Goal: Task Accomplishment & Management: Complete application form

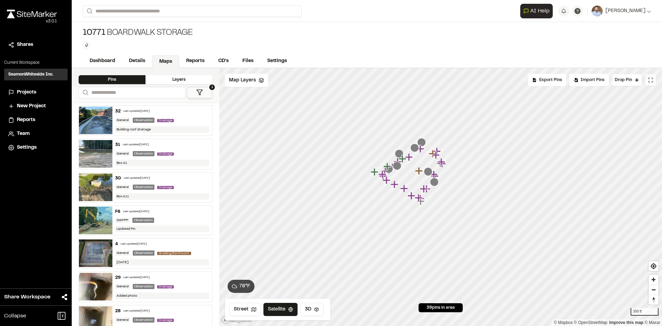
click at [651, 81] on icon at bounding box center [651, 80] width 6 height 6
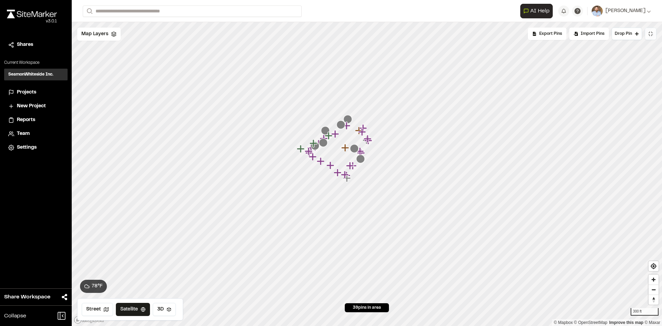
click at [33, 93] on span "Projects" at bounding box center [26, 93] width 19 height 8
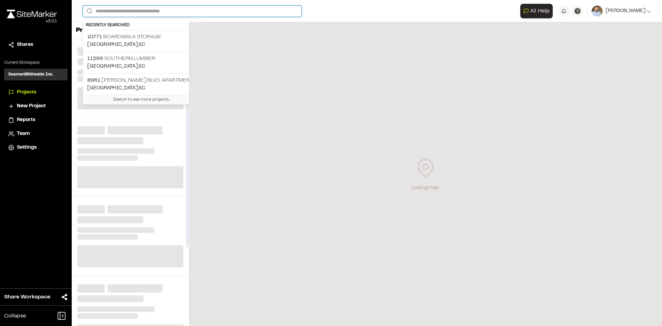
click at [136, 11] on input "Search" at bounding box center [192, 11] width 219 height 11
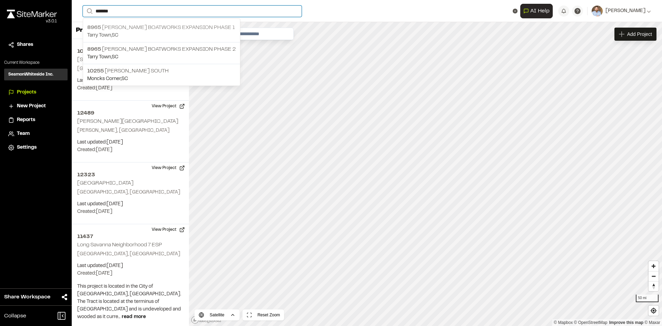
type input "*******"
click at [166, 28] on p "8965 Freeman Boatworks Expansion Phase 1" at bounding box center [161, 27] width 149 height 8
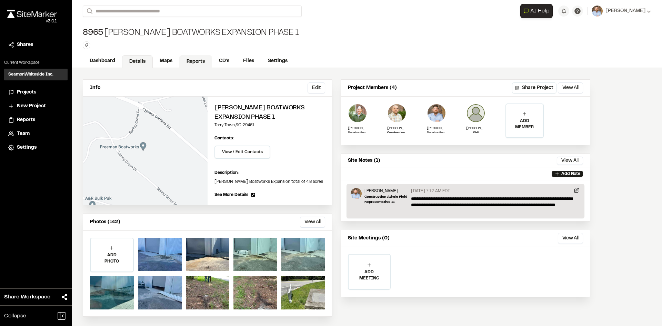
click at [194, 63] on link "Reports" at bounding box center [195, 61] width 33 height 13
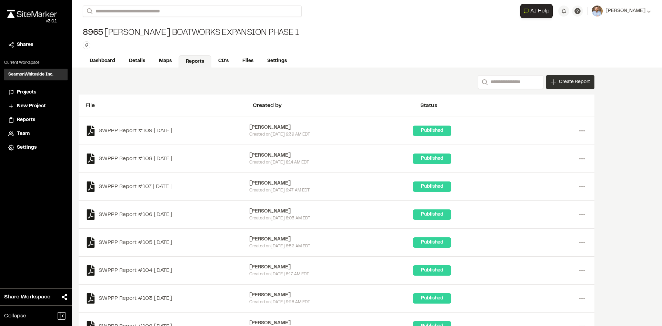
click at [580, 87] on div "Create Report" at bounding box center [570, 82] width 48 height 14
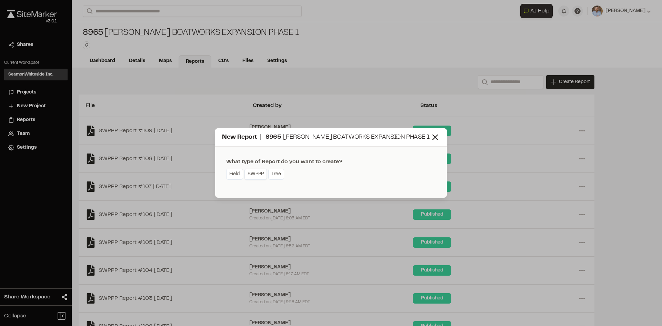
click at [260, 177] on link "SWPPP" at bounding box center [255, 174] width 22 height 11
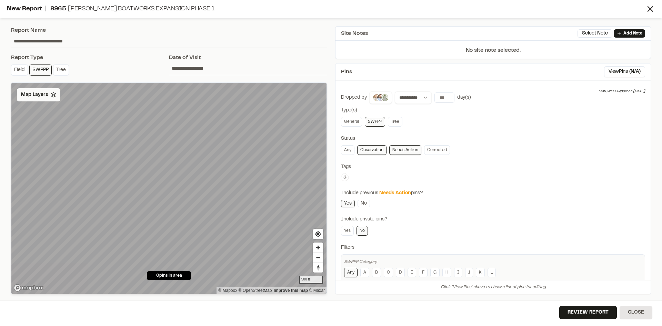
click at [43, 92] on span "Map Layers" at bounding box center [34, 95] width 27 height 8
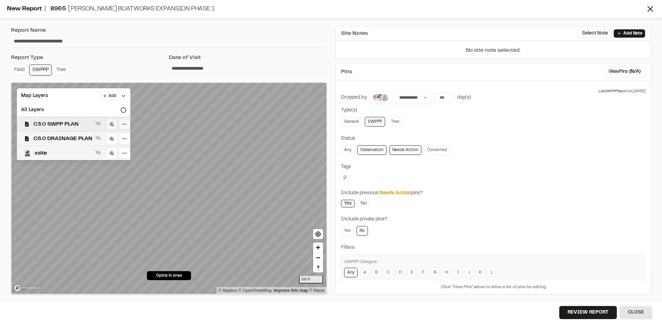
click at [76, 121] on span "C3.0 SWPP PLAN" at bounding box center [62, 124] width 59 height 8
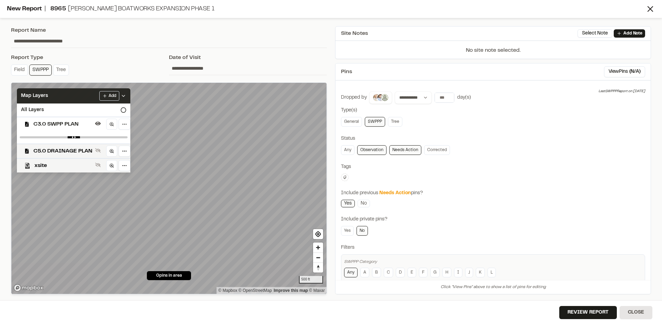
click at [124, 95] on icon at bounding box center [124, 96] width 6 height 6
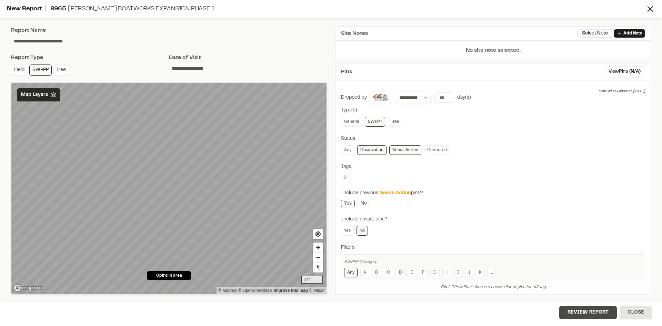
click at [587, 316] on button "Review Report" at bounding box center [588, 312] width 58 height 13
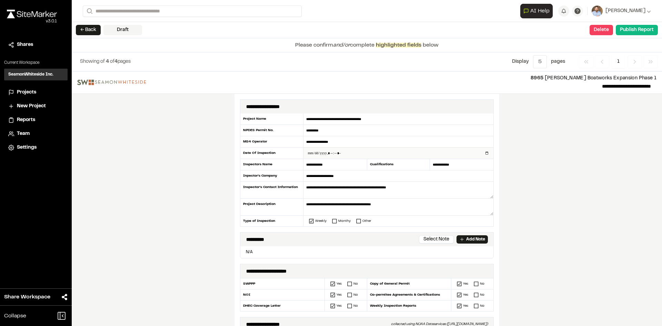
click at [484, 151] on input "datetime-local" at bounding box center [398, 153] width 190 height 11
type input "**********"
click at [200, 209] on div "**********" at bounding box center [367, 198] width 590 height 254
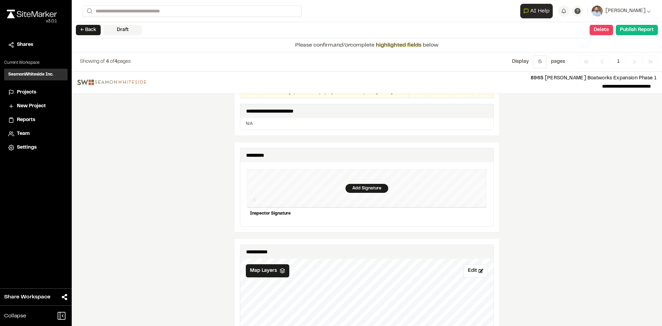
scroll to position [621, 0]
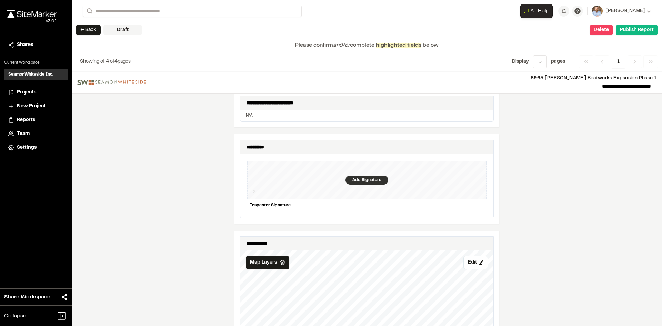
click at [359, 176] on div "Add Signature" at bounding box center [367, 180] width 43 height 9
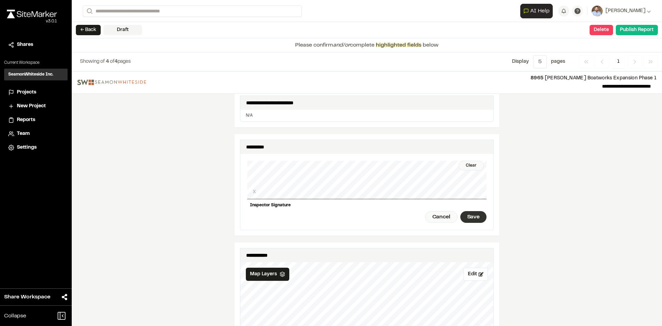
click at [477, 215] on div "Save" at bounding box center [473, 217] width 26 height 12
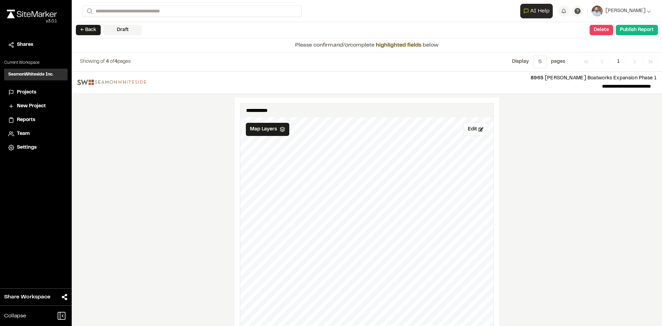
scroll to position [759, 0]
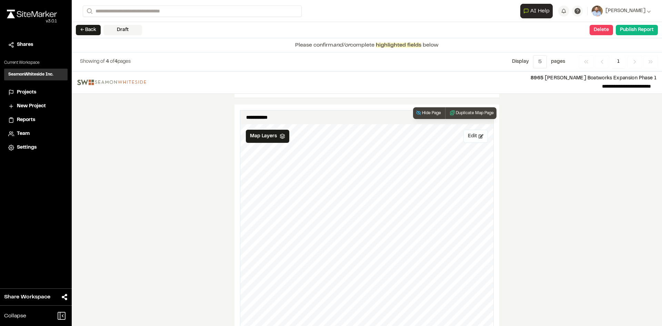
click at [470, 133] on button "Edit" at bounding box center [475, 136] width 24 height 13
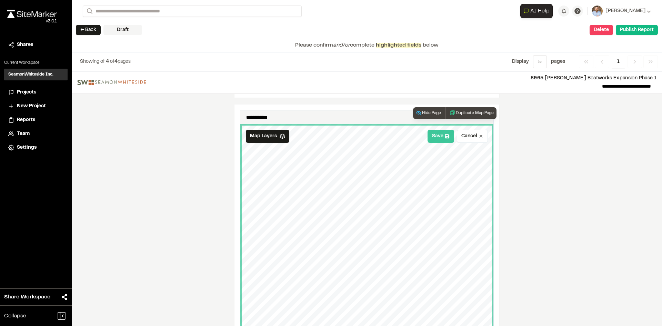
click at [441, 134] on button "Save" at bounding box center [441, 136] width 27 height 13
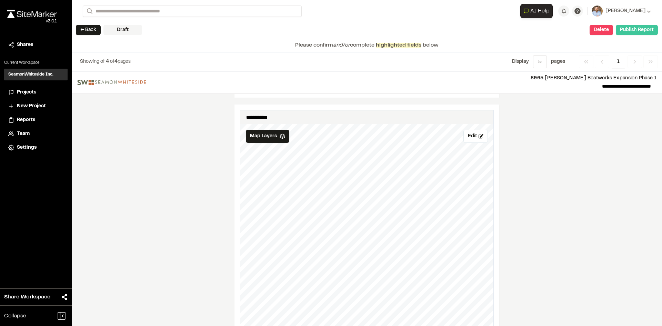
click at [636, 32] on button "Publish Report" at bounding box center [637, 30] width 42 height 10
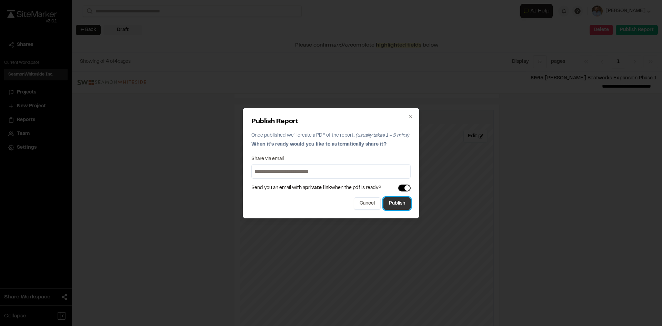
click at [401, 207] on button "Publish" at bounding box center [396, 203] width 27 height 12
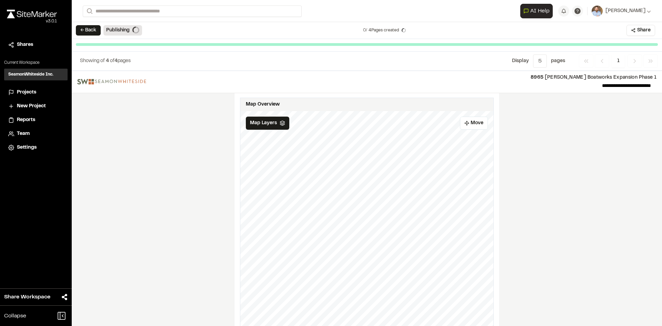
click at [25, 92] on span "Projects" at bounding box center [26, 93] width 19 height 8
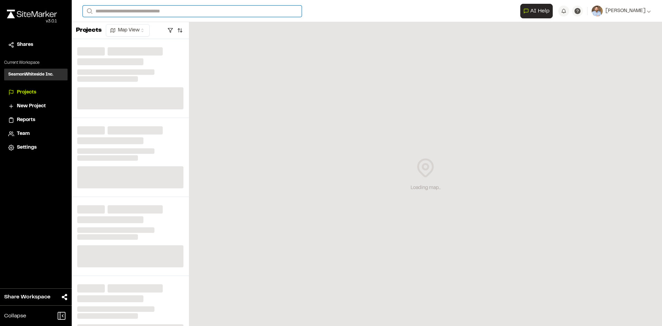
click at [109, 12] on input "Search" at bounding box center [192, 11] width 219 height 11
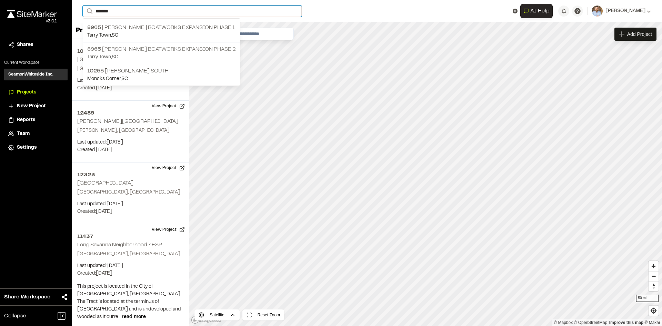
type input "*******"
click at [162, 48] on p "8965 Freeman Boatworks Expansion phase 2" at bounding box center [161, 49] width 149 height 8
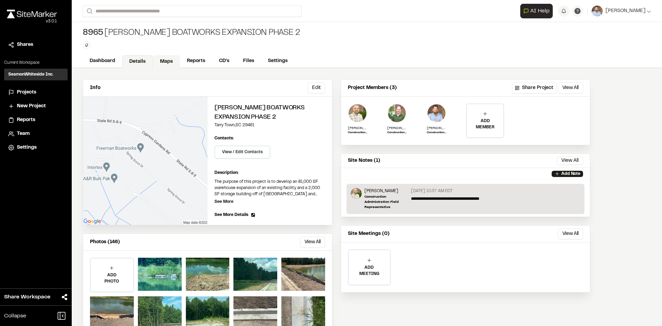
click at [165, 61] on link "Maps" at bounding box center [166, 61] width 27 height 13
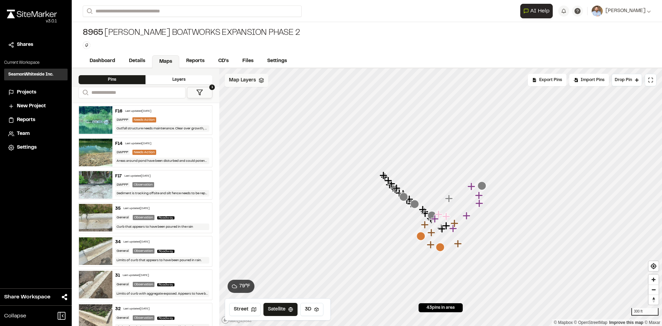
click at [253, 80] on span "Map Layers" at bounding box center [242, 81] width 27 height 8
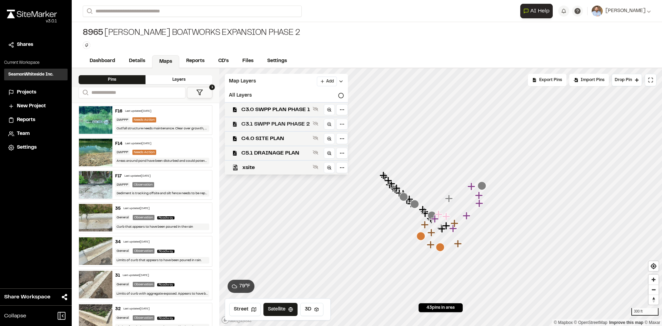
click at [290, 125] on span "C3.1 SWPP PLAN PHASE 2" at bounding box center [275, 124] width 69 height 8
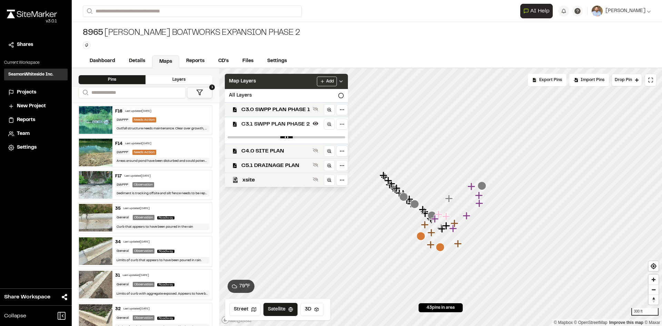
click at [344, 82] on icon at bounding box center [341, 82] width 6 height 6
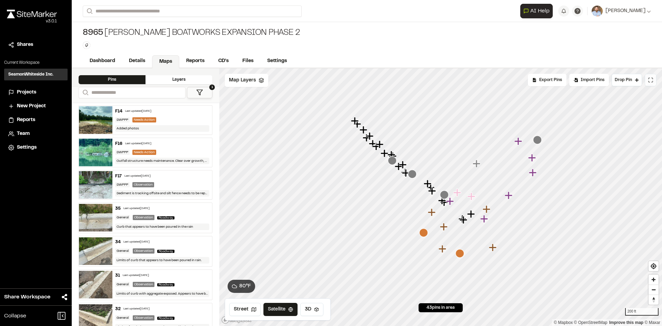
click at [648, 82] on icon at bounding box center [651, 80] width 6 height 6
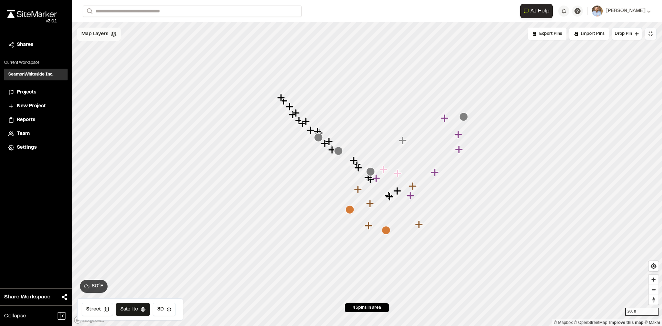
click at [104, 38] on div "Map Layers" at bounding box center [98, 34] width 43 height 13
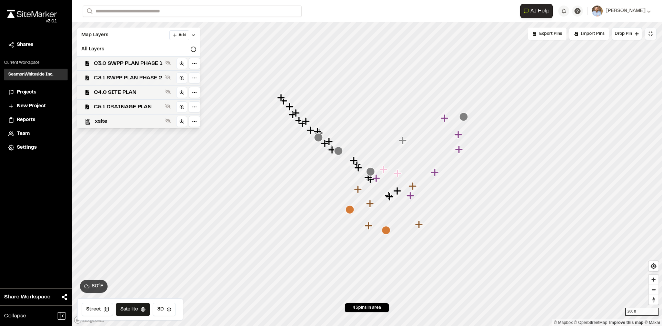
click at [146, 76] on span "C3.1 SWPP PLAN PHASE 2" at bounding box center [128, 78] width 69 height 8
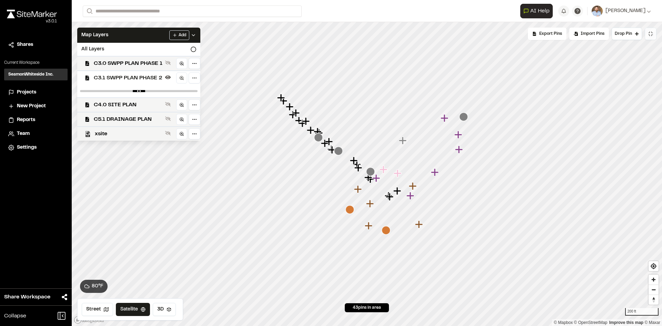
click at [386, 232] on icon "Map marker" at bounding box center [386, 230] width 9 height 9
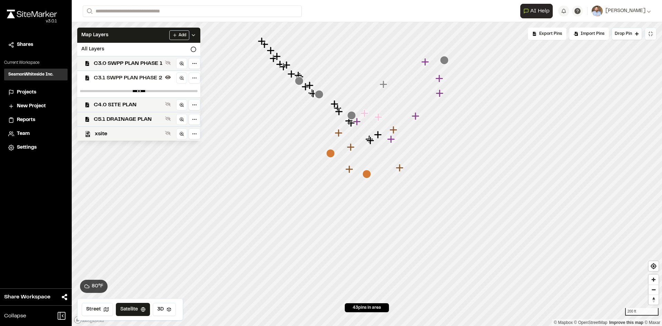
click at [652, 35] on icon at bounding box center [652, 35] width 1 height 1
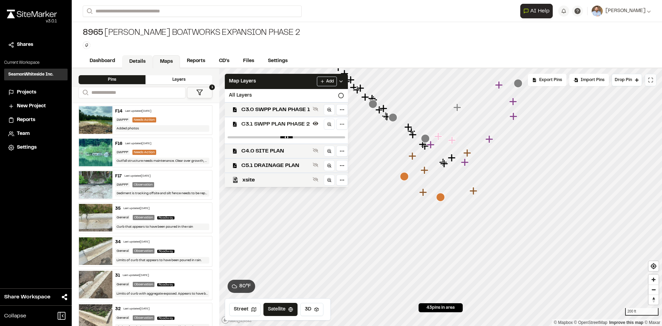
click at [143, 60] on link "Details" at bounding box center [137, 61] width 31 height 13
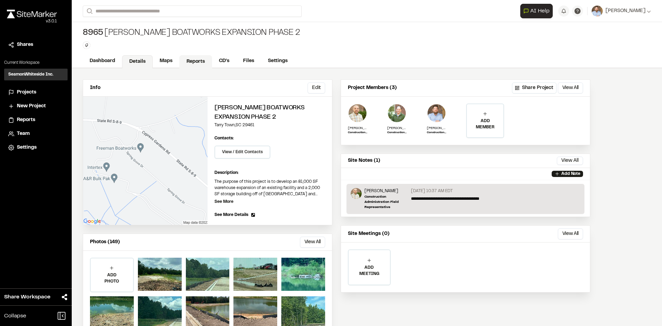
click at [191, 60] on link "Reports" at bounding box center [195, 61] width 33 height 13
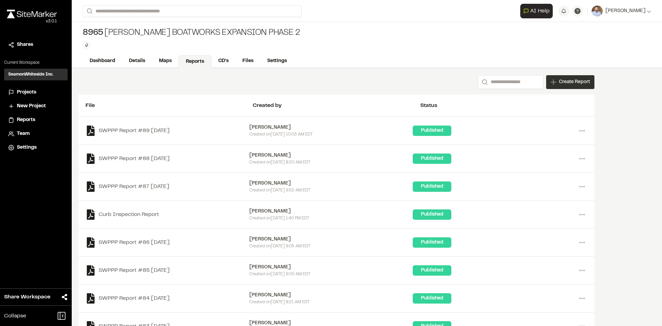
click at [562, 84] on span "Create Report" at bounding box center [574, 82] width 31 height 8
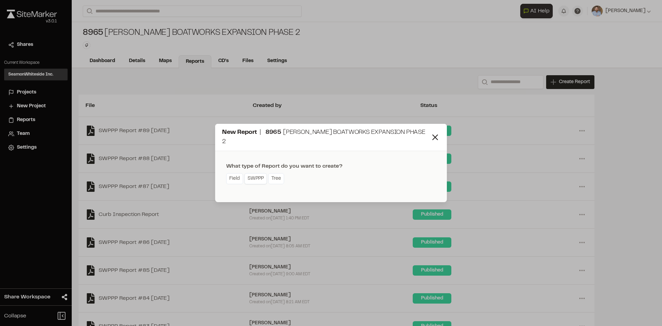
click at [259, 176] on link "SWPPP" at bounding box center [255, 178] width 22 height 11
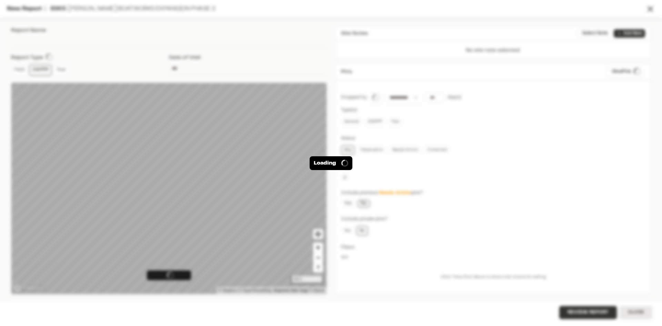
type input "**********"
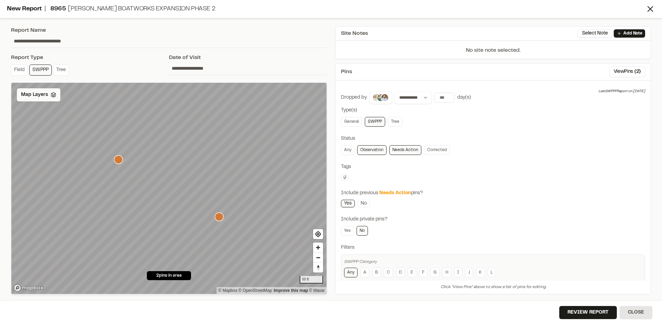
click at [47, 96] on div "Map Layers" at bounding box center [38, 94] width 43 height 13
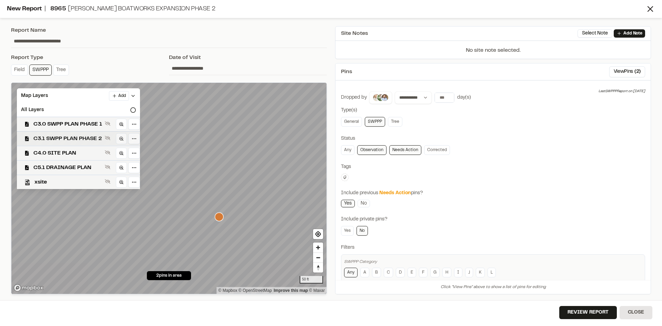
click at [87, 139] on span "C3.1 SWPP PLAN PHASE 2" at bounding box center [67, 138] width 69 height 8
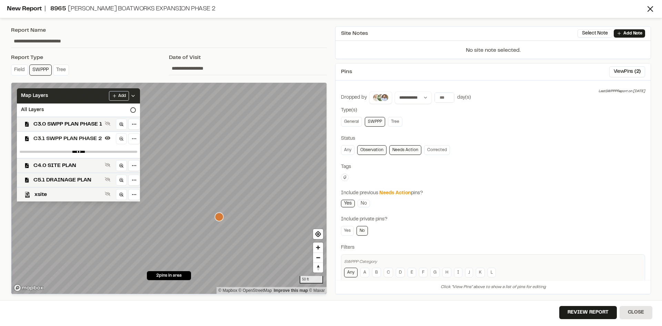
click at [134, 94] on icon at bounding box center [133, 96] width 6 height 6
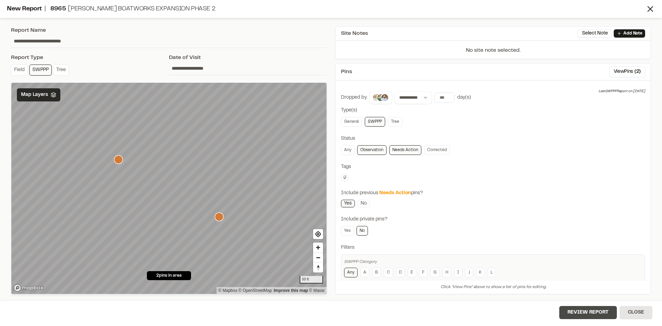
click at [596, 314] on button "Review Report" at bounding box center [588, 312] width 58 height 13
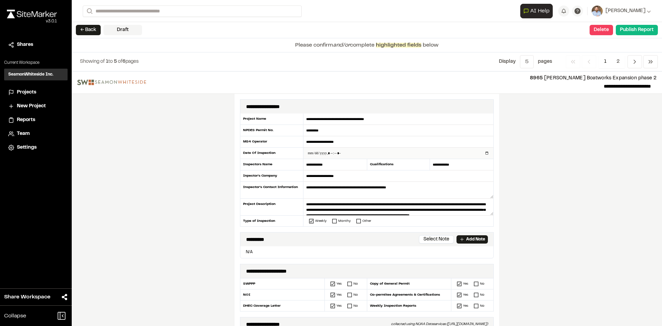
click at [484, 152] on input "datetime-local" at bounding box center [398, 153] width 190 height 11
type input "**********"
click at [206, 229] on div "**********" at bounding box center [367, 198] width 590 height 254
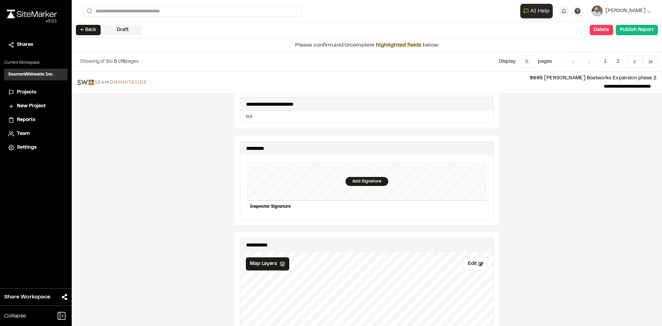
scroll to position [621, 0]
click at [360, 176] on div "Add Signature" at bounding box center [367, 180] width 43 height 9
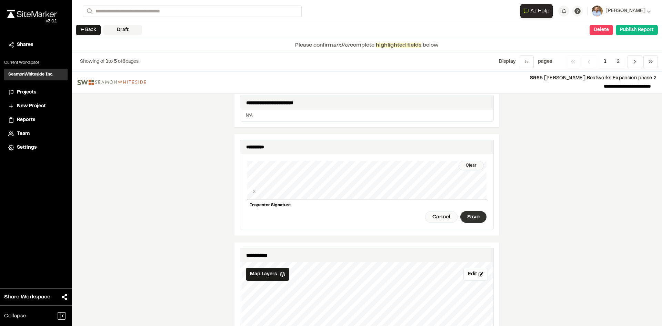
click at [467, 211] on div "Save" at bounding box center [473, 217] width 26 height 12
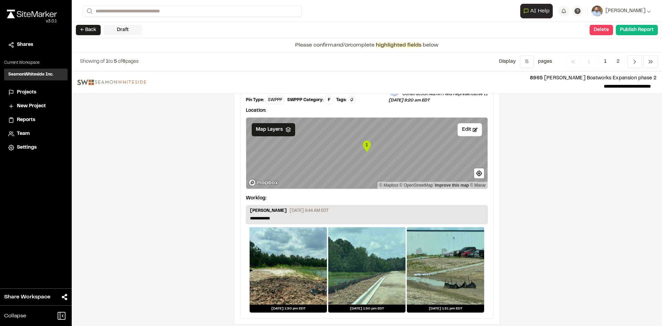
scroll to position [1139, 0]
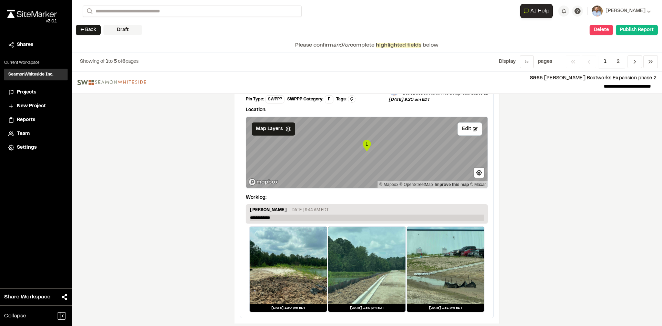
click at [282, 214] on p "**********" at bounding box center [367, 217] width 234 height 6
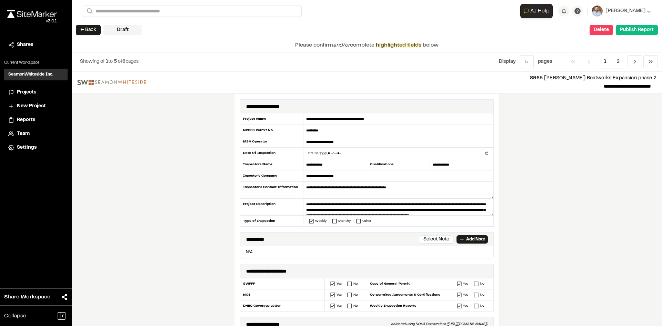
scroll to position [207, 0]
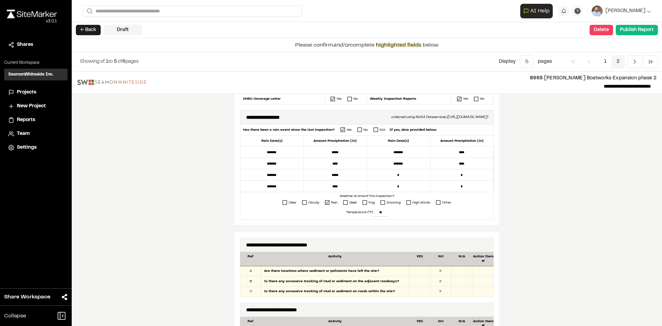
click at [617, 61] on span "2" at bounding box center [617, 61] width 13 height 13
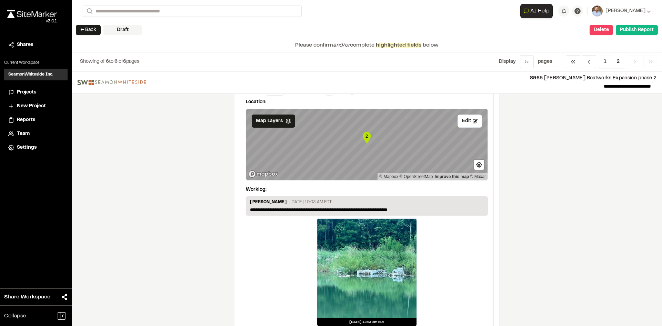
scroll to position [53, 0]
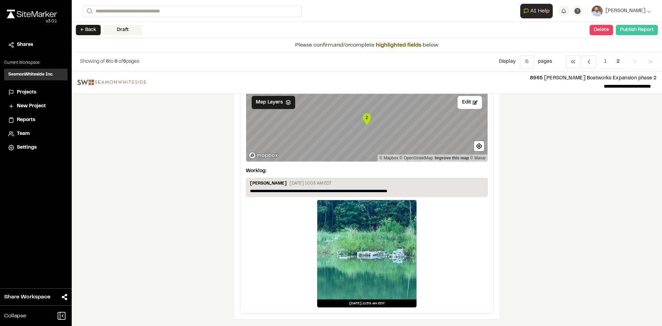
click at [638, 31] on button "Publish Report" at bounding box center [637, 30] width 42 height 10
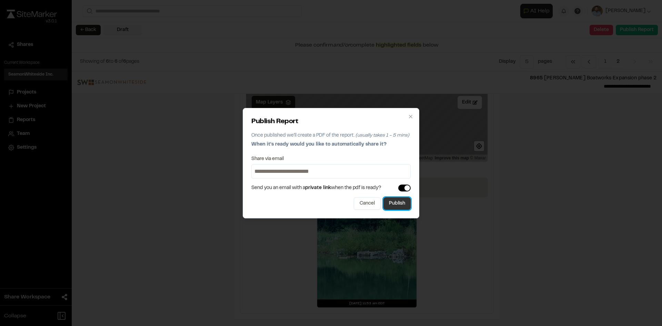
click at [401, 205] on button "Publish" at bounding box center [396, 203] width 27 height 12
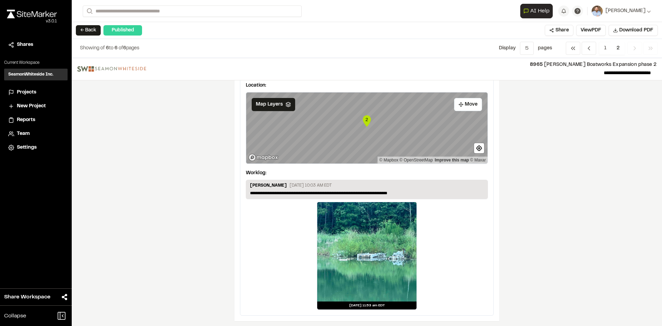
scroll to position [40, 0]
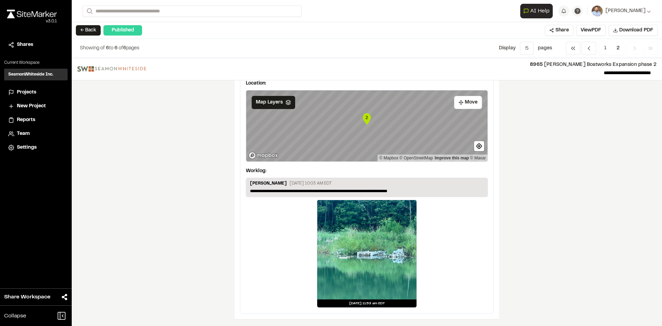
click at [28, 92] on span "Projects" at bounding box center [26, 93] width 19 height 8
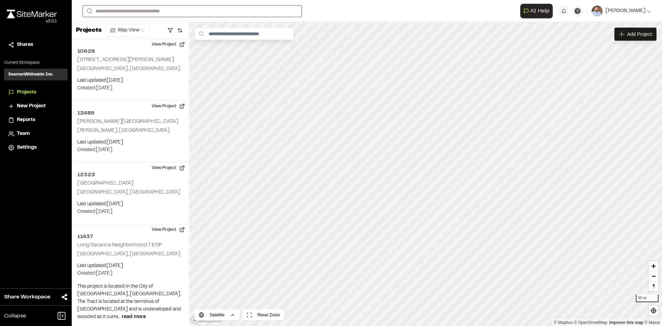
click at [112, 12] on input "Search" at bounding box center [192, 11] width 219 height 11
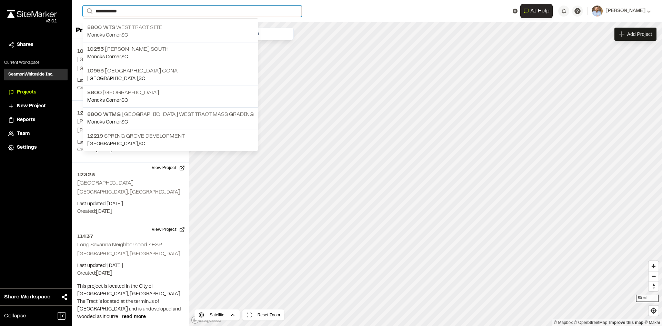
type input "**********"
click at [142, 29] on p "8800 WTS West Tract Site" at bounding box center [170, 27] width 167 height 8
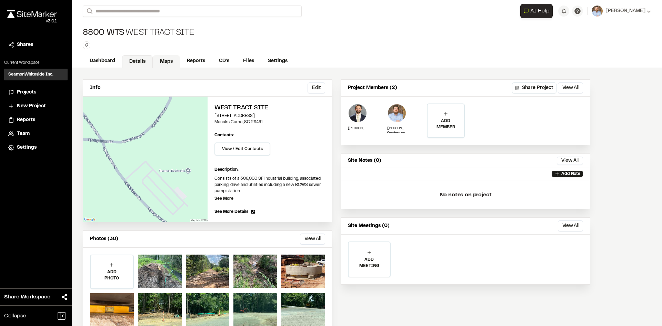
click at [168, 61] on link "Maps" at bounding box center [166, 61] width 27 height 13
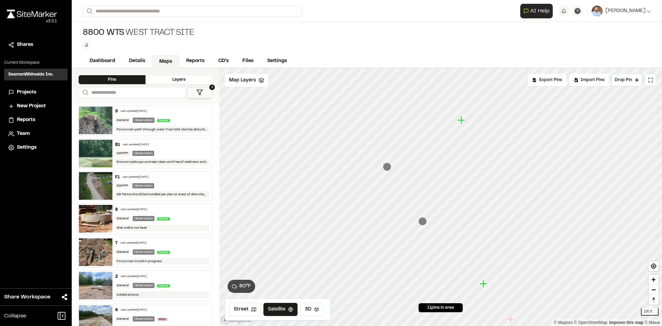
click at [27, 91] on span "Projects" at bounding box center [26, 93] width 19 height 8
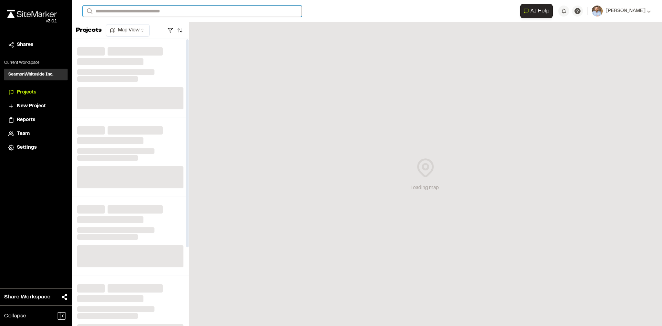
click at [142, 11] on input "Search" at bounding box center [192, 11] width 219 height 11
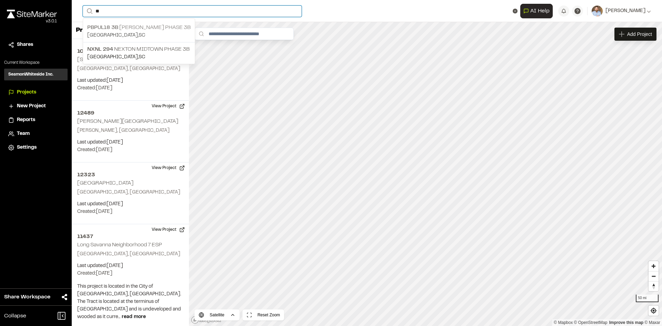
type input "**"
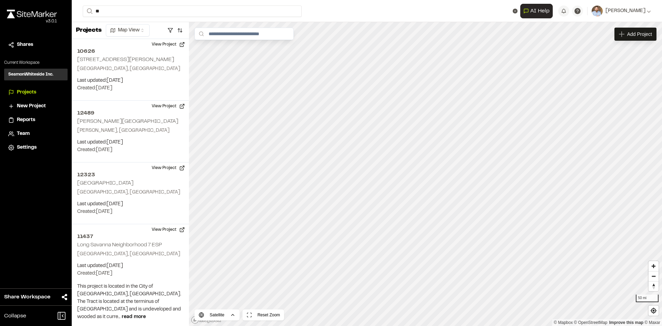
click at [149, 28] on p "PBPUL18 3B Del Webb Phase 3B" at bounding box center [138, 27] width 103 height 8
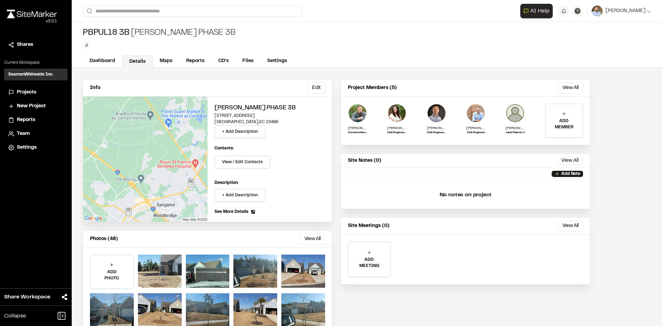
click at [29, 94] on span "Projects" at bounding box center [26, 93] width 19 height 8
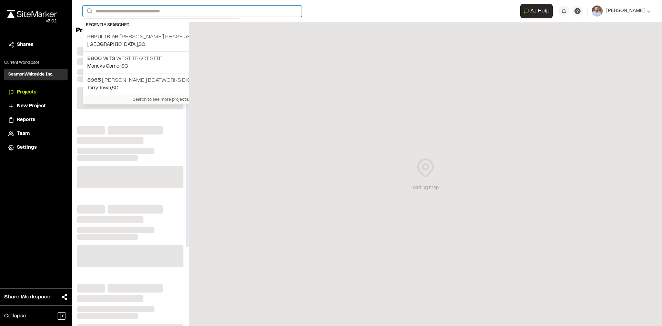
click at [126, 10] on input "Search" at bounding box center [192, 11] width 219 height 11
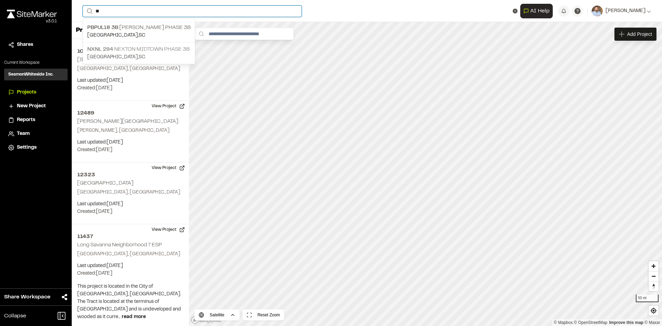
type input "**"
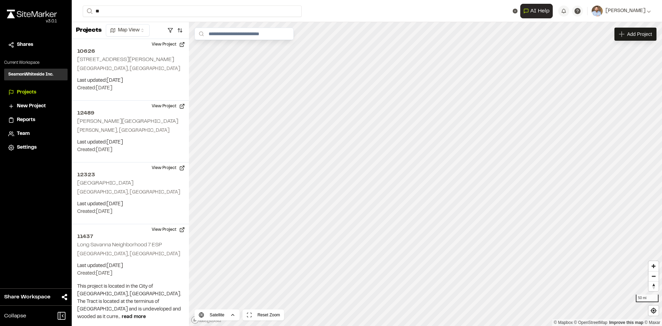
click at [139, 50] on p "NXNL 294 Nexton Midtown Phase 3B" at bounding box center [138, 49] width 103 height 8
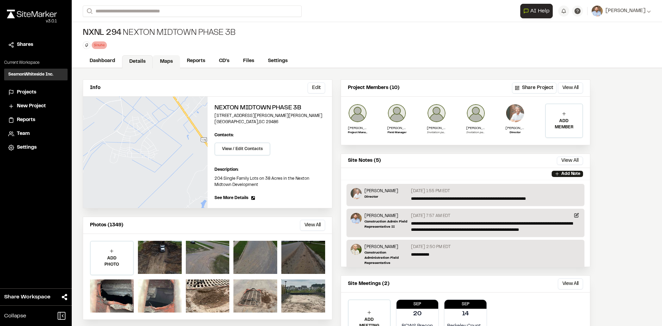
click at [170, 61] on link "Maps" at bounding box center [166, 61] width 27 height 13
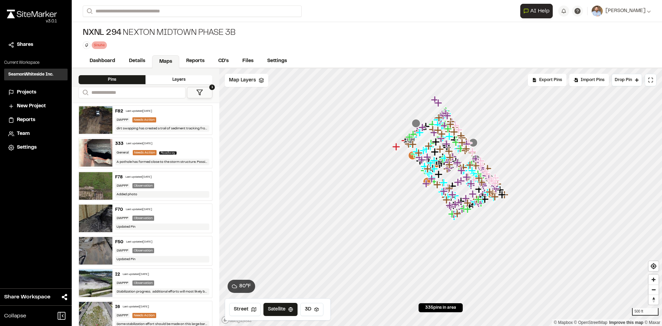
drag, startPoint x: 460, startPoint y: 171, endPoint x: 446, endPoint y: 193, distance: 26.2
click at [458, 175] on icon "Map marker" at bounding box center [462, 170] width 9 height 9
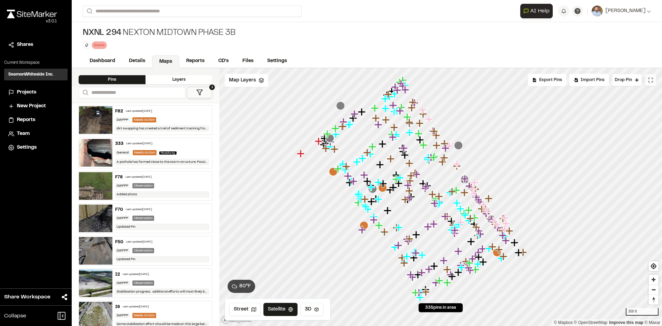
click at [649, 81] on icon at bounding box center [651, 80] width 6 height 6
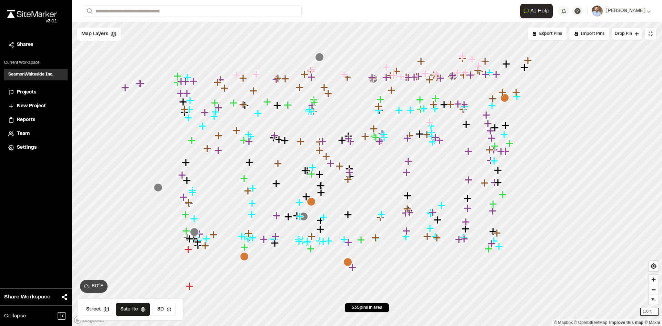
click at [26, 92] on span "Projects" at bounding box center [26, 93] width 19 height 8
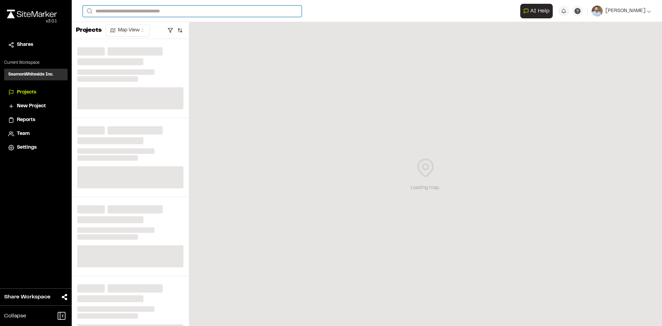
click at [133, 11] on input "Search" at bounding box center [192, 11] width 219 height 11
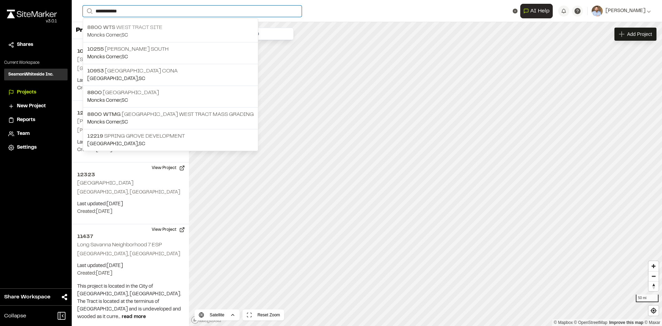
type input "**********"
click at [136, 29] on p "8800 WTS West Tract Site" at bounding box center [170, 27] width 167 height 8
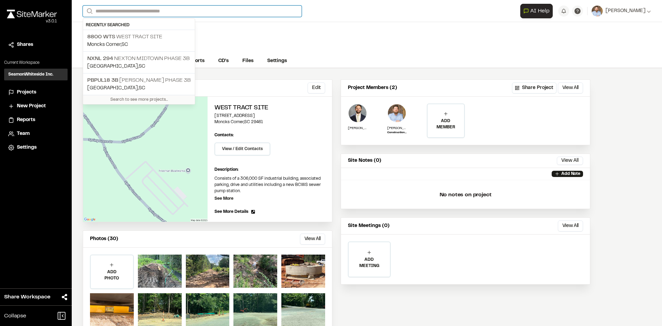
click at [125, 10] on input "Search" at bounding box center [192, 11] width 219 height 11
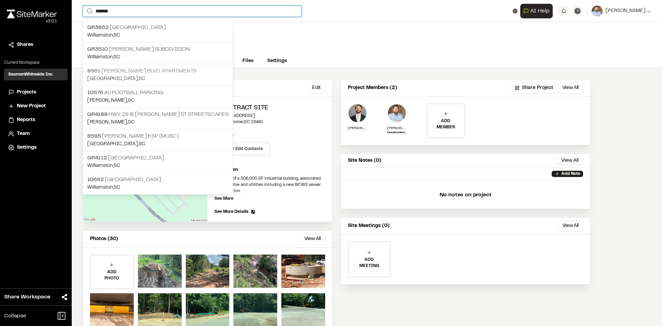
type input "*******"
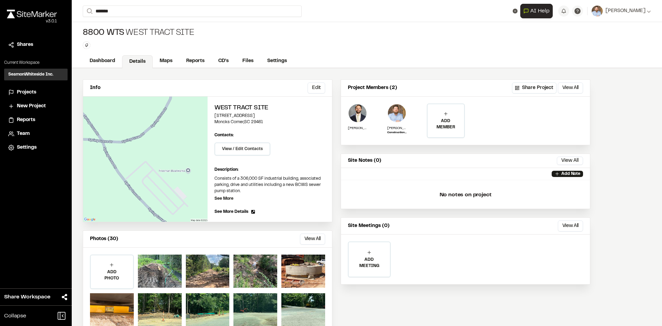
click at [152, 74] on p "[STREET_ADDRESS][PERSON_NAME] Apartments" at bounding box center [157, 71] width 141 height 8
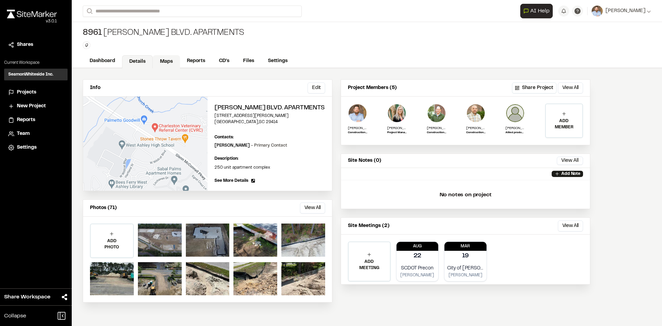
click at [169, 60] on link "Maps" at bounding box center [166, 61] width 27 height 13
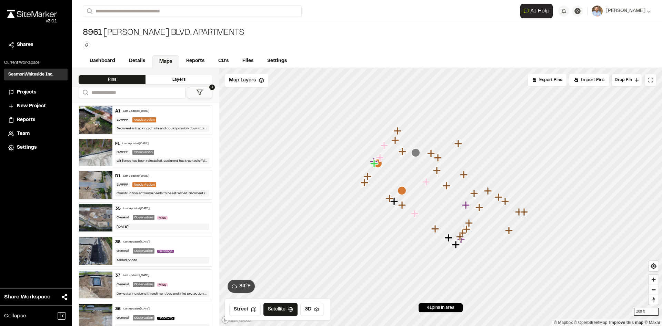
click at [647, 80] on button at bounding box center [651, 80] width 12 height 12
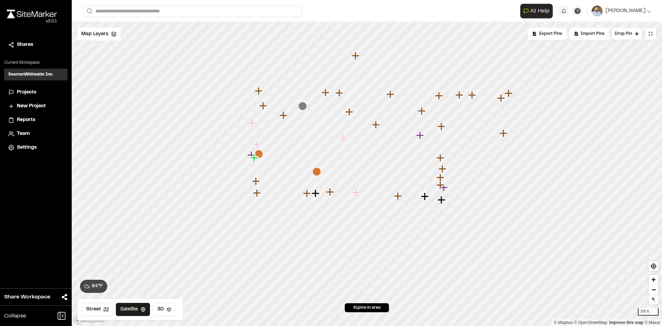
click at [344, 139] on icon "Map marker" at bounding box center [344, 138] width 8 height 8
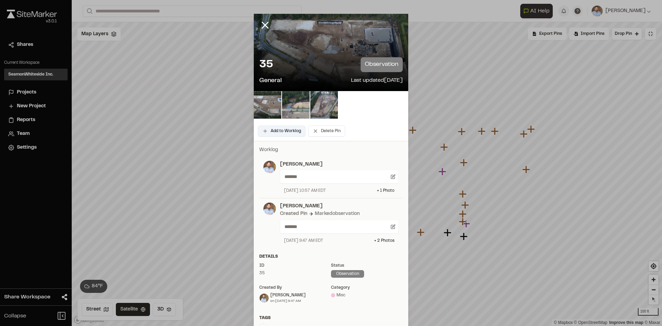
click at [286, 130] on button "Add to Worklog" at bounding box center [282, 131] width 48 height 11
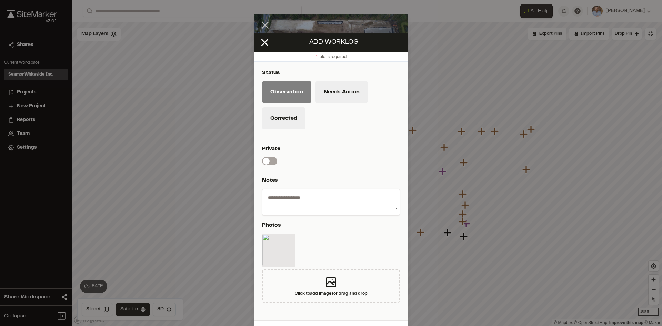
click at [309, 194] on textarea at bounding box center [331, 201] width 132 height 18
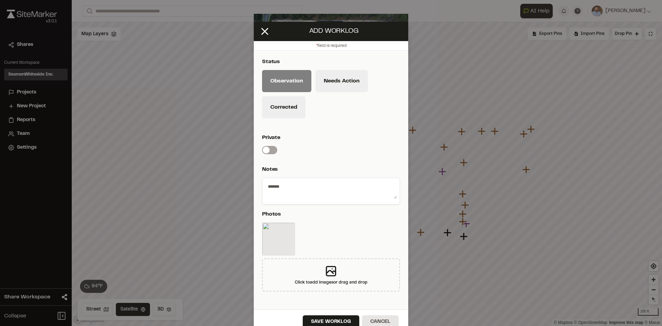
scroll to position [20, 0]
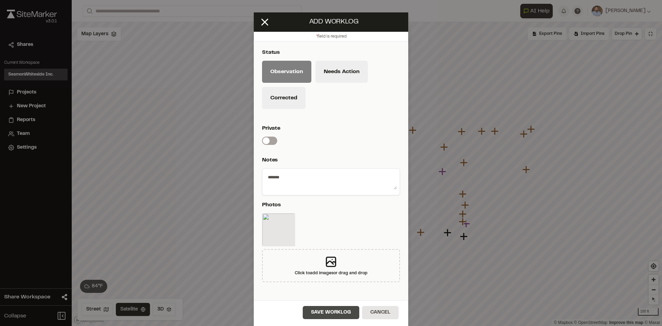
type textarea "*******"
click at [348, 310] on button "Save Worklog" at bounding box center [331, 312] width 57 height 13
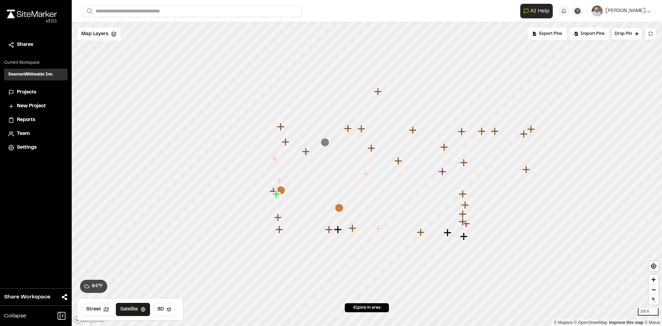
click at [444, 172] on icon "Map marker" at bounding box center [443, 172] width 8 height 8
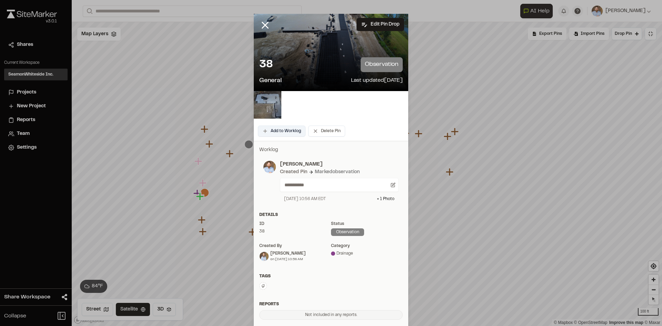
click at [286, 131] on button "Add to Worklog" at bounding box center [282, 131] width 48 height 11
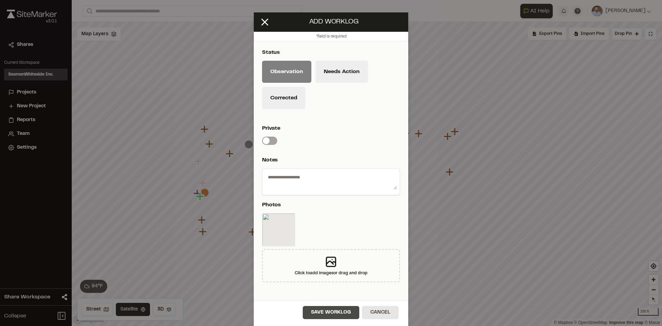
click at [339, 309] on button "Save Worklog" at bounding box center [331, 312] width 57 height 13
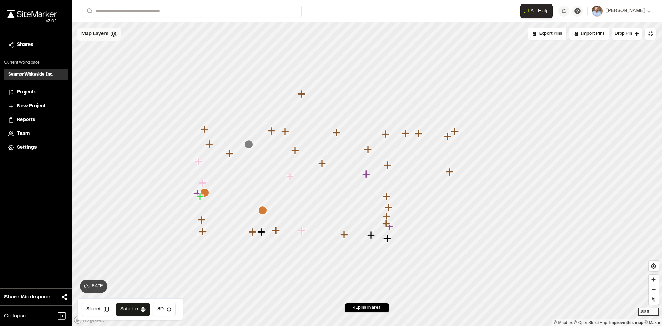
click at [104, 36] on span "Map Layers" at bounding box center [94, 34] width 27 height 8
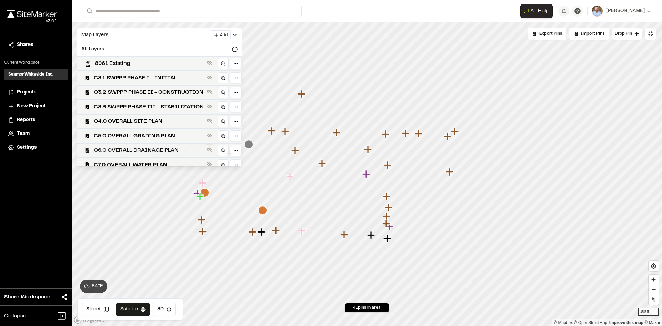
click at [161, 149] on span "C6.0 OVERALL DRAINAGE PLAN" at bounding box center [149, 150] width 110 height 8
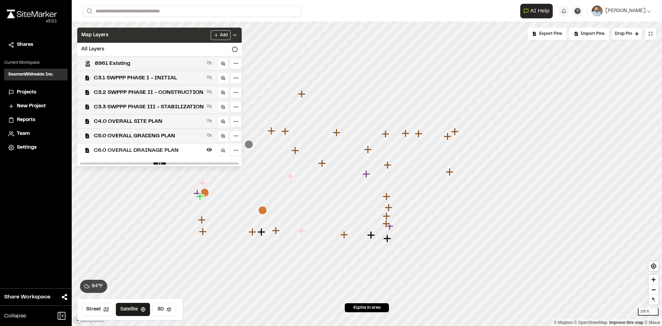
click at [238, 35] on icon at bounding box center [235, 35] width 6 height 6
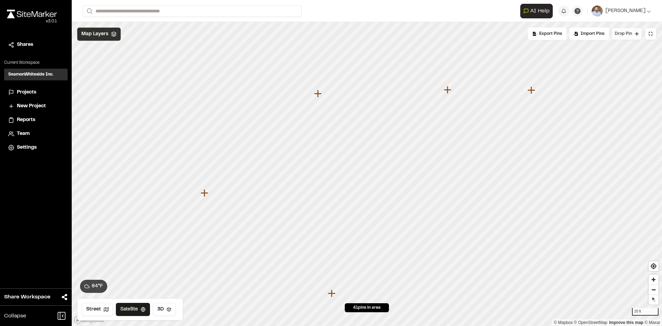
click at [629, 35] on span "Drop Pin" at bounding box center [623, 34] width 17 height 6
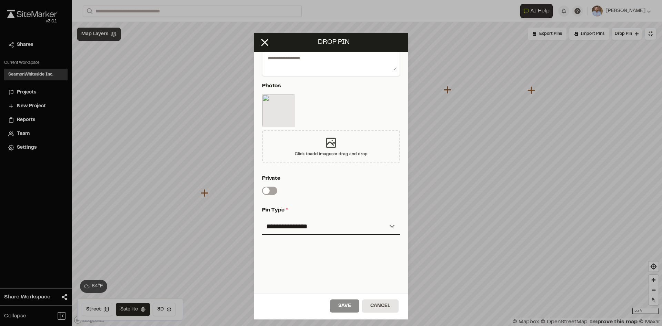
scroll to position [149, 0]
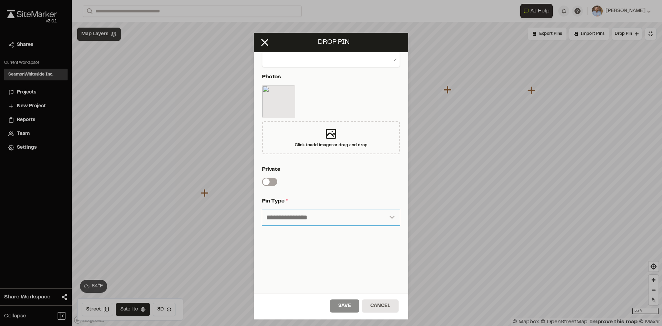
click at [309, 213] on select "**********" at bounding box center [331, 217] width 138 height 17
select select "*"
click at [262, 209] on select "**********" at bounding box center [331, 217] width 138 height 17
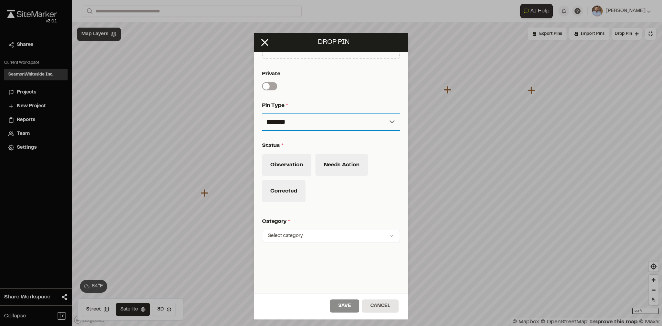
scroll to position [252, 0]
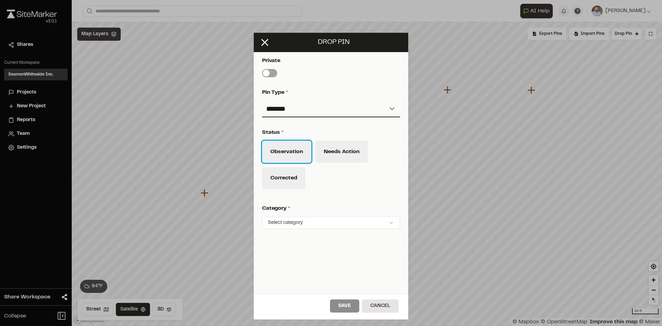
click at [301, 155] on button "Observation" at bounding box center [286, 152] width 49 height 22
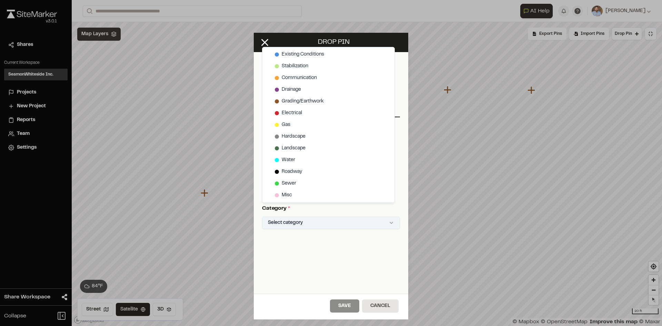
click at [382, 221] on html "Close sidebar v 3.0.1 Shares Current Workspace SeamonWhiteside Inc. SI Projects…" at bounding box center [331, 163] width 662 height 326
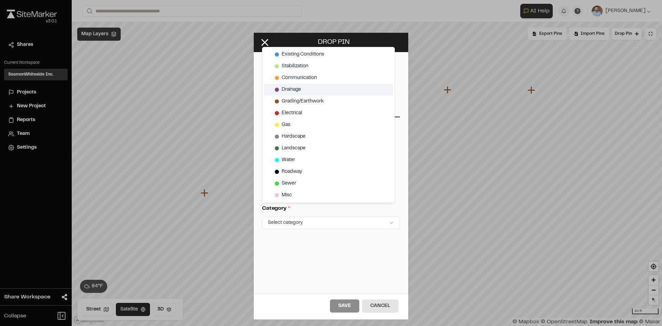
click at [288, 88] on span "Drainage" at bounding box center [291, 90] width 19 height 8
click at [350, 308] on html "Close sidebar v 3.0.1 Shares Current Workspace SeamonWhiteside Inc. SI Projects…" at bounding box center [331, 163] width 662 height 326
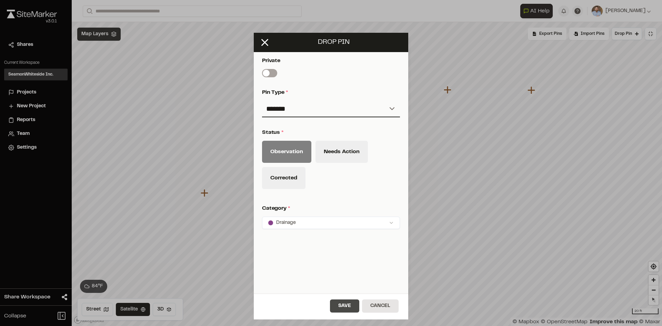
click at [351, 308] on button "Save" at bounding box center [344, 305] width 29 height 13
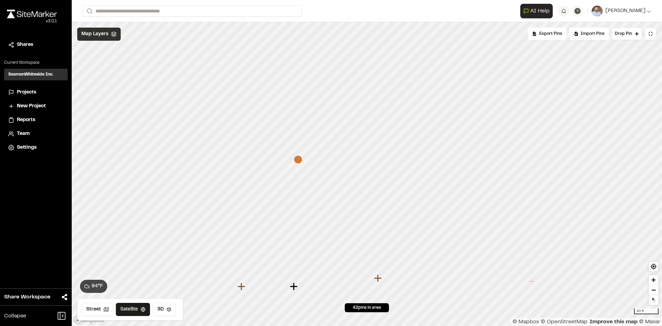
click at [298, 159] on icon "Map marker" at bounding box center [298, 159] width 9 height 9
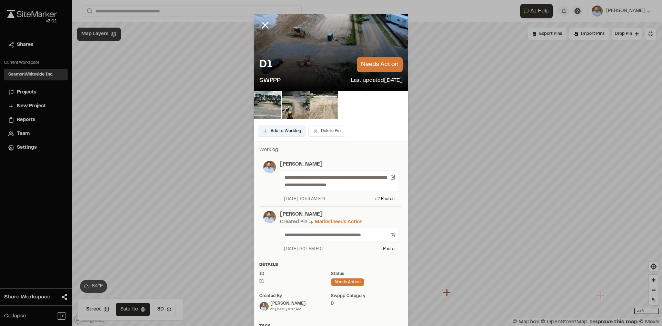
click at [284, 132] on button "Add to Worklog" at bounding box center [282, 131] width 48 height 11
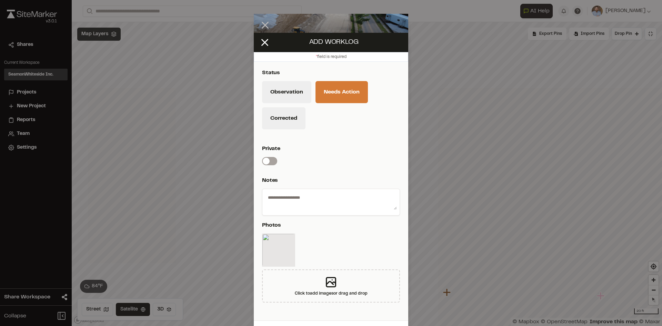
scroll to position [20, 0]
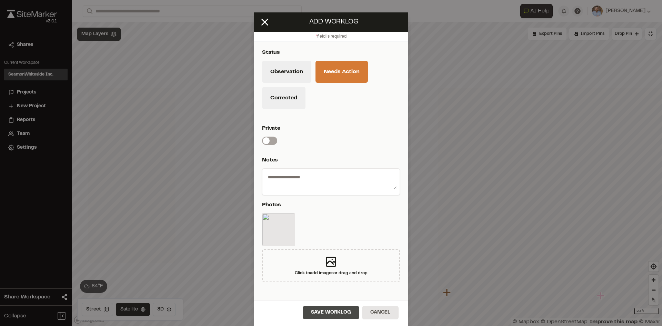
click at [334, 315] on button "Save Worklog" at bounding box center [331, 312] width 57 height 13
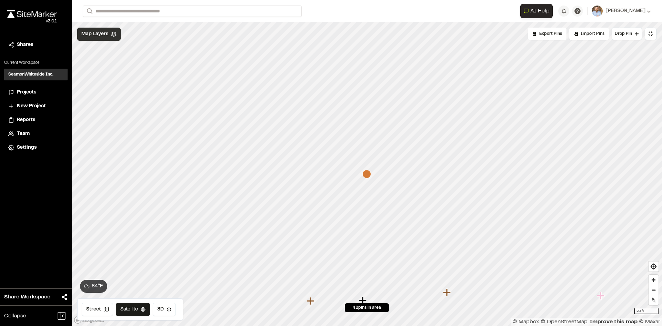
click at [30, 92] on span "Projects" at bounding box center [26, 93] width 19 height 8
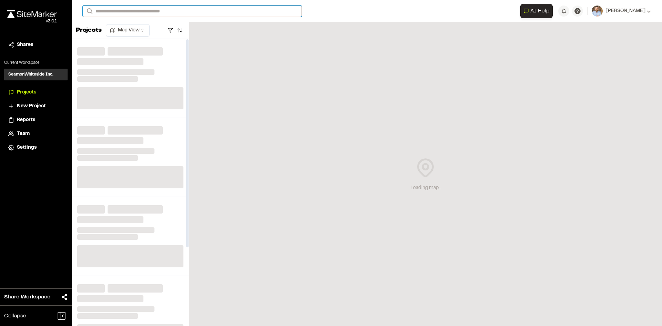
click at [113, 10] on input "Search" at bounding box center [192, 11] width 219 height 11
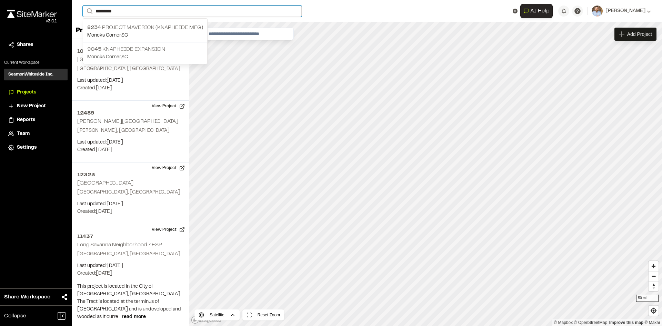
type input "*********"
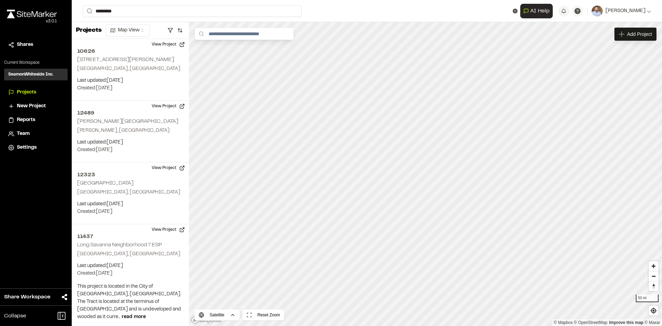
click at [137, 52] on p "9045 Knapheide Expansion" at bounding box center [145, 49] width 116 height 8
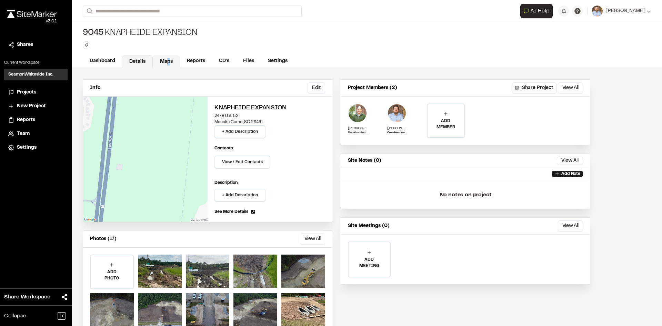
drag, startPoint x: 168, startPoint y: 60, endPoint x: 169, endPoint y: 57, distance: 3.6
click at [170, 57] on link "Maps" at bounding box center [166, 61] width 27 height 13
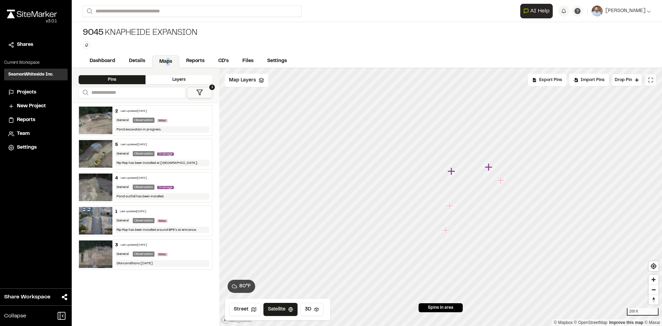
click at [651, 80] on icon at bounding box center [651, 80] width 6 height 6
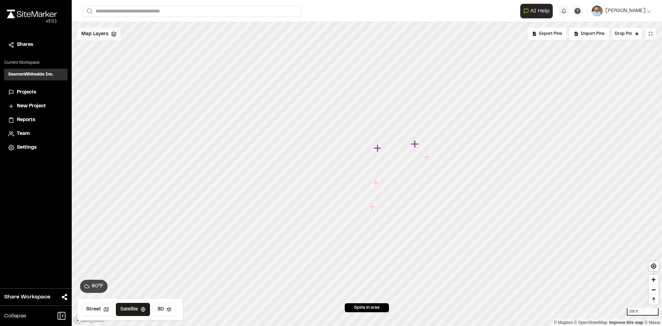
click at [108, 34] on div "Map Layers" at bounding box center [98, 34] width 43 height 13
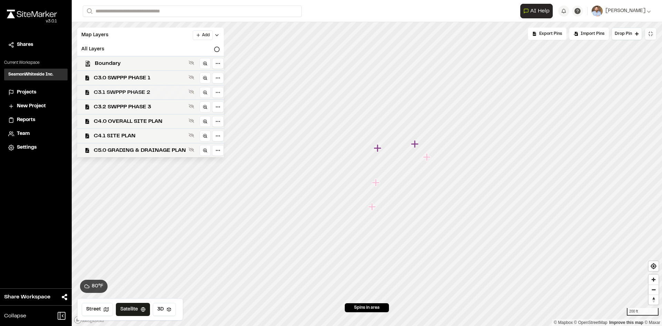
click at [152, 92] on span "C3.1 SWPPP PHASE 2" at bounding box center [140, 92] width 92 height 8
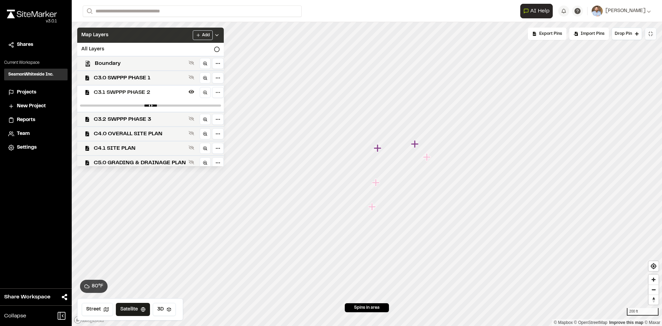
click at [220, 34] on icon at bounding box center [217, 35] width 6 height 6
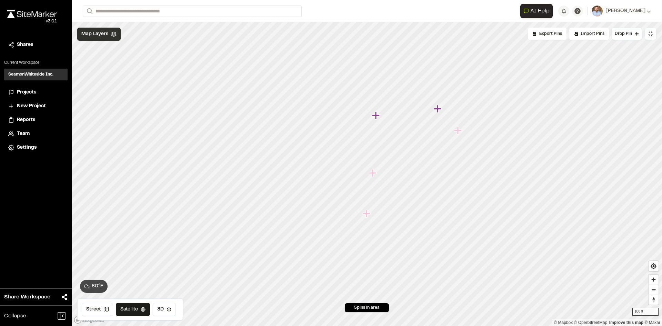
click at [373, 173] on icon "Map marker" at bounding box center [373, 173] width 8 height 8
click at [360, 215] on icon "Map marker" at bounding box center [360, 214] width 8 height 8
click at [372, 133] on icon "Map marker" at bounding box center [373, 133] width 8 height 8
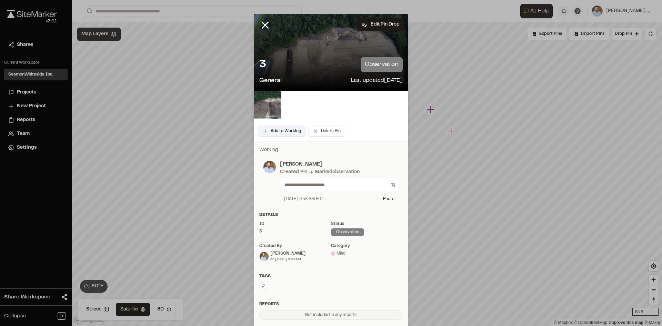
click at [289, 131] on button "Add to Worklog" at bounding box center [282, 131] width 48 height 11
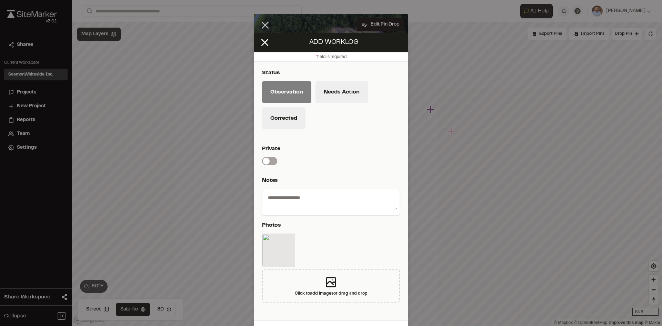
scroll to position [20, 0]
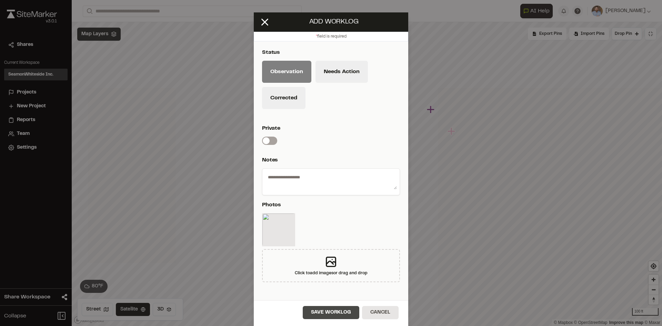
click at [329, 313] on button "Save Worklog" at bounding box center [331, 312] width 57 height 13
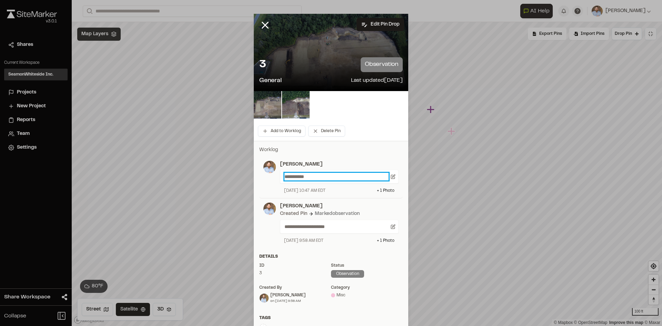
click at [317, 175] on p "**********" at bounding box center [336, 177] width 104 height 8
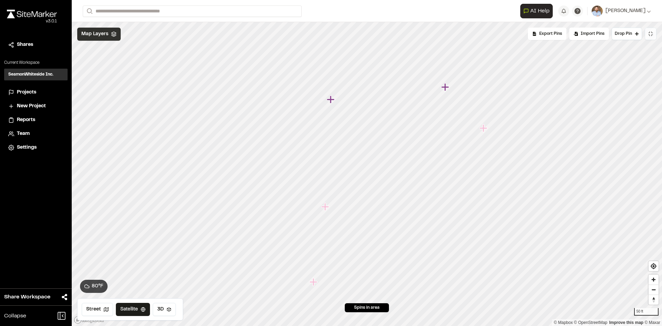
click at [484, 129] on icon "Map marker" at bounding box center [484, 128] width 8 height 8
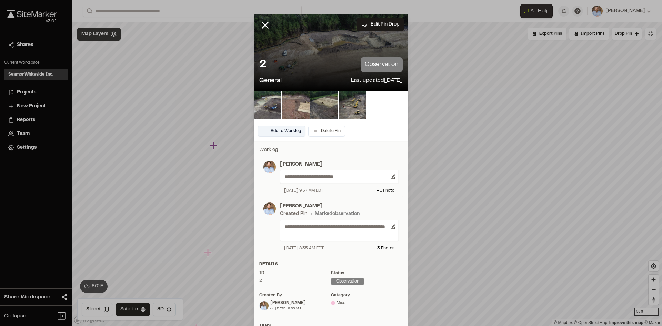
click at [287, 129] on button "Add to Worklog" at bounding box center [282, 131] width 48 height 11
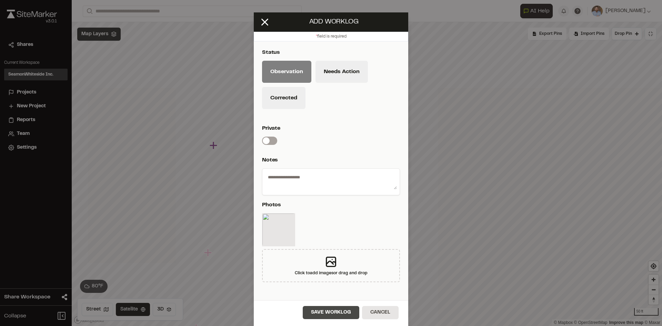
click at [332, 314] on button "Save Worklog" at bounding box center [331, 312] width 57 height 13
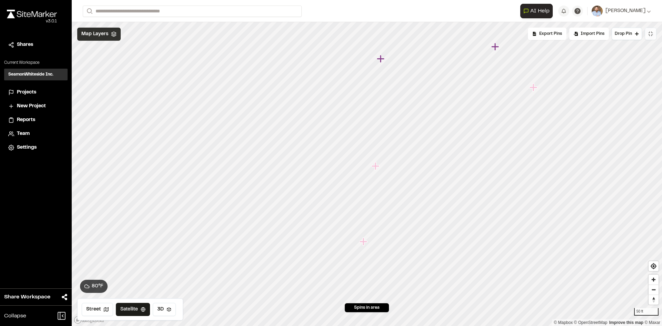
click at [26, 91] on span "Projects" at bounding box center [26, 93] width 19 height 8
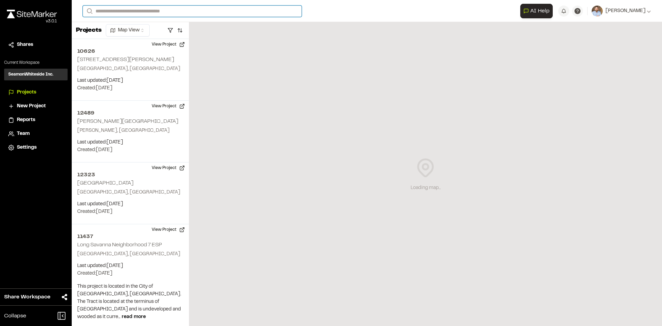
click at [123, 11] on input "Search" at bounding box center [192, 11] width 219 height 11
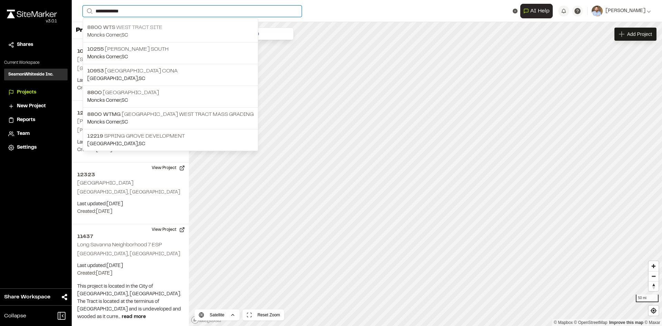
type input "**********"
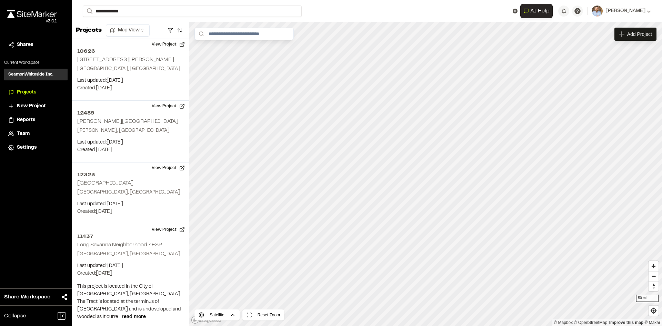
click at [137, 31] on p "8800 WTS West Tract Site" at bounding box center [170, 27] width 167 height 8
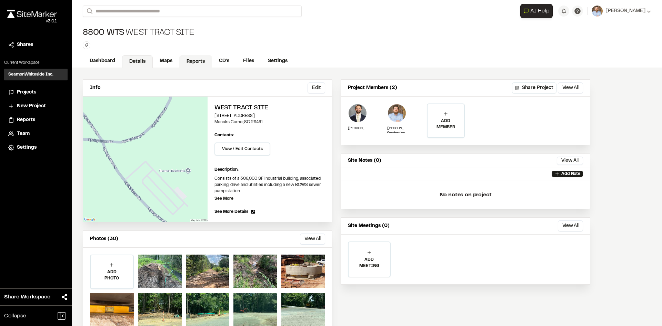
click at [197, 61] on link "Reports" at bounding box center [195, 61] width 33 height 13
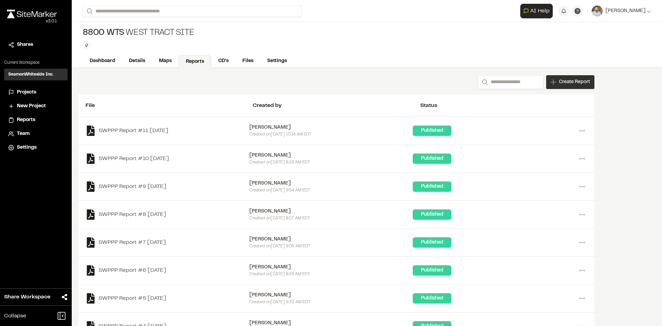
click at [572, 86] on span "Create Report" at bounding box center [574, 82] width 31 height 8
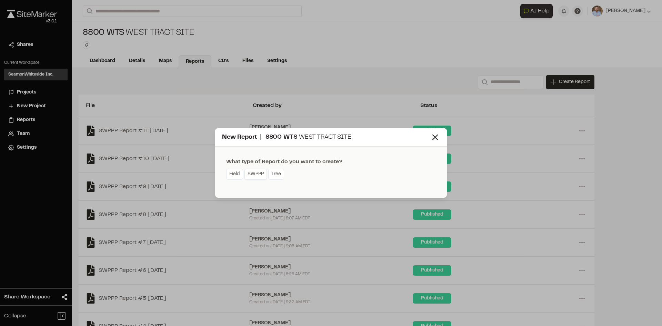
click at [260, 178] on link "SWPPP" at bounding box center [255, 174] width 22 height 11
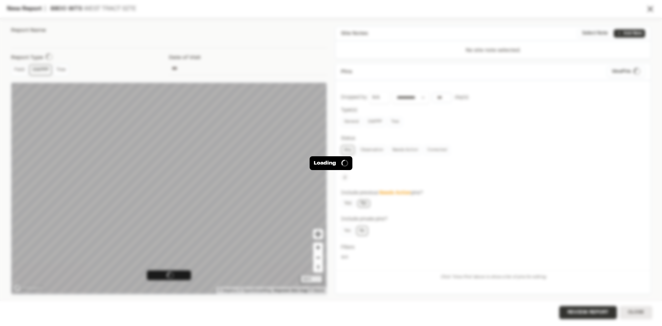
type input "**********"
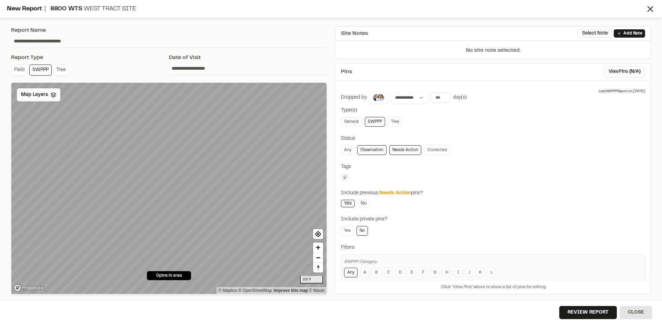
click at [46, 96] on span "Map Layers" at bounding box center [34, 95] width 27 height 8
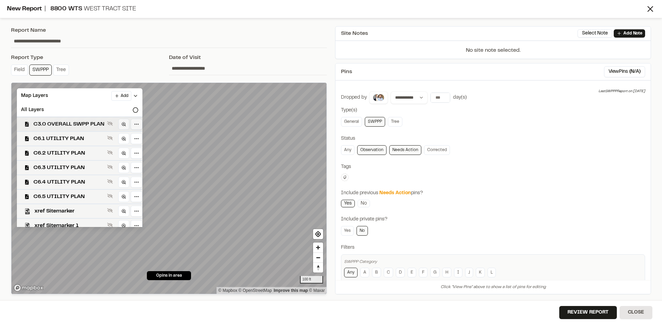
click at [84, 126] on span "C3.0 OVERALL SWPP PLAN" at bounding box center [68, 124] width 71 height 8
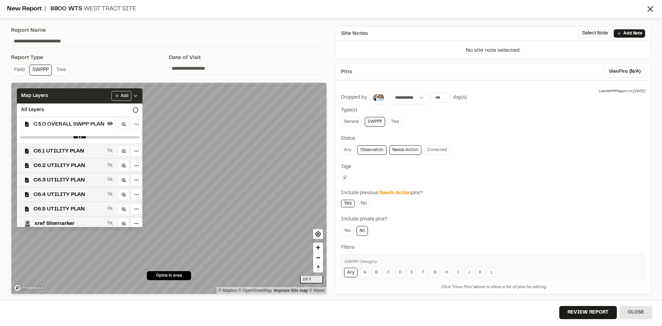
click at [138, 93] on div "Add" at bounding box center [124, 96] width 27 height 10
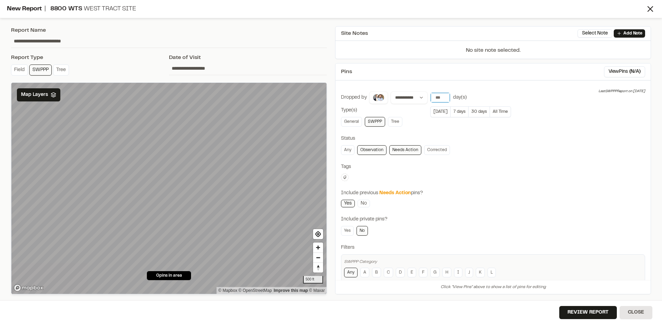
type input "**"
click at [444, 95] on input "**" at bounding box center [440, 98] width 19 height 10
click at [619, 70] on button "View Pins ( 2 )" at bounding box center [627, 71] width 36 height 11
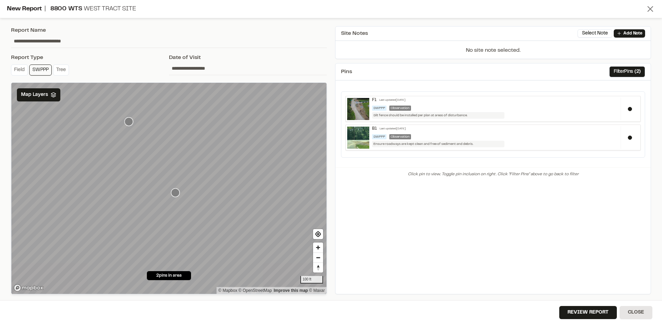
click at [650, 10] on icon at bounding box center [651, 9] width 10 height 10
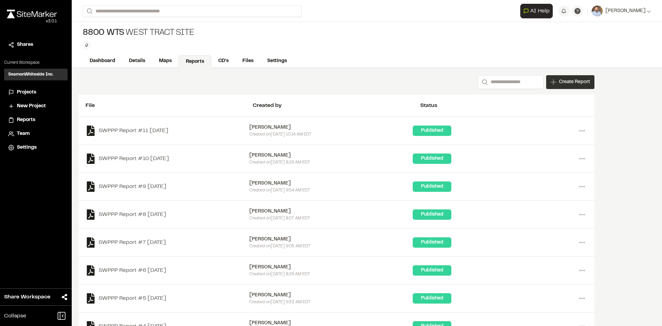
click at [573, 83] on span "Create Report" at bounding box center [574, 82] width 31 height 8
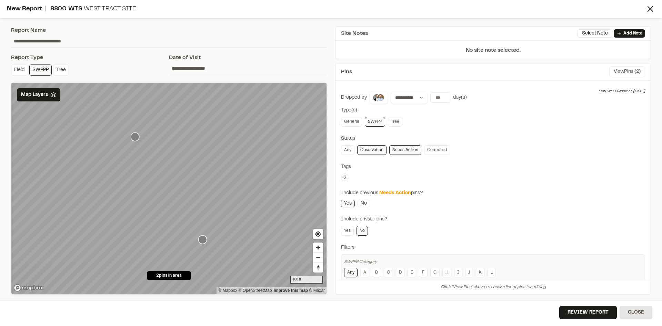
click at [626, 74] on button "View Pins ( 2 )" at bounding box center [627, 71] width 36 height 11
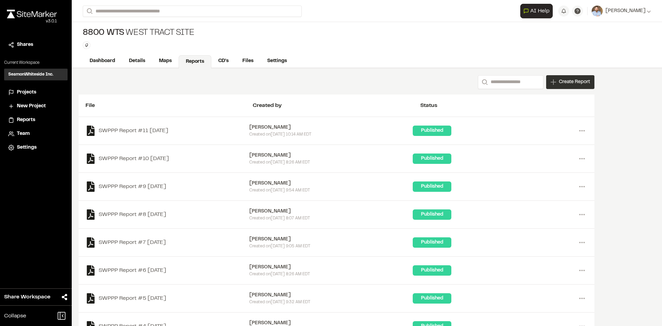
click at [569, 86] on div "Create Report" at bounding box center [570, 82] width 48 height 14
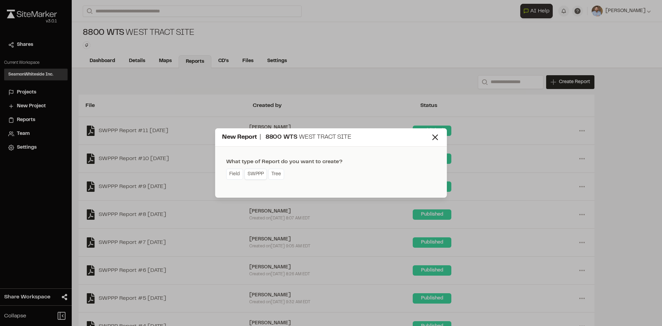
click at [259, 176] on link "SWPPP" at bounding box center [255, 174] width 22 height 11
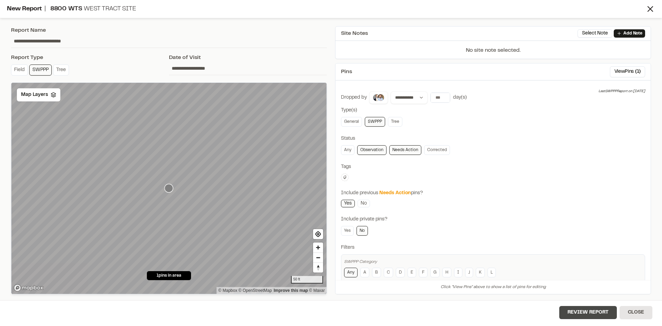
click at [589, 316] on button "Review Report" at bounding box center [588, 312] width 58 height 13
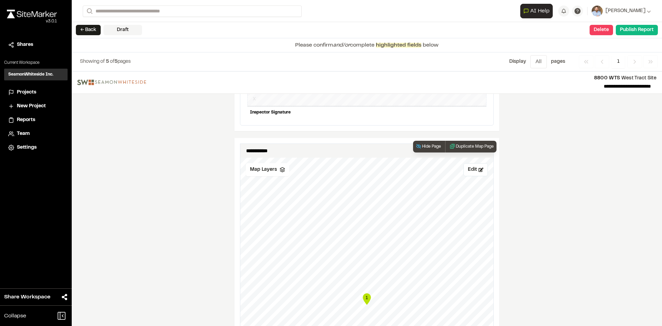
scroll to position [701, 0]
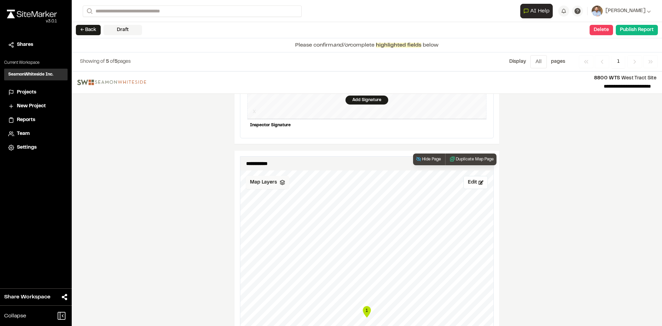
click at [265, 179] on span "Map Layers" at bounding box center [263, 183] width 27 height 8
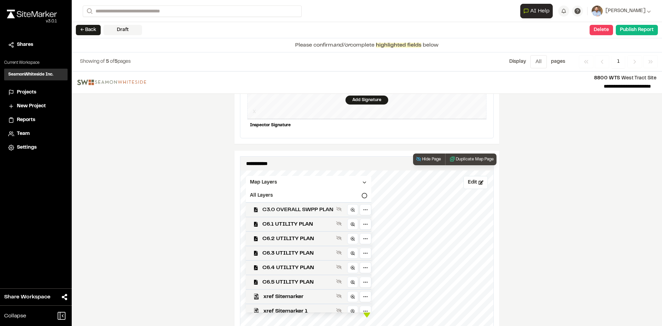
click at [302, 206] on span "C3.0 OVERALL SWPP PLAN" at bounding box center [297, 210] width 71 height 8
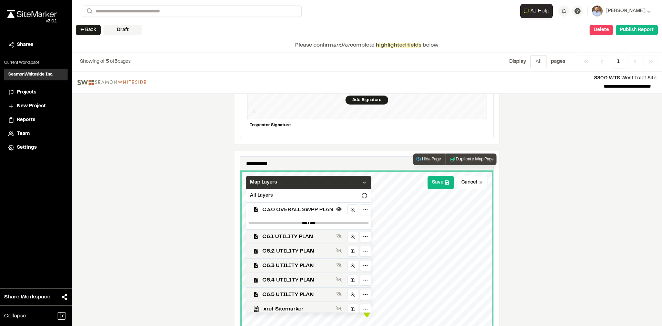
click at [367, 180] on icon at bounding box center [365, 183] width 6 height 6
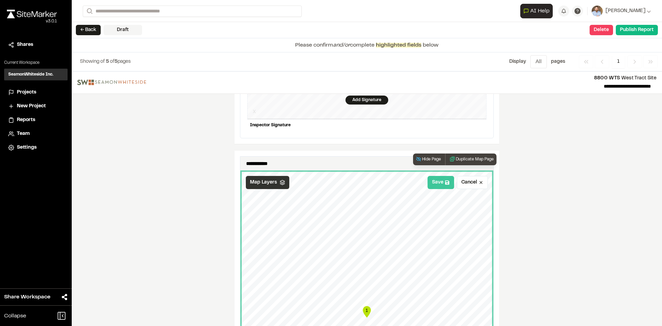
click at [437, 182] on button "Save" at bounding box center [441, 182] width 27 height 13
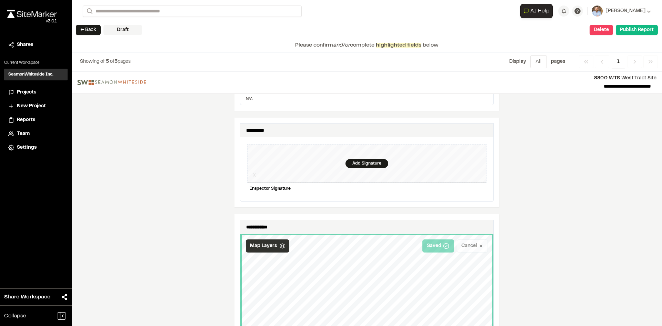
scroll to position [632, 0]
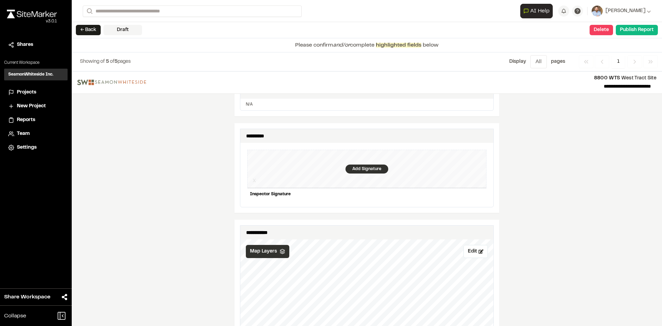
click at [368, 164] on div "Add Signature" at bounding box center [367, 168] width 43 height 9
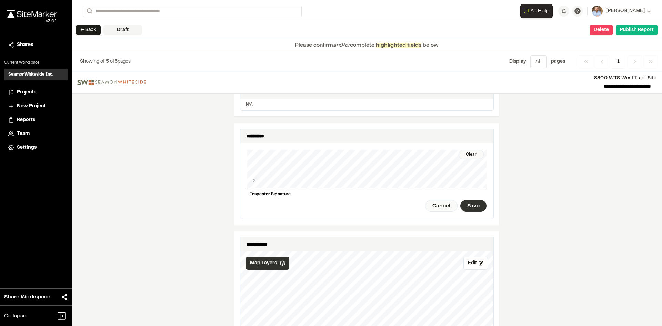
click at [472, 200] on div "Save" at bounding box center [473, 206] width 26 height 12
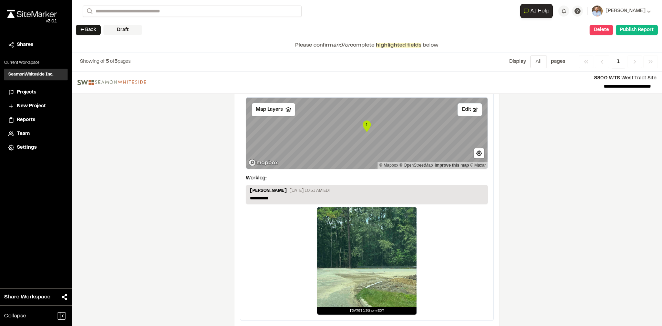
scroll to position [1161, 0]
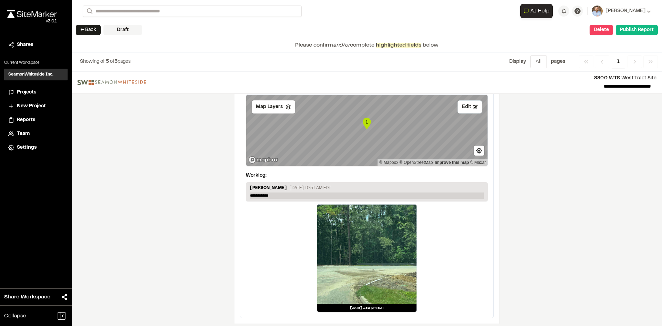
click at [279, 192] on p "**********" at bounding box center [367, 195] width 234 height 6
click at [271, 106] on span "Map Layers" at bounding box center [269, 107] width 27 height 8
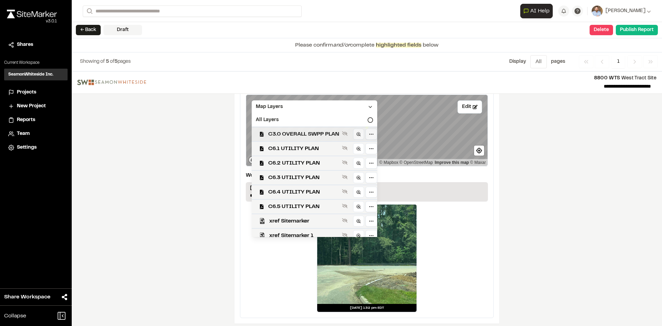
click at [321, 127] on div "C3.0 OVERALL SWPP PLAN" at bounding box center [311, 134] width 131 height 14
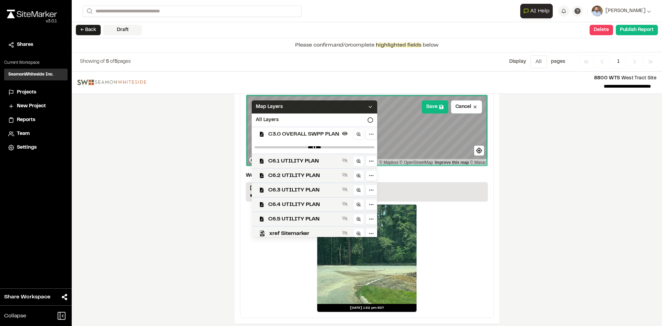
click at [373, 100] on div "Map Layers" at bounding box center [315, 106] width 126 height 13
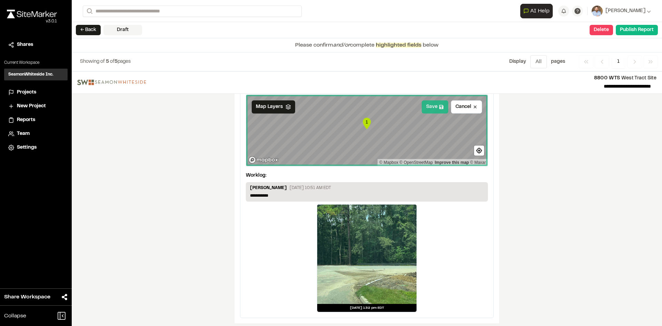
click at [431, 103] on button "Save" at bounding box center [435, 106] width 27 height 13
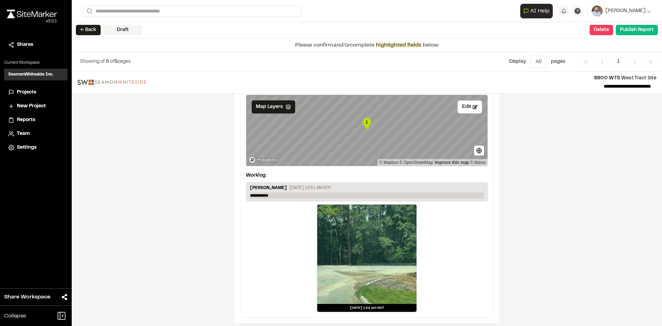
click at [281, 192] on p "**********" at bounding box center [367, 195] width 234 height 6
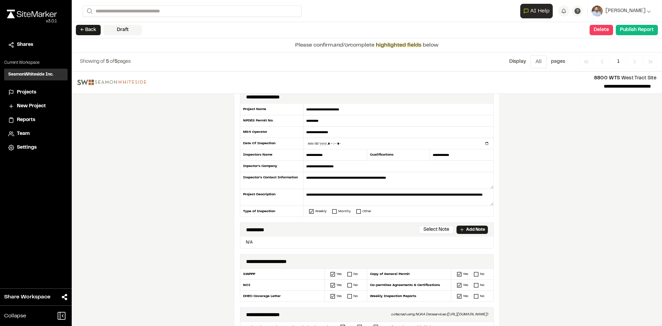
scroll to position [0, 0]
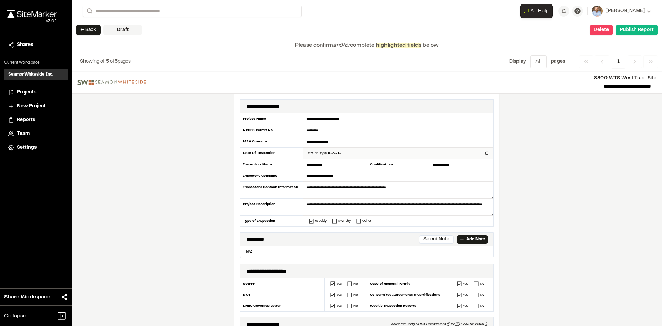
click at [484, 151] on input "datetime-local" at bounding box center [398, 153] width 190 height 11
type input "**********"
drag, startPoint x: 193, startPoint y: 228, endPoint x: 218, endPoint y: 222, distance: 25.8
click at [194, 226] on div "**********" at bounding box center [367, 198] width 590 height 254
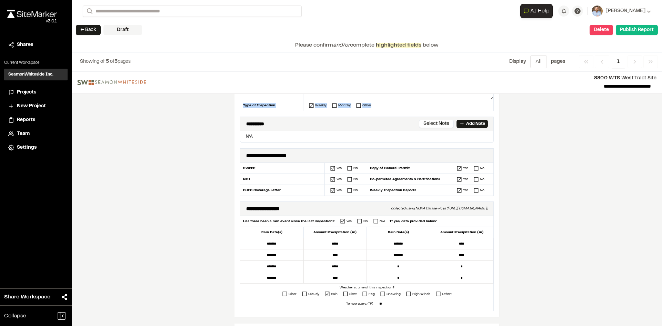
scroll to position [172, 0]
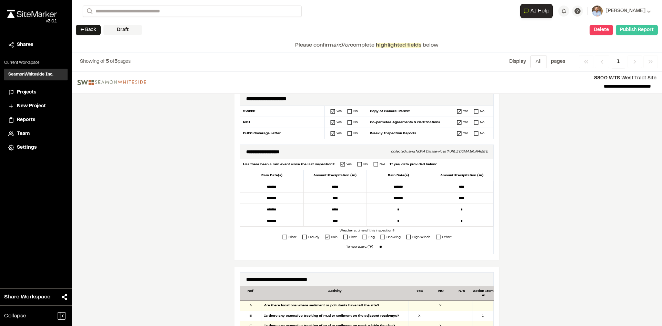
click at [636, 29] on button "Publish Report" at bounding box center [637, 30] width 42 height 10
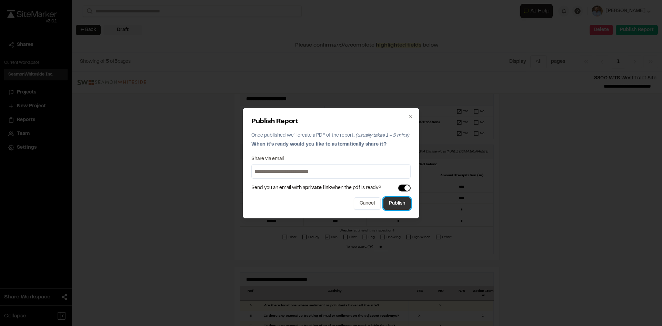
click at [398, 206] on button "Publish" at bounding box center [396, 203] width 27 height 12
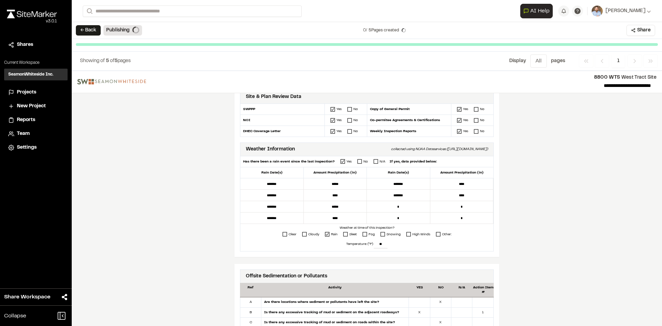
drag, startPoint x: 23, startPoint y: 92, endPoint x: 30, endPoint y: 83, distance: 11.7
click at [23, 92] on span "Projects" at bounding box center [26, 93] width 19 height 8
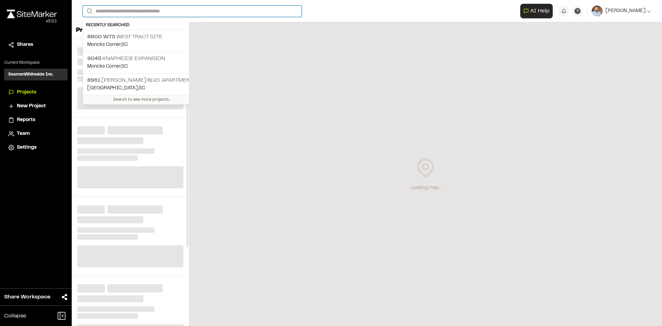
click at [105, 11] on input "Search" at bounding box center [192, 11] width 219 height 11
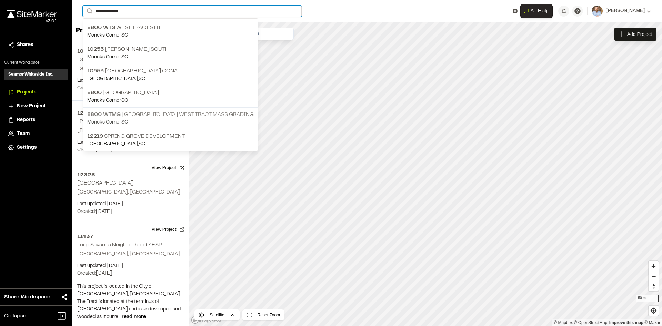
type input "**********"
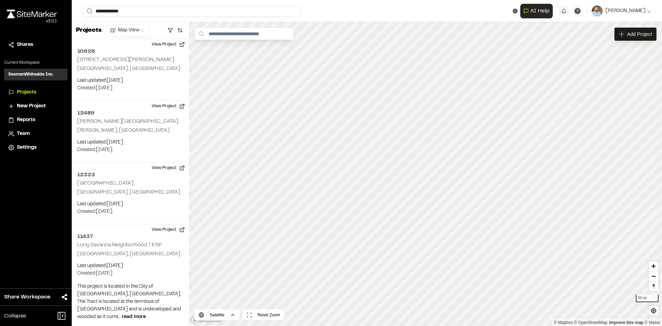
click at [154, 119] on p "Moncks Corner , SC" at bounding box center [170, 123] width 167 height 8
click at [155, 118] on div "8800 WTMG Spring Grove West Tract Mass Grading Moncks Corner , SC" at bounding box center [170, 118] width 175 height 22
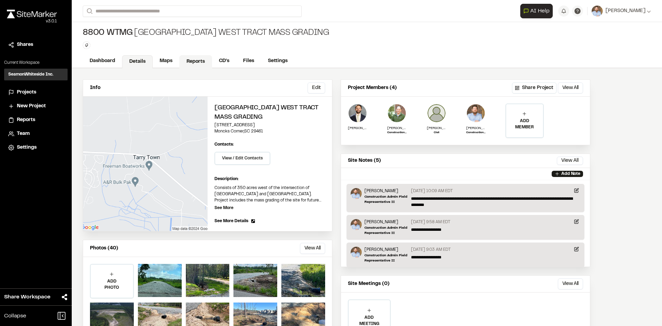
click at [194, 60] on link "Reports" at bounding box center [195, 61] width 33 height 13
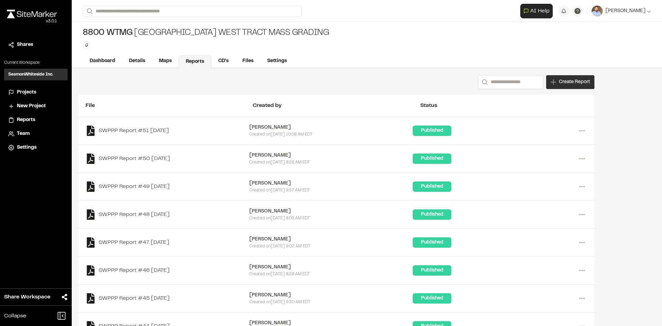
click at [573, 86] on span "Create Report" at bounding box center [574, 82] width 31 height 8
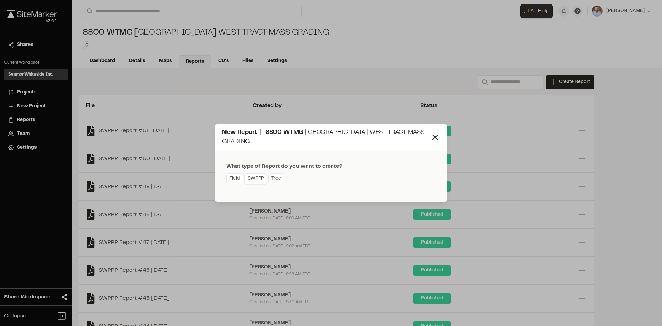
click at [256, 181] on link "SWPPP" at bounding box center [255, 178] width 22 height 11
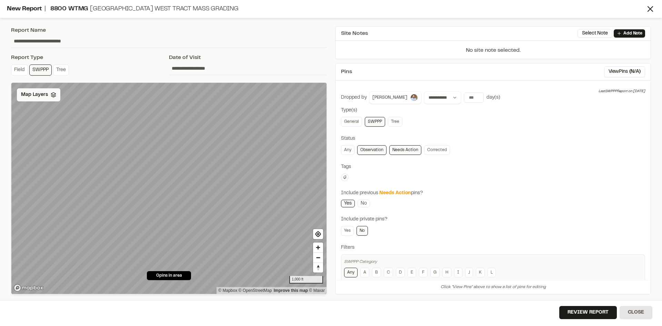
click at [43, 93] on span "Map Layers" at bounding box center [34, 95] width 27 height 8
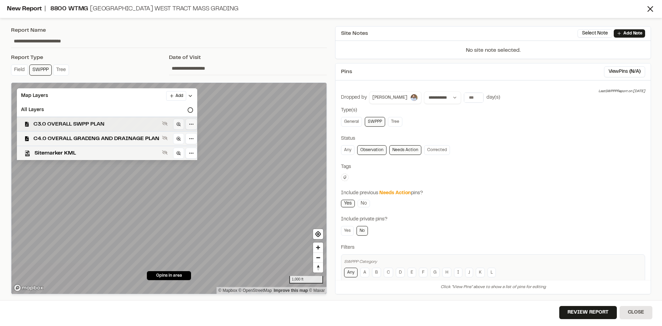
click at [85, 123] on span "C3.0 OVERALL SWPP PLAN" at bounding box center [96, 124] width 126 height 8
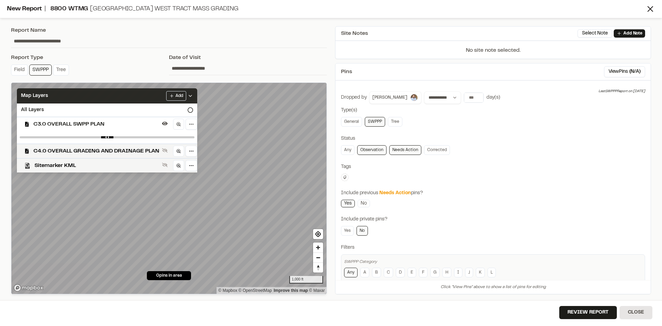
click at [191, 94] on icon at bounding box center [191, 96] width 6 height 6
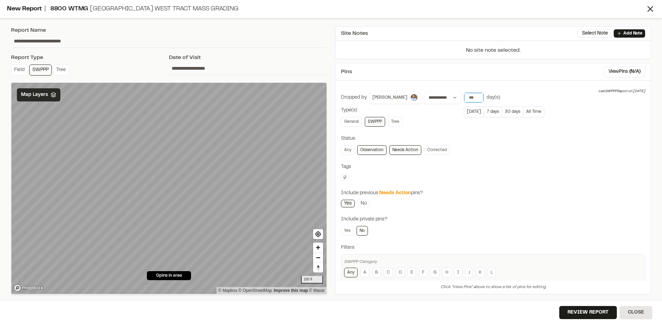
click at [471, 96] on input "**" at bounding box center [473, 98] width 19 height 10
click at [471, 95] on input "**" at bounding box center [473, 98] width 19 height 10
drag, startPoint x: 471, startPoint y: 95, endPoint x: 476, endPoint y: 104, distance: 10.8
type input "**"
click at [471, 95] on input "**" at bounding box center [473, 98] width 19 height 10
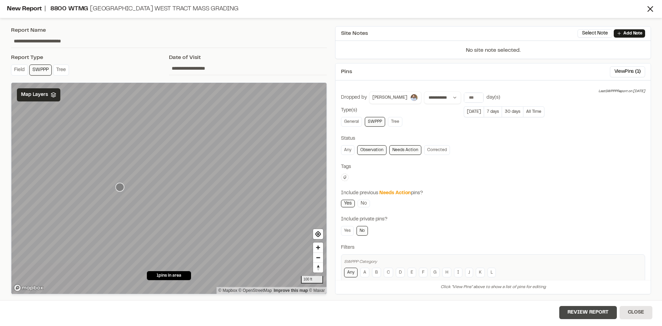
click at [588, 314] on button "Review Report" at bounding box center [588, 312] width 58 height 13
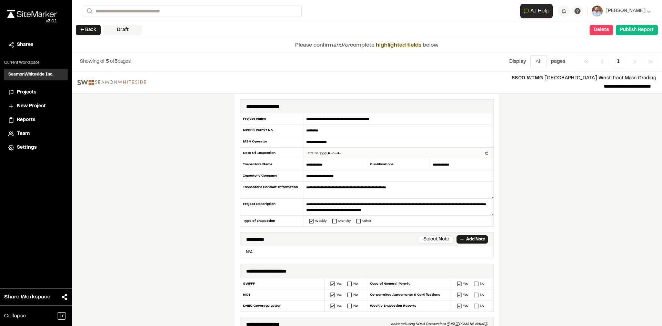
click at [484, 153] on input "datetime-local" at bounding box center [398, 153] width 190 height 11
type input "**********"
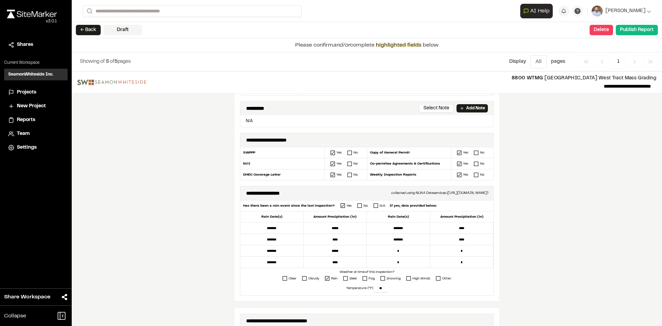
scroll to position [69, 0]
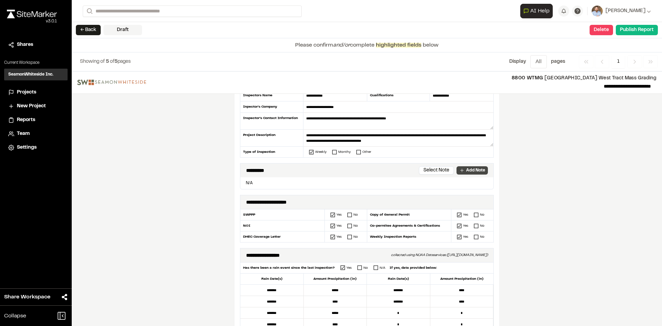
click at [466, 167] on link "Add Note" at bounding box center [472, 170] width 31 height 8
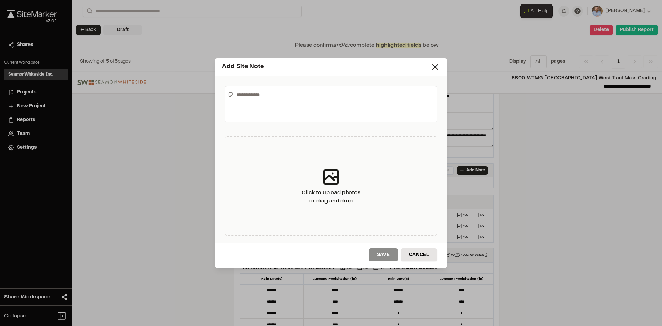
click at [265, 90] on textarea at bounding box center [333, 104] width 201 height 30
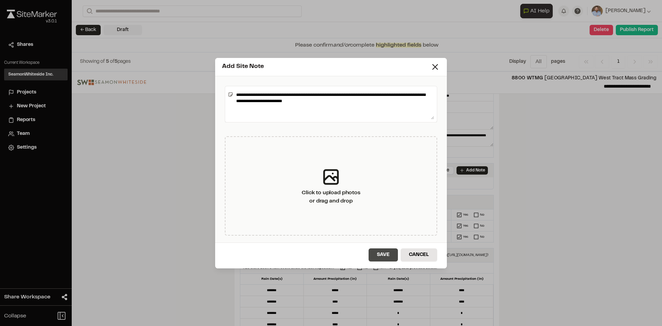
type textarea "**********"
click at [387, 258] on button "Save" at bounding box center [383, 254] width 29 height 13
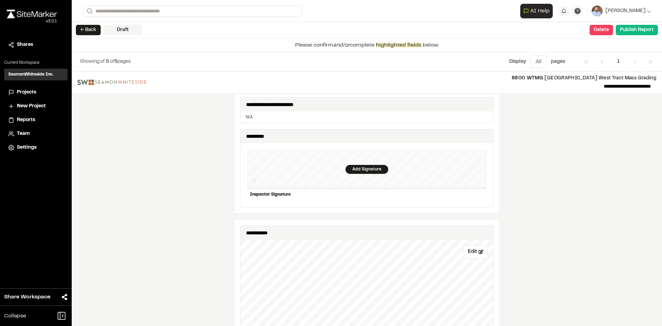
scroll to position [655, 0]
click at [361, 163] on div "Add Signature" at bounding box center [367, 167] width 43 height 9
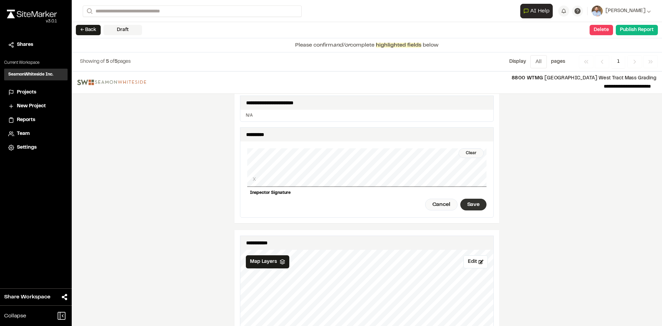
click at [473, 201] on div "Save" at bounding box center [473, 205] width 26 height 12
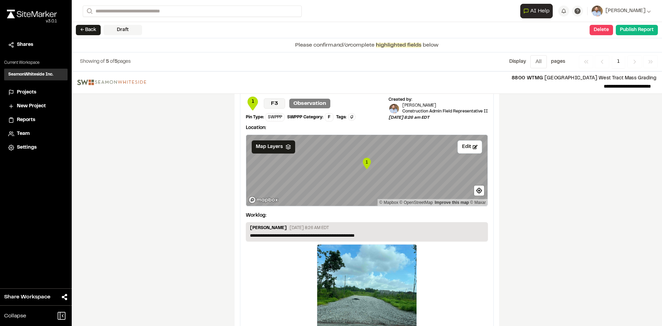
scroll to position [1183, 0]
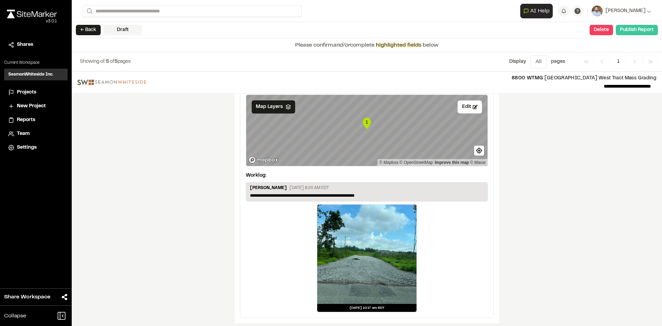
click at [641, 32] on button "Publish Report" at bounding box center [637, 30] width 42 height 10
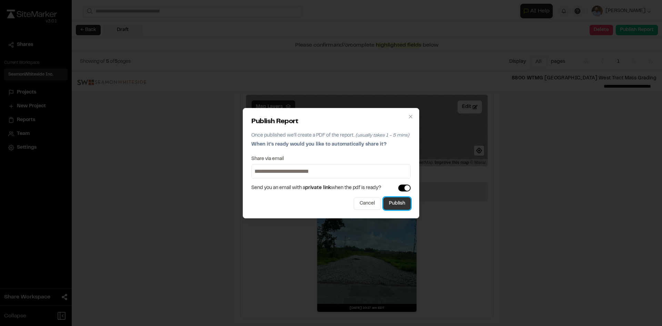
click at [402, 206] on button "Publish" at bounding box center [396, 203] width 27 height 12
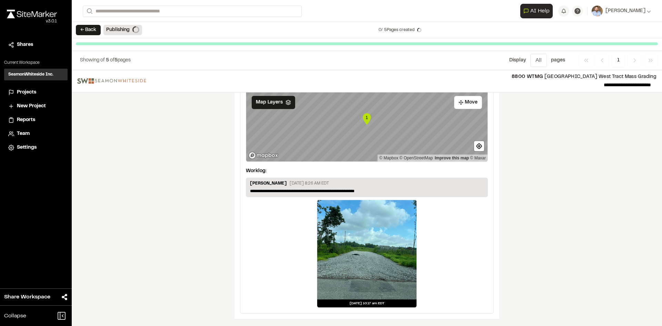
scroll to position [1162, 0]
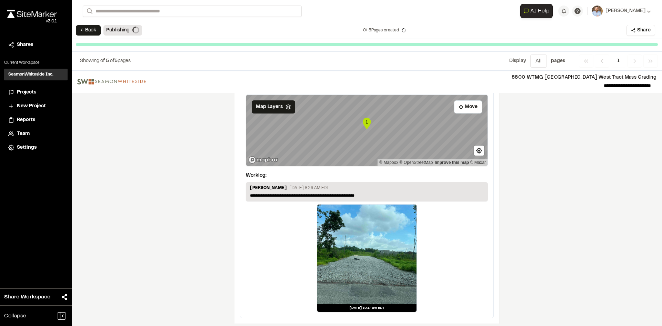
click at [27, 92] on span "Projects" at bounding box center [26, 93] width 19 height 8
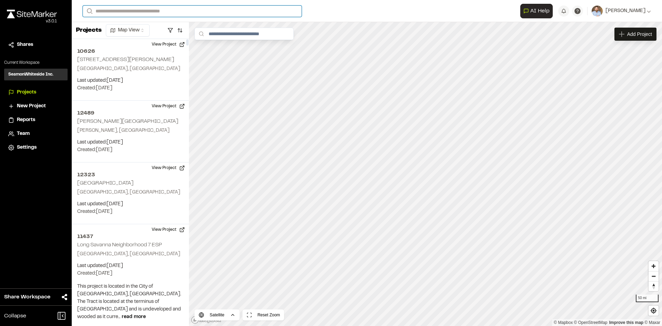
click at [136, 11] on input "Search" at bounding box center [192, 11] width 219 height 11
type input "**********"
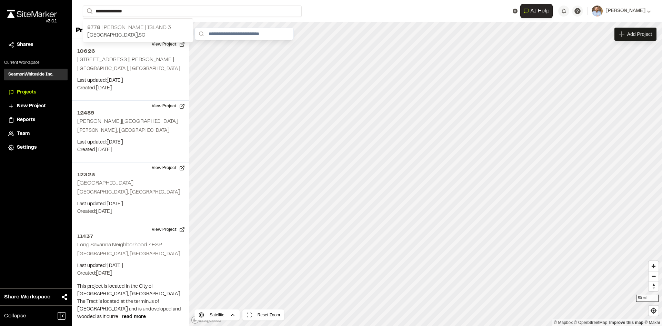
click at [156, 25] on p "8778 WoodField Daniel Island 3" at bounding box center [137, 27] width 101 height 8
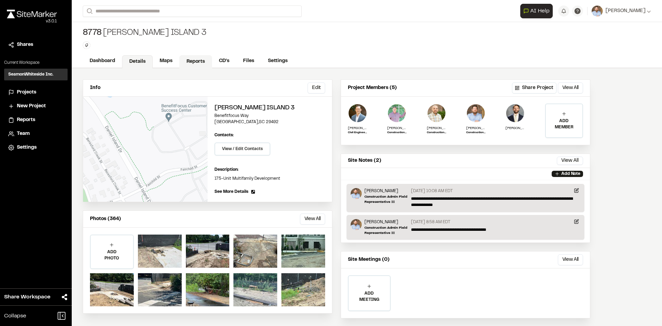
click at [195, 59] on link "Reports" at bounding box center [195, 61] width 33 height 13
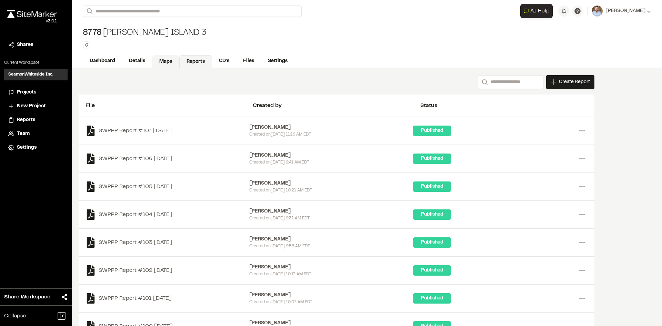
click at [163, 61] on link "Maps" at bounding box center [165, 61] width 27 height 13
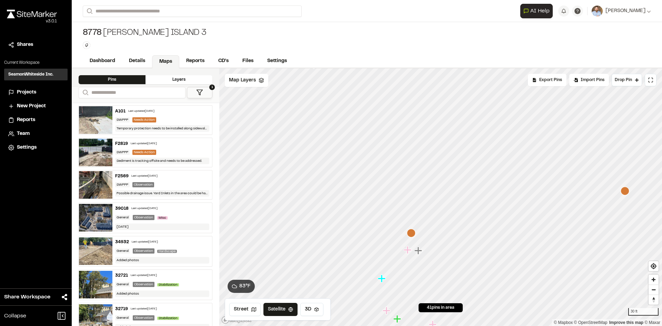
click at [624, 191] on icon "Map marker" at bounding box center [625, 191] width 9 height 9
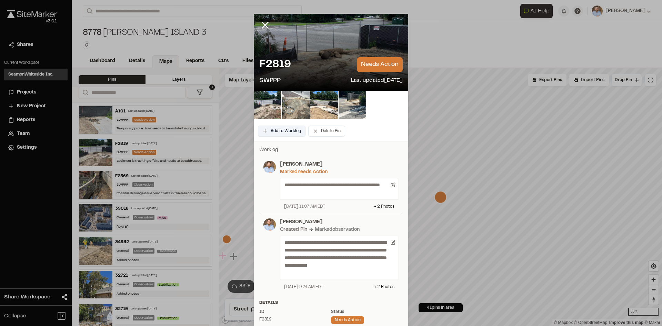
click at [281, 131] on button "Add to Worklog" at bounding box center [282, 131] width 48 height 11
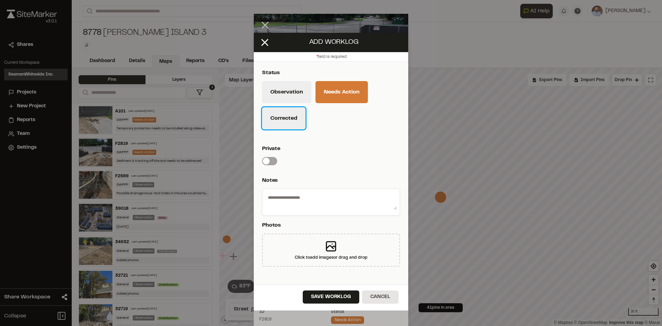
click at [289, 123] on button "Corrected" at bounding box center [283, 118] width 43 height 22
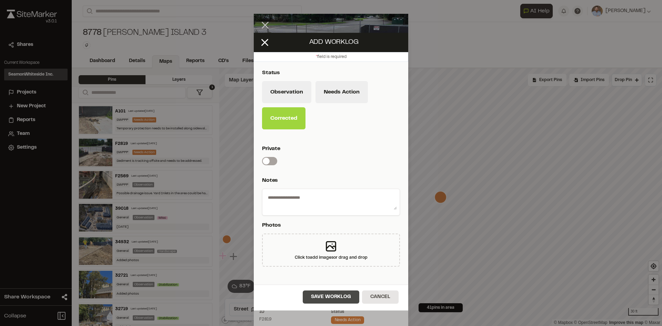
click at [340, 296] on button "Save Worklog" at bounding box center [331, 296] width 57 height 13
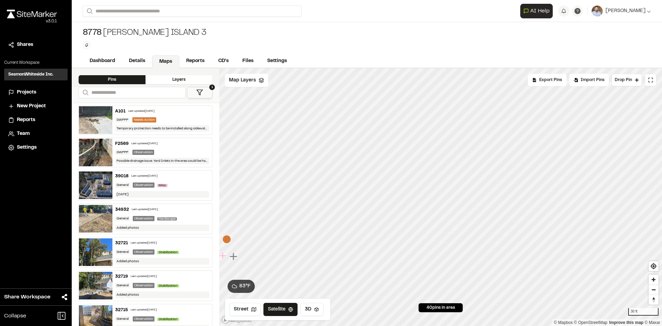
click at [227, 240] on icon "Map marker" at bounding box center [226, 239] width 9 height 9
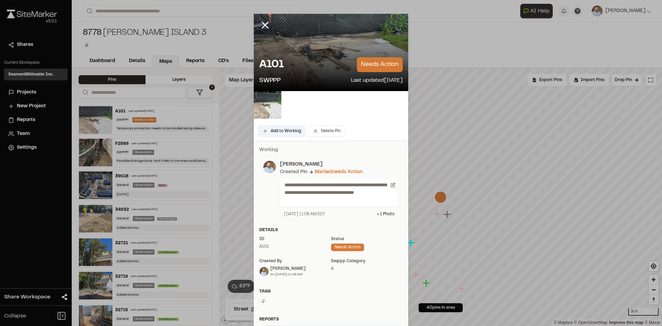
click at [288, 136] on button "Add to Worklog" at bounding box center [282, 131] width 48 height 11
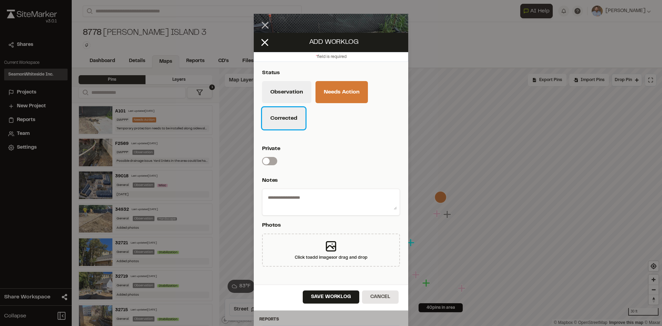
click at [289, 123] on button "Corrected" at bounding box center [283, 118] width 43 height 22
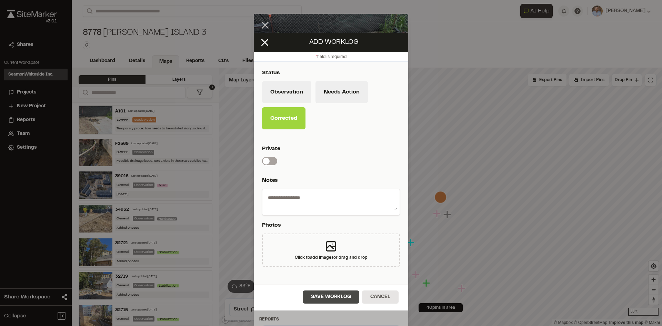
click at [334, 299] on button "Save Worklog" at bounding box center [331, 296] width 57 height 13
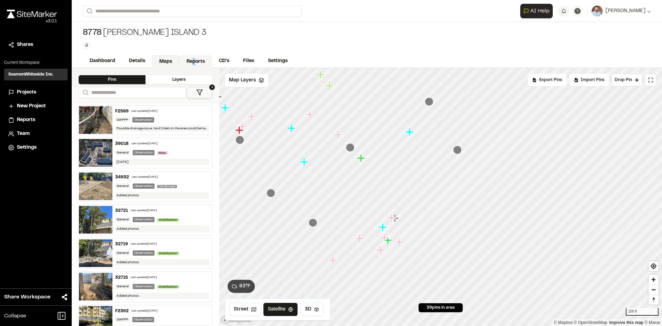
click at [194, 62] on link "Reports" at bounding box center [195, 61] width 33 height 13
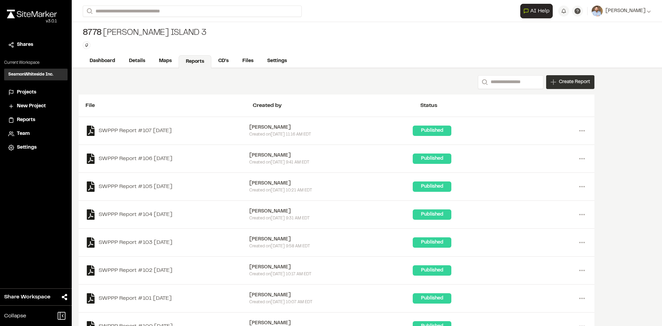
click at [570, 86] on span "Create Report" at bounding box center [574, 82] width 31 height 8
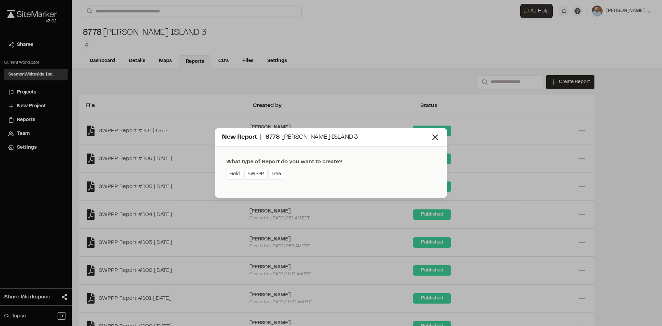
click at [257, 178] on link "SWPPP" at bounding box center [255, 174] width 22 height 11
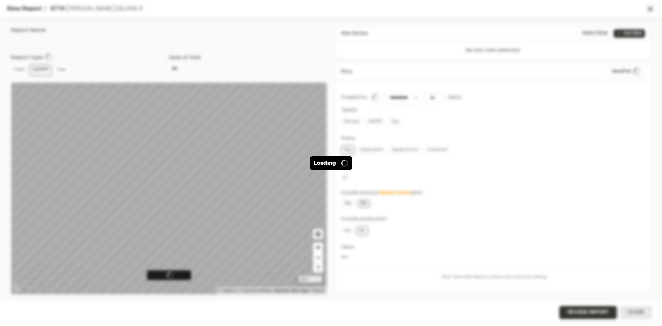
type input "**********"
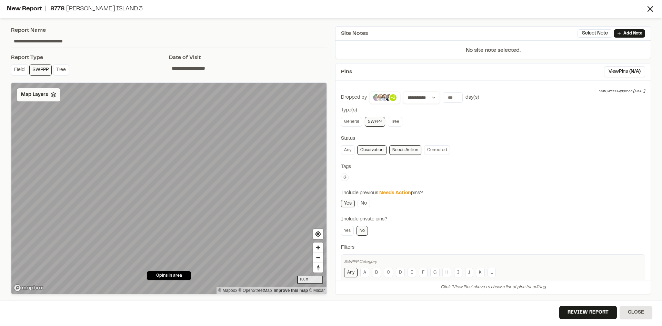
click at [40, 92] on span "Map Layers" at bounding box center [34, 95] width 27 height 8
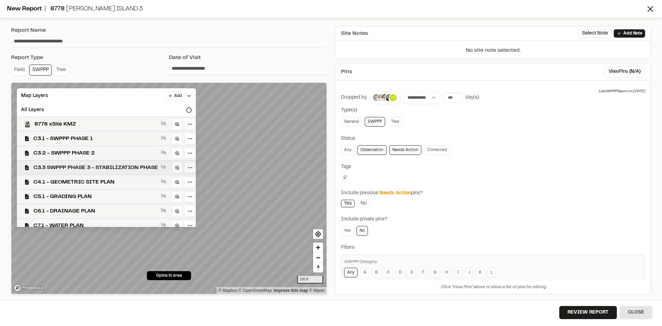
click at [98, 167] on span "C3.3 SWPPP PHASE 3 - STABILIZATION PHASE" at bounding box center [95, 167] width 124 height 8
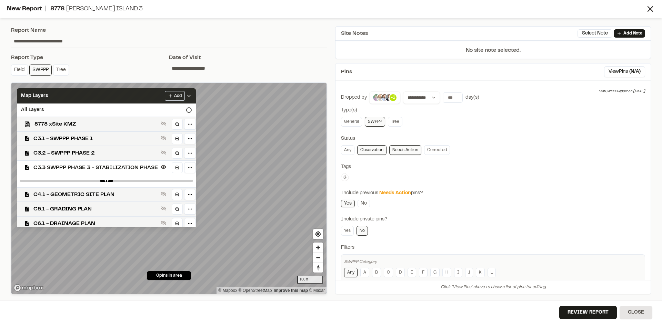
click at [192, 97] on icon at bounding box center [189, 96] width 6 height 6
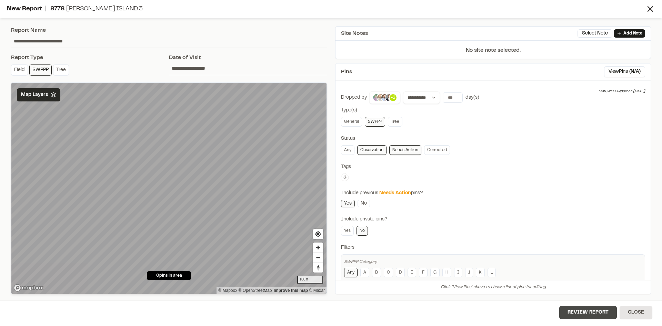
click at [588, 316] on button "Review Report" at bounding box center [588, 312] width 58 height 13
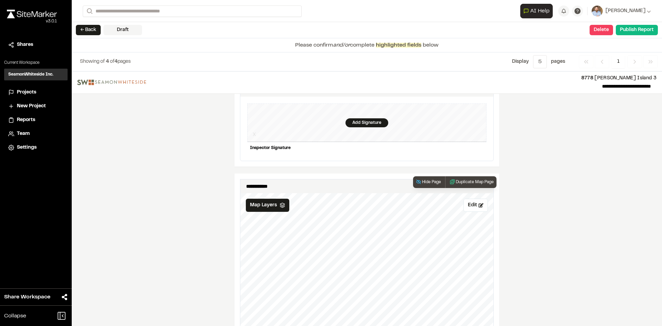
scroll to position [827, 0]
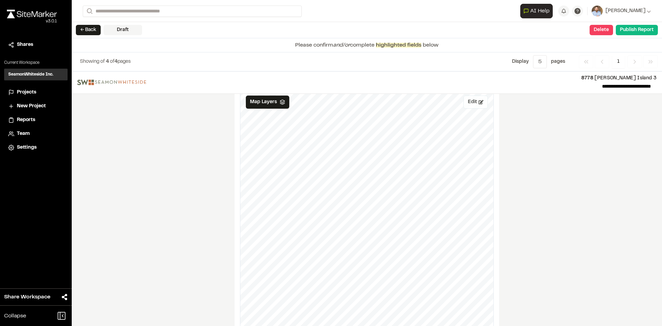
click at [472, 99] on button "Edit" at bounding box center [475, 102] width 24 height 13
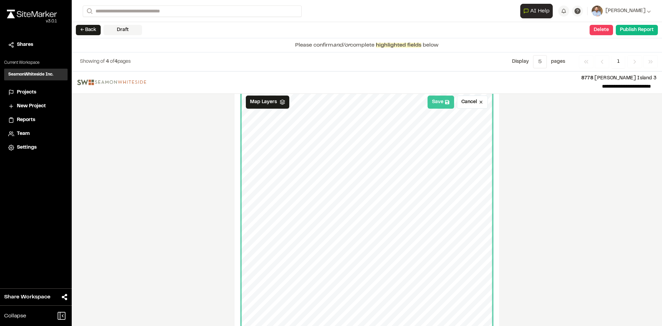
click at [436, 99] on button "Save" at bounding box center [441, 102] width 27 height 13
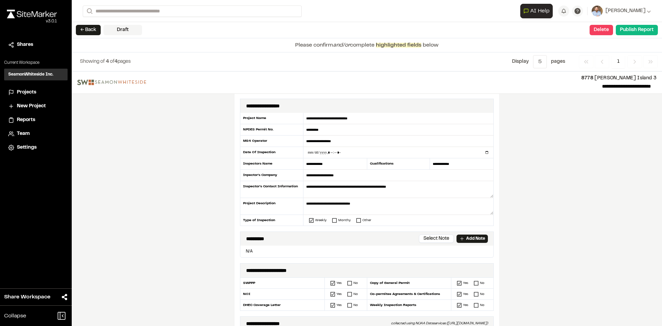
scroll to position [0, 0]
click at [483, 153] on input "datetime-local" at bounding box center [398, 153] width 190 height 11
type input "**********"
click at [211, 216] on div "**********" at bounding box center [367, 198] width 590 height 254
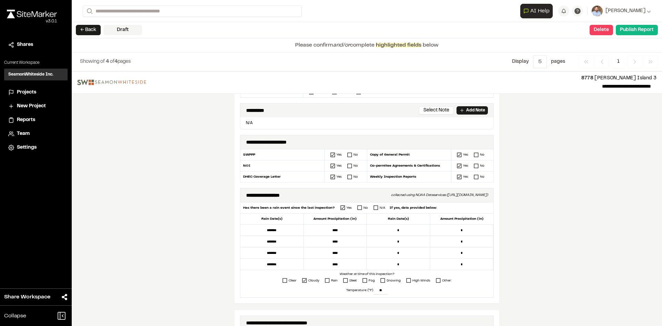
scroll to position [103, 0]
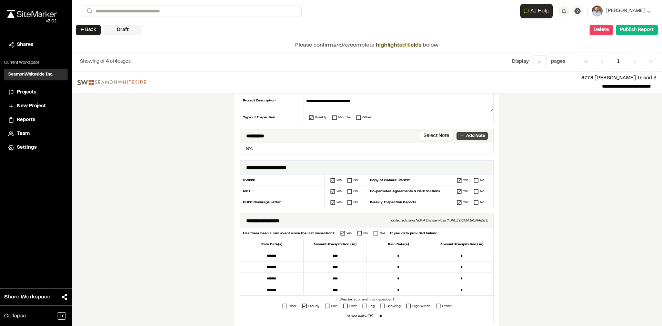
click at [473, 137] on p "Add Note" at bounding box center [475, 136] width 19 height 6
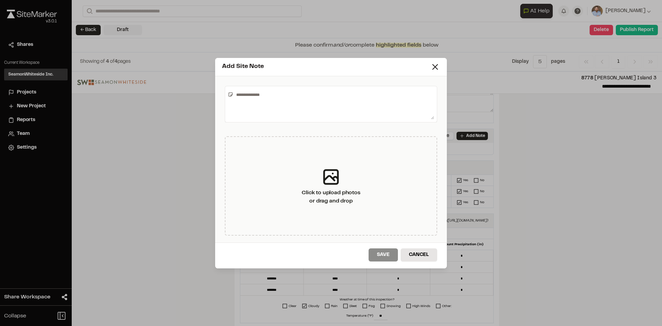
click at [269, 99] on textarea at bounding box center [333, 104] width 201 height 30
click at [293, 94] on textarea "**********" at bounding box center [333, 104] width 201 height 30
type textarea "**********"
click at [388, 250] on button "Save" at bounding box center [383, 254] width 29 height 13
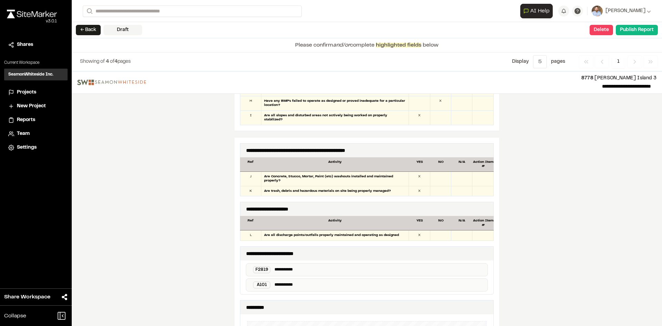
scroll to position [621, 0]
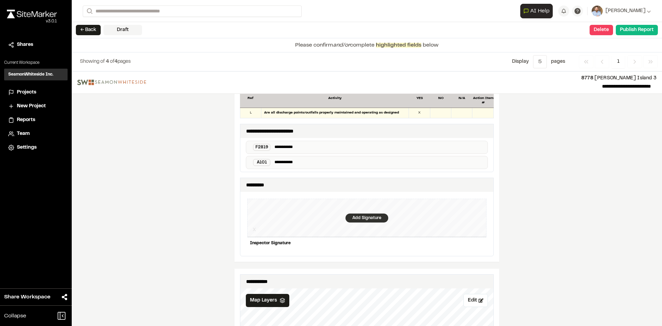
click at [366, 213] on div "Add Signature" at bounding box center [367, 217] width 43 height 9
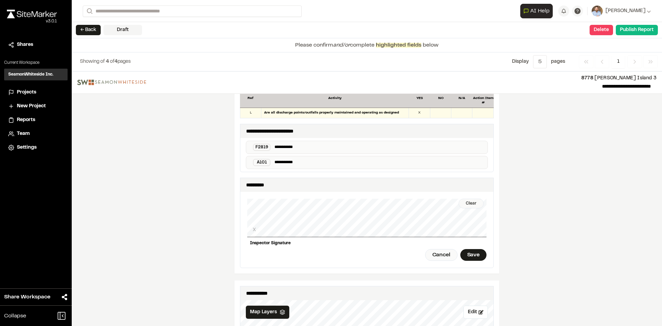
click at [475, 199] on div "Clear" at bounding box center [471, 204] width 25 height 10
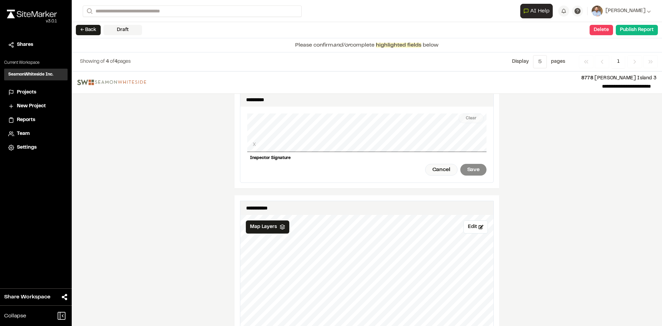
scroll to position [690, 0]
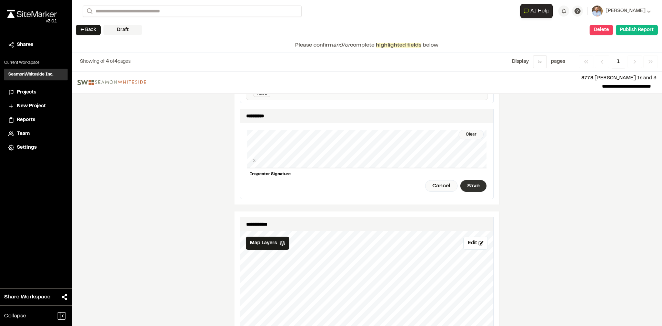
click at [471, 181] on div "Save" at bounding box center [473, 186] width 26 height 12
click at [633, 31] on button "Publish Report" at bounding box center [637, 30] width 42 height 10
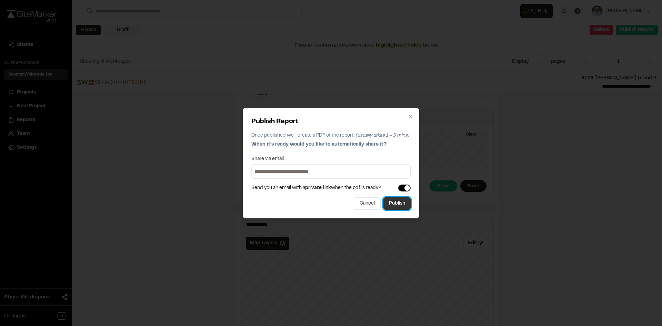
click at [406, 207] on button "Publish" at bounding box center [396, 203] width 27 height 12
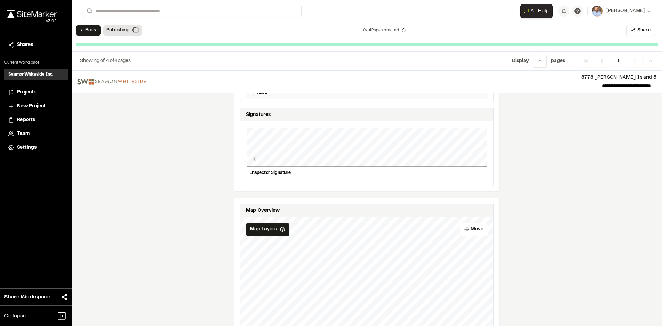
click at [31, 92] on span "Projects" at bounding box center [26, 93] width 19 height 8
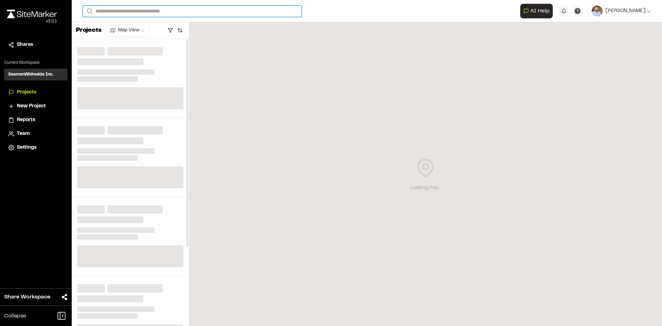
click at [143, 14] on input "Search" at bounding box center [192, 11] width 219 height 11
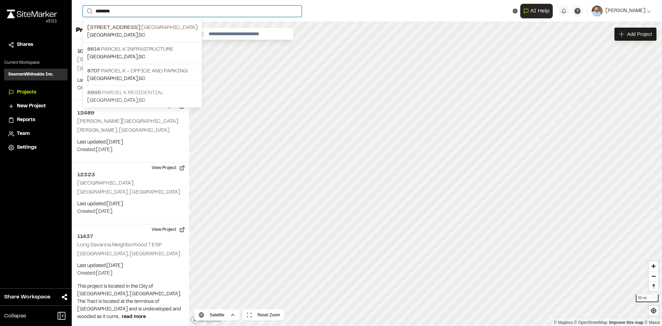
type input "********"
click at [128, 93] on p "8895 Parcel K Residential" at bounding box center [142, 93] width 110 height 8
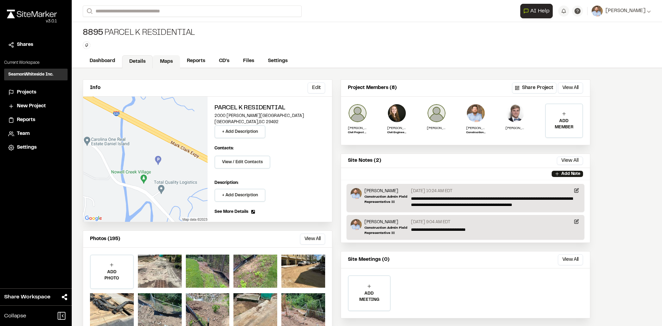
click at [166, 61] on link "Maps" at bounding box center [166, 61] width 27 height 13
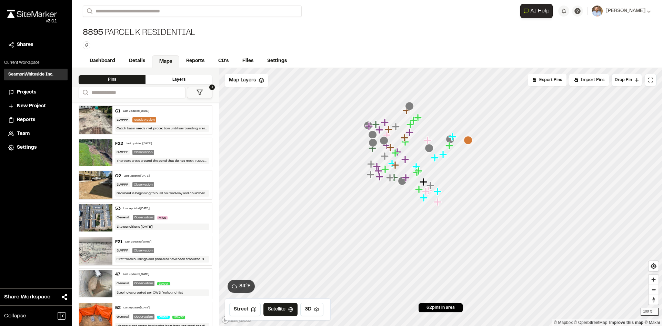
click at [468, 140] on icon "Map marker" at bounding box center [468, 140] width 9 height 9
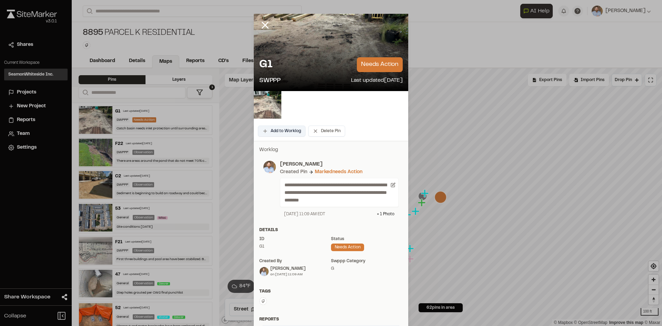
click at [285, 133] on button "Add to Worklog" at bounding box center [282, 131] width 48 height 11
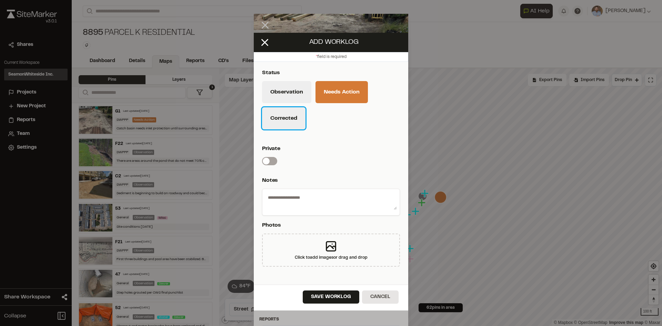
click at [297, 124] on button "Corrected" at bounding box center [283, 118] width 43 height 22
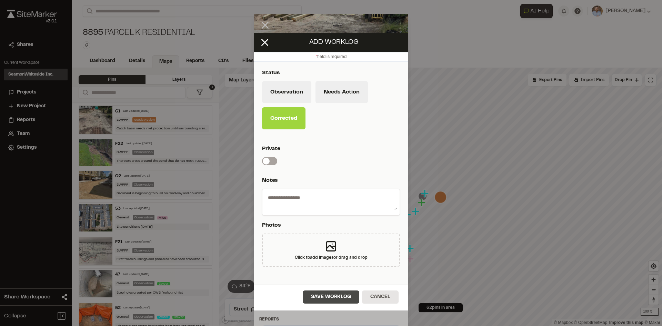
click at [335, 300] on button "Save Worklog" at bounding box center [331, 296] width 57 height 13
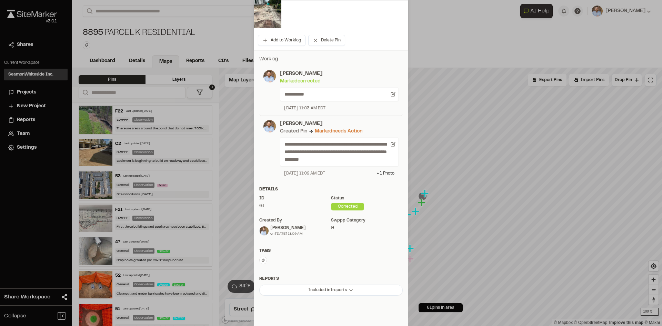
scroll to position [127, 0]
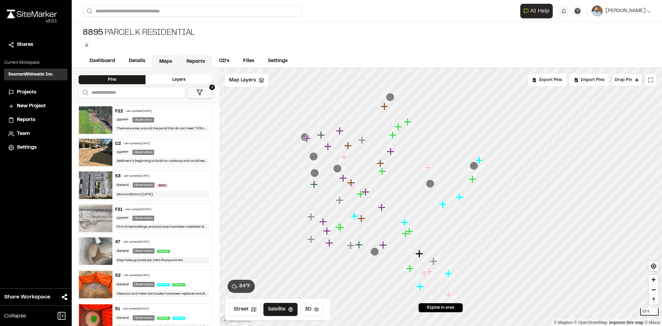
click at [192, 63] on link "Reports" at bounding box center [195, 61] width 33 height 13
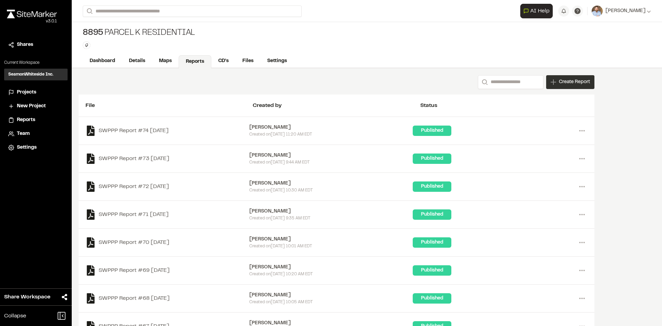
click at [568, 86] on div "Create Report" at bounding box center [570, 82] width 48 height 14
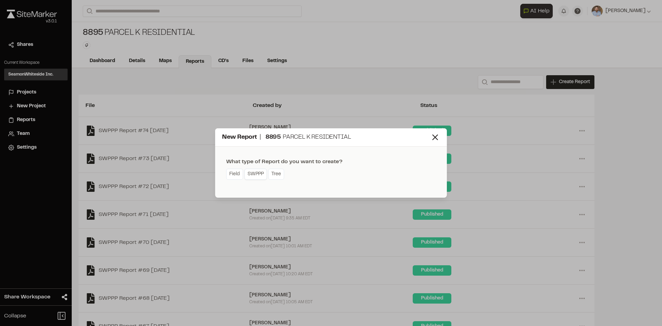
click at [256, 177] on link "SWPPP" at bounding box center [255, 174] width 22 height 11
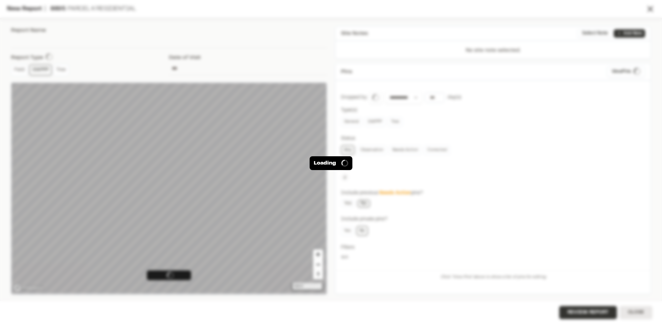
type input "**********"
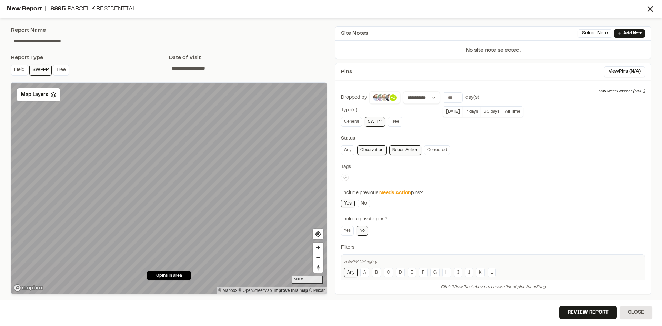
type input "**"
click at [457, 95] on input "**" at bounding box center [452, 98] width 19 height 10
click at [619, 73] on button "View Pins ( 2 )" at bounding box center [627, 71] width 36 height 11
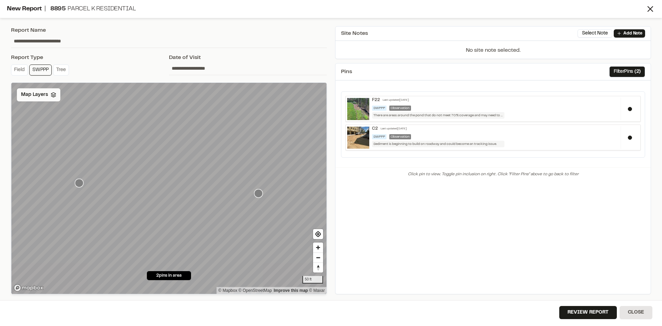
click at [53, 95] on icon at bounding box center [54, 95] width 6 height 6
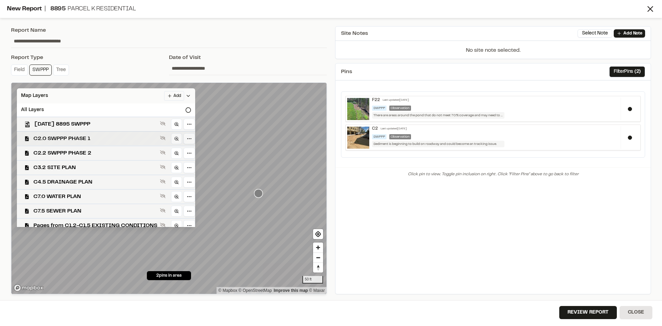
drag, startPoint x: 103, startPoint y: 151, endPoint x: 139, endPoint y: 136, distance: 38.9
click at [104, 151] on span "C2.2 SWPPP PHASE 2" at bounding box center [95, 153] width 124 height 8
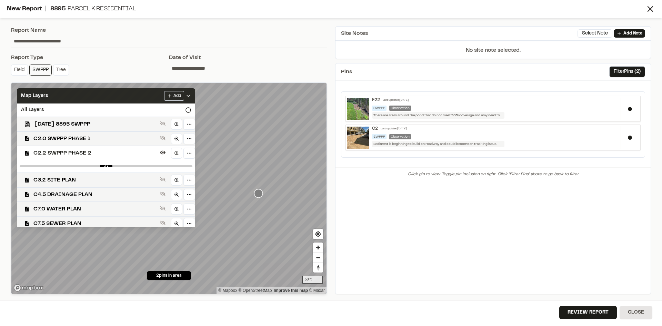
click at [191, 97] on icon at bounding box center [189, 96] width 6 height 6
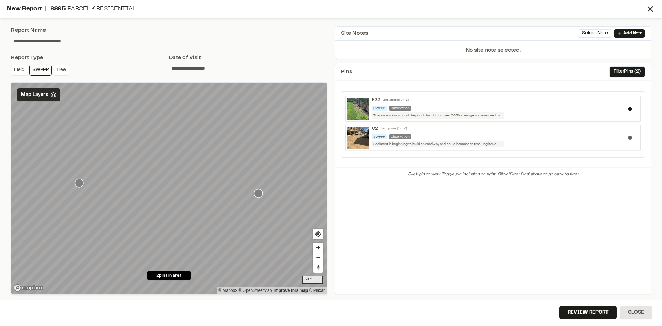
click at [630, 137] on button at bounding box center [630, 138] width 4 height 4
click at [623, 72] on button "Filter Pins ( 2 )" at bounding box center [627, 71] width 36 height 11
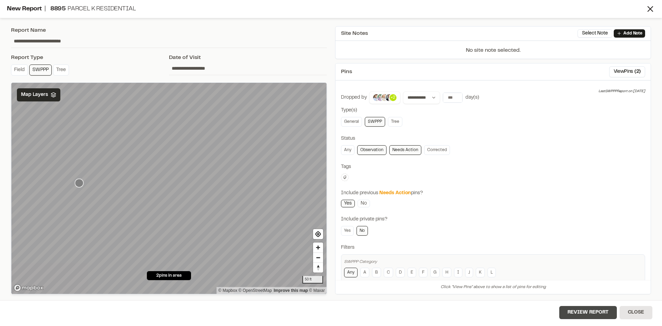
click at [594, 315] on button "Review Report" at bounding box center [588, 312] width 58 height 13
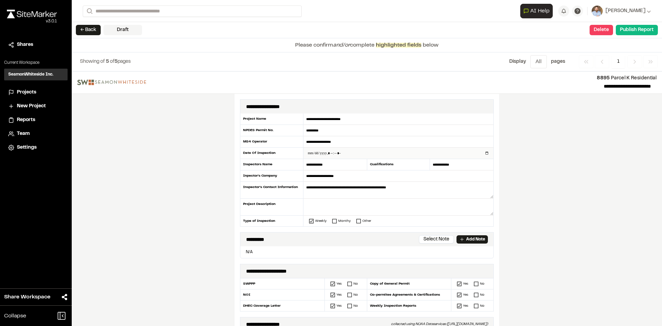
click at [484, 152] on input "datetime-local" at bounding box center [398, 153] width 190 height 11
type input "**********"
click at [206, 213] on div "**********" at bounding box center [367, 198] width 590 height 254
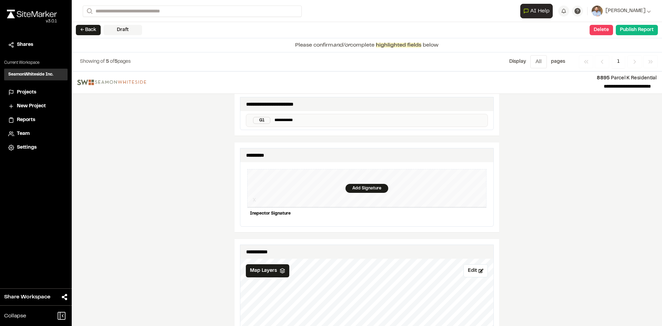
scroll to position [621, 0]
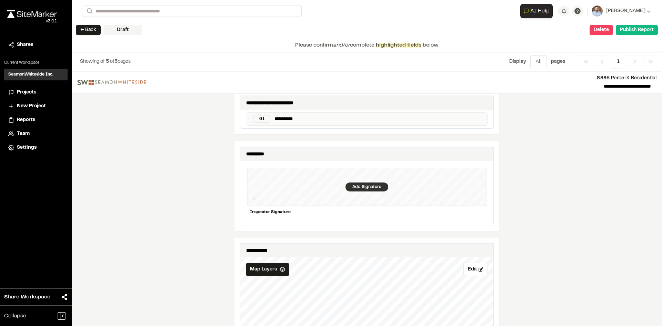
click at [357, 183] on div "Add Signature" at bounding box center [367, 186] width 43 height 9
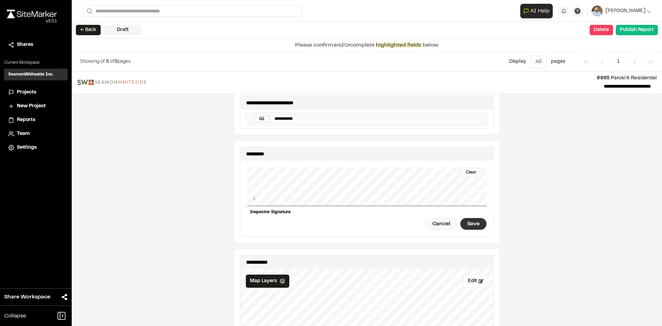
click at [472, 219] on div "Save" at bounding box center [473, 224] width 26 height 12
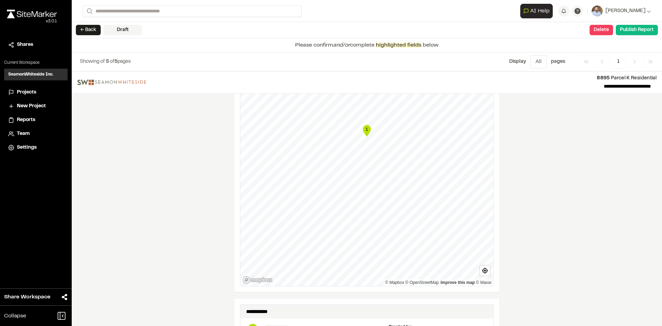
scroll to position [898, 0]
click at [640, 32] on button "Publish Report" at bounding box center [637, 30] width 42 height 10
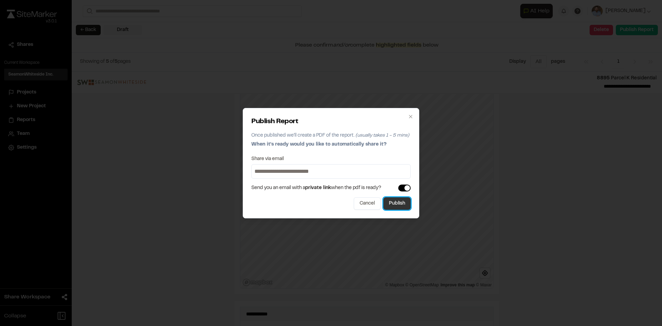
click at [398, 208] on button "Publish" at bounding box center [396, 203] width 27 height 12
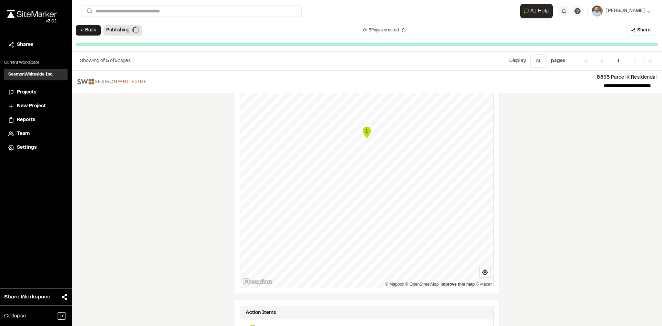
click at [28, 92] on span "Projects" at bounding box center [26, 93] width 19 height 8
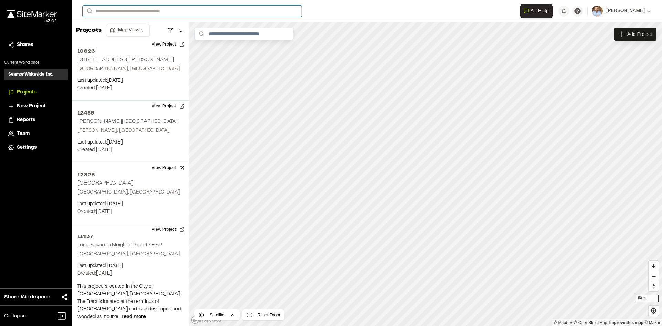
click at [114, 11] on input "Search" at bounding box center [192, 11] width 219 height 11
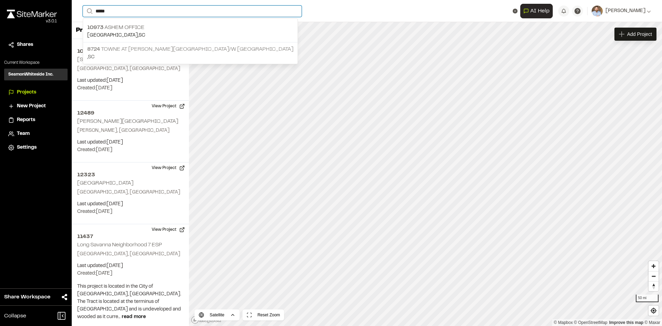
type input "*****"
click at [165, 52] on p "8724 Towne at Cooper River R/W Extension" at bounding box center [190, 49] width 206 height 8
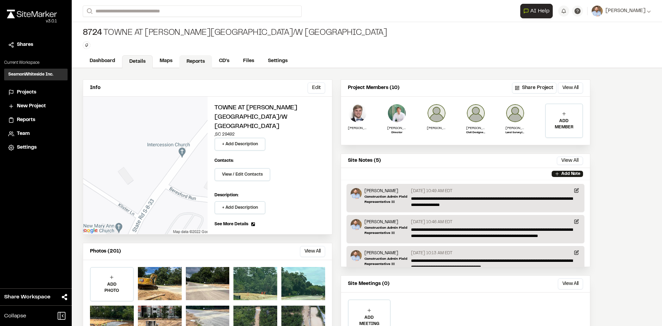
click at [201, 60] on link "Reports" at bounding box center [195, 61] width 33 height 13
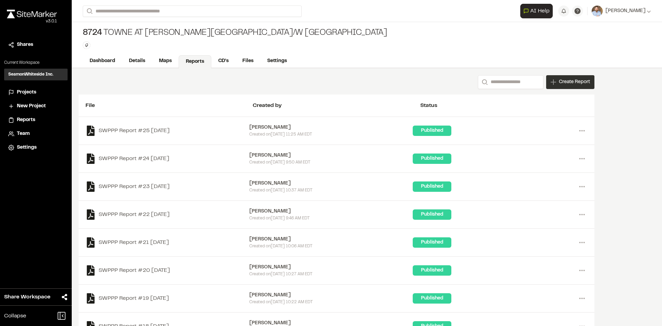
click at [567, 84] on span "Create Report" at bounding box center [574, 82] width 31 height 8
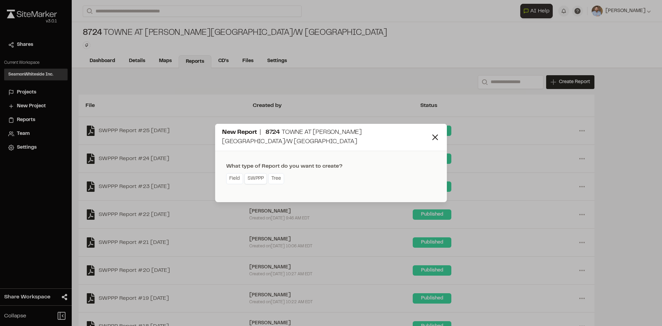
click at [262, 175] on link "SWPPP" at bounding box center [255, 178] width 22 height 11
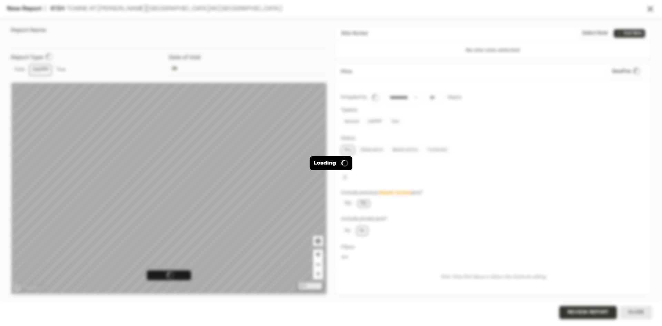
type input "**********"
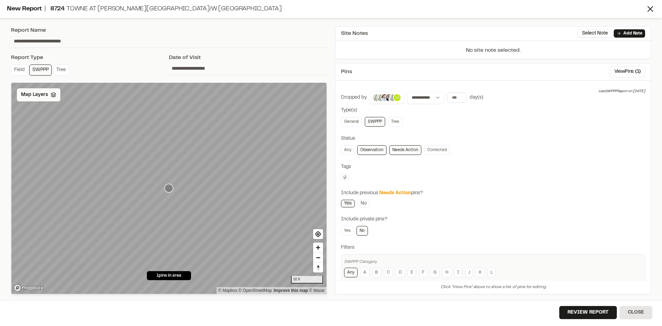
click at [44, 92] on span "Map Layers" at bounding box center [34, 95] width 27 height 8
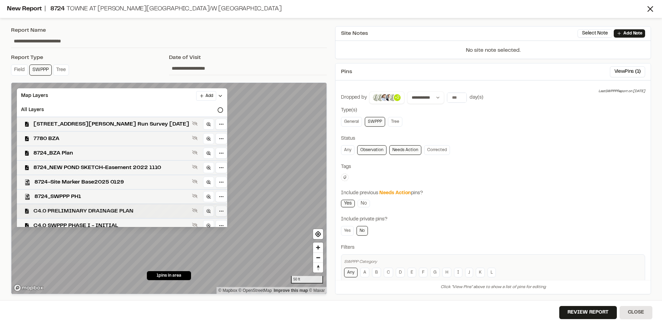
click at [108, 209] on span "C4.0 PRELIMINARY DRAINAGE PLAN" at bounding box center [111, 211] width 156 height 8
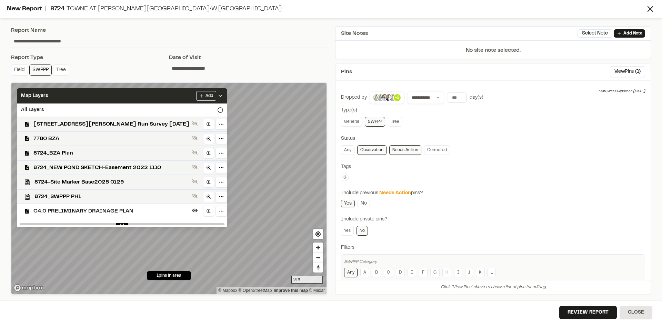
click at [223, 95] on icon at bounding box center [221, 96] width 6 height 6
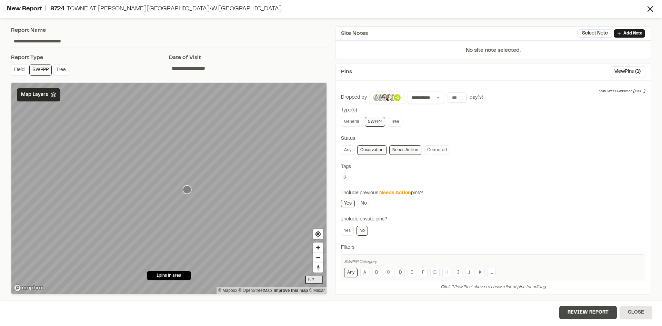
click at [587, 314] on button "Review Report" at bounding box center [588, 312] width 58 height 13
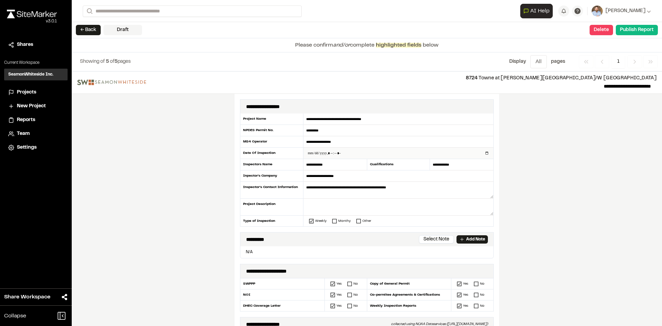
click at [484, 153] on input "datetime-local" at bounding box center [398, 153] width 190 height 11
type input "**********"
click at [168, 224] on div "**********" at bounding box center [367, 198] width 590 height 254
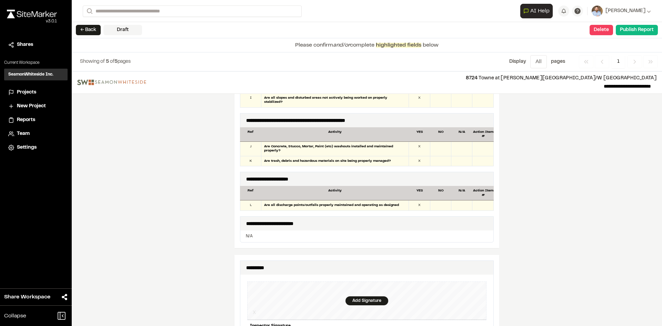
scroll to position [586, 0]
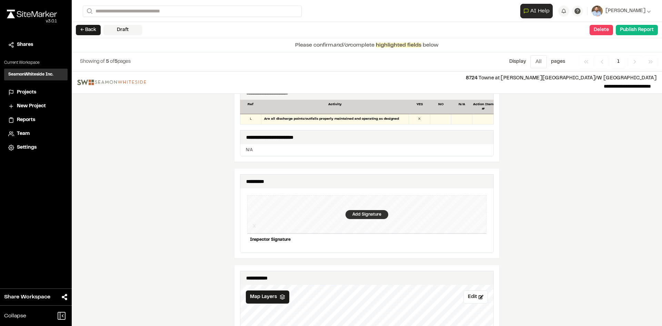
click at [356, 210] on div "Add Signature" at bounding box center [367, 214] width 43 height 9
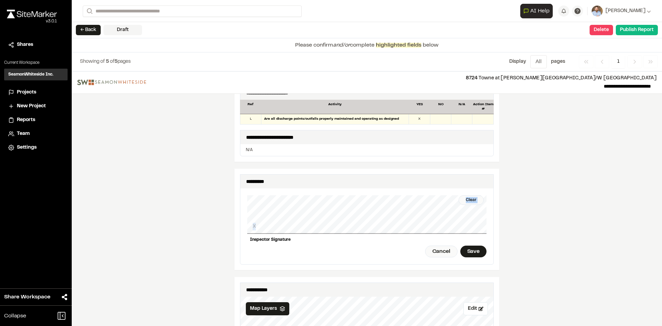
click at [367, 219] on div "Clear X Inspector Signature Cancel Save" at bounding box center [366, 226] width 239 height 76
click at [467, 246] on div "Save" at bounding box center [473, 252] width 26 height 12
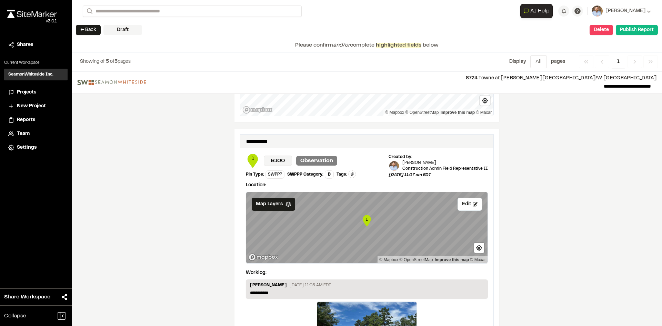
scroll to position [1161, 0]
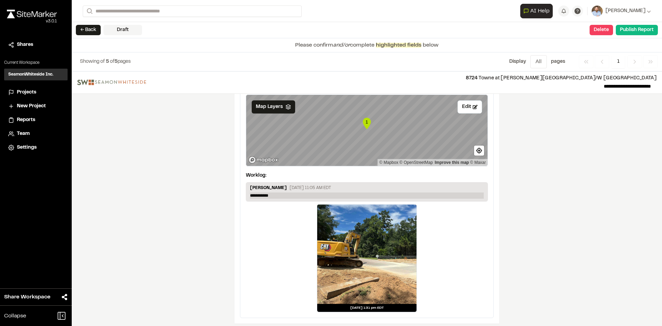
click at [277, 193] on p "**********" at bounding box center [367, 195] width 234 height 6
click at [277, 192] on p "**********" at bounding box center [367, 195] width 234 height 6
click at [634, 31] on button "Publish Report" at bounding box center [637, 30] width 42 height 10
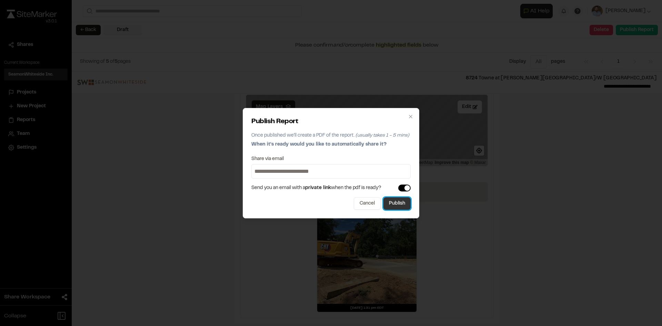
click at [399, 206] on button "Publish" at bounding box center [396, 203] width 27 height 12
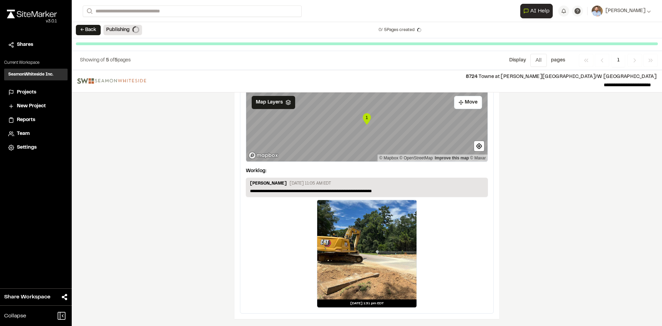
scroll to position [1140, 0]
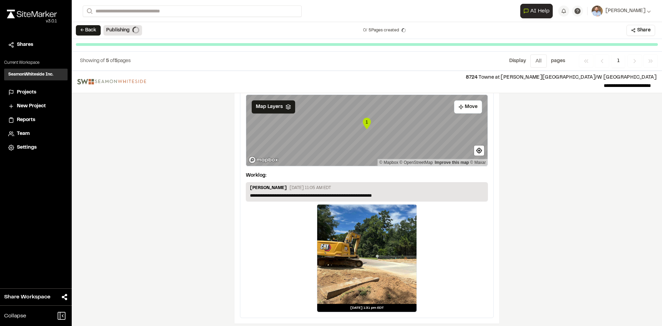
click at [29, 91] on span "Projects" at bounding box center [26, 93] width 19 height 8
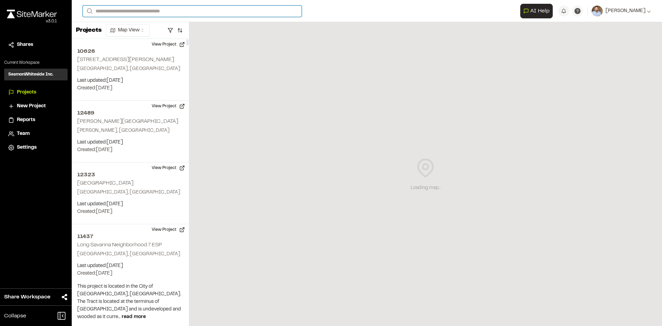
click at [131, 10] on input "Search" at bounding box center [192, 11] width 219 height 11
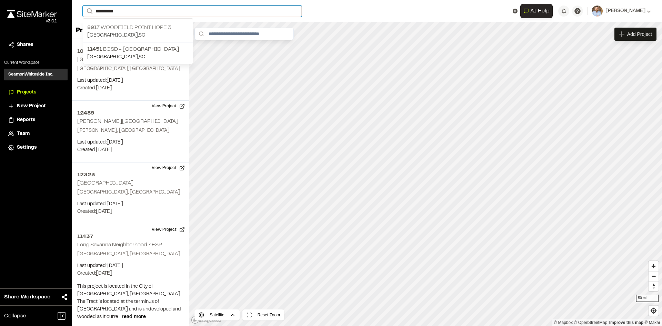
type input "**********"
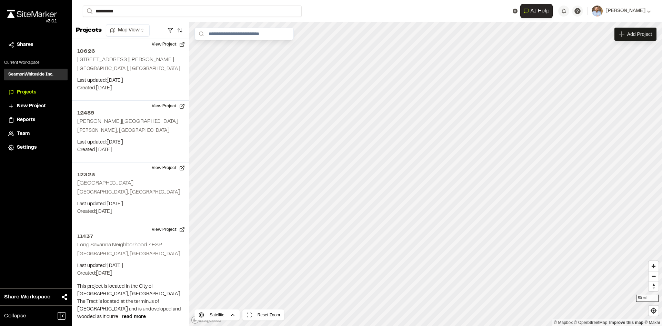
click at [151, 29] on p "8917 Woodfield Point Hope 3" at bounding box center [137, 27] width 101 height 8
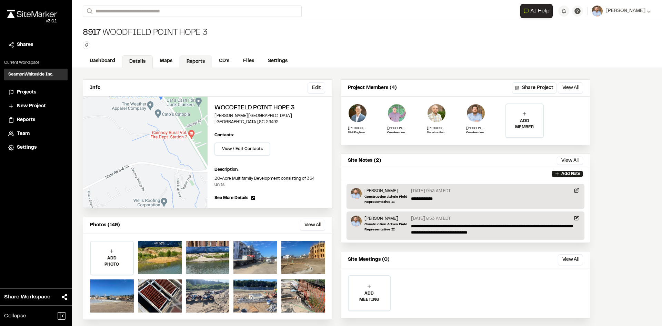
click at [196, 60] on link "Reports" at bounding box center [195, 61] width 33 height 13
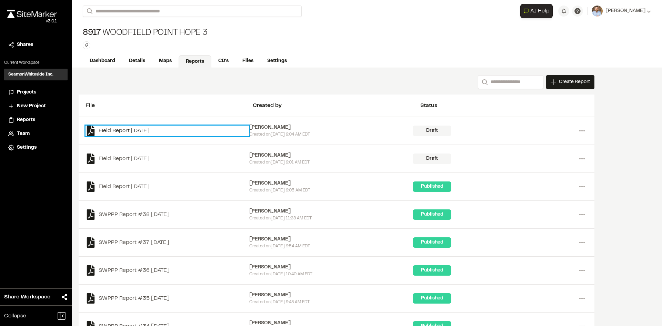
click at [156, 130] on link "Field Report 2025-08-20" at bounding box center [168, 131] width 164 height 10
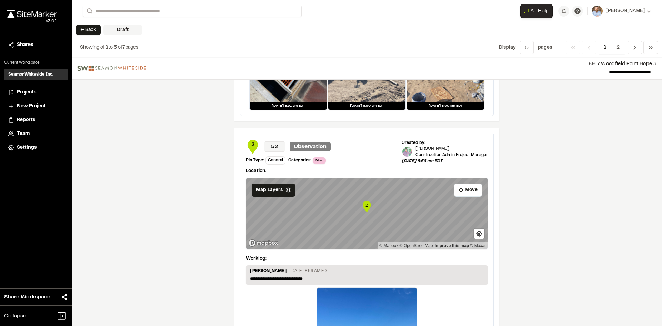
scroll to position [973, 0]
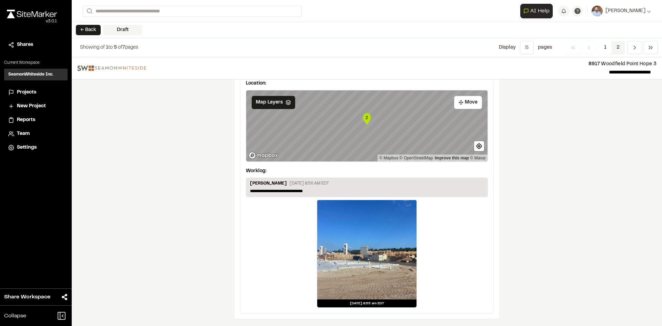
click at [618, 48] on span "2" at bounding box center [617, 47] width 13 height 13
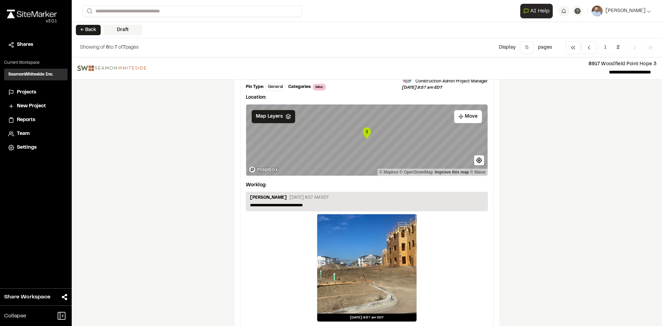
scroll to position [0, 0]
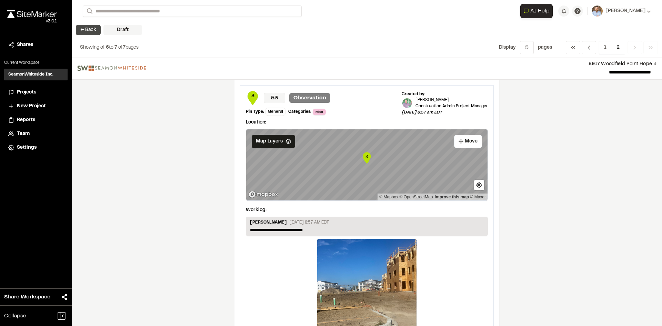
click at [96, 27] on button "← Back" at bounding box center [88, 30] width 25 height 10
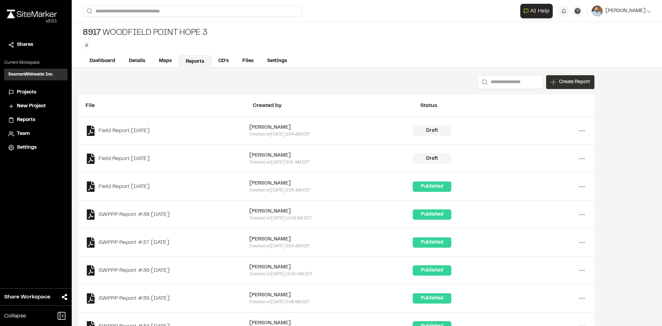
click at [572, 86] on span "Create Report" at bounding box center [574, 82] width 31 height 8
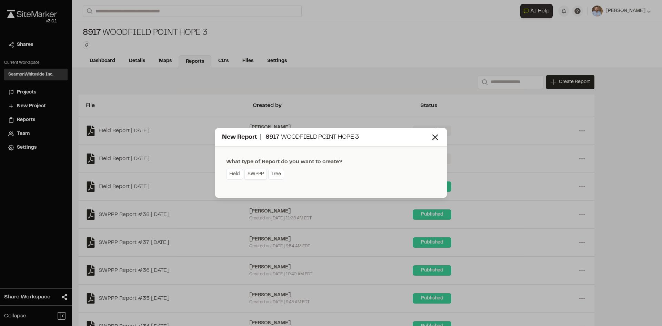
click at [254, 176] on link "SWPPP" at bounding box center [255, 174] width 22 height 11
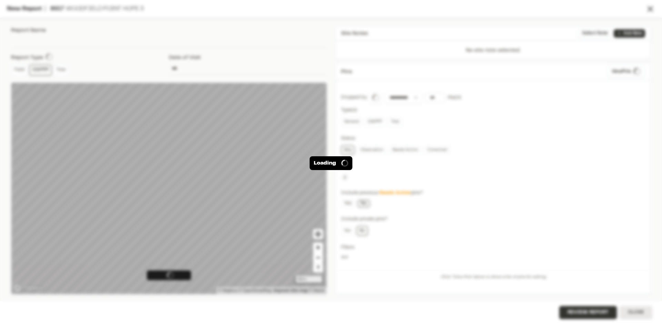
type input "**********"
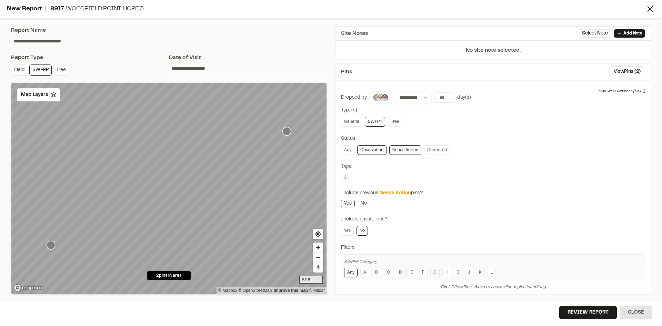
click at [287, 131] on icon "Map marker" at bounding box center [286, 131] width 9 height 9
click at [626, 70] on button "View Pins ( 2 )" at bounding box center [627, 71] width 36 height 11
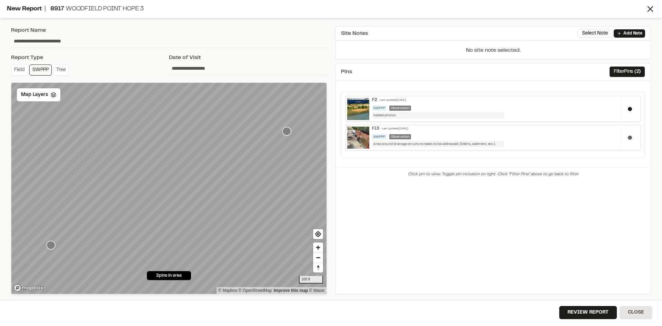
click at [630, 138] on button at bounding box center [630, 138] width 4 height 4
click at [627, 71] on button "Filter Pins ( 2 )" at bounding box center [627, 71] width 36 height 11
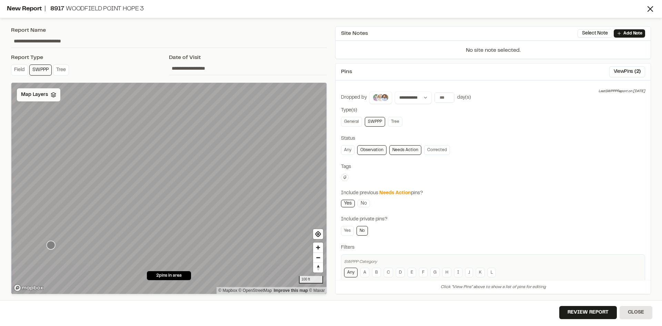
click at [40, 98] on span "Map Layers" at bounding box center [34, 95] width 27 height 8
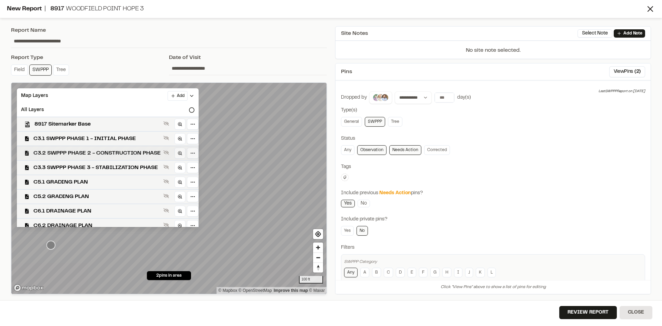
click at [124, 153] on span "C3.2 SWPPP PHASE 2 - CONSTRUCTION PHASE" at bounding box center [96, 153] width 127 height 8
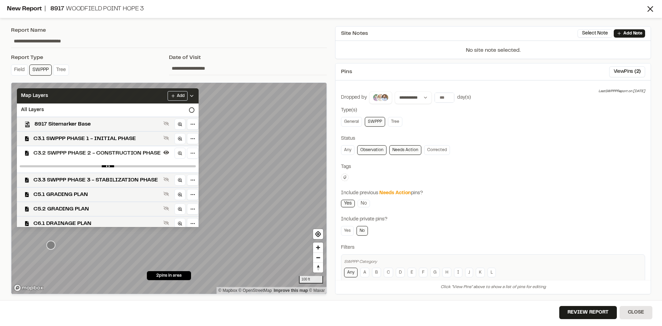
click at [194, 93] on icon at bounding box center [192, 96] width 6 height 6
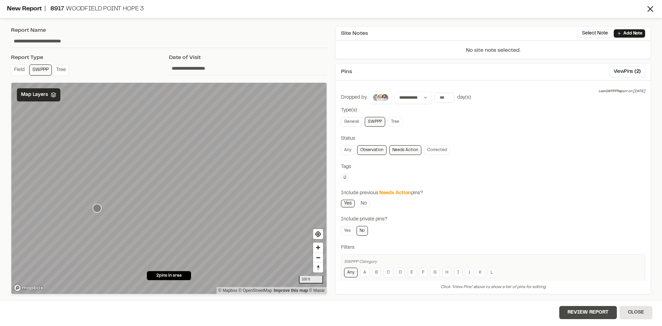
click at [587, 315] on button "Review Report" at bounding box center [588, 312] width 58 height 13
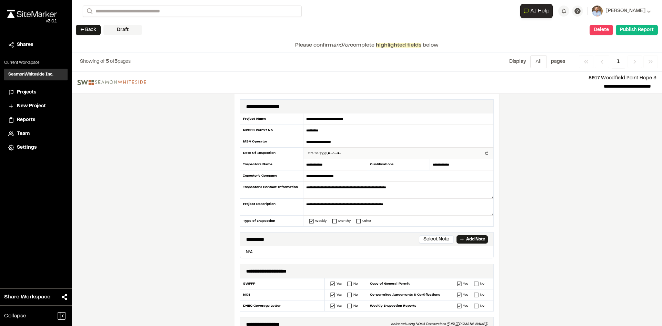
click at [484, 151] on input "datetime-local" at bounding box center [398, 153] width 190 height 11
type input "**********"
click at [218, 226] on div "**********" at bounding box center [367, 198] width 590 height 254
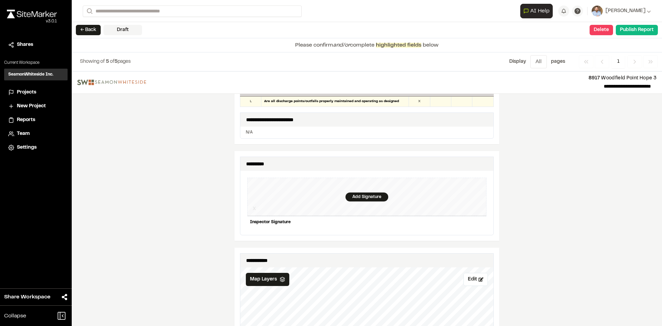
scroll to position [621, 0]
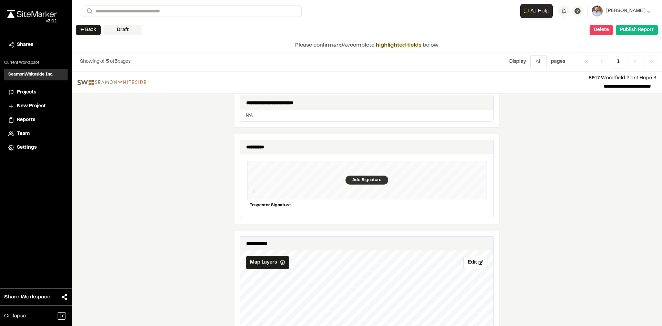
click at [371, 177] on div "Add Signature" at bounding box center [367, 180] width 43 height 9
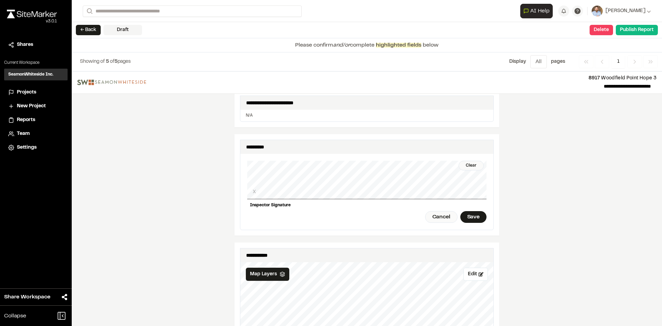
click at [361, 197] on div "Clear X Inspector Signature Cancel Save" at bounding box center [366, 192] width 239 height 76
click at [467, 212] on div "Save" at bounding box center [473, 217] width 26 height 12
click at [471, 161] on div "Clear" at bounding box center [471, 166] width 25 height 10
click at [386, 183] on div "Clear X Inspector Signature Done Save" at bounding box center [366, 192] width 239 height 76
click at [468, 161] on div "Clear" at bounding box center [471, 166] width 25 height 10
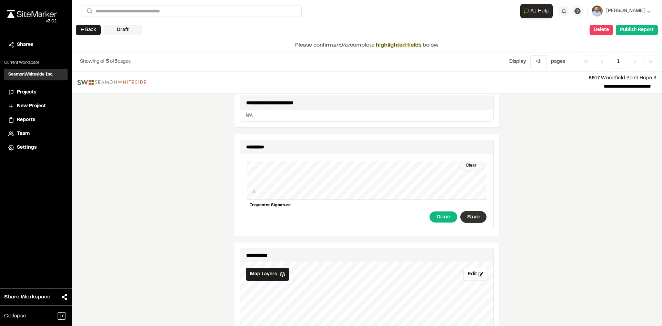
click at [470, 212] on div "Save" at bounding box center [473, 217] width 26 height 12
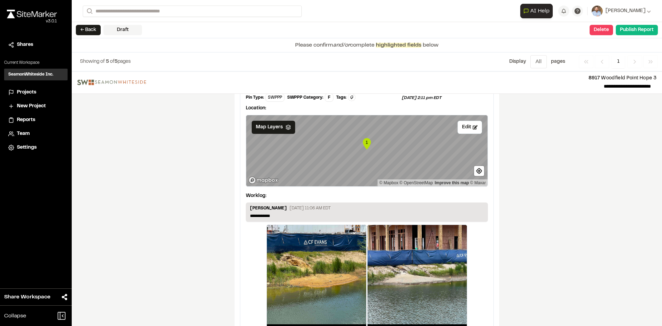
scroll to position [1161, 0]
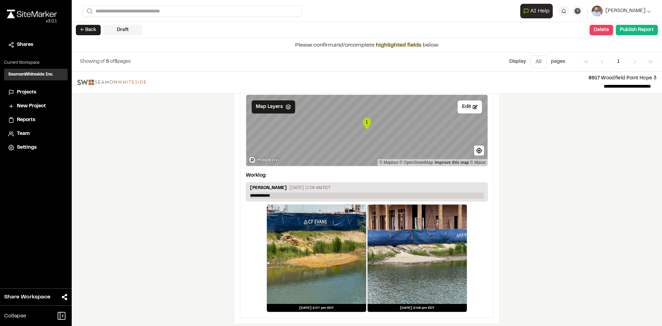
click at [284, 192] on p "**********" at bounding box center [367, 195] width 234 height 6
click at [286, 192] on p "**********" at bounding box center [367, 195] width 234 height 6
click at [641, 30] on button "Publish Report" at bounding box center [637, 30] width 42 height 10
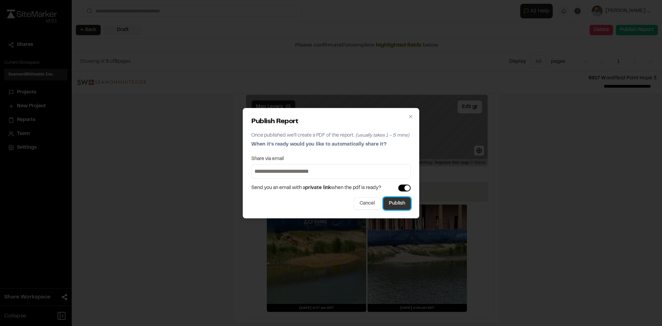
click at [393, 205] on button "Publish" at bounding box center [396, 203] width 27 height 12
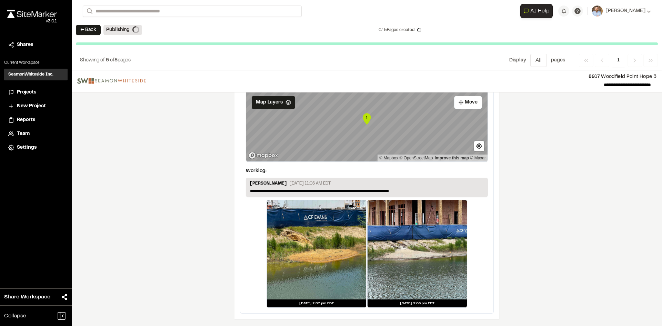
scroll to position [1140, 0]
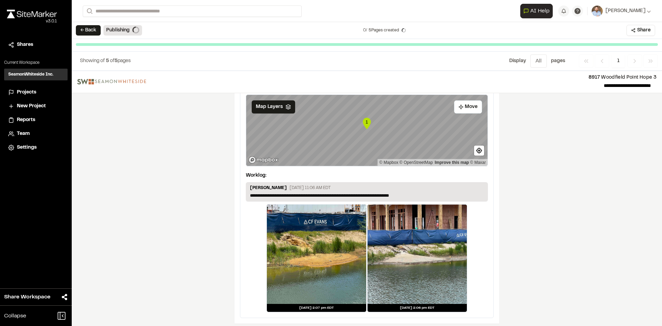
click at [28, 92] on span "Projects" at bounding box center [26, 93] width 19 height 8
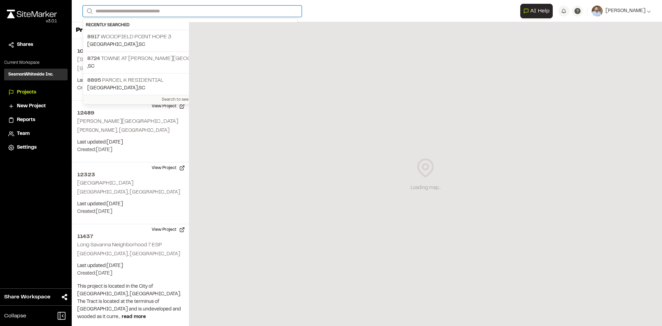
click at [164, 9] on input "Search" at bounding box center [192, 11] width 219 height 11
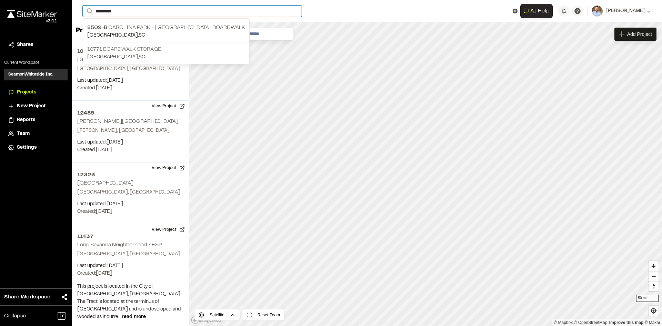
type input "*********"
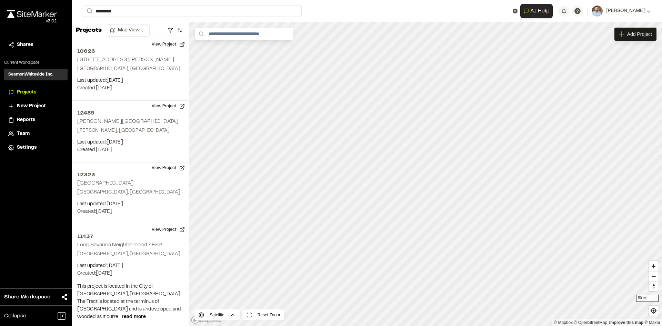
click at [142, 51] on p "10771 Boardwalk Storage" at bounding box center [166, 49] width 158 height 8
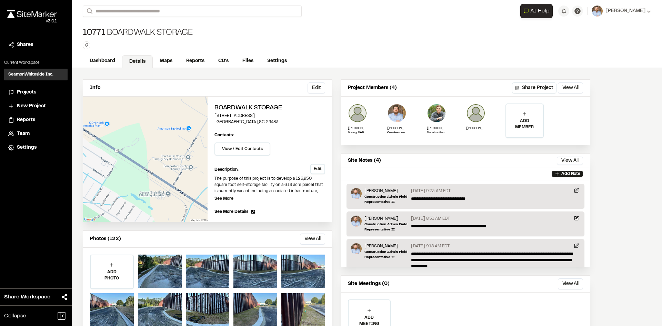
scroll to position [36, 0]
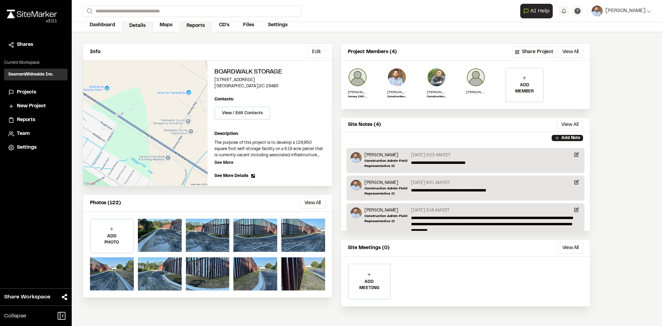
click at [199, 23] on link "Reports" at bounding box center [195, 25] width 33 height 13
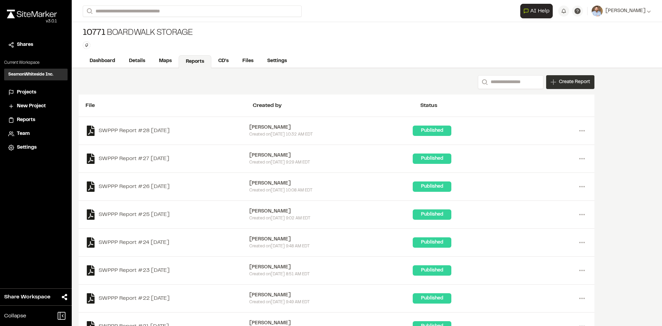
click at [576, 87] on div "Create Report" at bounding box center [570, 82] width 48 height 14
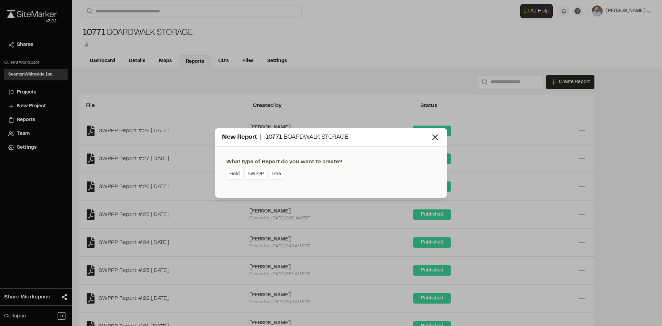
click at [256, 175] on link "SWPPP" at bounding box center [255, 174] width 22 height 11
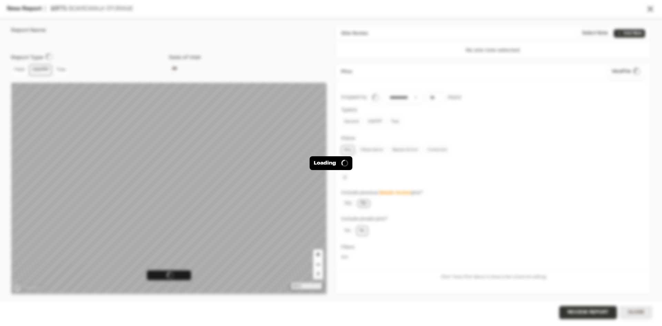
type input "**********"
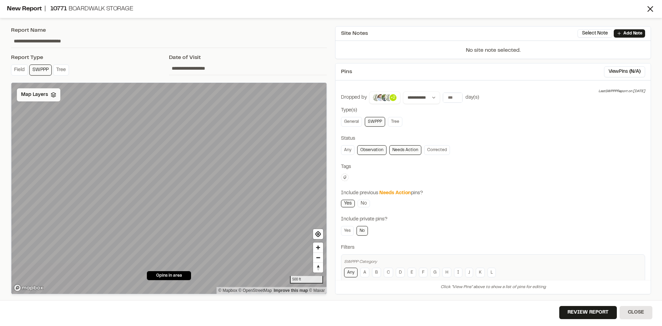
click at [40, 95] on span "Map Layers" at bounding box center [34, 95] width 27 height 8
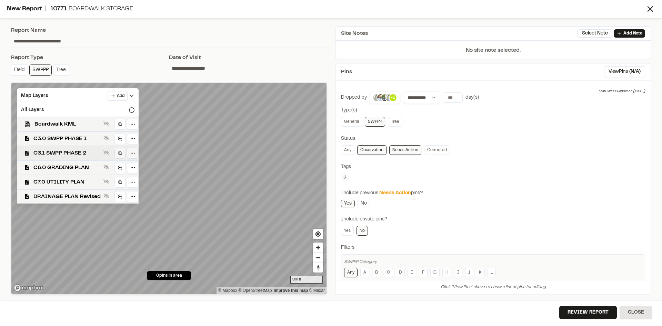
click at [74, 152] on span "C3.1 SWPP PHASE 2" at bounding box center [66, 153] width 67 height 8
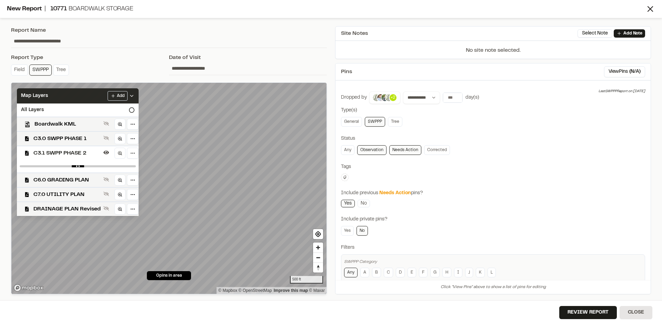
click at [131, 97] on polyline at bounding box center [131, 95] width 3 height 1
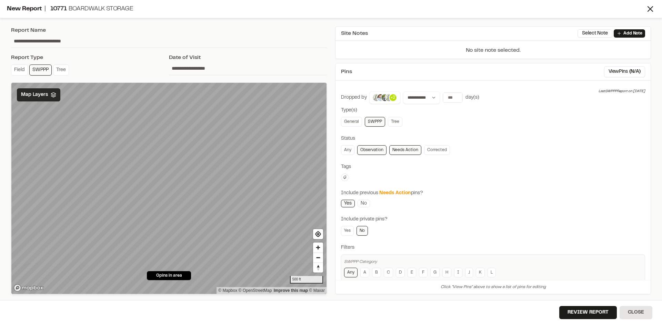
click at [37, 93] on span "Map Layers" at bounding box center [34, 95] width 27 height 8
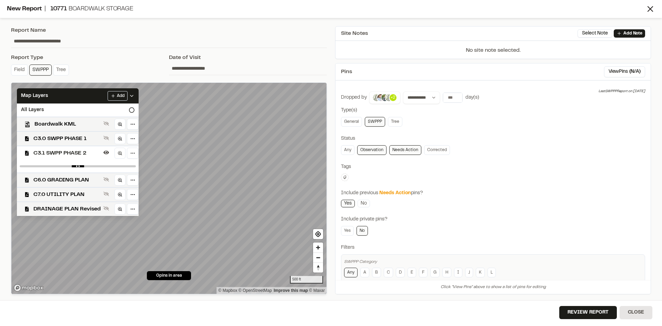
click at [75, 156] on span "C3.1 SWPP PHASE 2" at bounding box center [66, 153] width 67 height 8
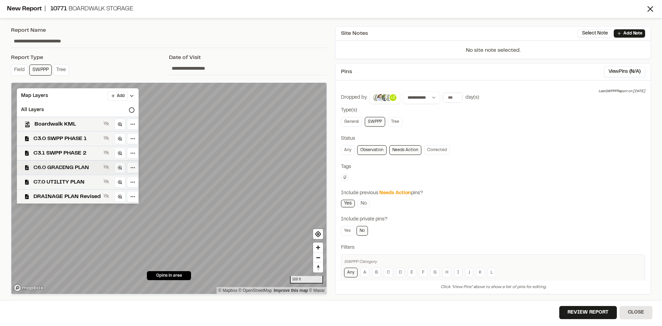
click at [74, 168] on span "C6.0 GRADING PLAN" at bounding box center [66, 167] width 67 height 8
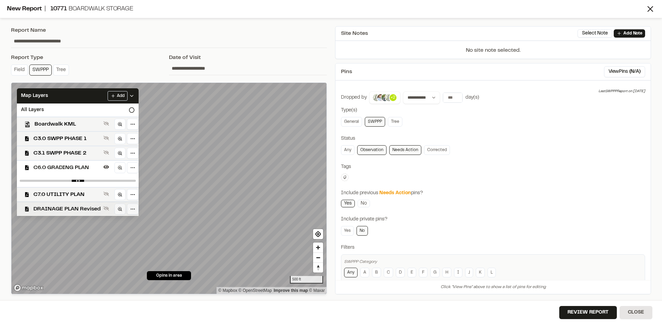
click at [75, 205] on span "DRAINAGE PLAN Revised" at bounding box center [66, 209] width 67 height 8
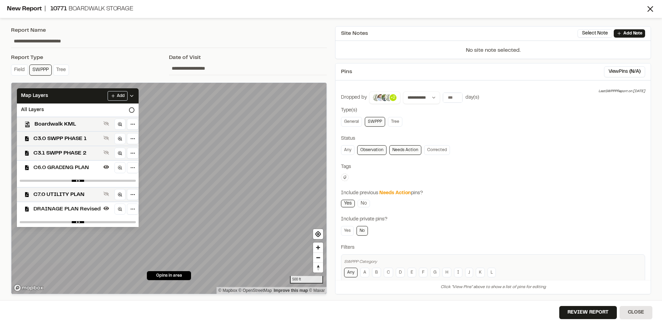
click at [77, 164] on span "C6.0 GRADING PLAN" at bounding box center [66, 167] width 67 height 8
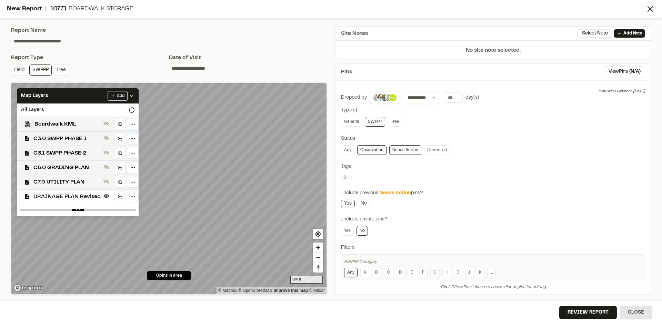
click at [131, 96] on icon at bounding box center [132, 96] width 6 height 6
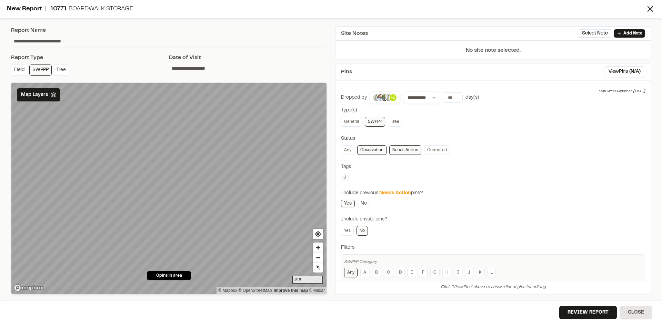
click at [353, 122] on link "General" at bounding box center [351, 122] width 21 height 10
click at [626, 69] on button "View Pins ( 5 )" at bounding box center [627, 71] width 36 height 11
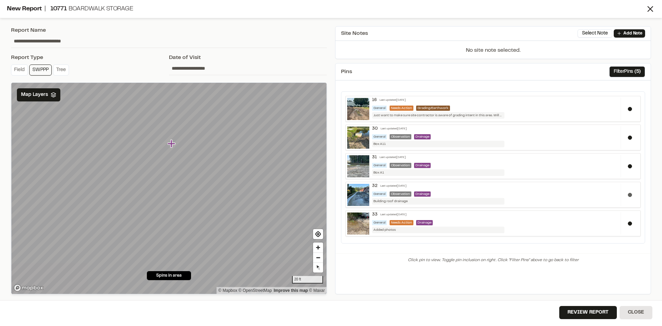
click at [630, 196] on button at bounding box center [630, 195] width 4 height 4
click at [631, 165] on button at bounding box center [630, 166] width 4 height 4
click at [630, 137] on button at bounding box center [630, 138] width 4 height 4
click at [630, 109] on button at bounding box center [630, 109] width 4 height 4
click at [605, 314] on button "Review Report" at bounding box center [588, 312] width 58 height 13
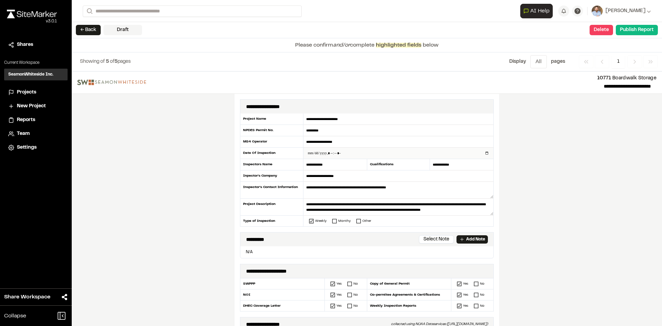
click at [483, 153] on input "datetime-local" at bounding box center [398, 153] width 190 height 11
click at [484, 154] on input "datetime-local" at bounding box center [398, 153] width 190 height 11
type input "**********"
click at [200, 230] on div "**********" at bounding box center [367, 198] width 590 height 254
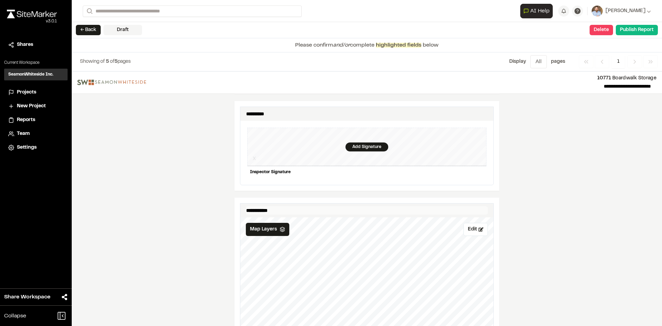
scroll to position [655, 0]
click at [360, 141] on div "Add Signature" at bounding box center [367, 145] width 43 height 9
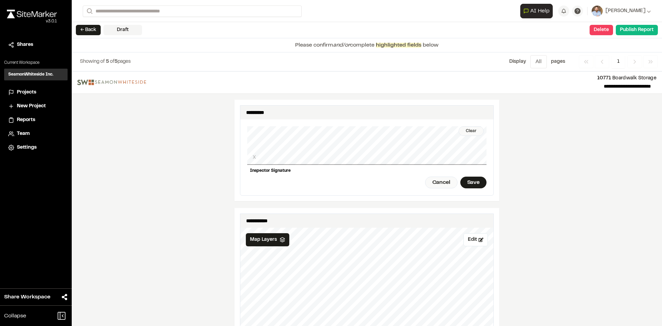
click at [466, 126] on div "Clear" at bounding box center [471, 131] width 25 height 10
click at [467, 178] on div "Save" at bounding box center [473, 183] width 26 height 12
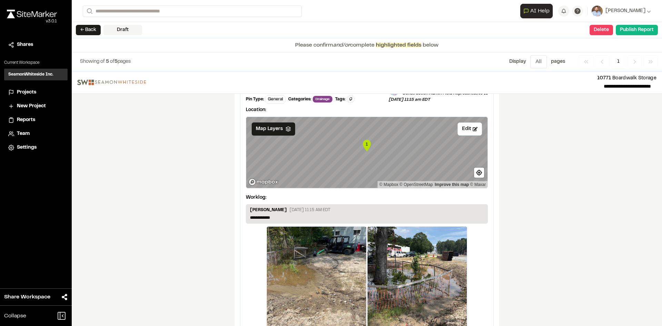
scroll to position [1161, 0]
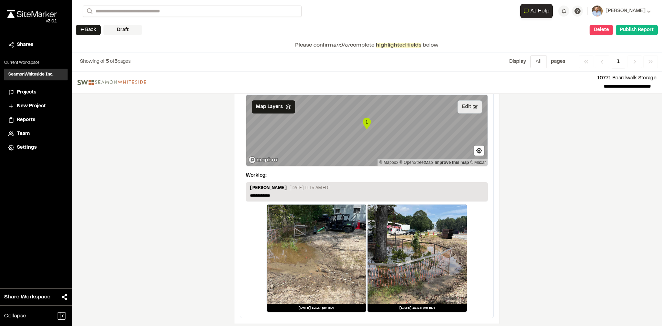
click at [465, 100] on button "Edit" at bounding box center [470, 106] width 24 height 13
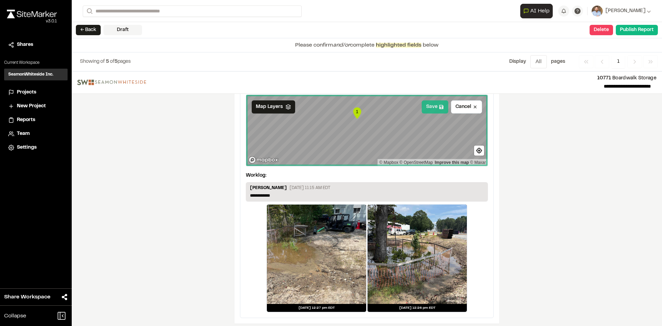
click at [429, 101] on button "Save" at bounding box center [435, 106] width 27 height 13
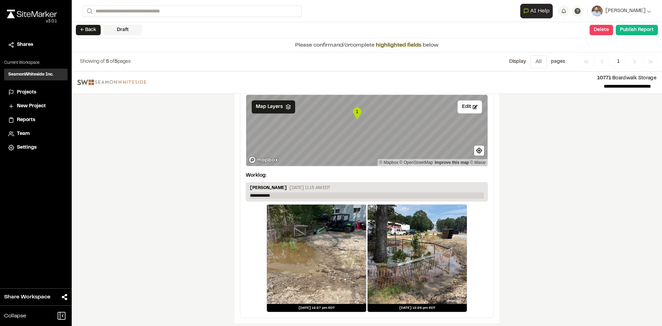
click at [281, 192] on p "**********" at bounding box center [367, 195] width 234 height 6
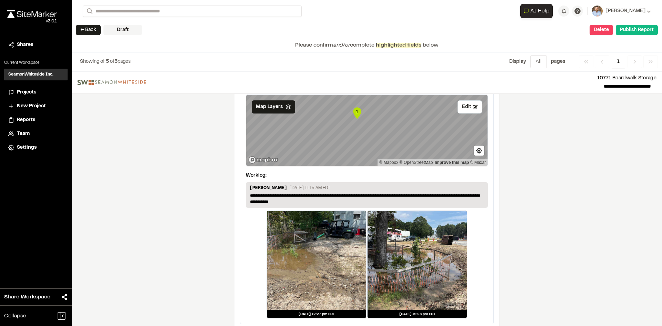
drag, startPoint x: 404, startPoint y: 187, endPoint x: 582, endPoint y: 198, distance: 177.9
click at [603, 198] on div "**********" at bounding box center [367, 198] width 590 height 254
click at [637, 31] on button "Publish Report" at bounding box center [637, 30] width 42 height 10
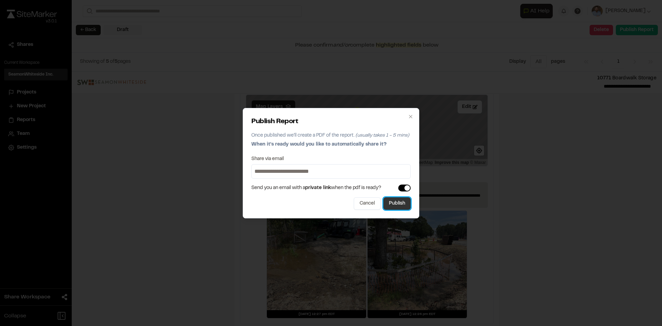
click at [402, 203] on button "Publish" at bounding box center [396, 203] width 27 height 12
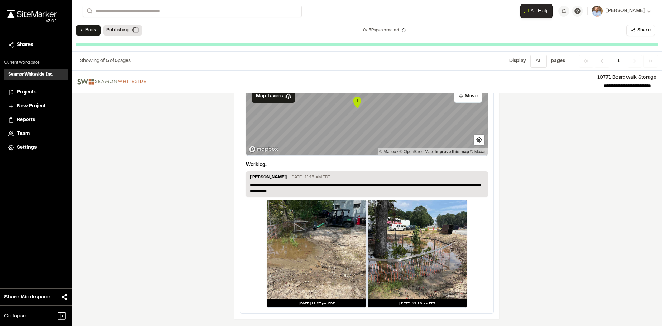
scroll to position [1140, 0]
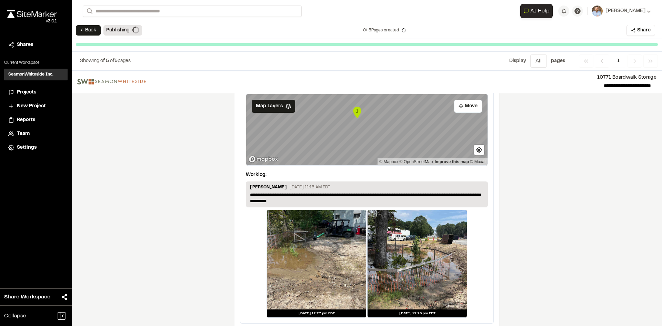
click at [31, 91] on span "Projects" at bounding box center [26, 93] width 19 height 8
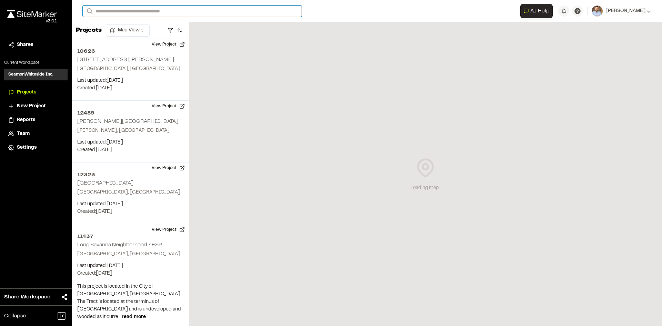
click at [114, 9] on input "Search" at bounding box center [192, 11] width 219 height 11
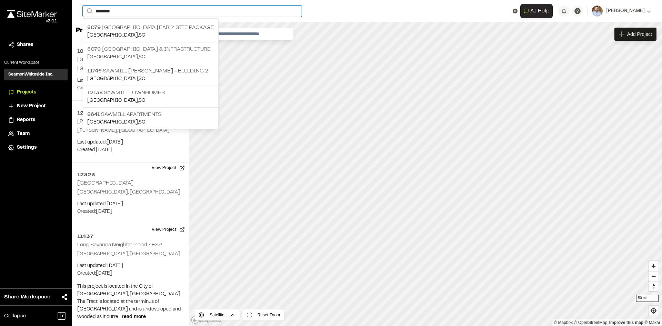
type input "*******"
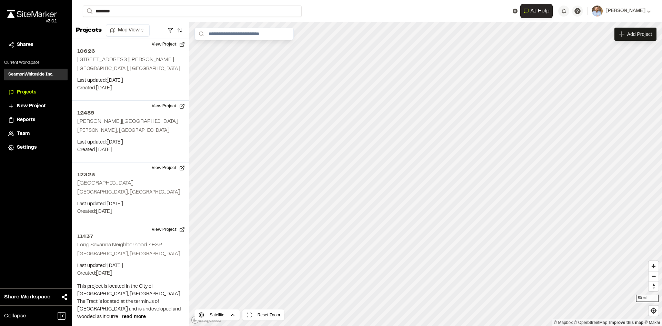
click at [153, 51] on p "8079 Sawmill Centre Roadway & Infrastructure" at bounding box center [150, 49] width 127 height 8
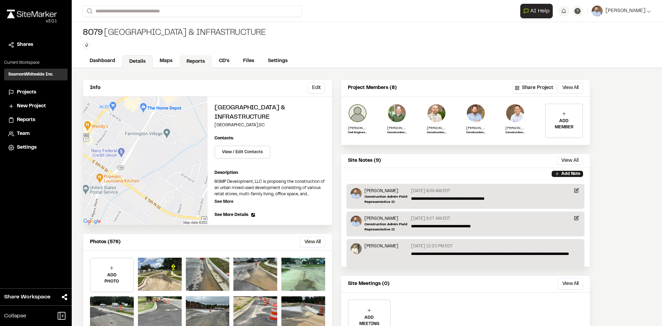
click at [201, 59] on link "Reports" at bounding box center [195, 61] width 33 height 13
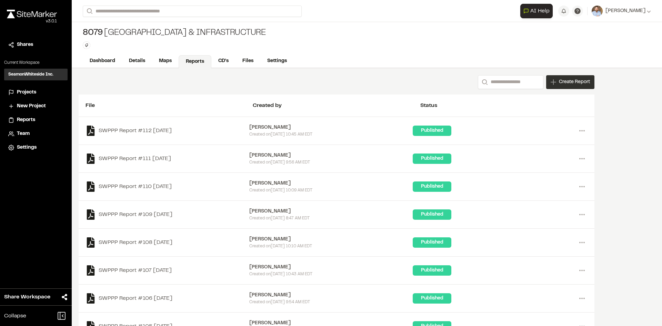
click at [578, 85] on span "Create Report" at bounding box center [574, 82] width 31 height 8
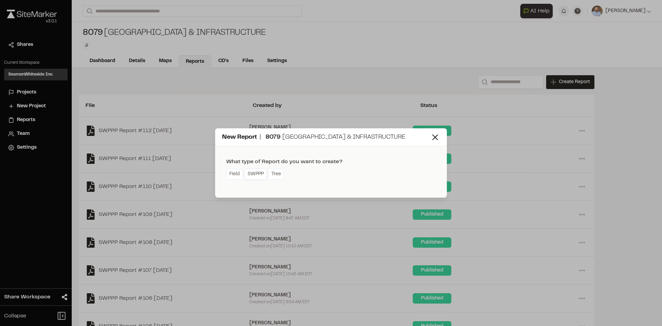
click at [263, 177] on link "SWPPP" at bounding box center [255, 174] width 22 height 11
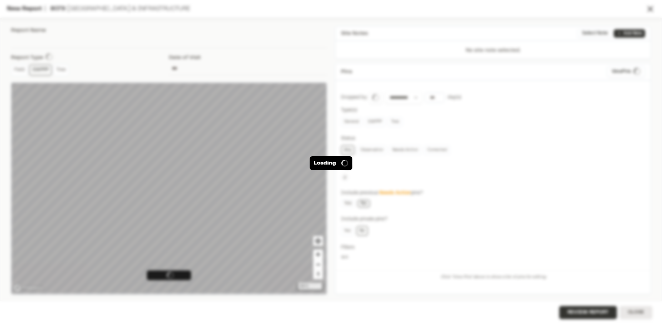
type input "**********"
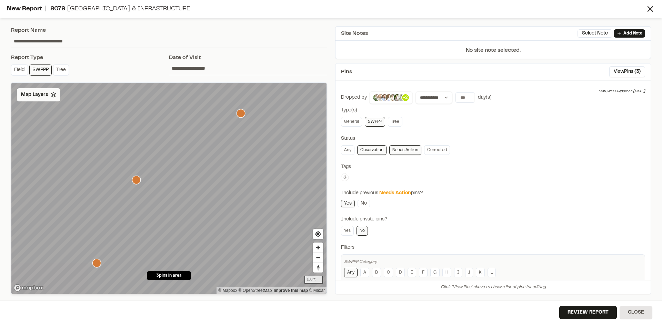
click at [47, 96] on div "Map Layers" at bounding box center [38, 94] width 43 height 13
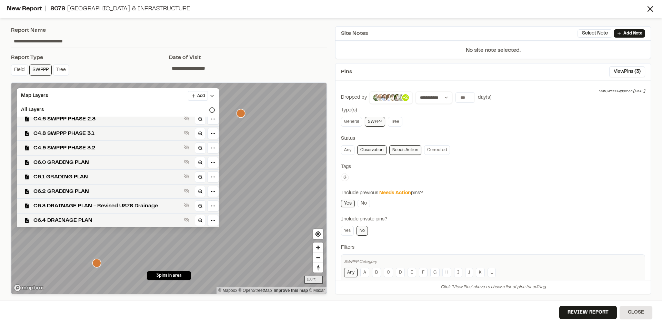
scroll to position [172, 0]
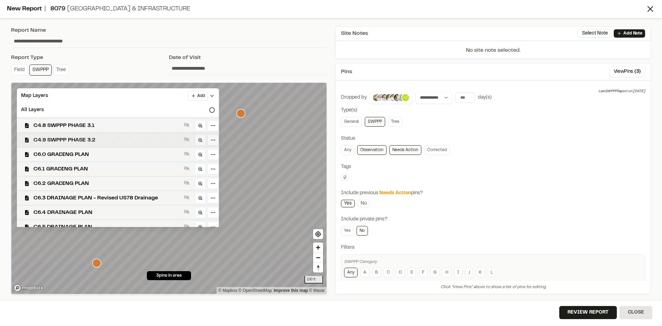
click at [102, 137] on span "C4.9 SWPPP PHASE 3.2" at bounding box center [107, 140] width 148 height 8
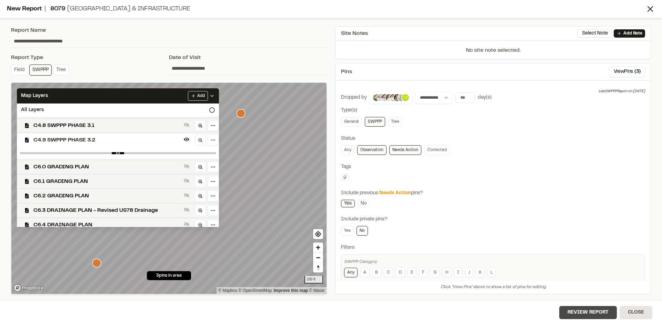
click at [597, 311] on button "Review Report" at bounding box center [588, 312] width 58 height 13
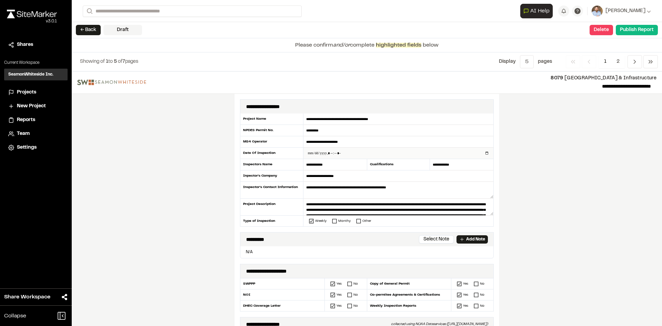
click at [485, 152] on input "datetime-local" at bounding box center [398, 153] width 190 height 11
type input "**********"
click at [201, 227] on div "**********" at bounding box center [367, 198] width 590 height 254
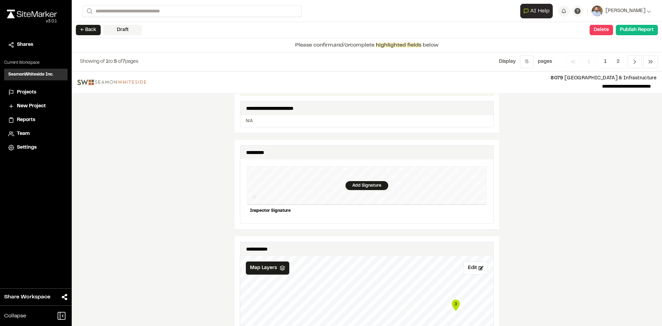
scroll to position [621, 0]
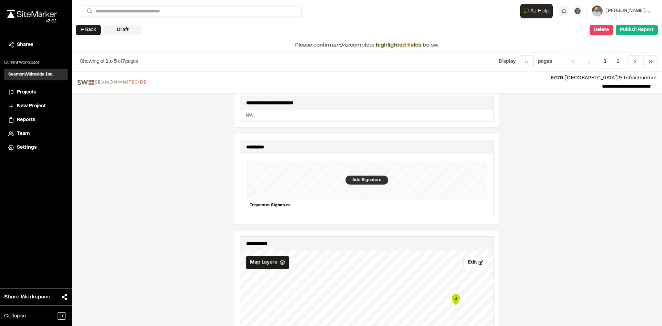
click at [369, 176] on div "Add Signature" at bounding box center [367, 180] width 43 height 9
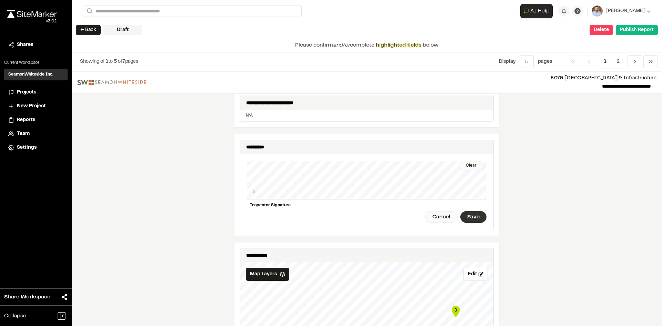
click at [463, 211] on div "Save" at bounding box center [473, 217] width 26 height 12
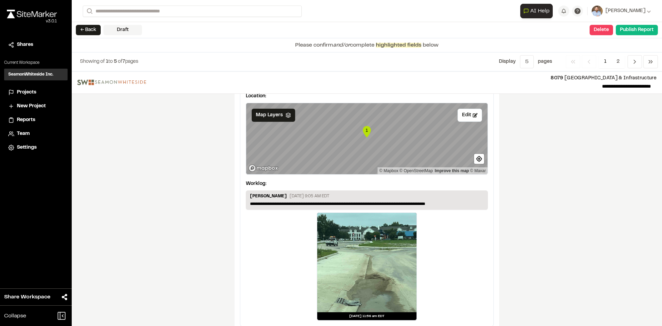
scroll to position [1161, 0]
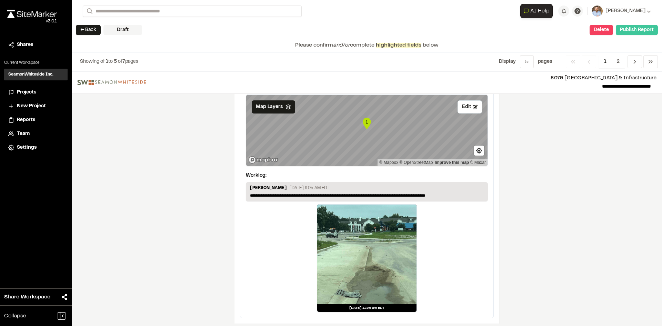
click at [639, 30] on button "Publish Report" at bounding box center [637, 30] width 42 height 10
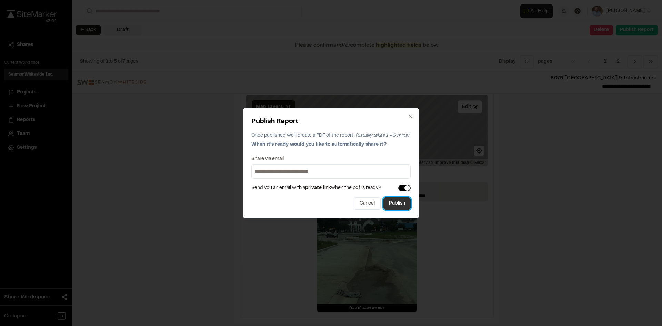
click at [405, 204] on button "Publish" at bounding box center [396, 203] width 27 height 12
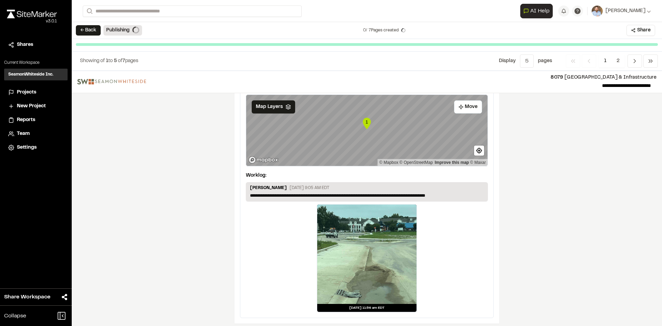
click at [28, 91] on span "Projects" at bounding box center [26, 93] width 19 height 8
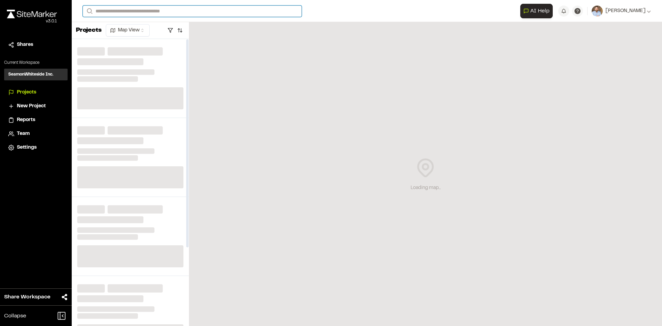
click at [119, 8] on input "Search" at bounding box center [192, 11] width 219 height 11
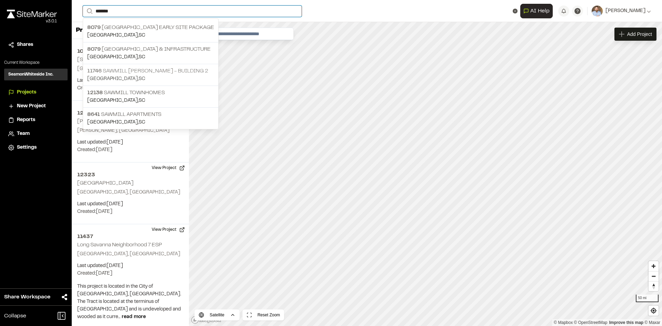
type input "*******"
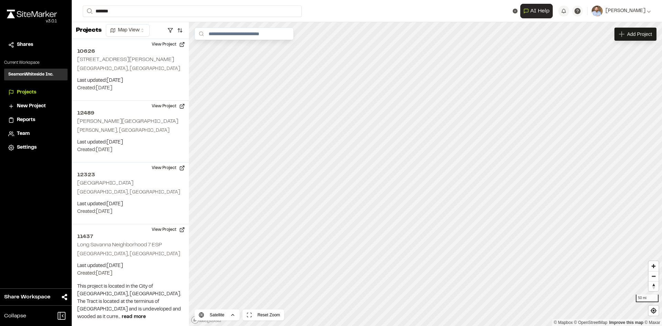
click at [149, 73] on p "11746 Sawmill Roper - Building 2" at bounding box center [150, 71] width 127 height 8
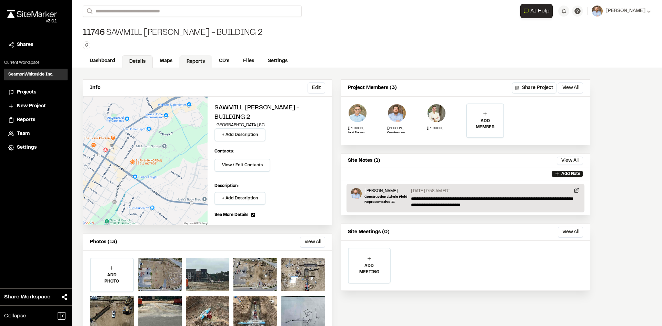
click at [198, 61] on link "Reports" at bounding box center [195, 61] width 33 height 13
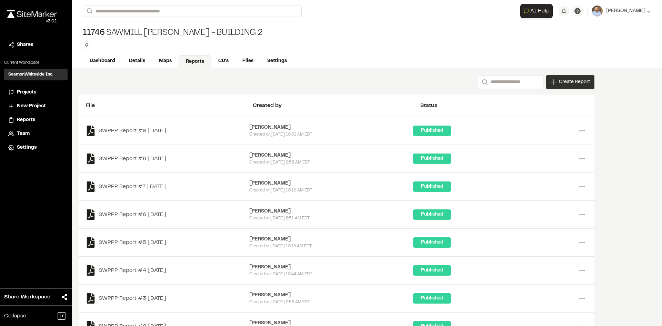
click at [570, 85] on span "Create Report" at bounding box center [574, 82] width 31 height 8
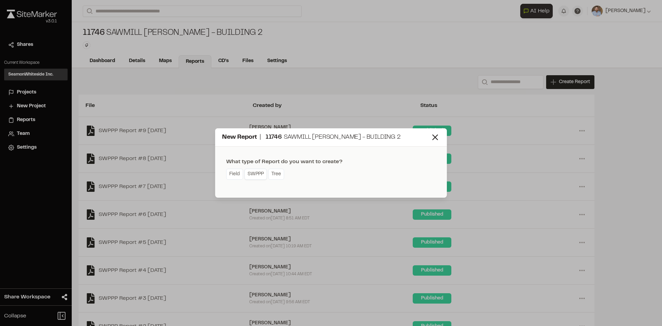
click at [259, 177] on link "SWPPP" at bounding box center [255, 174] width 22 height 11
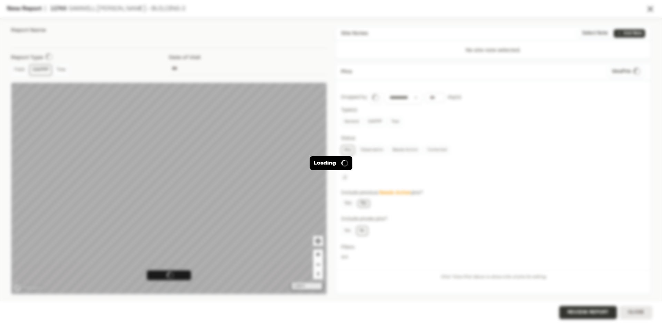
type input "**********"
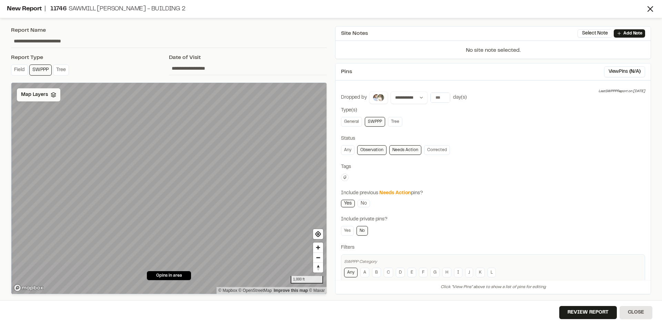
click at [45, 97] on span "Map Layers" at bounding box center [34, 95] width 27 height 8
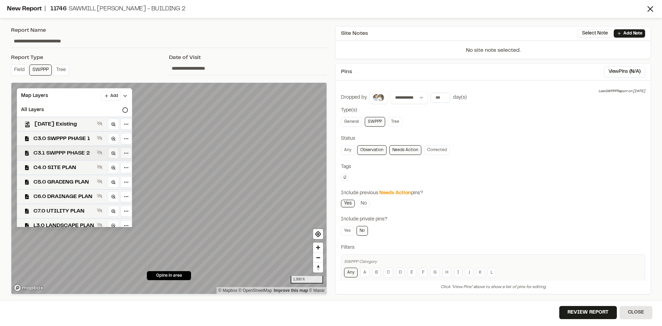
click at [83, 153] on span "C3.1 SWPPP PHASE 2" at bounding box center [63, 153] width 61 height 8
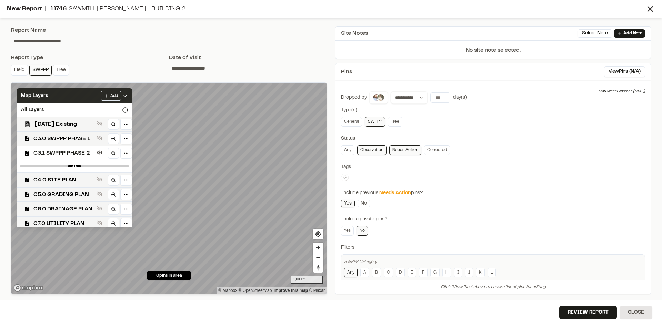
click at [128, 94] on icon at bounding box center [125, 96] width 6 height 6
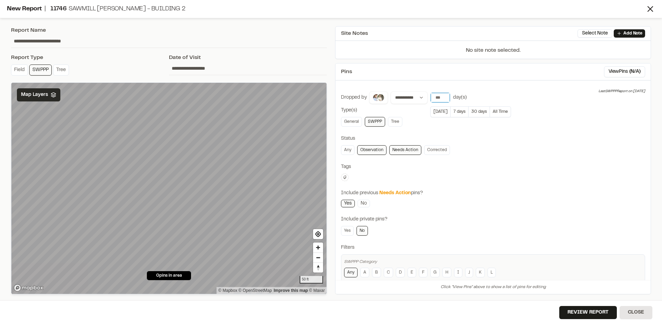
drag, startPoint x: 444, startPoint y: 96, endPoint x: 509, endPoint y: 107, distance: 66.5
type input "**"
click at [446, 95] on input "**" at bounding box center [440, 98] width 19 height 10
click at [353, 120] on link "General" at bounding box center [351, 122] width 21 height 10
click at [182, 147] on icon "Map marker" at bounding box center [182, 146] width 8 height 8
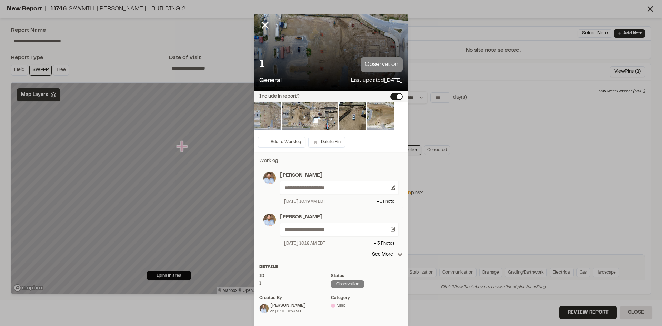
click at [266, 115] on img at bounding box center [268, 116] width 28 height 28
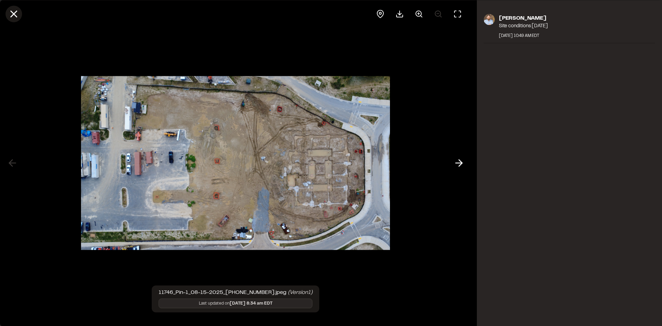
click at [13, 12] on line at bounding box center [14, 14] width 6 height 6
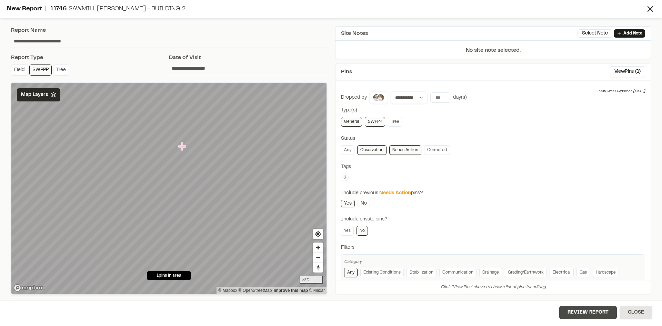
click at [590, 314] on button "Review Report" at bounding box center [588, 312] width 58 height 13
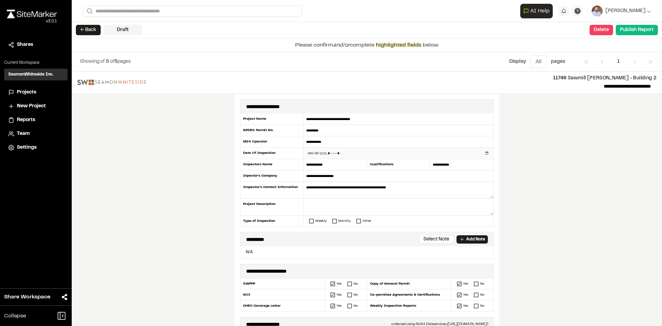
click at [484, 152] on input "datetime-local" at bounding box center [398, 153] width 190 height 11
type input "**********"
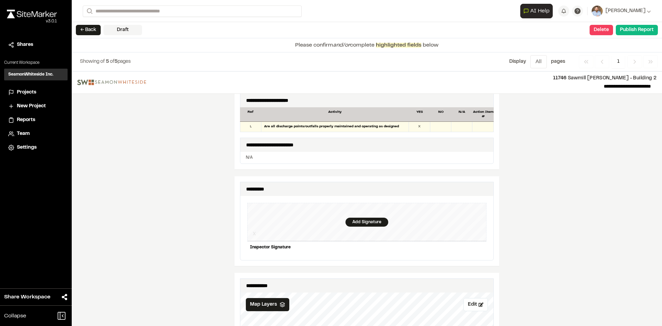
scroll to position [586, 0]
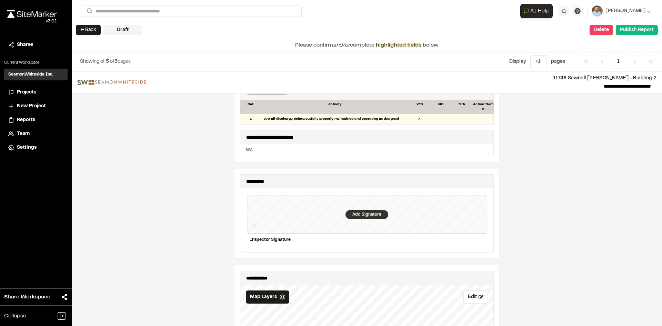
click at [364, 210] on div "Add Signature" at bounding box center [367, 214] width 43 height 9
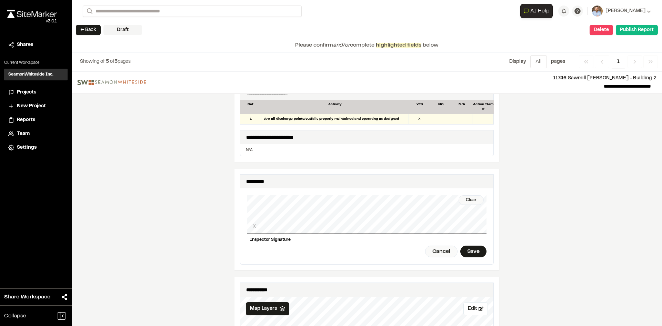
click at [471, 195] on div "Clear" at bounding box center [471, 200] width 25 height 10
click at [480, 246] on div "Save" at bounding box center [473, 252] width 26 height 12
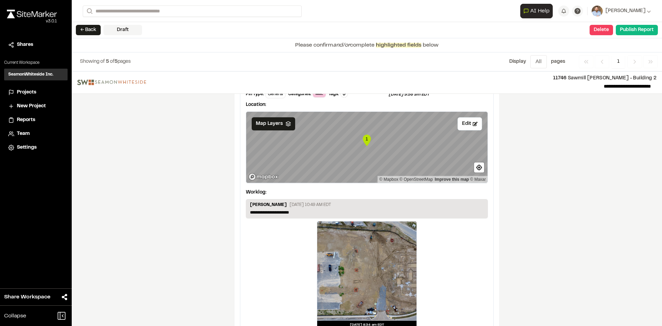
scroll to position [1161, 0]
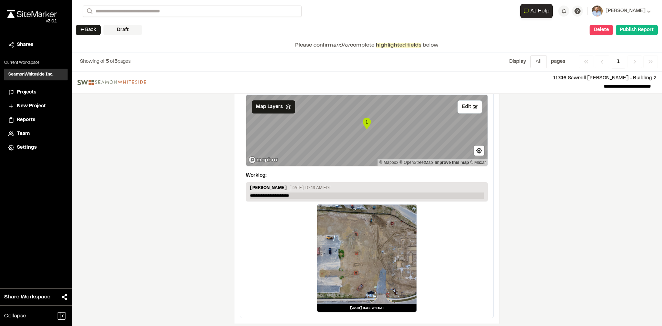
click at [301, 192] on p "**********" at bounding box center [367, 195] width 234 height 6
click at [636, 33] on button "Publish Report" at bounding box center [637, 30] width 42 height 10
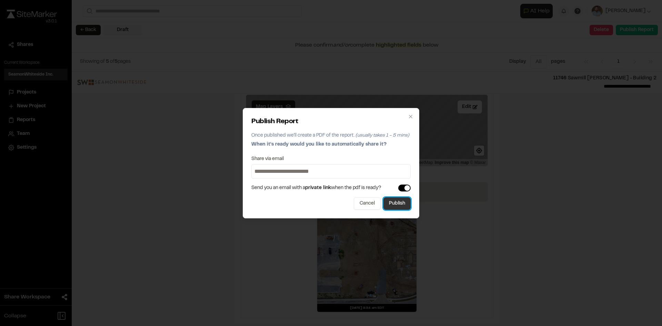
click at [397, 204] on button "Publish" at bounding box center [396, 203] width 27 height 12
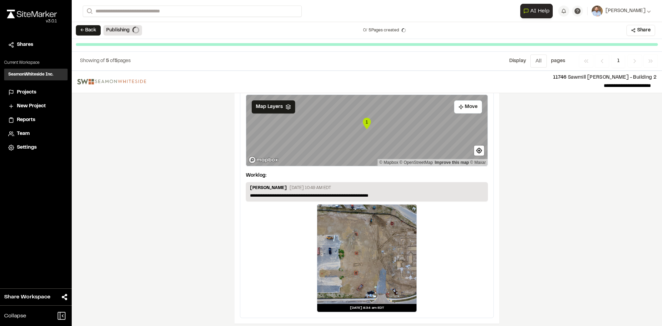
click at [24, 90] on span "Projects" at bounding box center [26, 93] width 19 height 8
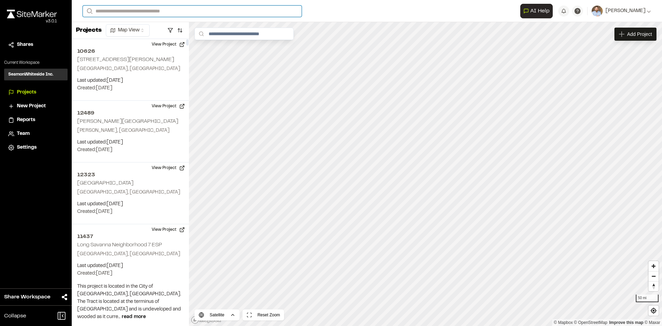
click at [139, 12] on input "Search" at bounding box center [192, 11] width 219 height 11
type input "**********"
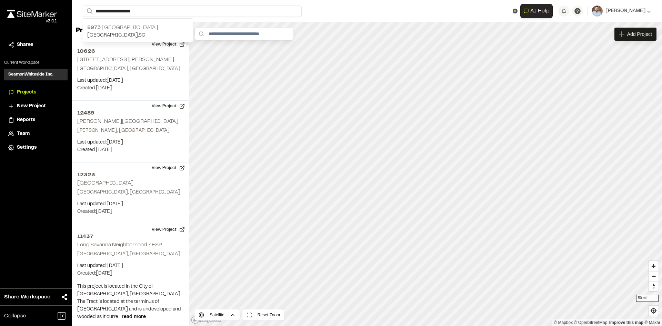
click at [133, 28] on p "8973 Interstate Commerce Center" at bounding box center [137, 27] width 101 height 8
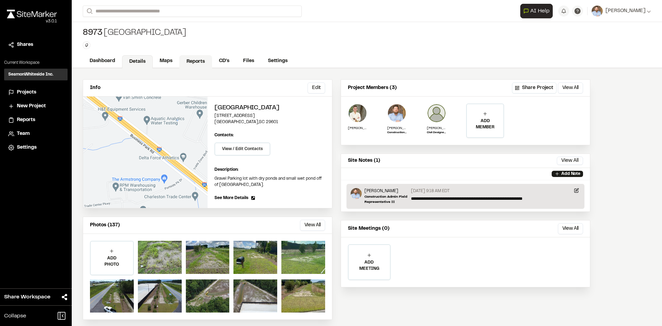
click at [196, 61] on link "Reports" at bounding box center [195, 61] width 33 height 13
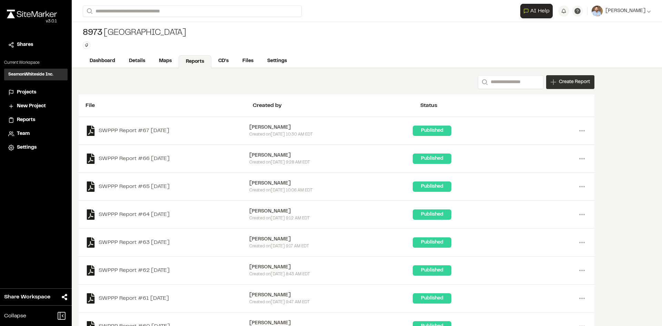
click at [568, 86] on div "Create Report" at bounding box center [570, 82] width 48 height 14
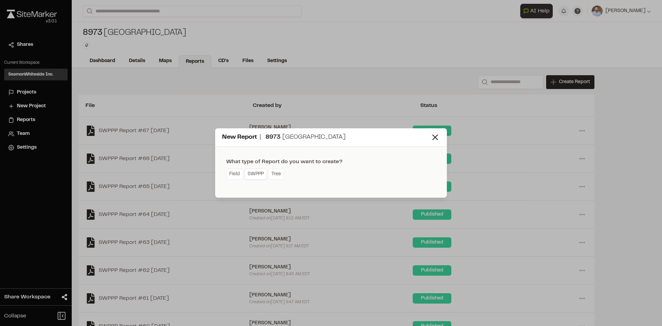
click at [259, 176] on link "SWPPP" at bounding box center [255, 174] width 22 height 11
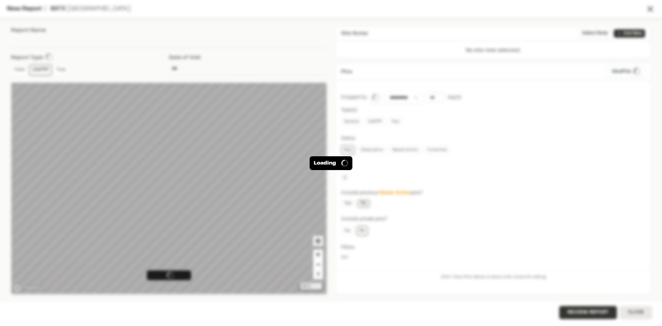
type input "**********"
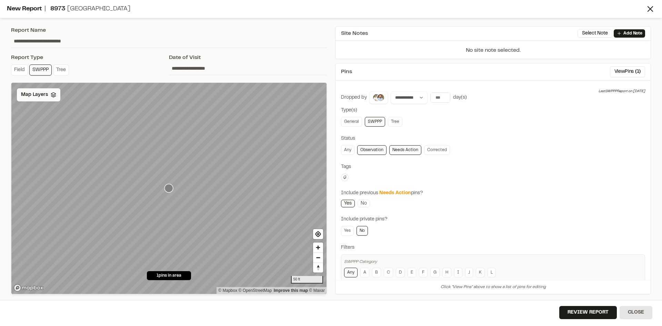
click at [40, 95] on span "Map Layers" at bounding box center [34, 95] width 27 height 8
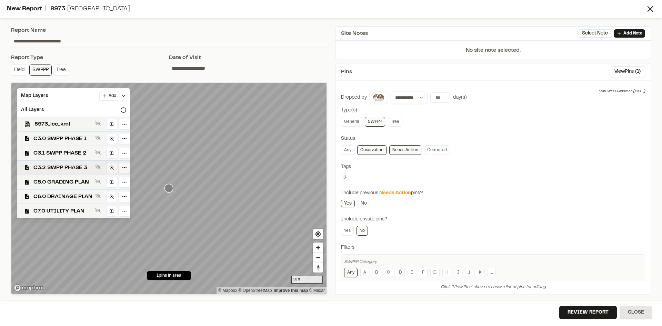
click at [83, 168] on span "C3.2 SWPP PHASE 3" at bounding box center [62, 167] width 59 height 8
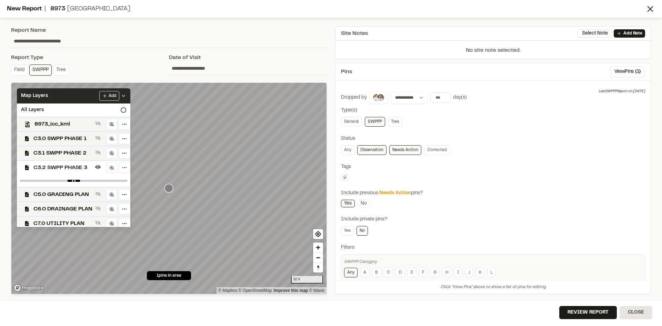
click at [126, 96] on icon at bounding box center [124, 96] width 6 height 6
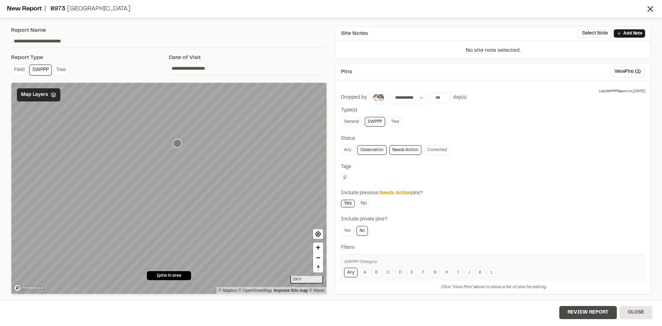
click at [588, 315] on button "Review Report" at bounding box center [588, 312] width 58 height 13
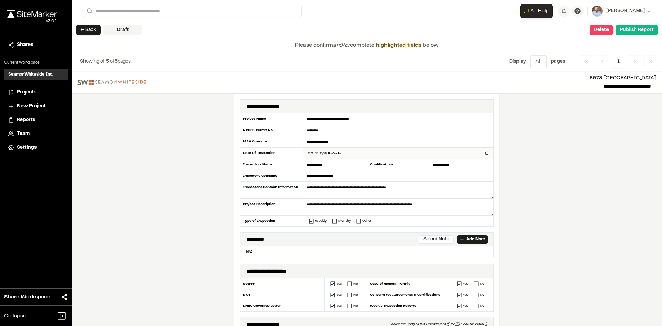
click at [485, 153] on input "datetime-local" at bounding box center [398, 153] width 190 height 11
type input "**********"
click at [164, 210] on div "**********" at bounding box center [367, 198] width 590 height 254
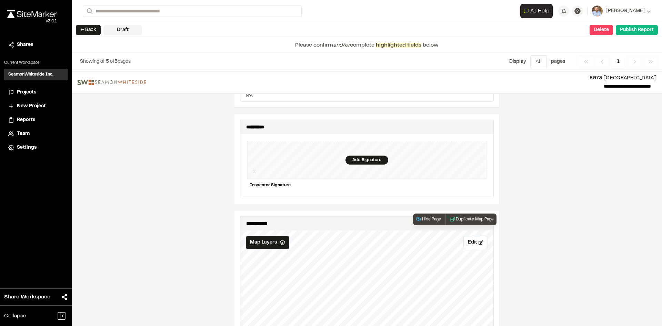
scroll to position [655, 0]
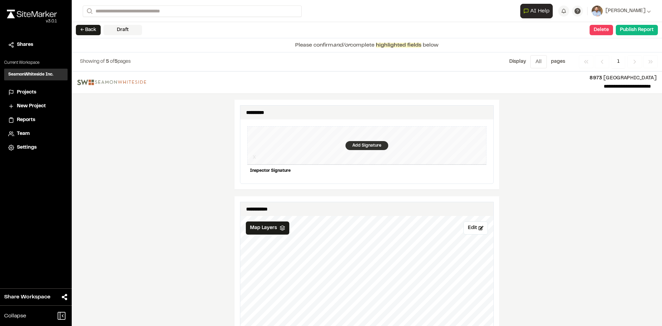
click at [369, 141] on div "Add Signature" at bounding box center [367, 145] width 43 height 9
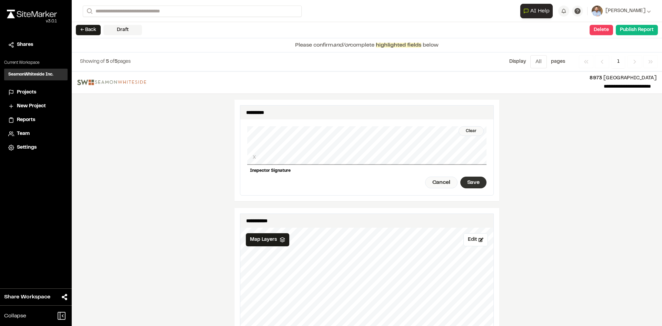
click at [469, 178] on div "Save" at bounding box center [473, 183] width 26 height 12
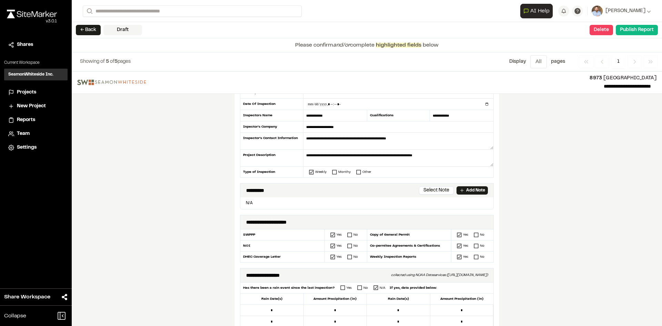
scroll to position [0, 0]
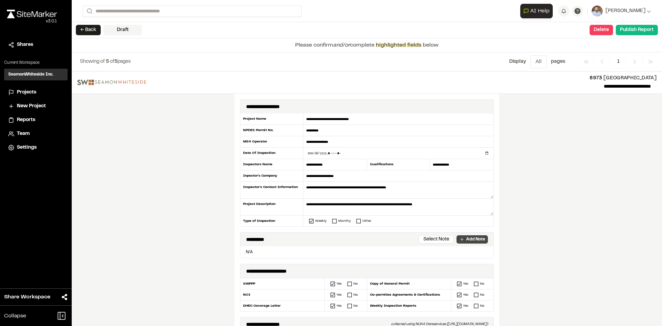
click at [469, 238] on p "Add Note" at bounding box center [475, 239] width 19 height 6
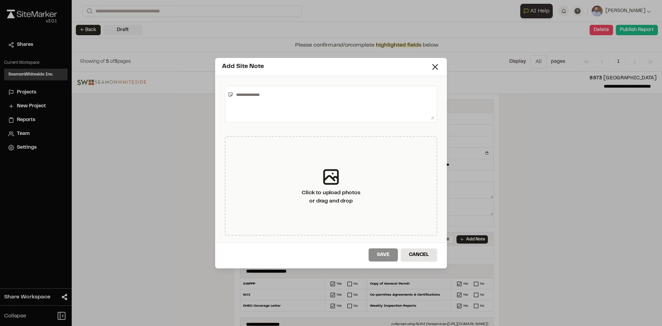
click at [270, 96] on textarea at bounding box center [333, 104] width 201 height 30
type textarea "**********"
click at [386, 258] on button "Save" at bounding box center [383, 254] width 29 height 13
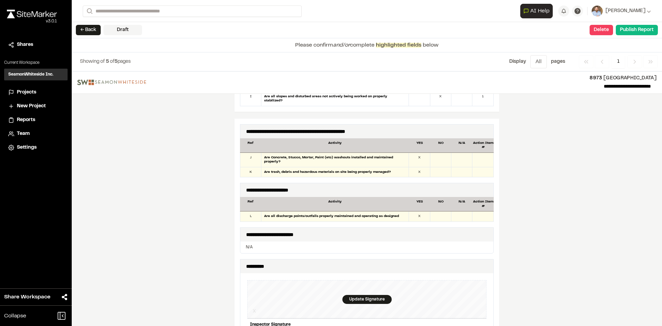
scroll to position [793, 0]
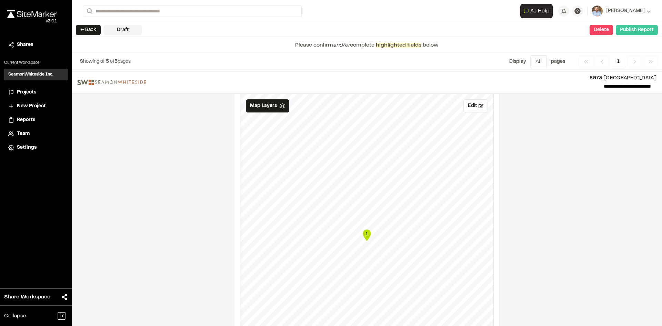
click at [632, 31] on button "Publish Report" at bounding box center [637, 30] width 42 height 10
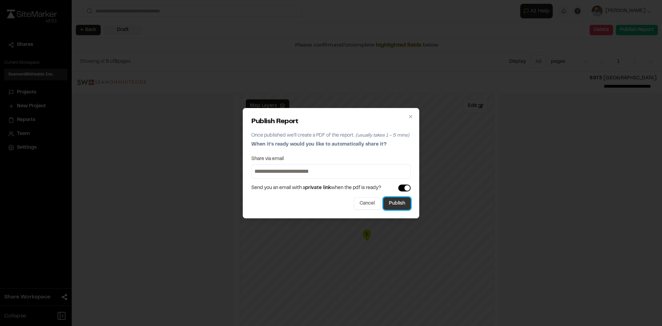
click at [401, 206] on button "Publish" at bounding box center [396, 203] width 27 height 12
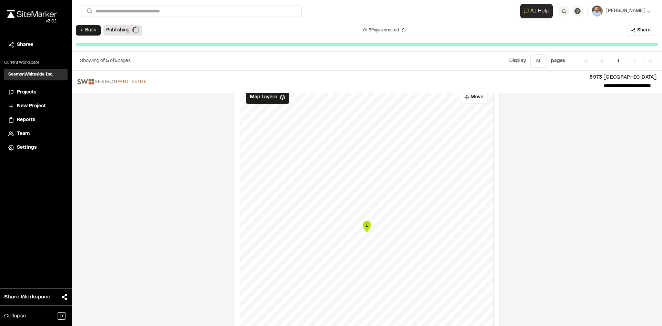
click at [32, 91] on span "Projects" at bounding box center [26, 93] width 19 height 8
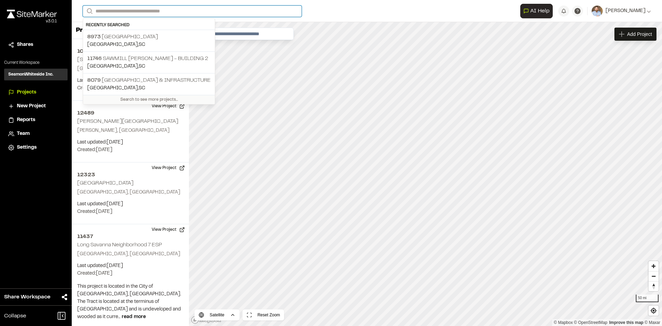
click at [111, 11] on input "Search" at bounding box center [192, 11] width 219 height 11
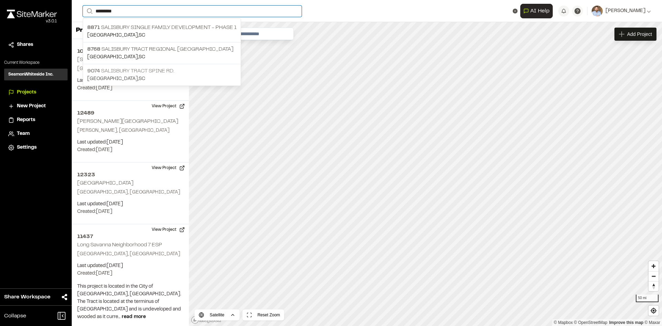
type input "*********"
click at [142, 74] on p "9074 Salisbury Tract Spine Rd." at bounding box center [161, 71] width 149 height 8
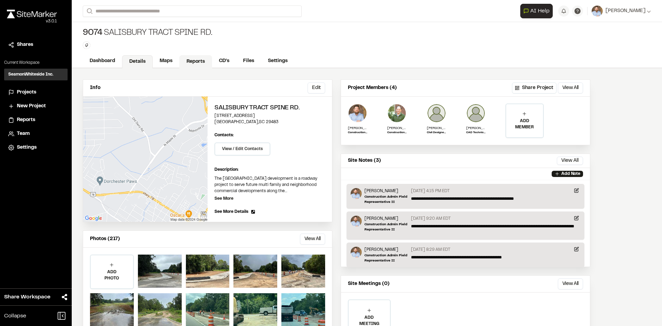
click at [197, 61] on link "Reports" at bounding box center [195, 61] width 33 height 13
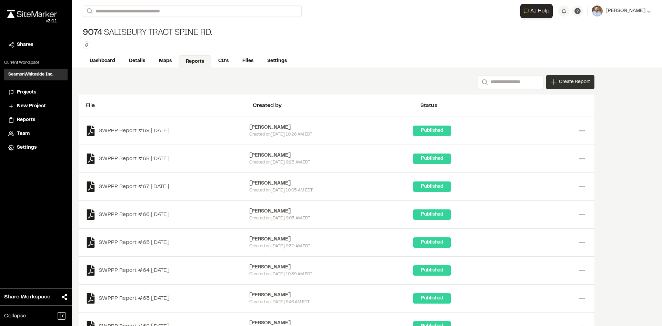
click at [578, 85] on span "Create Report" at bounding box center [574, 82] width 31 height 8
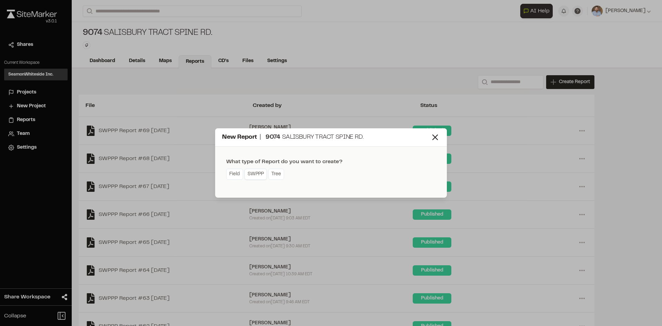
click at [257, 176] on link "SWPPP" at bounding box center [255, 174] width 22 height 11
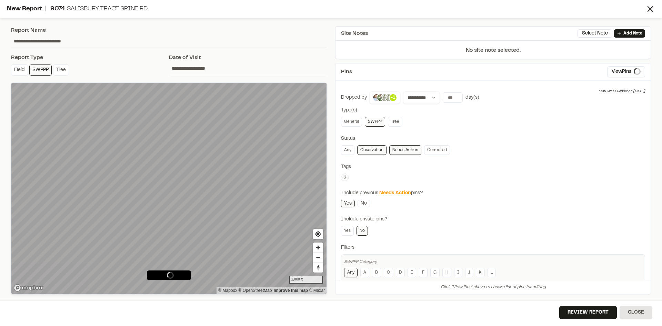
type input "**********"
click at [47, 98] on span "Map Layers" at bounding box center [34, 95] width 27 height 8
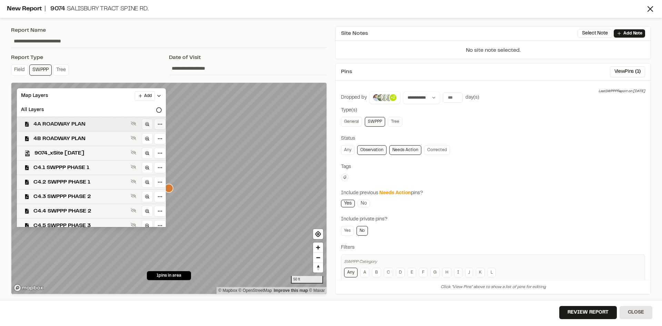
click at [90, 124] on span "4A ROADWAY PLAN" at bounding box center [80, 124] width 94 height 8
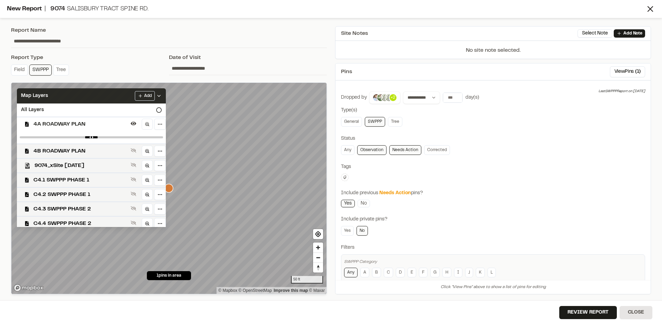
click at [162, 94] on icon at bounding box center [159, 96] width 6 height 6
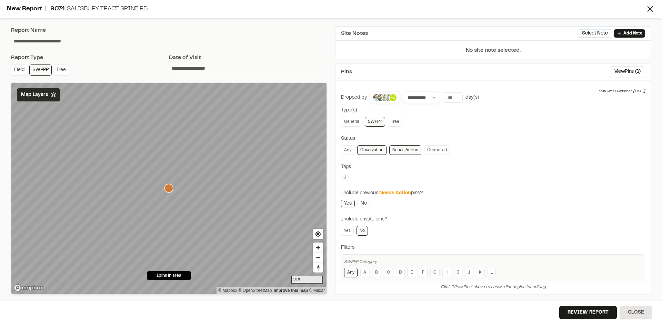
click at [51, 99] on div "Map Layers" at bounding box center [38, 94] width 43 height 13
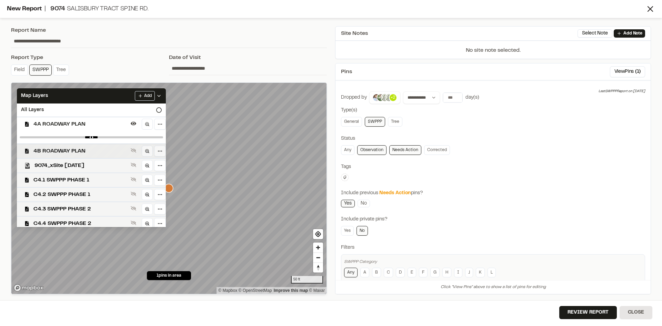
click at [70, 149] on span "4B ROADWAY PLAN" at bounding box center [80, 151] width 94 height 8
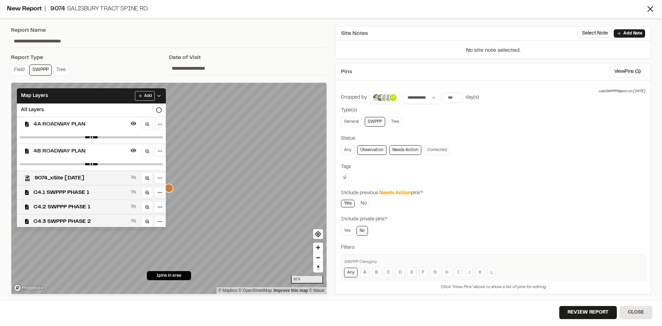
click at [70, 125] on span "4A ROADWAY PLAN" at bounding box center [80, 124] width 94 height 8
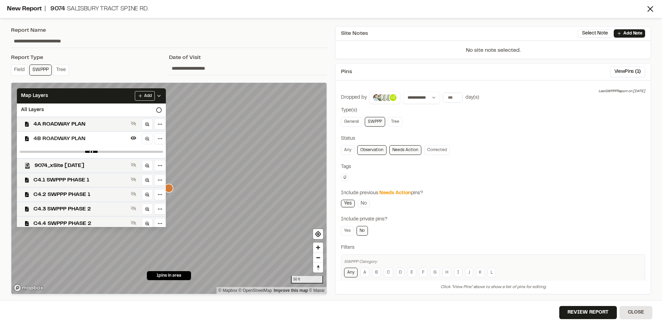
click at [162, 93] on icon at bounding box center [159, 96] width 6 height 6
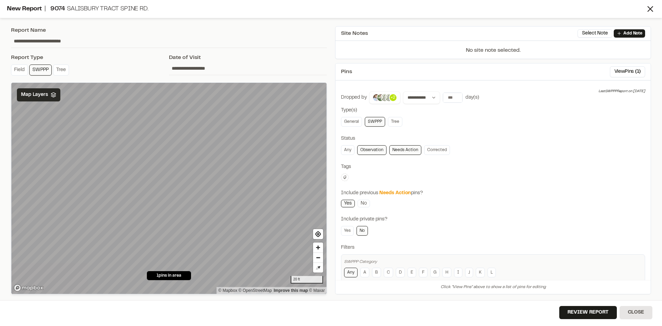
click at [43, 98] on span "Map Layers" at bounding box center [34, 95] width 27 height 8
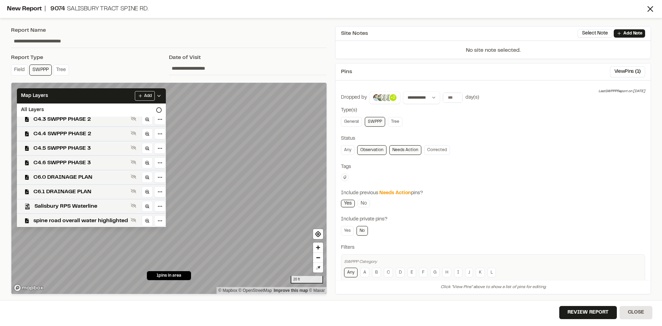
scroll to position [90, 0]
click at [82, 162] on span "C4.6 SWPPP PHASE 3" at bounding box center [80, 162] width 94 height 8
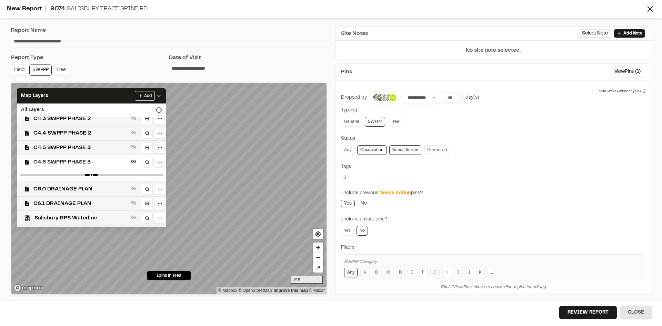
click at [82, 162] on span "C4.6 SWPPP PHASE 3" at bounding box center [80, 162] width 94 height 8
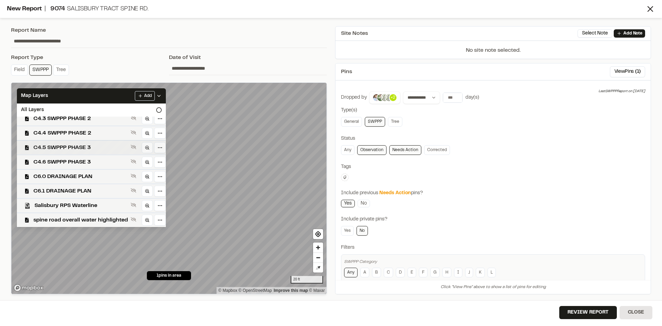
click at [82, 146] on span "C4.5 SWPPP PHASE 3" at bounding box center [80, 147] width 94 height 8
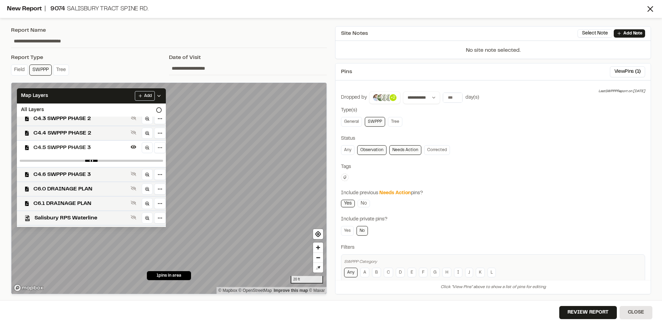
click at [82, 147] on span "C4.5 SWPPP PHASE 3" at bounding box center [80, 147] width 94 height 8
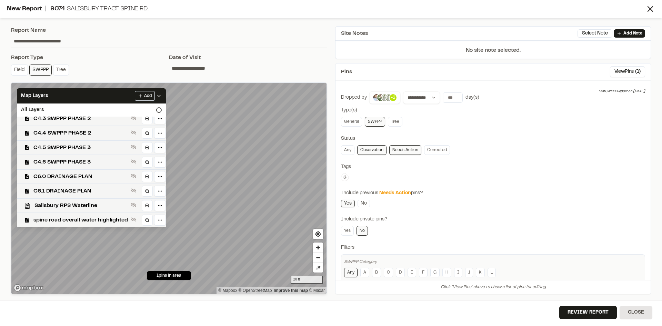
click at [162, 93] on icon at bounding box center [159, 96] width 6 height 6
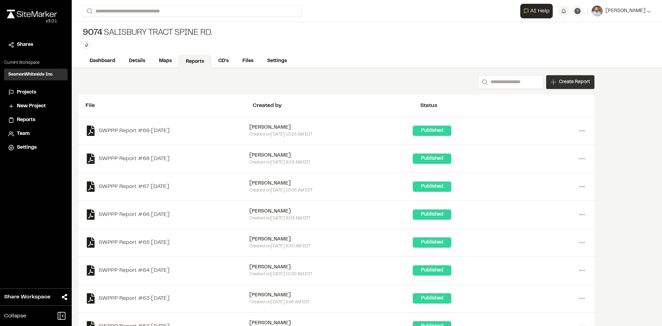
click at [573, 82] on span "Create Report" at bounding box center [574, 82] width 31 height 8
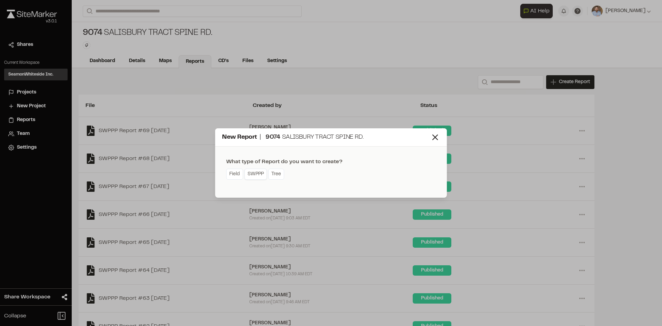
click at [260, 177] on link "SWPPP" at bounding box center [255, 174] width 22 height 11
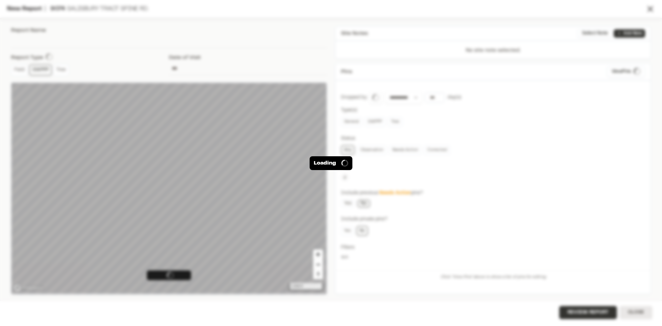
type input "**********"
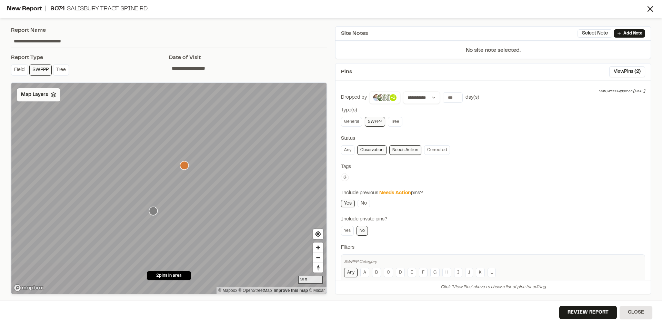
click at [47, 94] on span "Map Layers" at bounding box center [34, 95] width 27 height 8
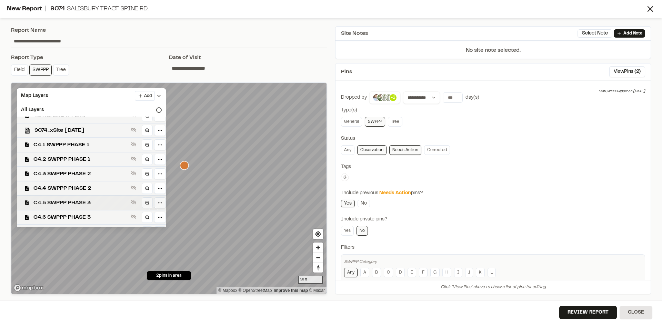
scroll to position [34, 0]
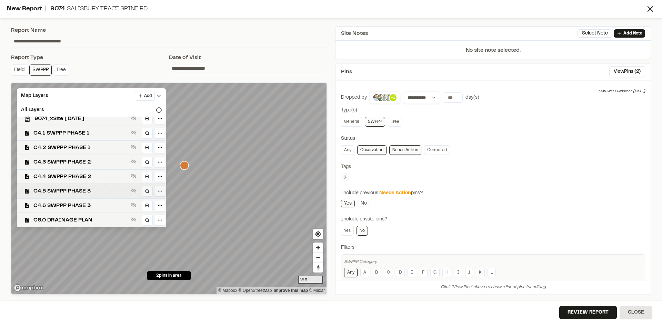
click at [101, 189] on span "C4.5 SWPPP PHASE 3" at bounding box center [80, 191] width 94 height 8
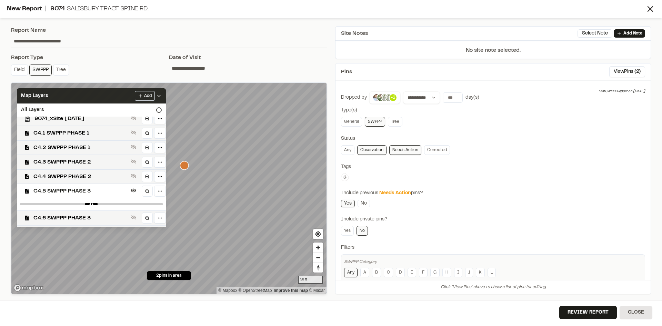
click at [162, 94] on icon at bounding box center [159, 96] width 6 height 6
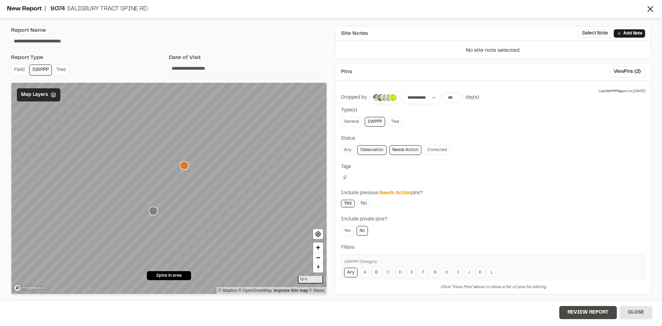
click at [599, 313] on button "Review Report" at bounding box center [588, 312] width 58 height 13
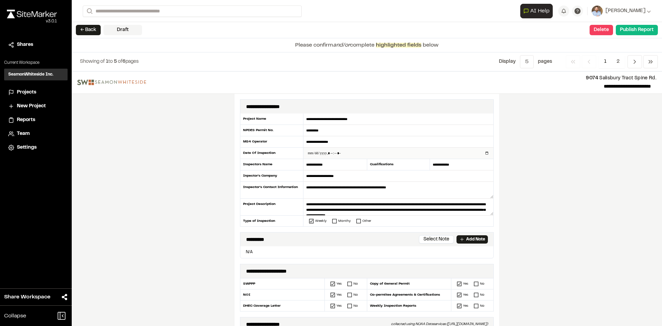
click at [484, 152] on input "datetime-local" at bounding box center [398, 153] width 190 height 11
type input "**********"
drag, startPoint x: 209, startPoint y: 218, endPoint x: 216, endPoint y: 217, distance: 7.3
click at [209, 218] on div "**********" at bounding box center [367, 198] width 590 height 254
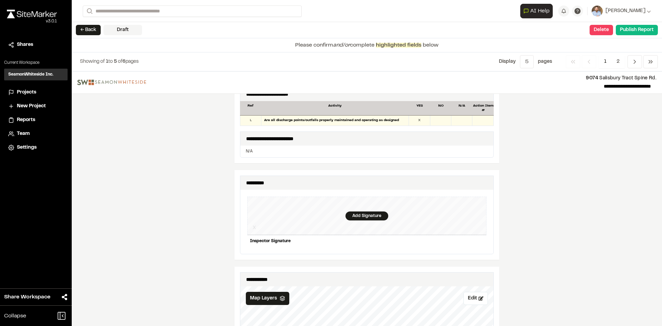
scroll to position [586, 0]
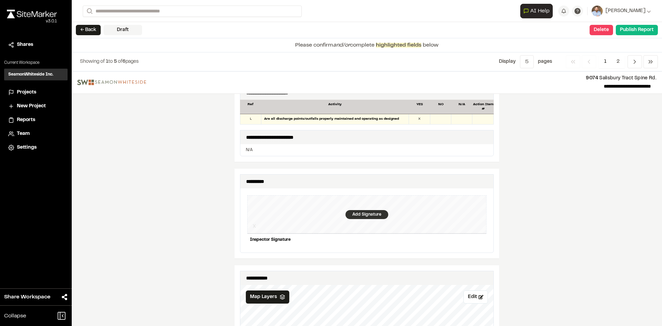
click at [359, 211] on div "Add Signature" at bounding box center [367, 214] width 43 height 9
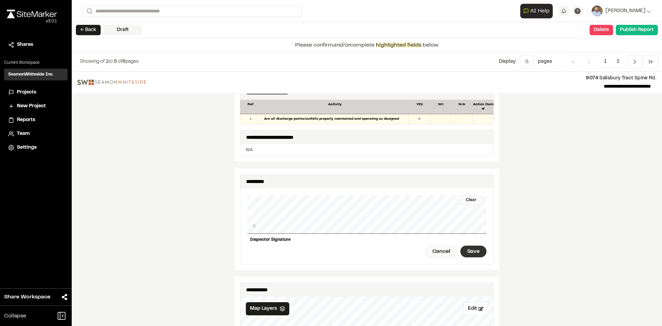
click at [473, 246] on div "Save" at bounding box center [473, 252] width 26 height 12
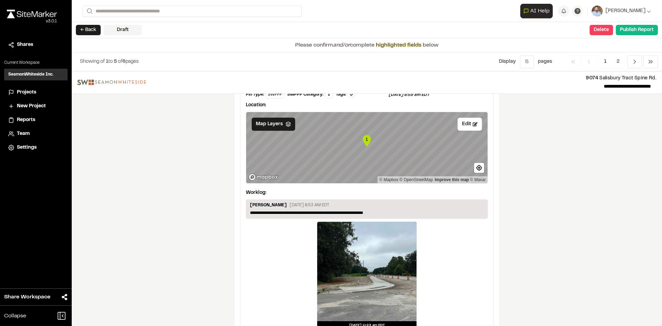
scroll to position [1161, 0]
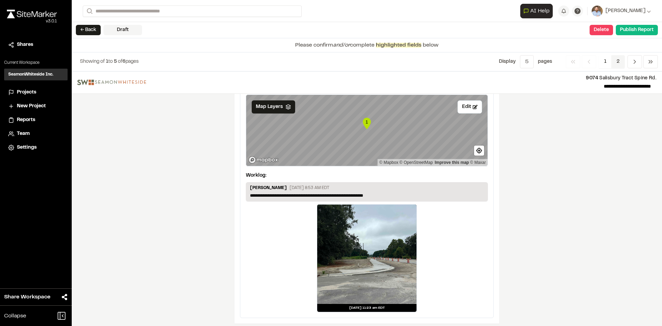
click at [619, 61] on span "2" at bounding box center [617, 61] width 13 height 13
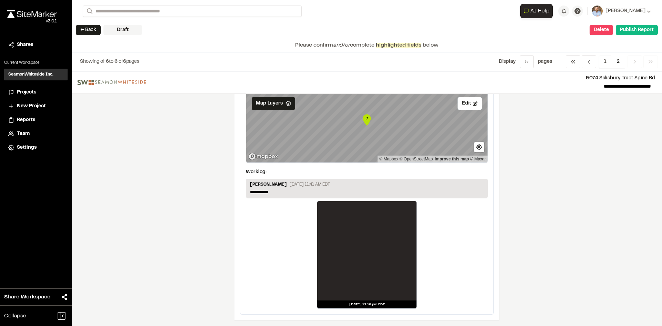
scroll to position [53, 0]
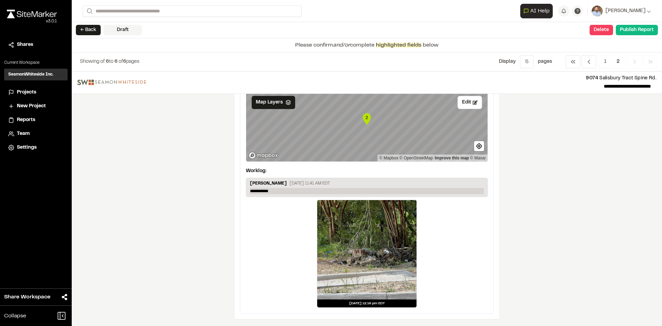
click at [278, 189] on p "**********" at bounding box center [367, 191] width 234 height 6
click at [279, 190] on p "**********" at bounding box center [367, 191] width 234 height 6
click at [278, 191] on p "**********" at bounding box center [367, 191] width 234 height 6
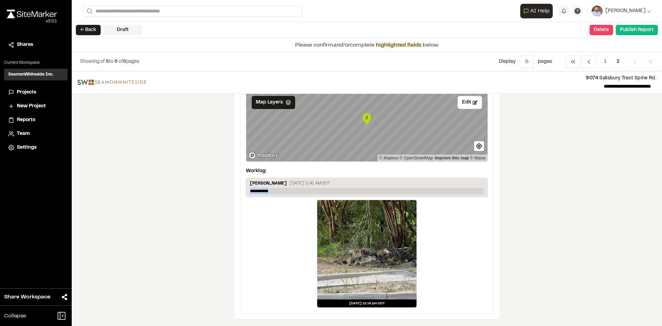
click at [278, 191] on p "**********" at bounding box center [367, 191] width 234 height 6
click at [638, 32] on button "Publish Report" at bounding box center [637, 30] width 42 height 10
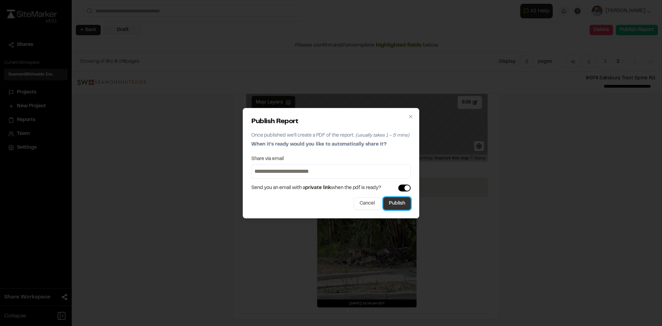
click at [403, 207] on button "Publish" at bounding box center [396, 203] width 27 height 12
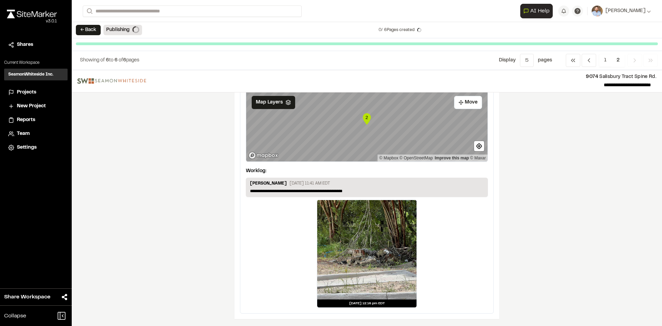
scroll to position [52, 0]
click at [30, 90] on span "Projects" at bounding box center [26, 93] width 19 height 8
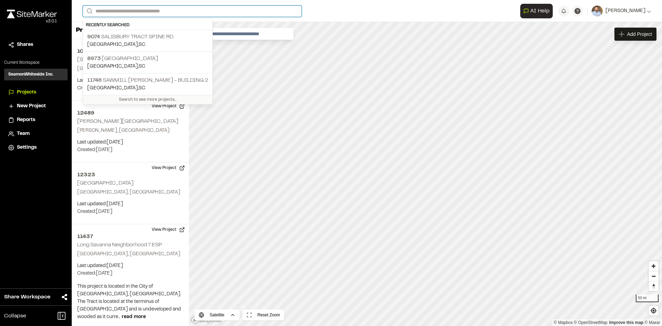
click at [120, 7] on input "Search" at bounding box center [192, 11] width 219 height 11
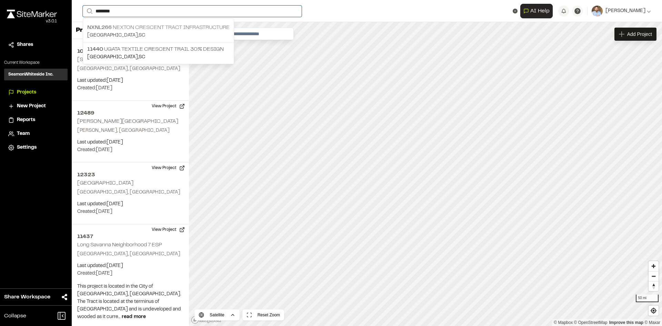
type input "********"
click at [173, 31] on p "NXNL266 Nexton Crescent Tract Infrastructure" at bounding box center [158, 27] width 142 height 8
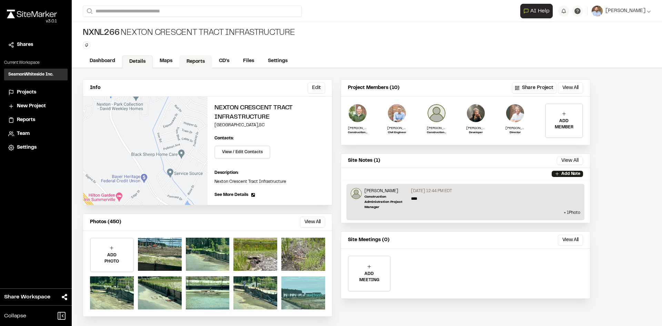
click at [198, 62] on link "Reports" at bounding box center [195, 61] width 33 height 13
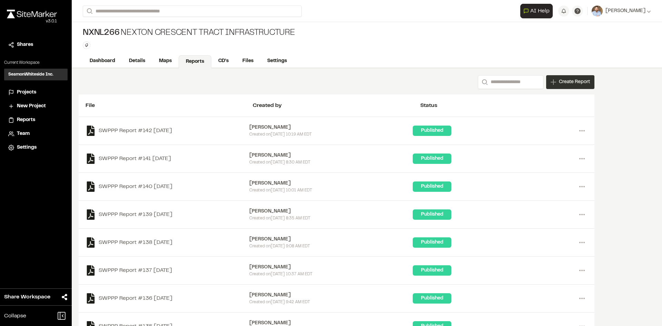
click at [567, 83] on span "Create Report" at bounding box center [574, 82] width 31 height 8
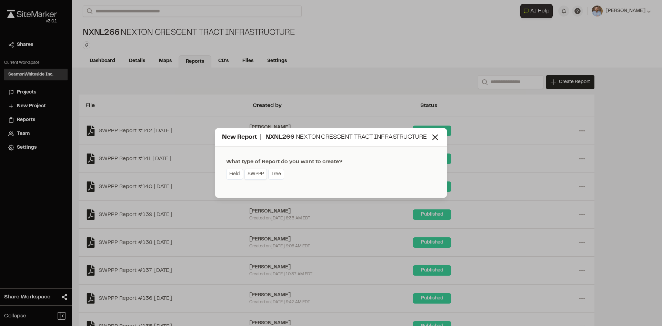
click at [251, 176] on link "SWPPP" at bounding box center [255, 174] width 22 height 11
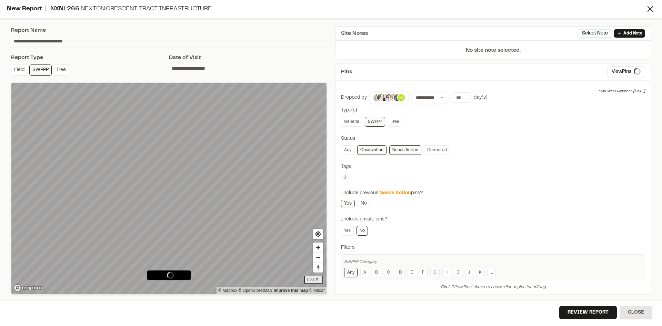
type input "**********"
click at [43, 93] on span "Map Layers" at bounding box center [34, 95] width 27 height 8
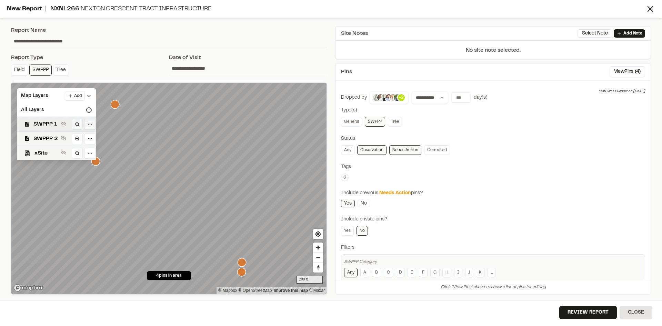
click at [50, 122] on span "SWPPP 1" at bounding box center [45, 124] width 24 height 8
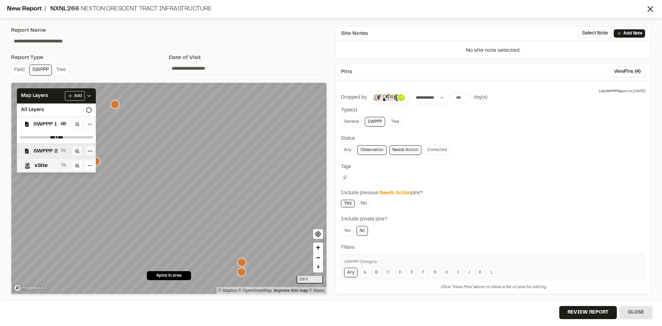
click at [50, 150] on span "SWPPP 2" at bounding box center [45, 151] width 24 height 8
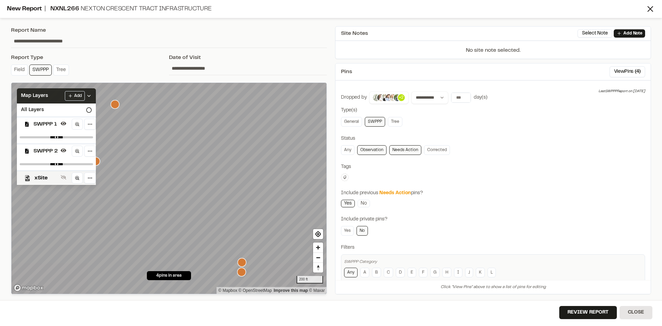
click at [90, 96] on icon at bounding box center [89, 96] width 6 height 6
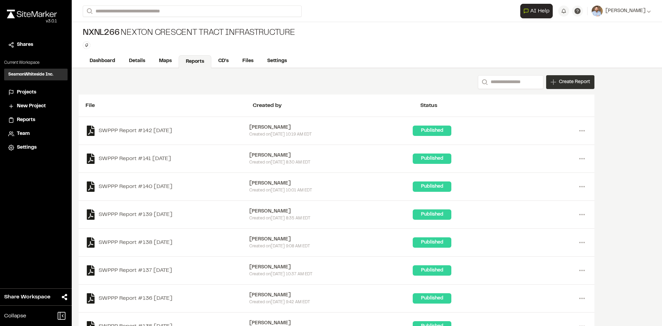
click at [577, 87] on div "Create Report" at bounding box center [570, 82] width 48 height 14
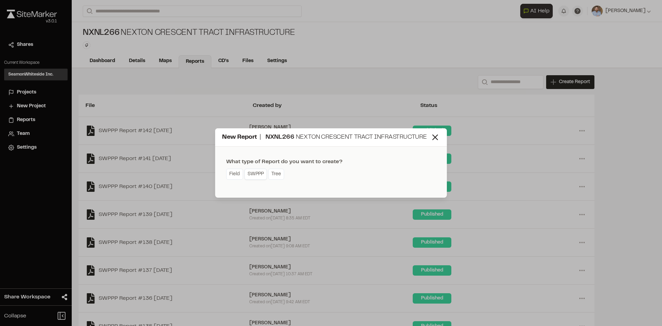
click at [257, 177] on link "SWPPP" at bounding box center [255, 174] width 22 height 11
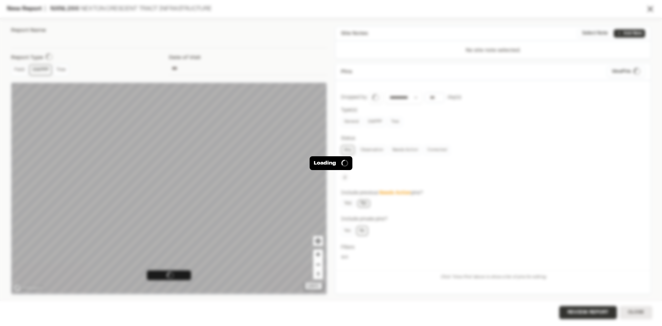
type input "**********"
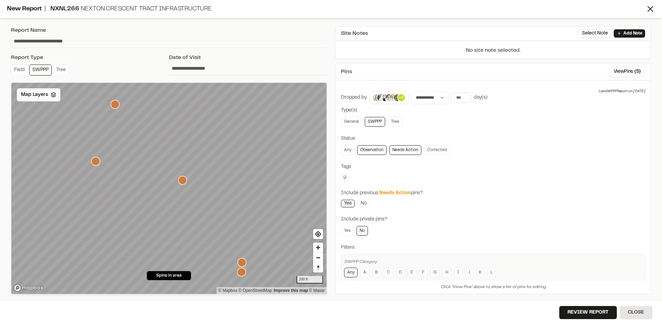
click at [43, 94] on span "Map Layers" at bounding box center [34, 95] width 27 height 8
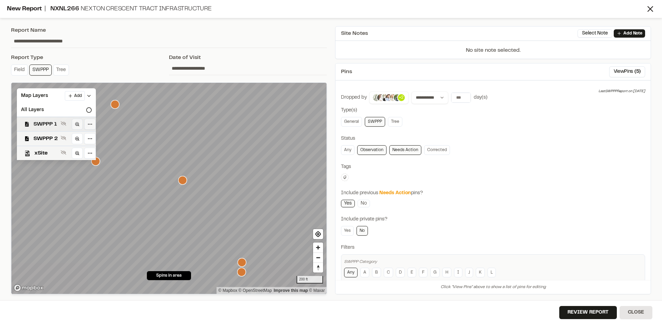
click at [52, 124] on span "SWPPP 1" at bounding box center [45, 124] width 24 height 8
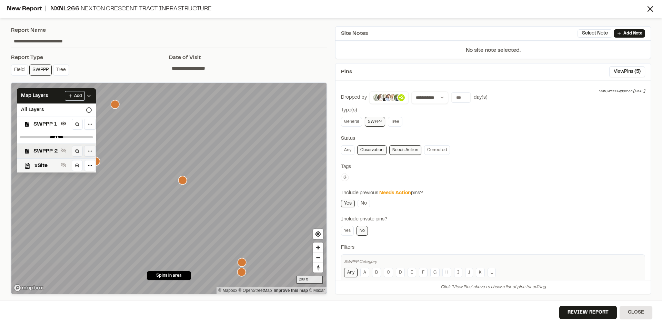
click at [53, 149] on span "SWPPP 2" at bounding box center [45, 151] width 24 height 8
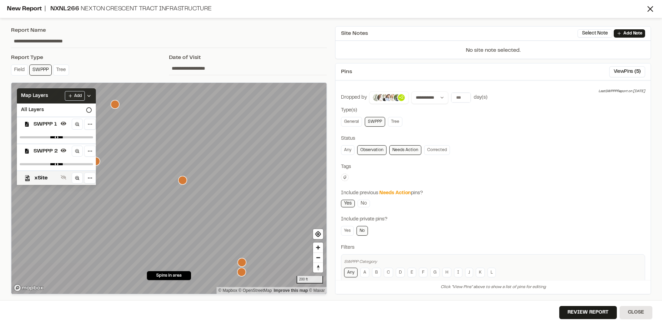
click at [89, 96] on icon at bounding box center [89, 96] width 6 height 6
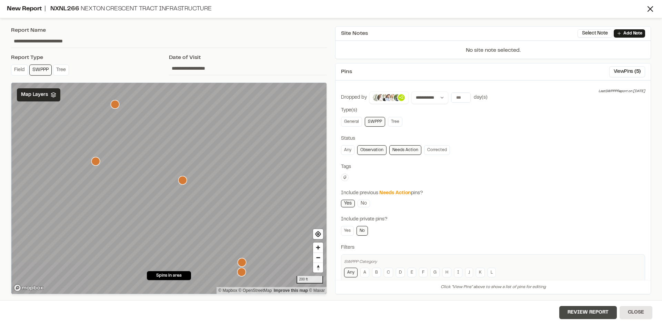
click at [591, 316] on button "Review Report" at bounding box center [588, 312] width 58 height 13
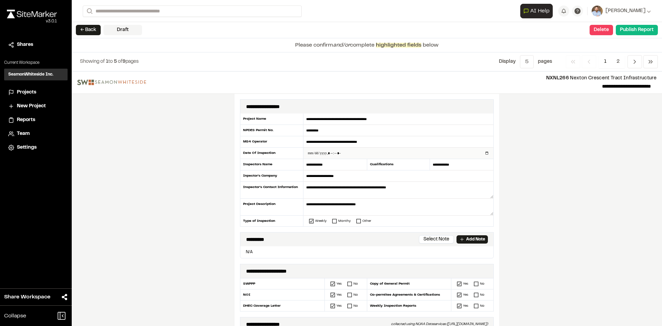
click at [485, 154] on input "datetime-local" at bounding box center [398, 153] width 190 height 11
type input "**********"
click at [191, 219] on div "**********" at bounding box center [367, 198] width 590 height 254
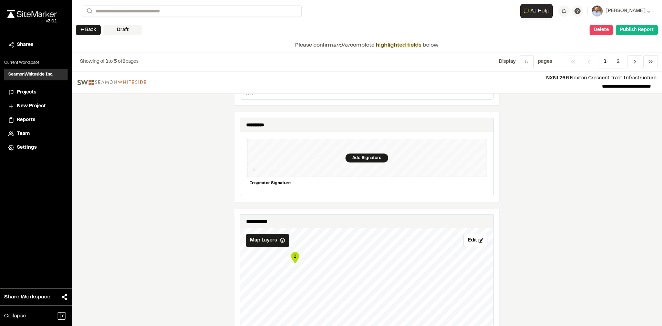
scroll to position [655, 0]
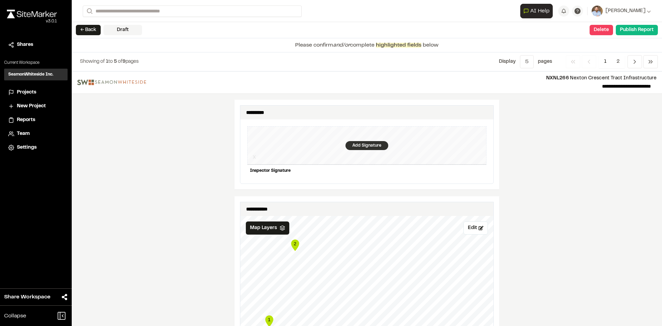
click at [360, 141] on div "Add Signature" at bounding box center [367, 145] width 43 height 9
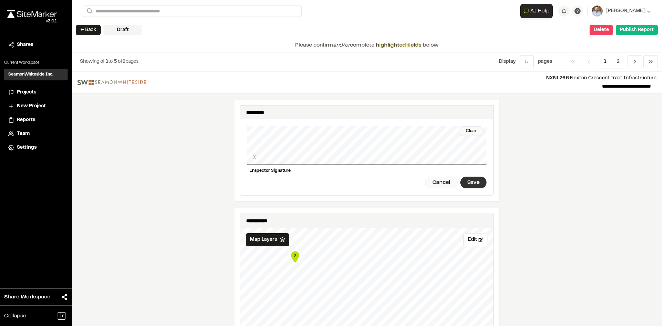
click at [468, 178] on div "Save" at bounding box center [473, 183] width 26 height 12
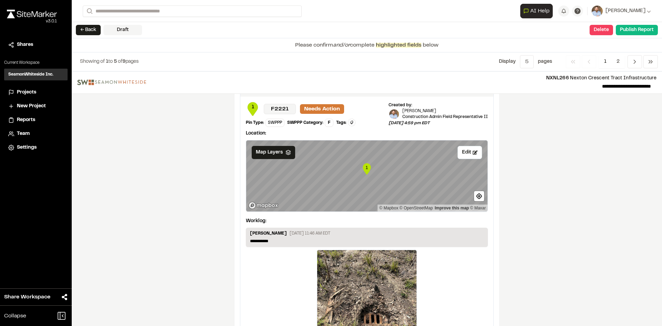
scroll to position [1161, 0]
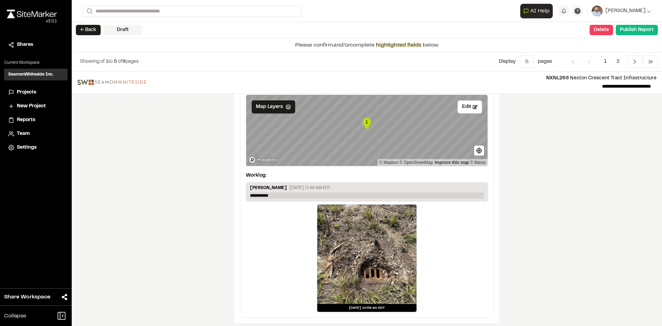
click at [278, 192] on p "**********" at bounding box center [367, 195] width 234 height 6
click at [614, 62] on span "2" at bounding box center [617, 61] width 13 height 13
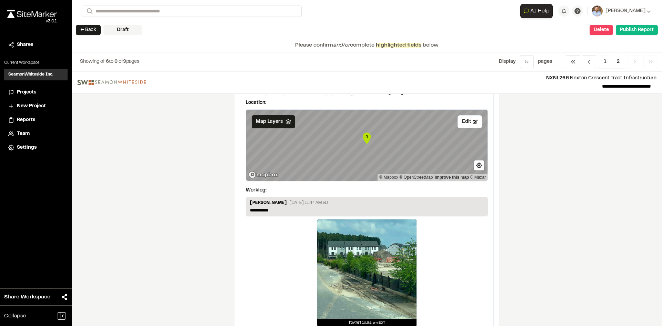
scroll to position [414, 0]
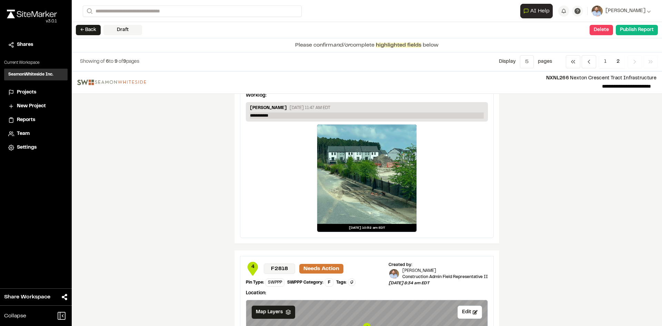
click at [280, 114] on p "**********" at bounding box center [367, 115] width 234 height 6
drag, startPoint x: 280, startPoint y: 114, endPoint x: 190, endPoint y: 123, distance: 90.8
click at [277, 114] on p "**********" at bounding box center [367, 115] width 234 height 6
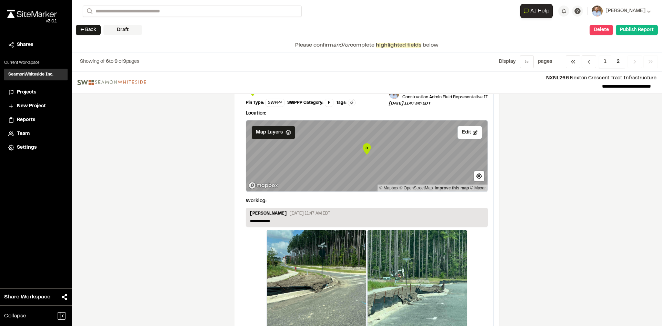
scroll to position [909, 0]
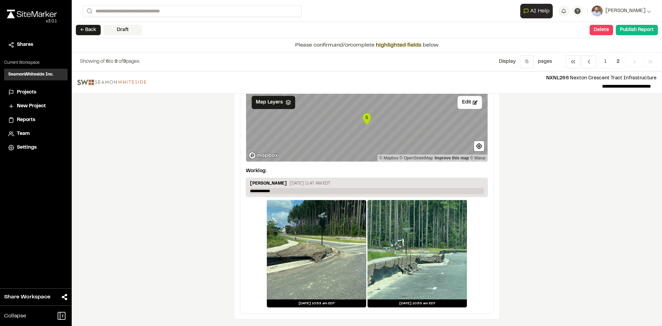
click at [280, 191] on p "**********" at bounding box center [367, 191] width 234 height 6
drag, startPoint x: 280, startPoint y: 191, endPoint x: 202, endPoint y: 181, distance: 77.9
click at [278, 191] on p "**********" at bounding box center [367, 191] width 234 height 6
click at [639, 33] on button "Publish Report" at bounding box center [637, 30] width 42 height 10
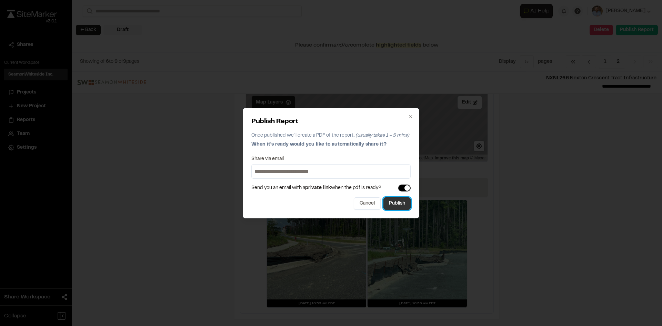
click at [394, 203] on button "Publish" at bounding box center [396, 203] width 27 height 12
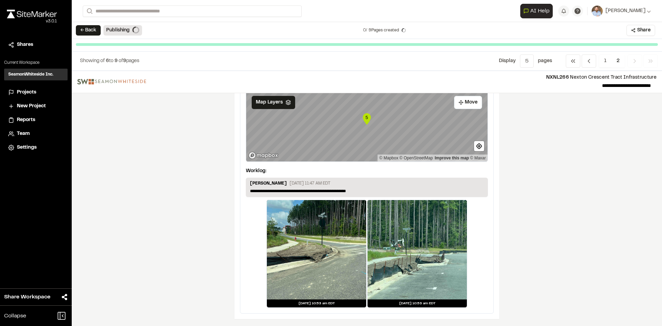
scroll to position [908, 0]
click at [26, 92] on span "Projects" at bounding box center [26, 93] width 19 height 8
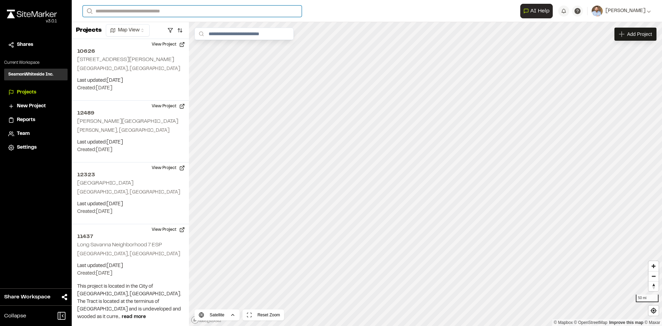
click at [108, 12] on input "Search" at bounding box center [192, 11] width 219 height 11
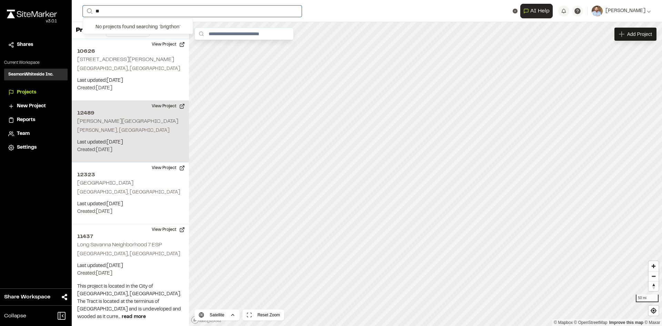
type input "*"
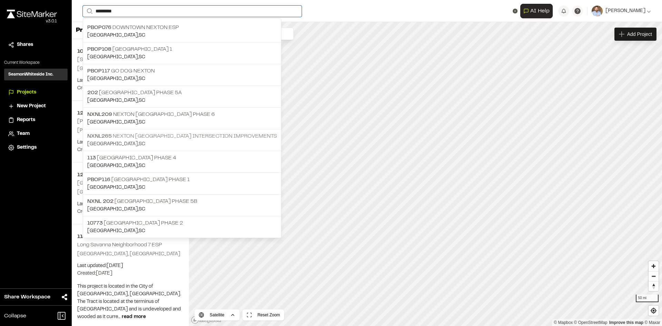
type input "********"
click at [206, 135] on p "NXNL265 [GEOGRAPHIC_DATA] Intersection Improvements" at bounding box center [182, 136] width 190 height 8
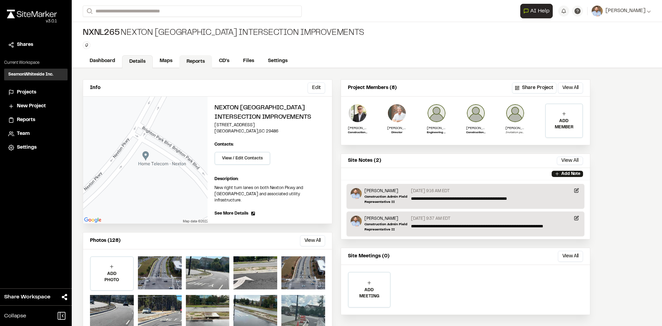
click at [197, 61] on link "Reports" at bounding box center [195, 61] width 33 height 13
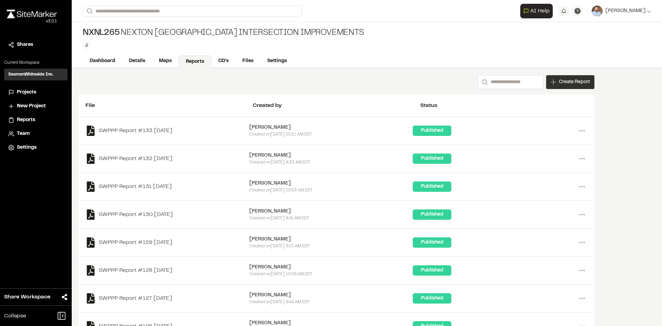
click at [571, 85] on span "Create Report" at bounding box center [574, 82] width 31 height 8
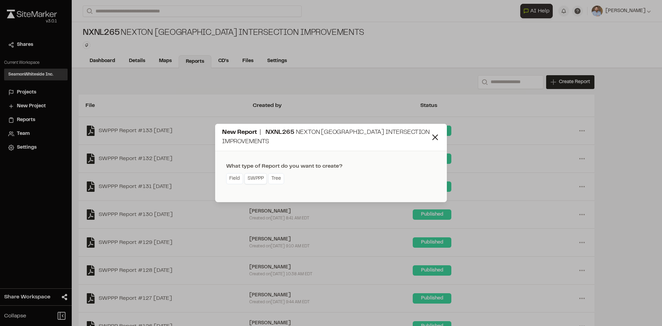
click at [261, 181] on link "SWPPP" at bounding box center [255, 178] width 22 height 11
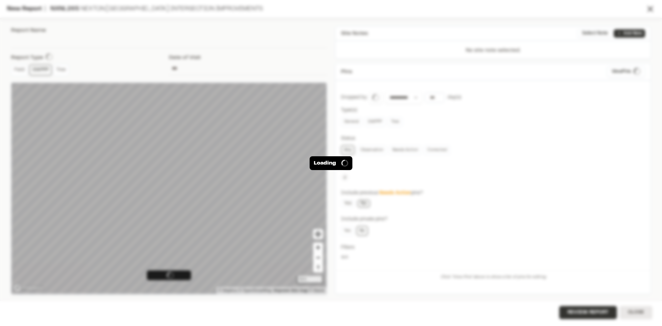
type input "**********"
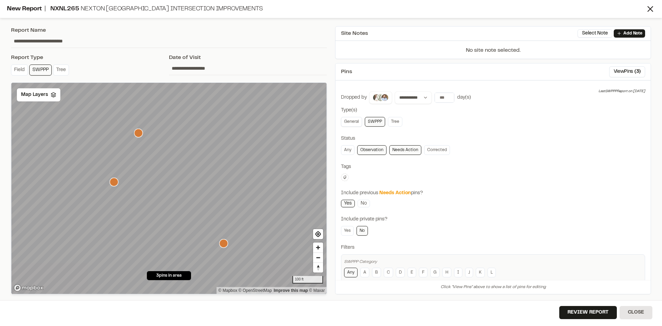
click at [350, 121] on link "General" at bounding box center [351, 122] width 21 height 10
click at [34, 93] on span "Map Layers" at bounding box center [34, 95] width 27 height 8
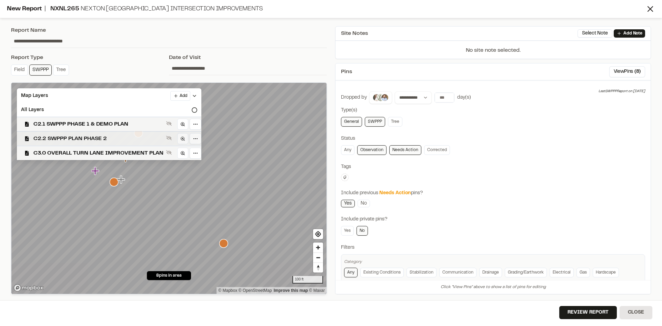
click at [118, 139] on span "C2.2 SWPPP PLAN PHASE 2" at bounding box center [98, 138] width 130 height 8
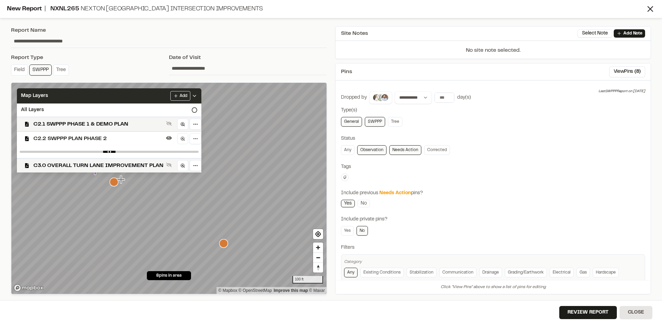
click at [196, 93] on icon at bounding box center [195, 96] width 6 height 6
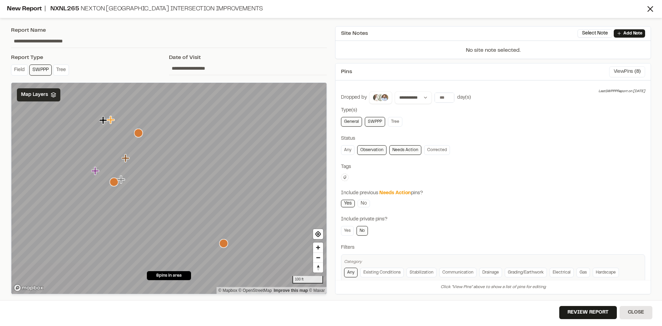
click at [626, 72] on button "View Pins ( 8 )" at bounding box center [627, 71] width 36 height 11
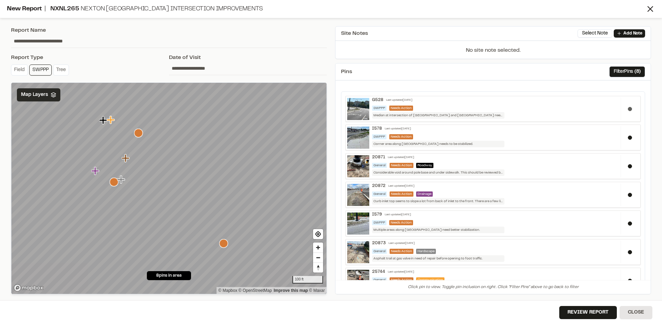
drag, startPoint x: 625, startPoint y: 108, endPoint x: 626, endPoint y: 112, distance: 4.6
click at [628, 108] on button at bounding box center [630, 109] width 4 height 4
click at [628, 138] on button at bounding box center [630, 138] width 4 height 4
click at [628, 165] on button at bounding box center [630, 166] width 4 height 4
click at [628, 194] on button at bounding box center [630, 195] width 4 height 4
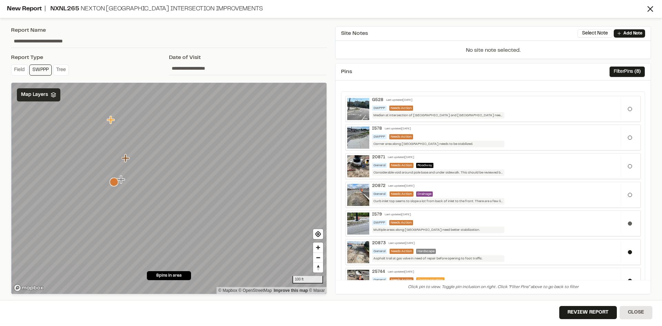
click at [628, 223] on button at bounding box center [630, 223] width 4 height 4
click at [628, 253] on button at bounding box center [630, 252] width 4 height 4
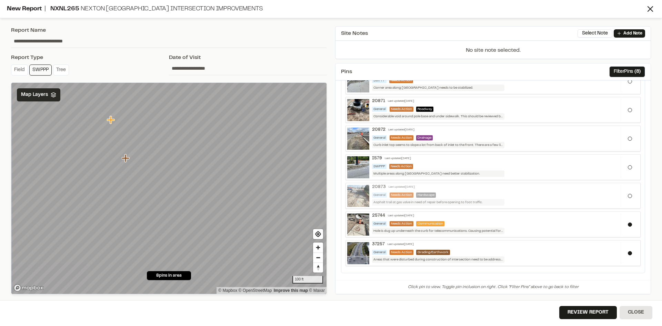
scroll to position [59, 0]
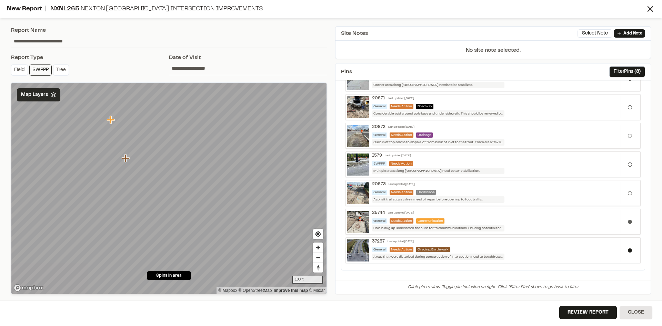
click at [628, 222] on button at bounding box center [630, 222] width 4 height 4
click at [602, 312] on button "Review Report" at bounding box center [588, 312] width 58 height 13
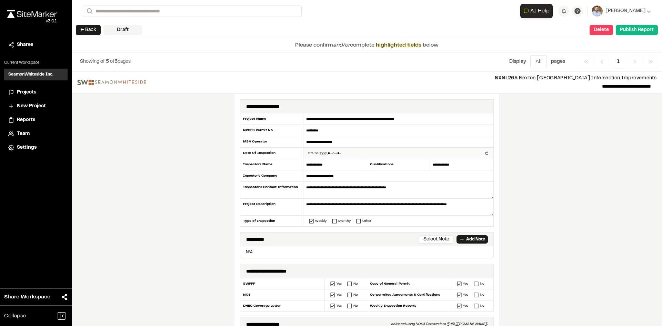
click at [484, 153] on input "datetime-local" at bounding box center [398, 153] width 190 height 11
type input "**********"
drag, startPoint x: 188, startPoint y: 215, endPoint x: 189, endPoint y: 218, distance: 3.6
click at [188, 215] on div "**********" at bounding box center [367, 198] width 590 height 254
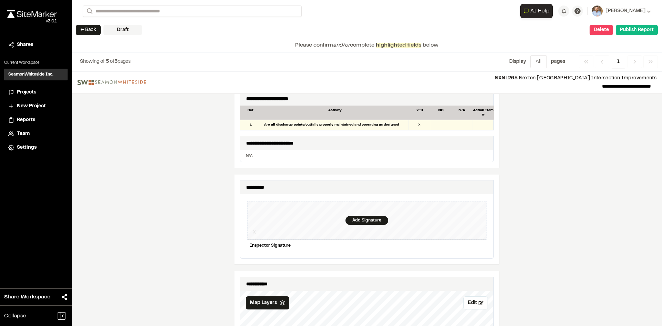
scroll to position [621, 0]
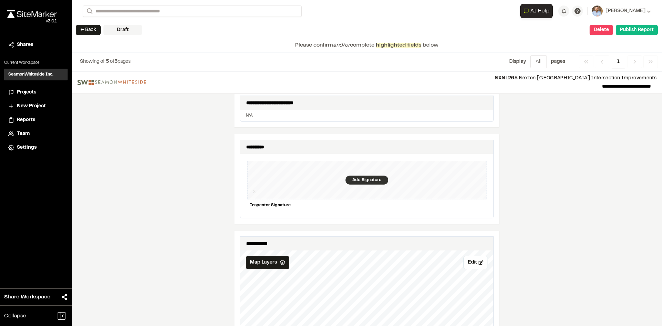
click at [367, 176] on div "Add Signature" at bounding box center [367, 180] width 43 height 9
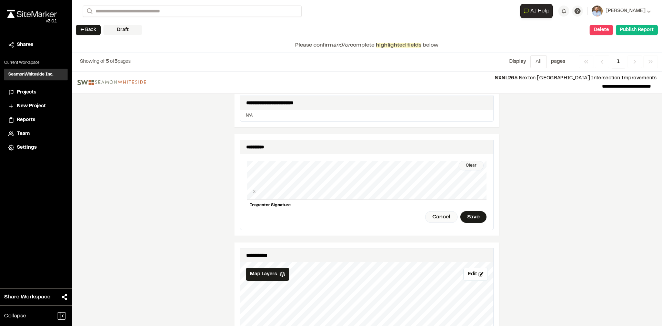
click at [470, 161] on div "Clear" at bounding box center [471, 166] width 25 height 10
click at [477, 214] on div "Save" at bounding box center [473, 217] width 26 height 12
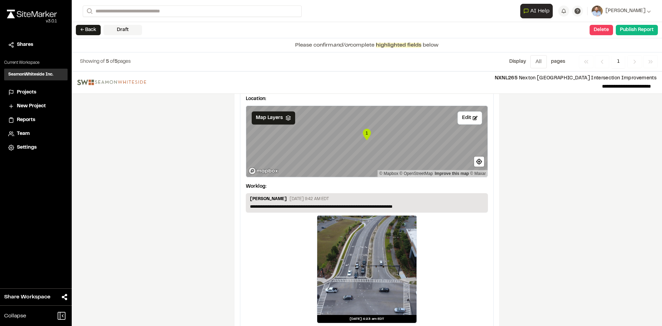
scroll to position [1161, 0]
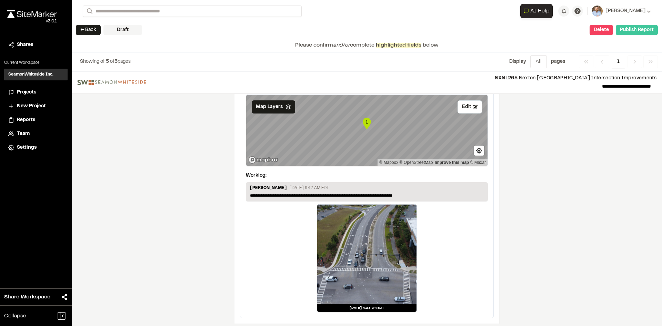
click at [641, 30] on button "Publish Report" at bounding box center [637, 30] width 42 height 10
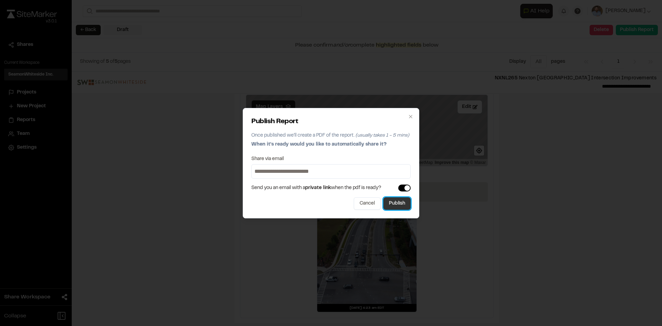
click at [400, 207] on button "Publish" at bounding box center [396, 203] width 27 height 12
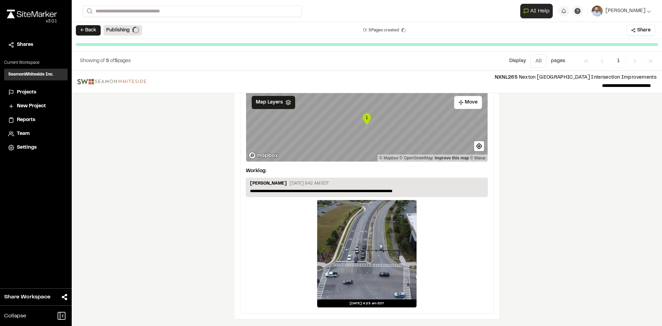
scroll to position [1140, 0]
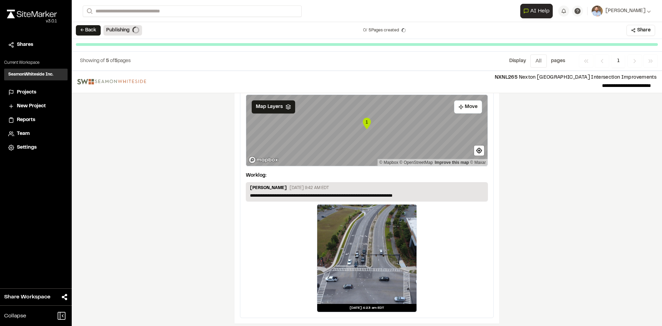
click at [28, 92] on span "Projects" at bounding box center [26, 93] width 19 height 8
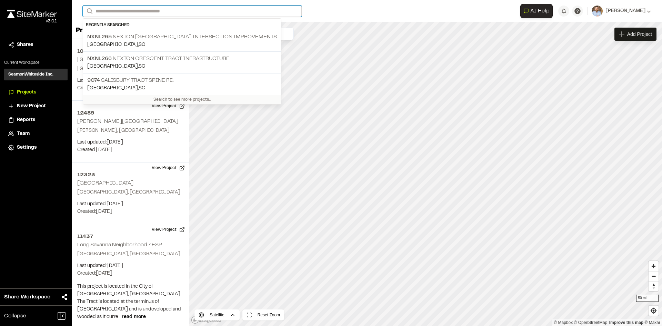
click at [114, 10] on input "Search" at bounding box center [192, 11] width 219 height 11
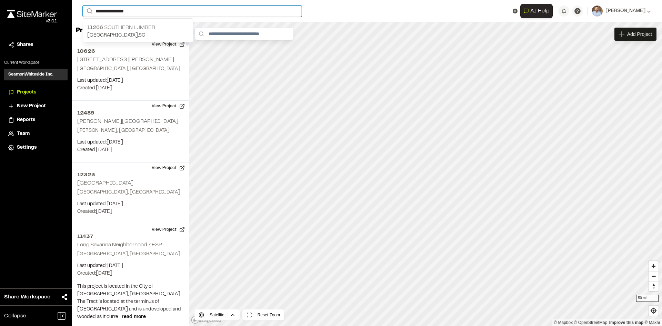
type input "**********"
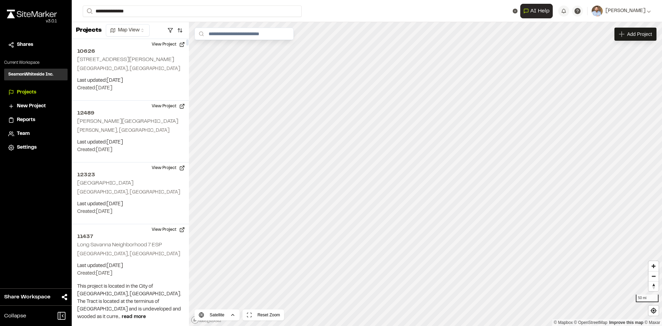
click at [134, 29] on p "11266 Southern Lumber" at bounding box center [137, 27] width 101 height 8
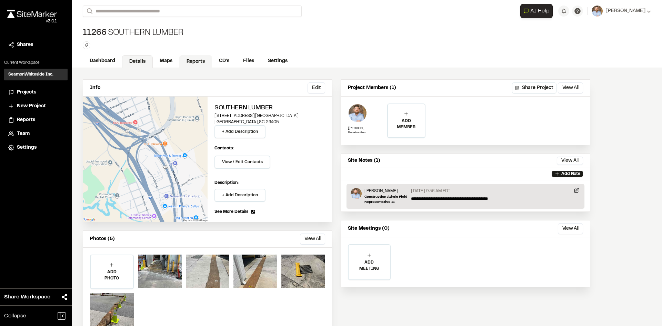
click at [195, 59] on link "Reports" at bounding box center [195, 61] width 33 height 13
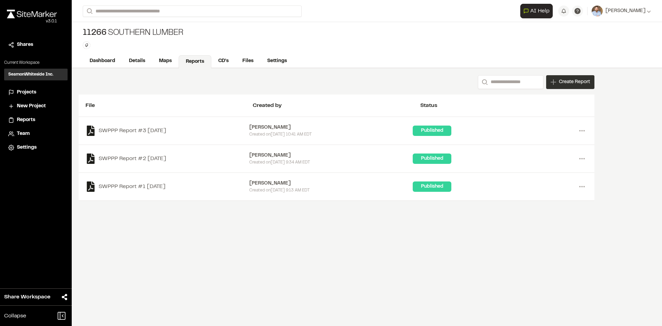
click at [570, 85] on span "Create Report" at bounding box center [574, 82] width 31 height 8
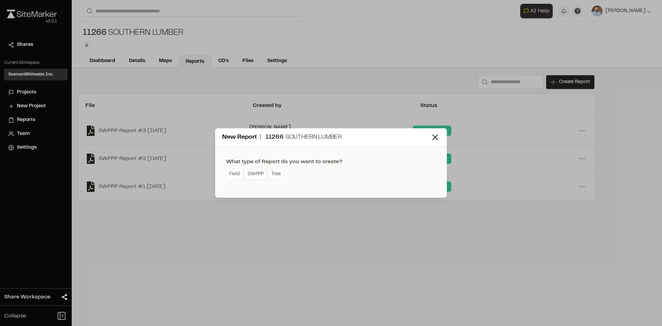
click at [256, 178] on link "SWPPP" at bounding box center [255, 174] width 22 height 11
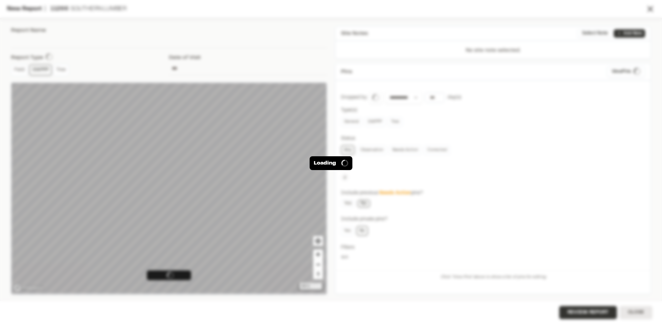
type input "**********"
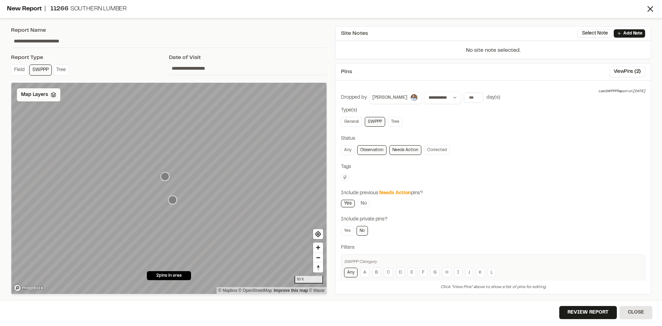
click at [51, 94] on icon at bounding box center [54, 95] width 6 height 6
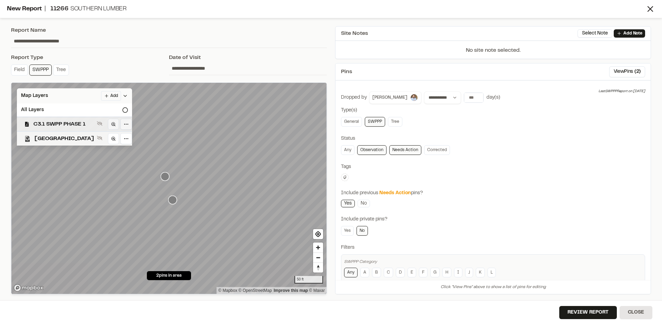
click at [83, 121] on span "C3.1 SWPP PHASE 1" at bounding box center [63, 124] width 61 height 8
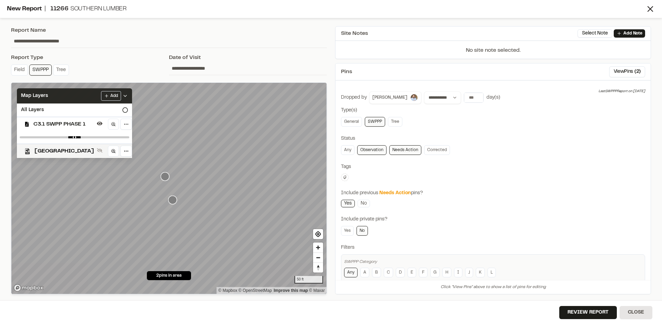
click at [128, 93] on icon at bounding box center [125, 96] width 6 height 6
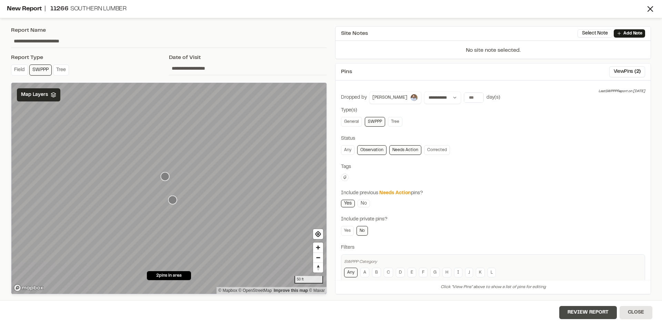
click at [577, 312] on button "Review Report" at bounding box center [588, 312] width 58 height 13
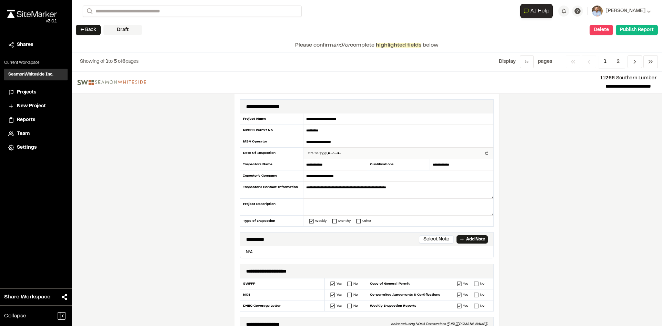
click at [485, 153] on input "datetime-local" at bounding box center [398, 153] width 190 height 11
type input "**********"
drag, startPoint x: 232, startPoint y: 204, endPoint x: 229, endPoint y: 204, distance: 3.8
click at [234, 204] on div "**********" at bounding box center [366, 263] width 265 height 338
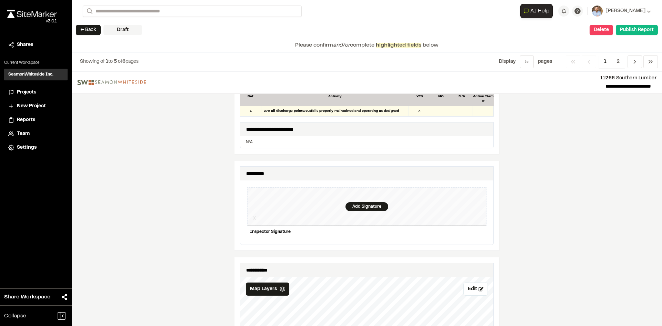
scroll to position [621, 0]
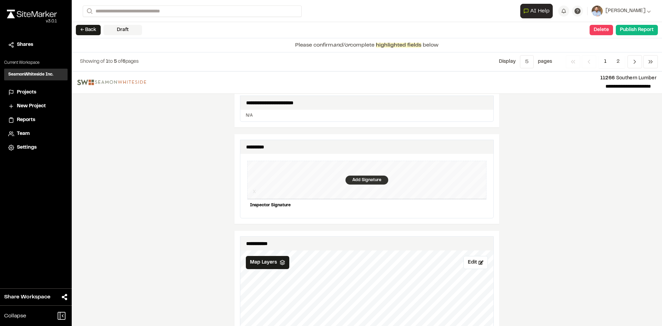
click at [360, 176] on div "Add Signature" at bounding box center [367, 180] width 43 height 9
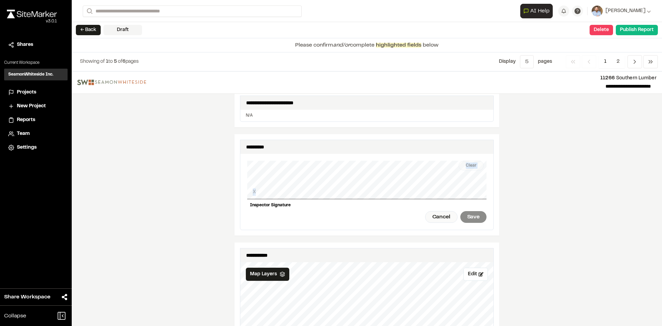
click at [316, 186] on div "Clear X Inspector Signature Cancel Save" at bounding box center [366, 192] width 239 height 76
click at [472, 212] on div "Save" at bounding box center [473, 217] width 26 height 12
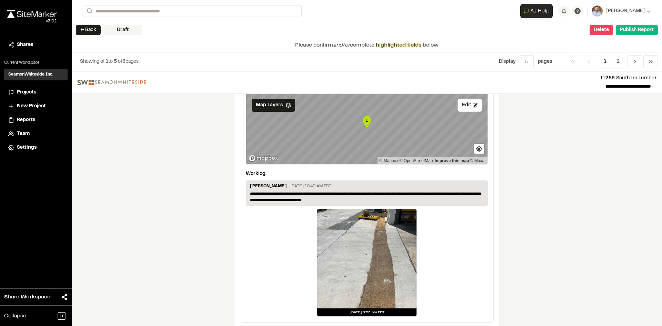
scroll to position [1167, 0]
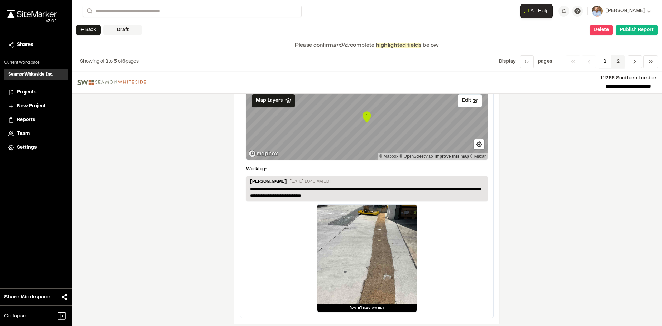
click at [618, 61] on span "2" at bounding box center [617, 61] width 13 height 13
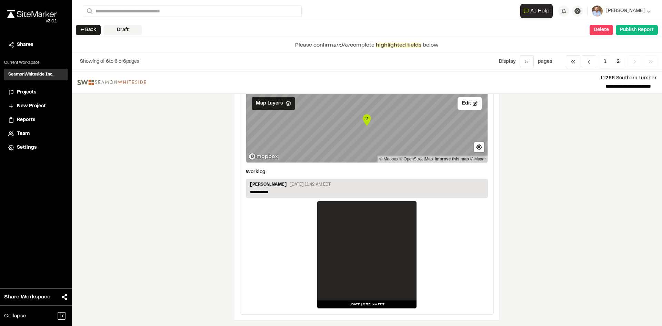
scroll to position [53, 0]
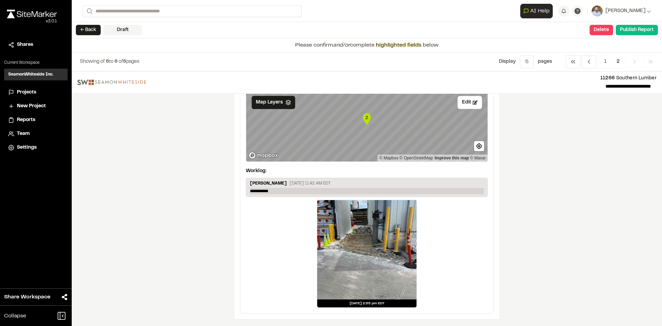
click at [275, 190] on p "**********" at bounding box center [367, 191] width 234 height 6
click at [636, 31] on button "Publish Report" at bounding box center [637, 30] width 42 height 10
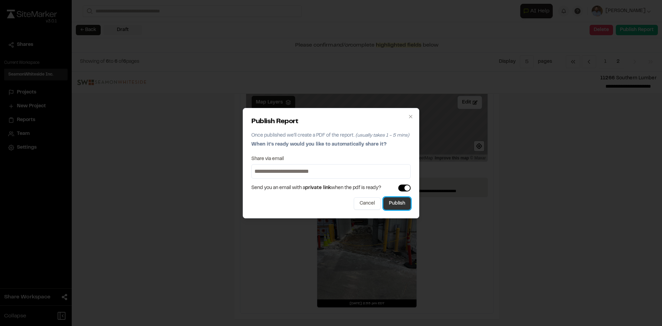
click at [400, 206] on button "Publish" at bounding box center [396, 203] width 27 height 12
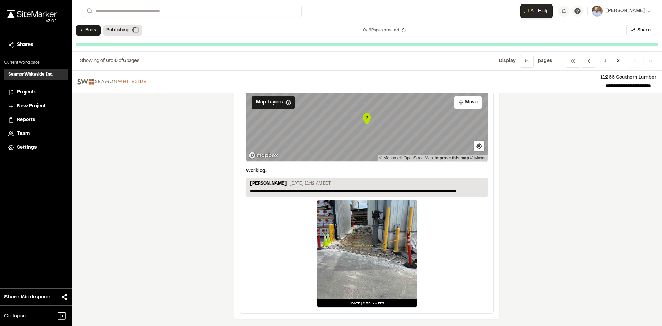
click at [24, 89] on span "Projects" at bounding box center [26, 93] width 19 height 8
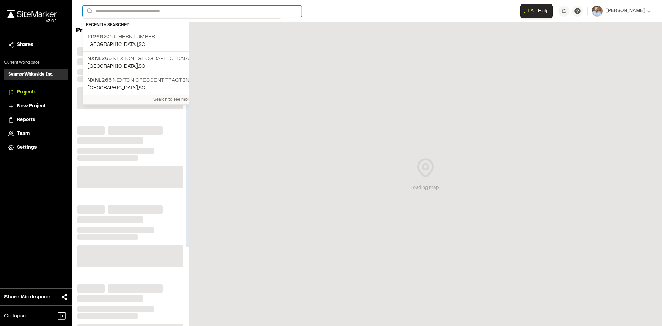
click at [119, 9] on input "Search" at bounding box center [192, 11] width 219 height 11
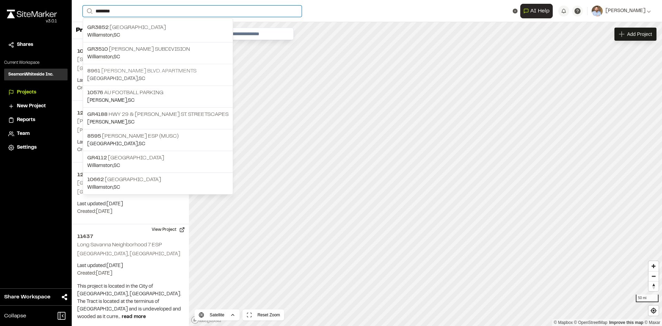
type input "*******"
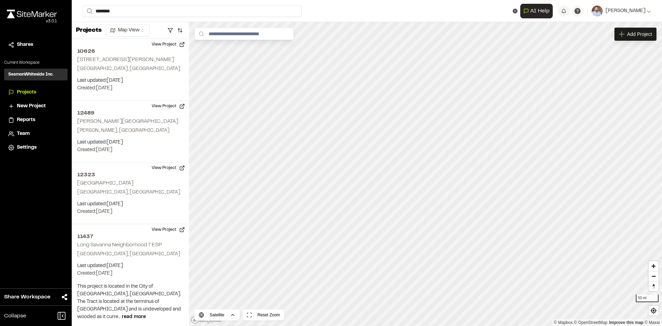
click at [134, 73] on p "[STREET_ADDRESS][PERSON_NAME] Apartments" at bounding box center [157, 71] width 141 height 8
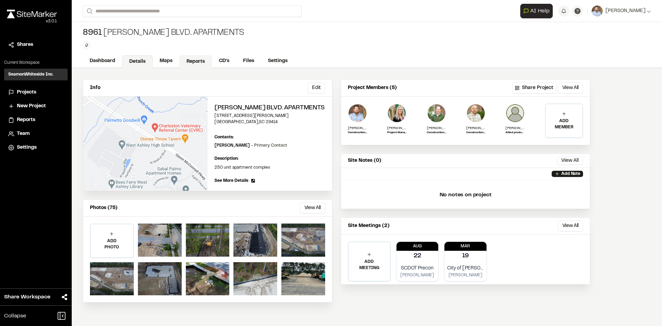
click at [196, 58] on link "Reports" at bounding box center [195, 61] width 33 height 13
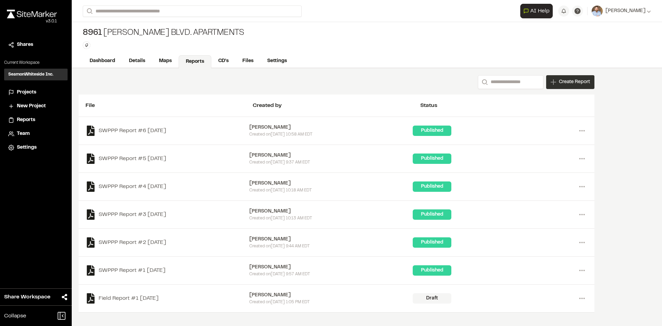
click at [572, 83] on span "Create Report" at bounding box center [574, 82] width 31 height 8
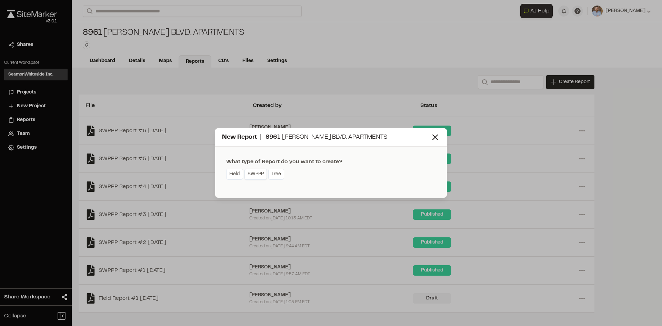
click at [259, 177] on link "SWPPP" at bounding box center [255, 174] width 22 height 11
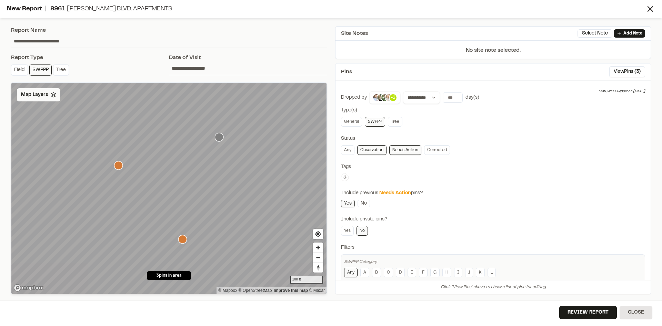
click at [35, 96] on span "Map Layers" at bounding box center [34, 95] width 27 height 8
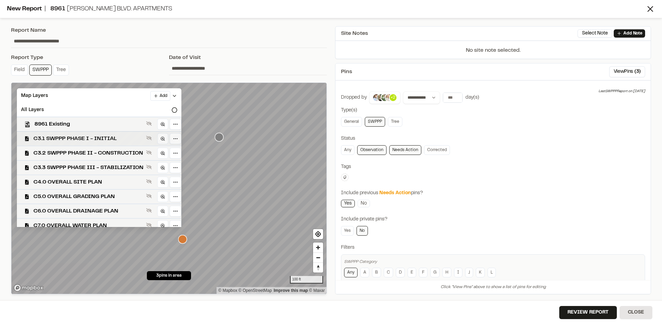
click at [109, 138] on span "C3.1 SWPPP PHASE I - INITIAL" at bounding box center [88, 138] width 110 height 8
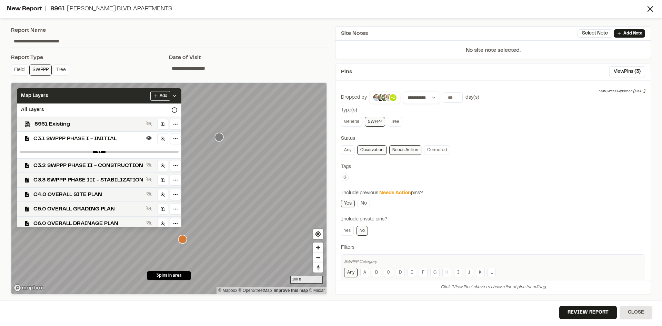
click at [176, 95] on polyline at bounding box center [174, 95] width 3 height 1
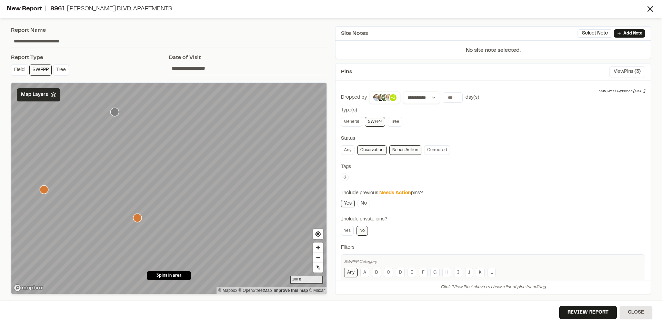
click at [624, 71] on button "View Pins ( 3 )" at bounding box center [627, 71] width 36 height 11
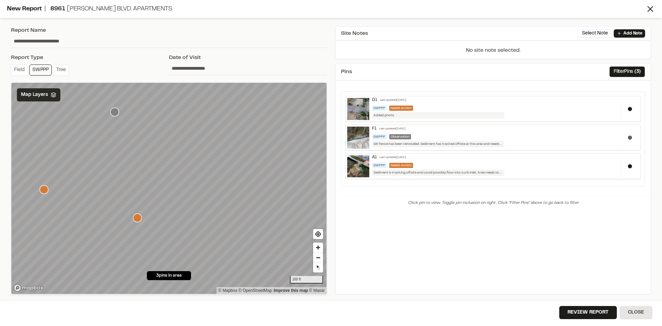
click at [630, 137] on button at bounding box center [630, 138] width 4 height 4
click at [586, 313] on button "Review Report" at bounding box center [588, 312] width 58 height 13
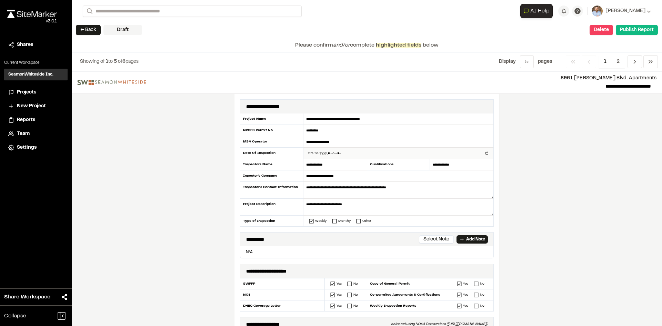
click at [485, 153] on input "datetime-local" at bounding box center [398, 153] width 190 height 11
type input "**********"
click at [207, 211] on div "**********" at bounding box center [367, 198] width 590 height 254
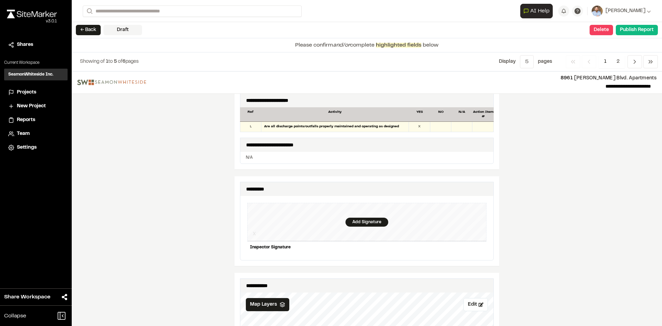
scroll to position [586, 0]
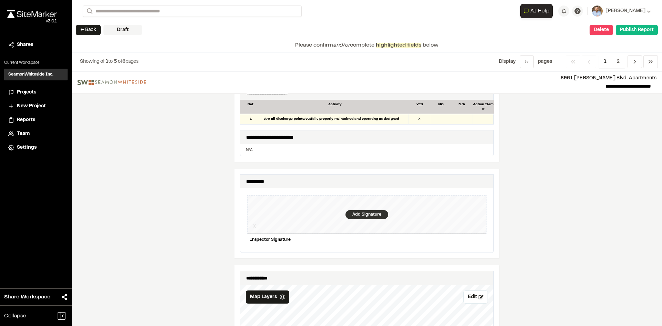
click at [358, 210] on div "Add Signature" at bounding box center [367, 214] width 43 height 9
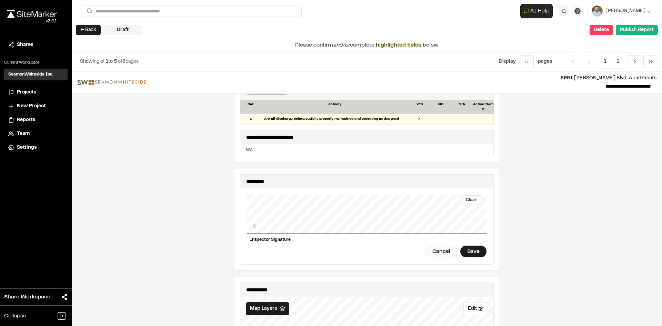
click at [469, 195] on div "Clear" at bounding box center [471, 200] width 25 height 10
click at [358, 213] on div "Clear X Inspector Signature Cancel Save" at bounding box center [366, 226] width 239 height 76
click at [466, 248] on div "Save" at bounding box center [473, 252] width 26 height 12
click at [470, 195] on div "Clear" at bounding box center [471, 200] width 25 height 10
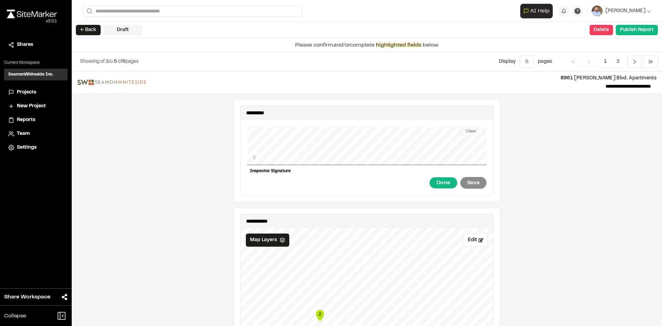
scroll to position [655, 0]
click at [476, 177] on div "Save" at bounding box center [473, 183] width 26 height 12
click at [470, 127] on div "Clear" at bounding box center [471, 131] width 25 height 10
click at [468, 126] on div "Clear" at bounding box center [471, 131] width 25 height 10
click at [469, 177] on div "Save" at bounding box center [473, 183] width 26 height 12
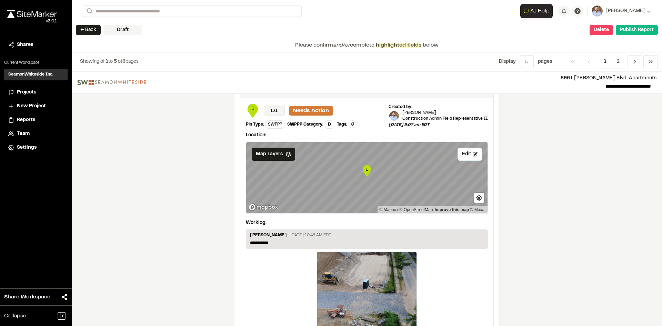
scroll to position [1161, 0]
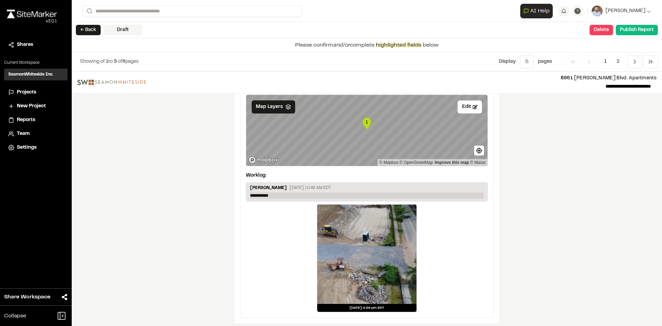
click at [277, 192] on p "**********" at bounding box center [367, 195] width 234 height 6
click at [639, 33] on button "Publish Report" at bounding box center [637, 30] width 42 height 10
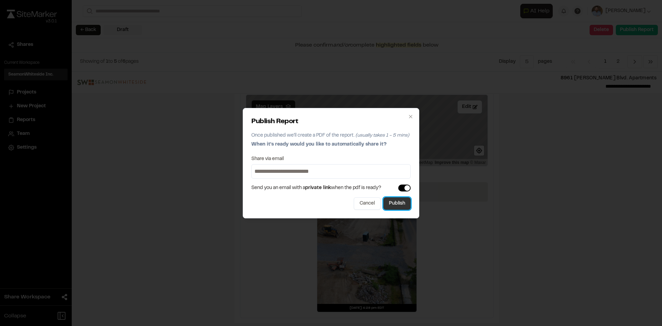
click at [404, 206] on button "Publish" at bounding box center [396, 203] width 27 height 12
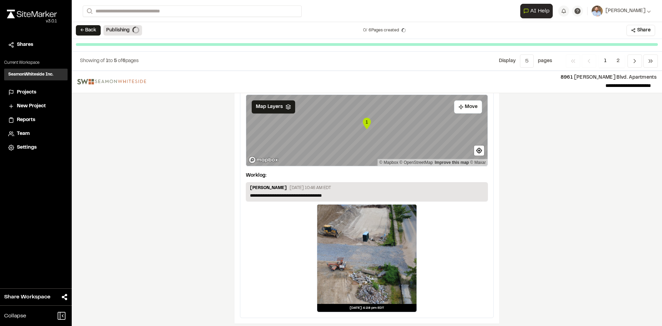
click at [29, 90] on span "Projects" at bounding box center [26, 93] width 19 height 8
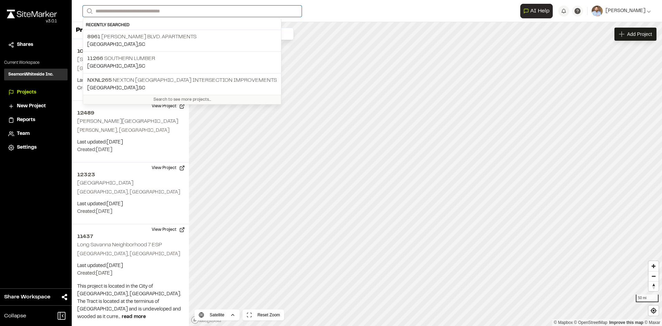
click at [128, 12] on input "Search" at bounding box center [192, 11] width 219 height 11
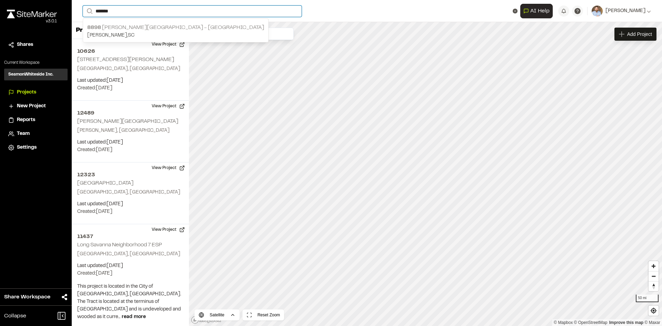
type input "*******"
drag, startPoint x: 126, startPoint y: 32, endPoint x: 135, endPoint y: 34, distance: 9.5
click at [126, 32] on p "[PERSON_NAME] , [GEOGRAPHIC_DATA]" at bounding box center [175, 36] width 177 height 8
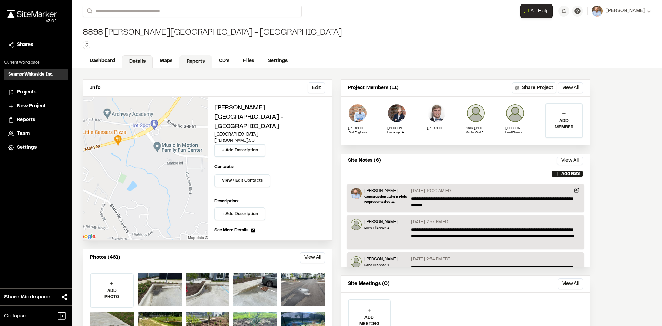
click at [195, 61] on link "Reports" at bounding box center [195, 61] width 33 height 13
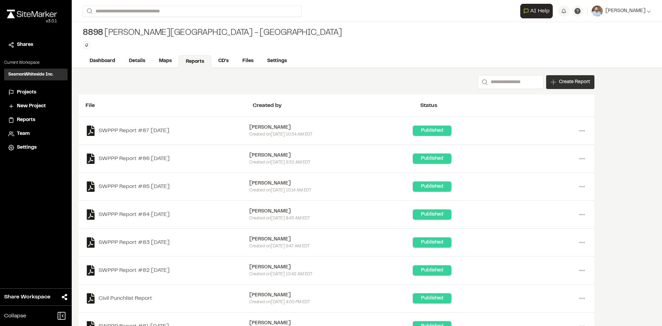
click at [573, 85] on span "Create Report" at bounding box center [574, 82] width 31 height 8
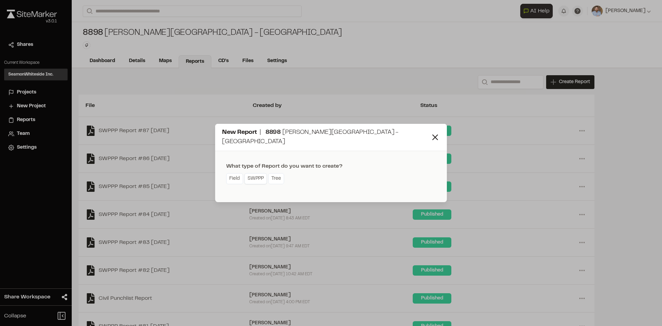
click at [257, 176] on link "SWPPP" at bounding box center [255, 178] width 22 height 11
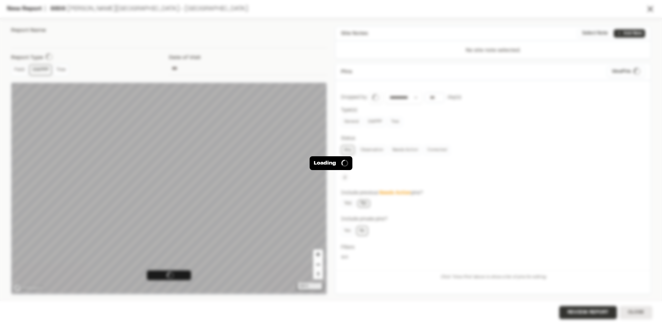
type input "**********"
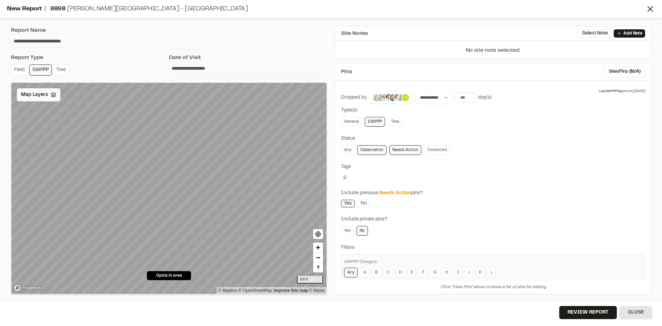
click at [42, 96] on span "Map Layers" at bounding box center [34, 95] width 27 height 8
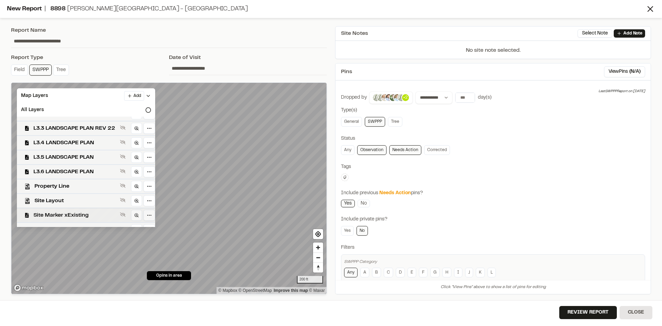
scroll to position [223, 0]
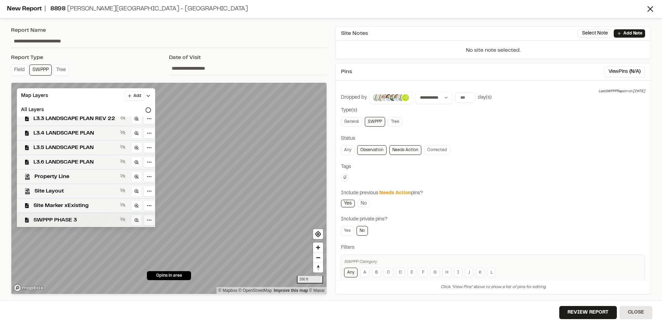
click at [90, 219] on span "SWPPP PHASE 3" at bounding box center [75, 220] width 84 height 8
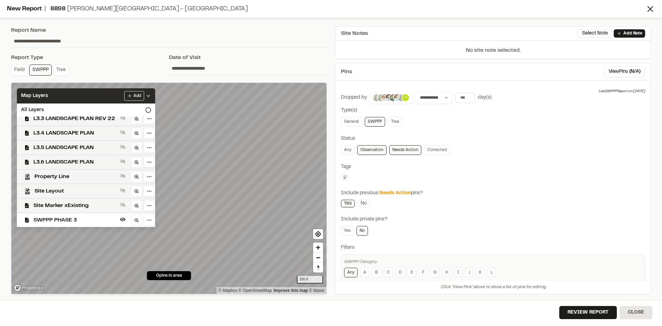
click at [151, 96] on icon at bounding box center [149, 96] width 6 height 6
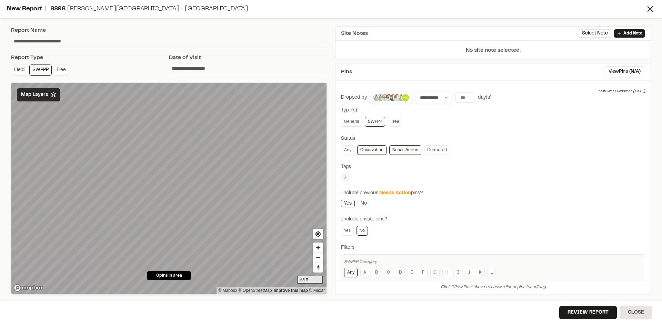
click at [352, 120] on link "General" at bounding box center [351, 122] width 21 height 10
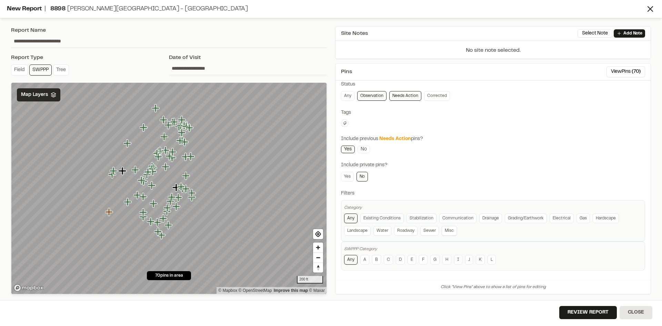
click at [450, 232] on link "Misc" at bounding box center [449, 231] width 15 height 10
click at [450, 230] on link "Misc" at bounding box center [449, 231] width 15 height 10
click at [479, 259] on link "K" at bounding box center [480, 260] width 9 height 10
click at [449, 230] on link "Misc" at bounding box center [449, 231] width 15 height 10
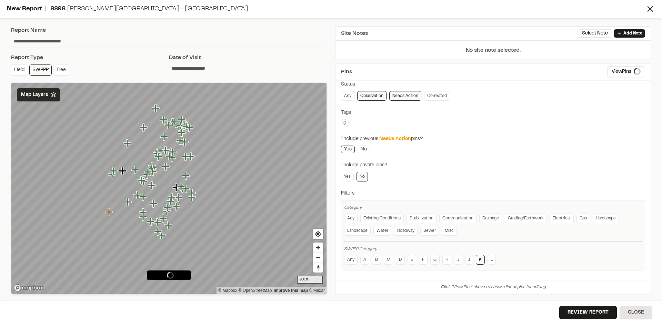
click at [480, 259] on link "K" at bounding box center [480, 260] width 9 height 10
click at [408, 96] on link "Needs Action" at bounding box center [405, 96] width 32 height 10
click at [376, 97] on link "Observation" at bounding box center [371, 96] width 29 height 10
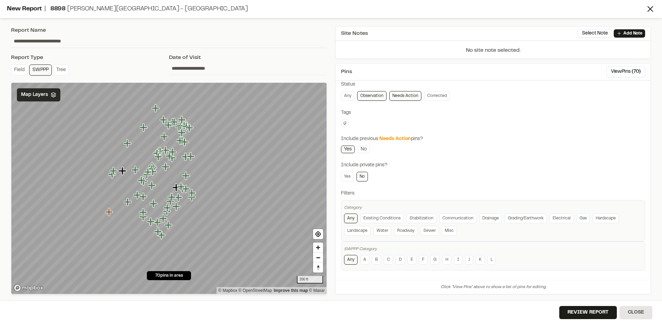
scroll to position [0, 0]
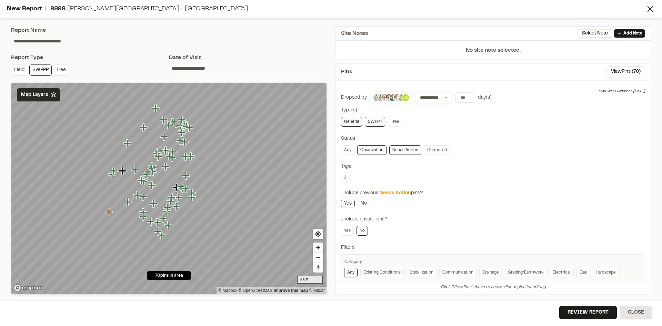
click at [376, 123] on link "SWPPP" at bounding box center [375, 122] width 20 height 10
click at [183, 189] on icon "Map marker" at bounding box center [183, 189] width 8 height 8
click at [59, 234] on icon "Map marker" at bounding box center [59, 234] width 8 height 8
click at [469, 96] on input "**" at bounding box center [465, 98] width 19 height 10
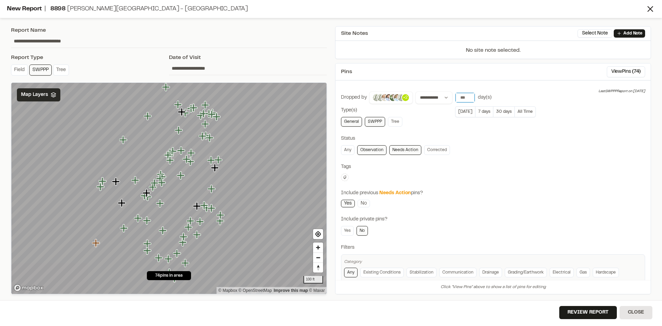
click at [468, 96] on input "**" at bounding box center [465, 98] width 19 height 10
click at [469, 96] on input "***" at bounding box center [465, 98] width 19 height 10
click at [110, 180] on icon "Map marker" at bounding box center [111, 179] width 8 height 8
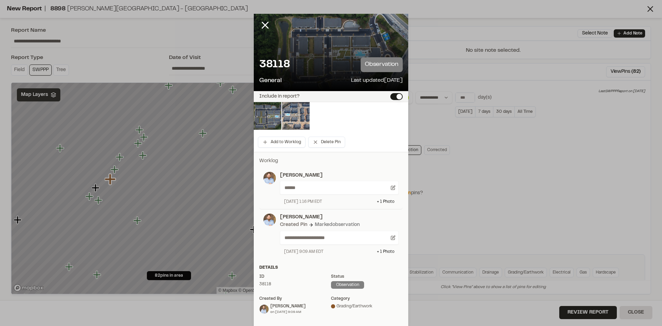
click at [300, 115] on img at bounding box center [296, 116] width 28 height 28
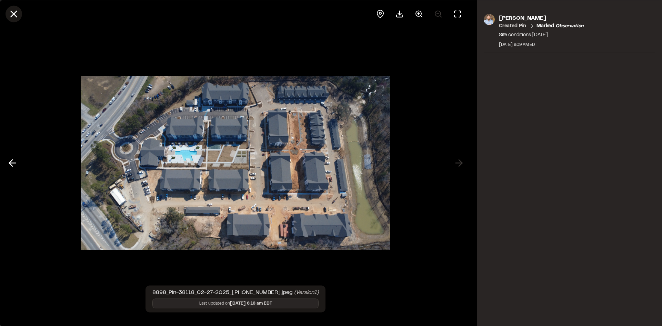
click at [11, 13] on icon at bounding box center [14, 14] width 12 height 12
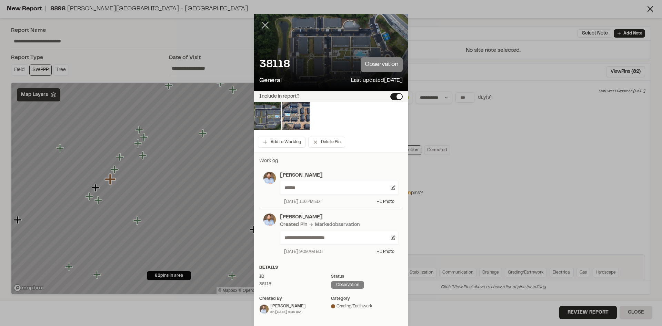
click at [261, 24] on icon at bounding box center [265, 25] width 12 height 12
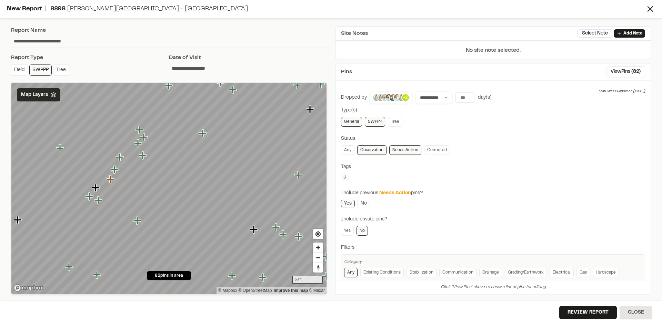
click at [353, 122] on link "General" at bounding box center [351, 122] width 21 height 10
type input "*"
click at [469, 99] on input "*" at bounding box center [465, 98] width 19 height 10
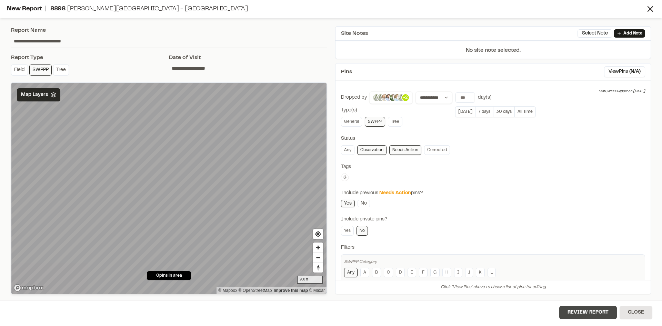
click at [587, 312] on button "Review Report" at bounding box center [588, 312] width 58 height 13
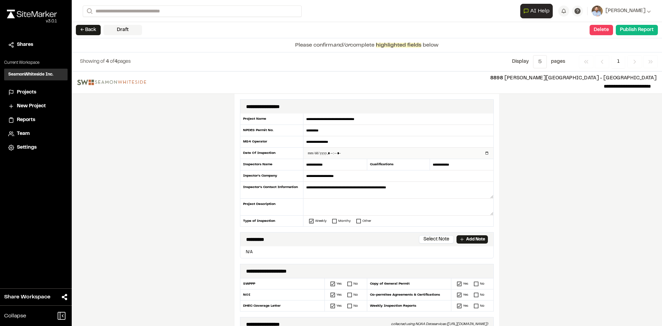
click at [484, 152] on input "datetime-local" at bounding box center [398, 153] width 190 height 11
type input "**********"
click at [206, 228] on div "**********" at bounding box center [367, 198] width 590 height 254
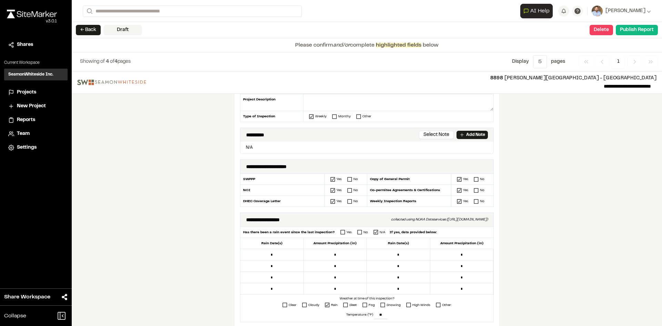
scroll to position [103, 0]
click at [473, 137] on p "Add Note" at bounding box center [475, 136] width 19 height 6
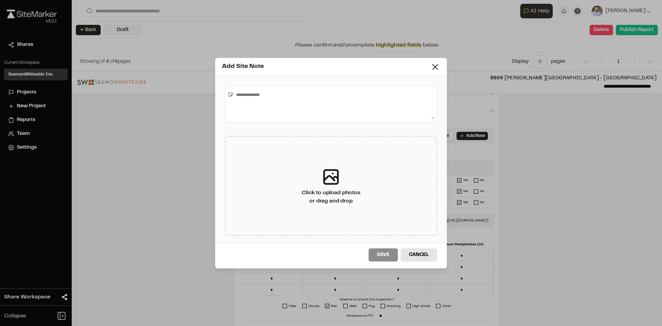
click at [277, 99] on textarea at bounding box center [333, 104] width 201 height 30
type textarea "**********"
click at [389, 257] on button "Save" at bounding box center [383, 254] width 29 height 13
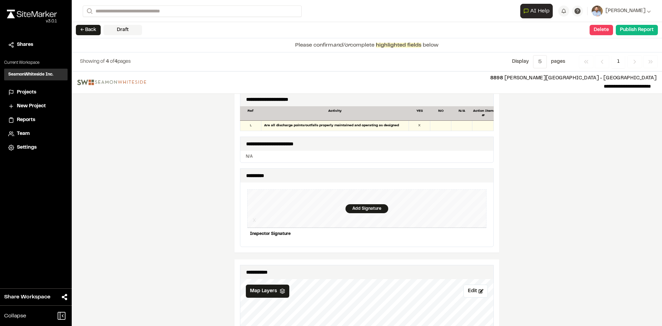
scroll to position [621, 0]
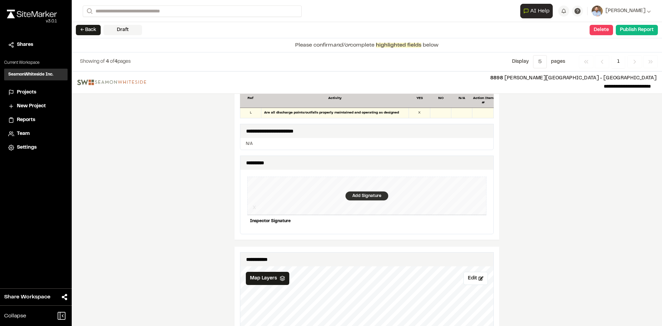
click at [362, 191] on div "Add Signature" at bounding box center [367, 195] width 43 height 9
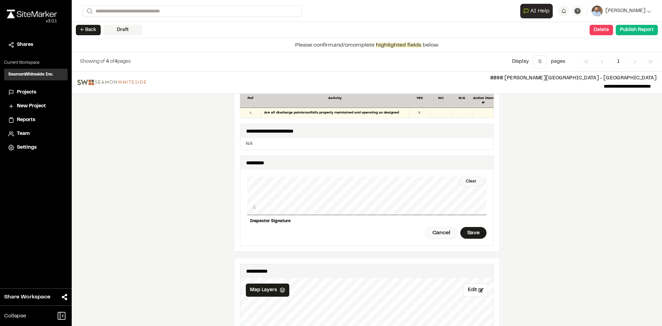
click at [372, 212] on div "Clear X Inspector Signature Cancel Save" at bounding box center [366, 208] width 239 height 76
click at [475, 228] on div "Save" at bounding box center [473, 233] width 26 height 12
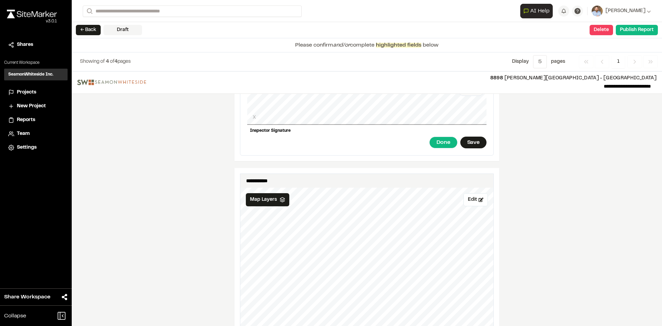
scroll to position [724, 0]
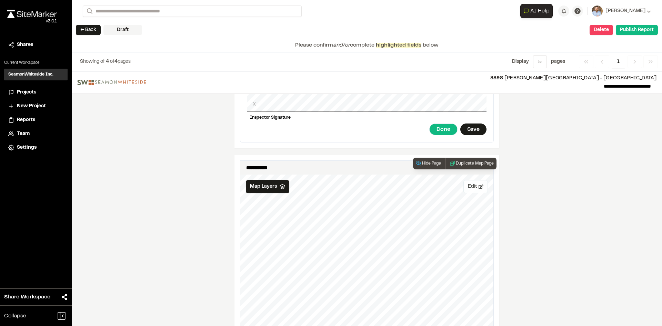
click at [469, 182] on button "Edit" at bounding box center [475, 186] width 24 height 13
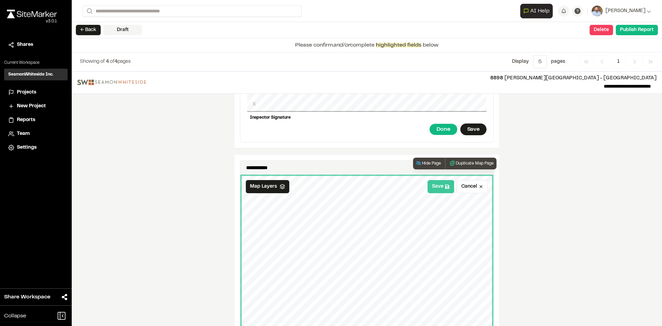
click at [437, 184] on button "Save" at bounding box center [441, 186] width 27 height 13
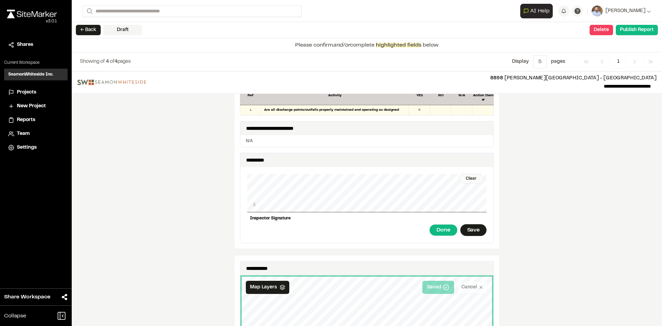
scroll to position [621, 0]
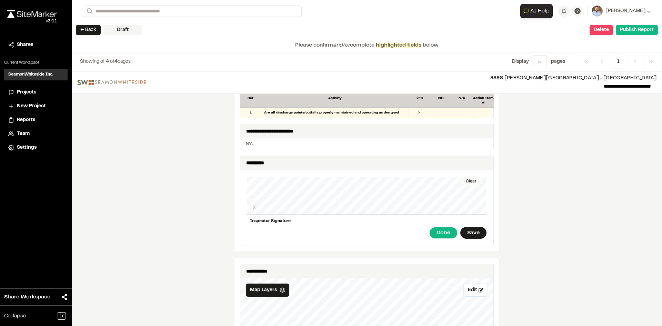
click at [467, 177] on div "Clear" at bounding box center [471, 182] width 25 height 10
click at [470, 227] on div "Save" at bounding box center [473, 233] width 26 height 12
click at [638, 31] on button "Publish Report" at bounding box center [637, 30] width 42 height 10
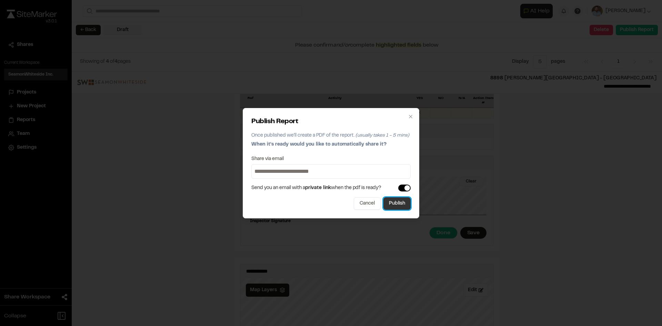
click at [404, 206] on button "Publish" at bounding box center [396, 203] width 27 height 12
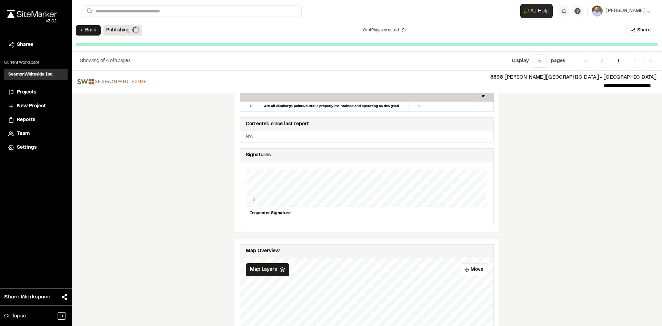
scroll to position [616, 0]
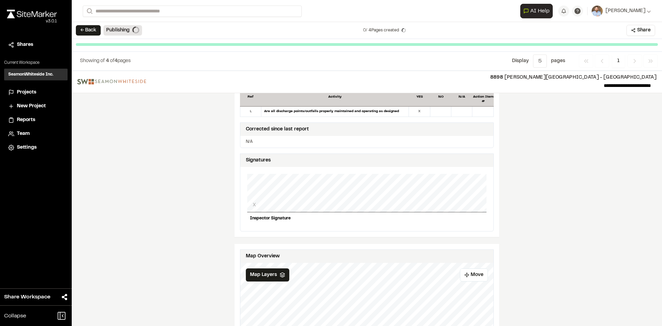
click at [27, 93] on span "Projects" at bounding box center [26, 93] width 19 height 8
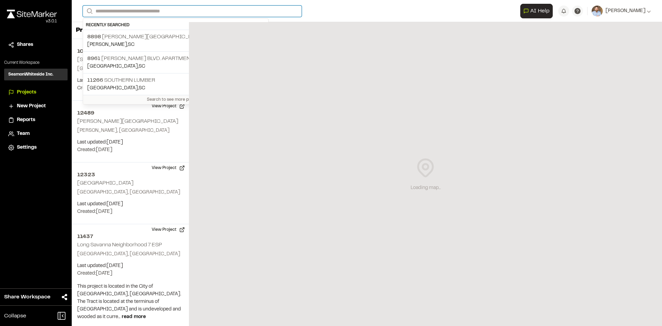
click at [122, 10] on input "Search" at bounding box center [192, 11] width 219 height 11
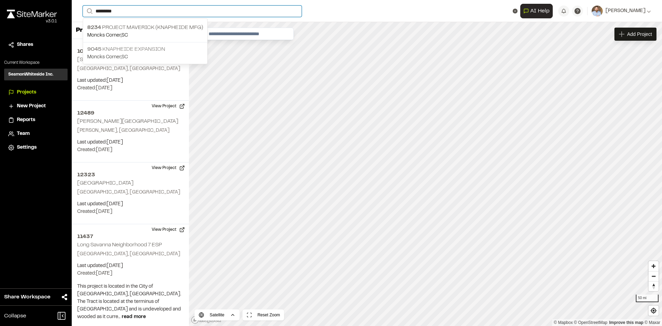
type input "*********"
click at [139, 50] on p "9045 Knapheide Expansion" at bounding box center [145, 49] width 116 height 8
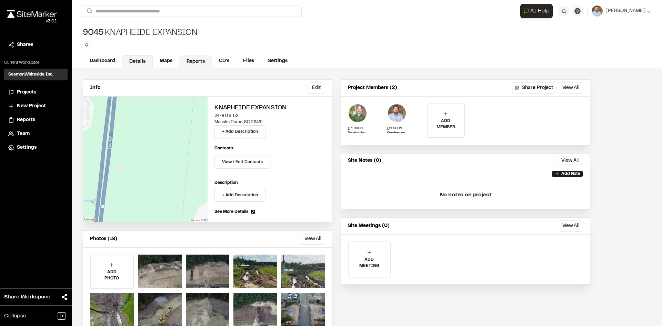
click at [198, 60] on link "Reports" at bounding box center [195, 61] width 33 height 13
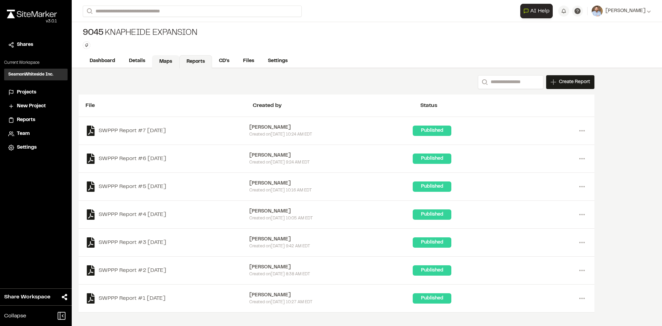
click at [168, 61] on link "Maps" at bounding box center [165, 61] width 27 height 13
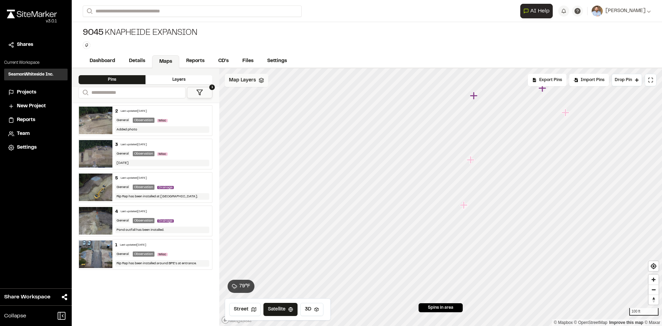
click at [250, 80] on span "Map Layers" at bounding box center [242, 81] width 27 height 8
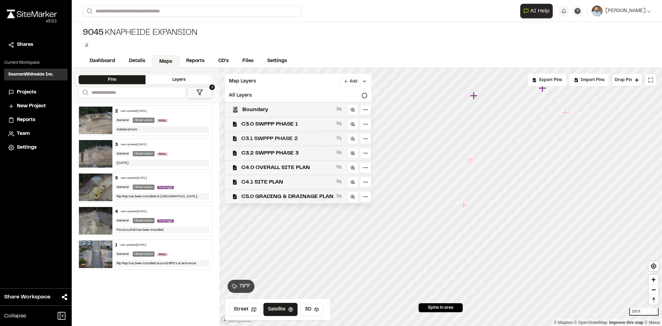
click at [308, 136] on span "C3.1 SWPPP PHASE 2" at bounding box center [287, 138] width 92 height 8
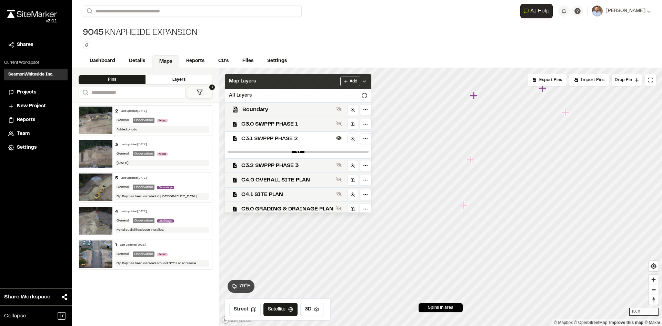
click at [367, 80] on icon at bounding box center [365, 82] width 6 height 6
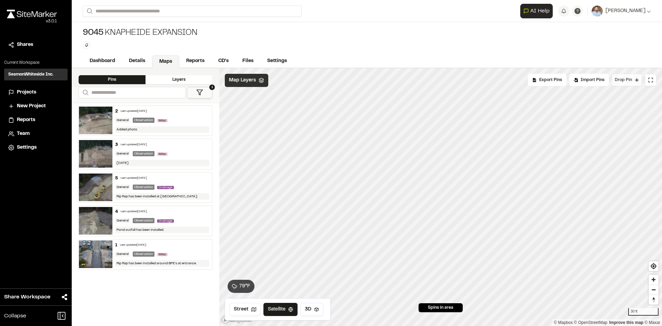
click at [628, 80] on span "Drop Pin" at bounding box center [623, 80] width 17 height 6
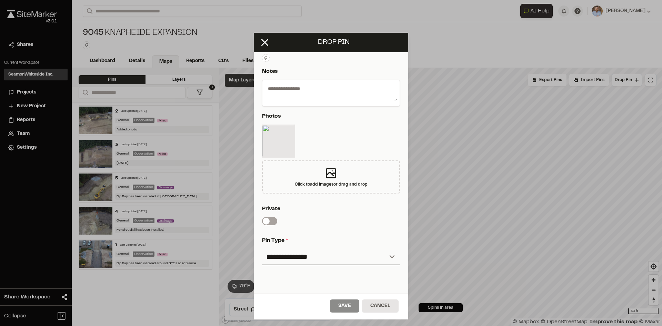
scroll to position [149, 0]
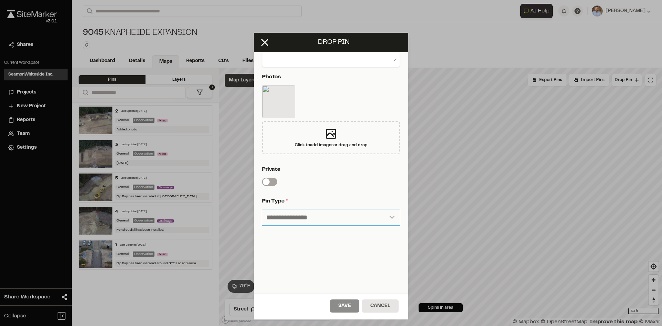
click at [333, 212] on select "**********" at bounding box center [331, 217] width 138 height 17
select select "*"
click at [262, 209] on select "**********" at bounding box center [331, 217] width 138 height 17
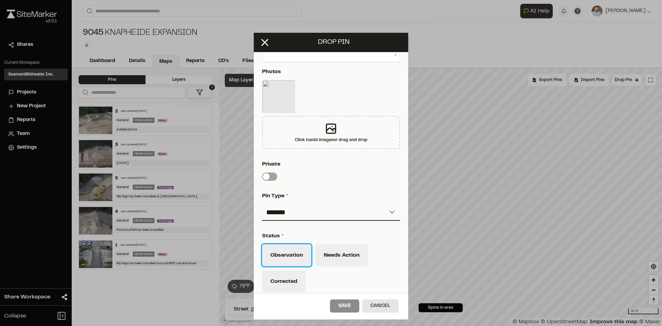
click at [304, 260] on button "Observation" at bounding box center [286, 255] width 49 height 22
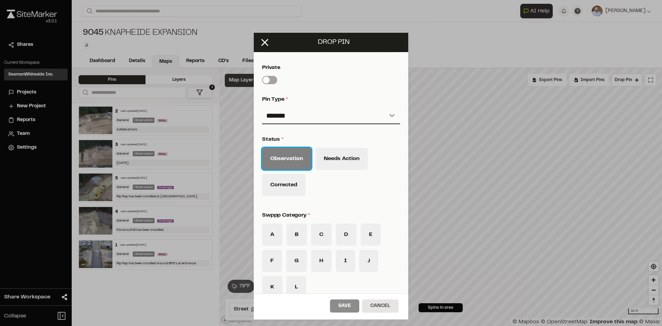
scroll to position [321, 0]
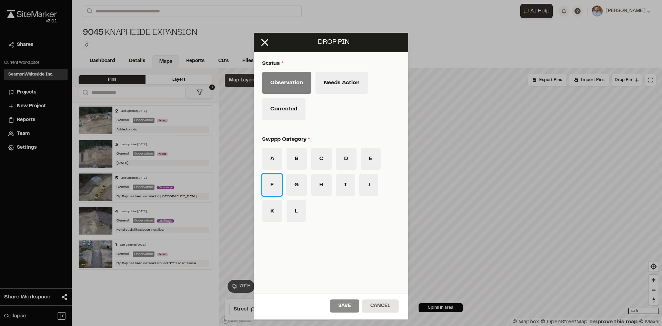
click at [272, 187] on button "F" at bounding box center [272, 185] width 20 height 22
click at [341, 306] on button "Save" at bounding box center [344, 305] width 29 height 13
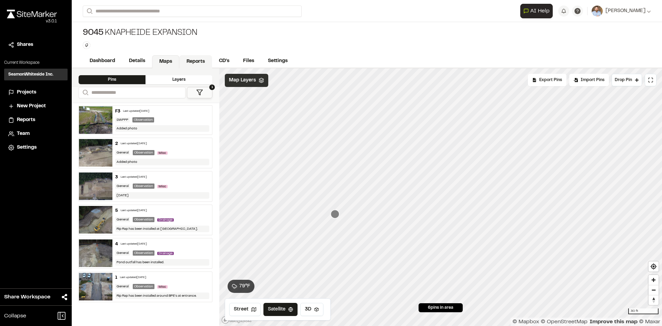
click at [195, 60] on link "Reports" at bounding box center [195, 61] width 33 height 13
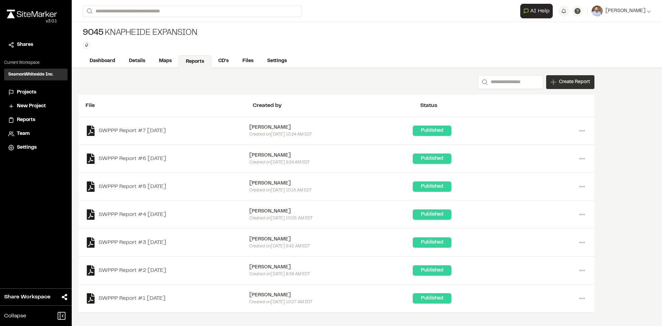
click at [570, 81] on span "Create Report" at bounding box center [574, 82] width 31 height 8
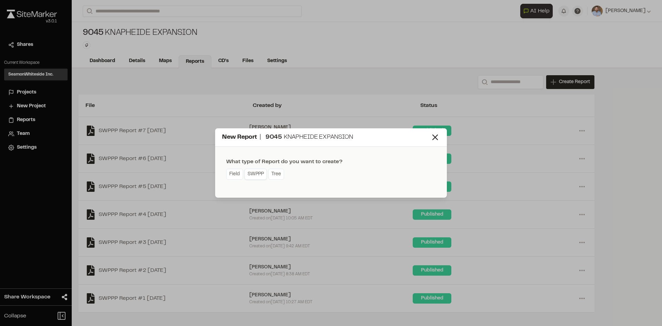
click at [250, 177] on link "SWPPP" at bounding box center [255, 174] width 22 height 11
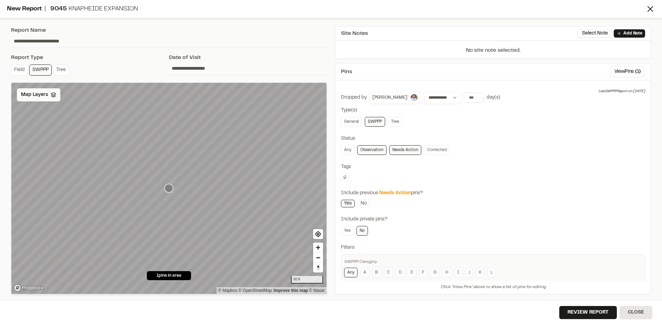
click at [45, 93] on span "Map Layers" at bounding box center [34, 95] width 27 height 8
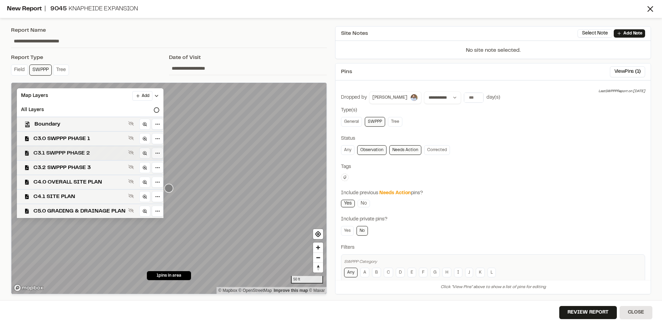
click at [104, 154] on span "C3.1 SWPPP PHASE 2" at bounding box center [79, 153] width 92 height 8
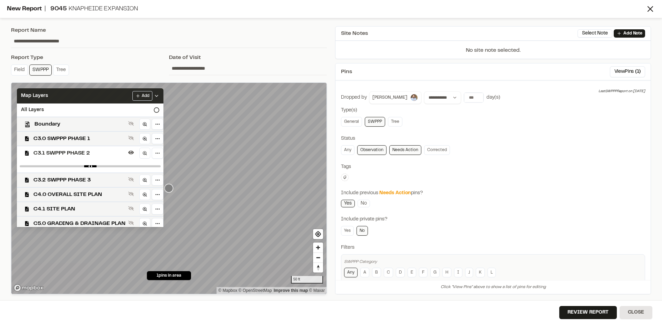
click at [159, 93] on icon at bounding box center [157, 96] width 6 height 6
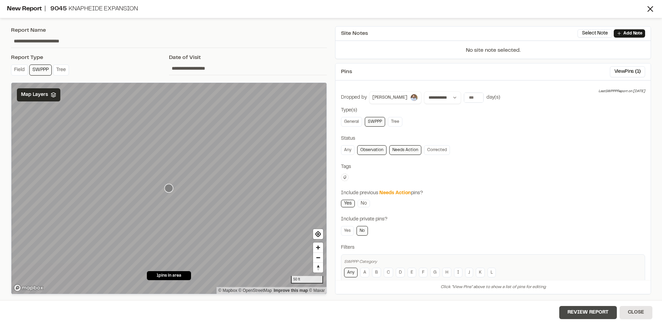
click at [589, 314] on button "Review Report" at bounding box center [588, 312] width 58 height 13
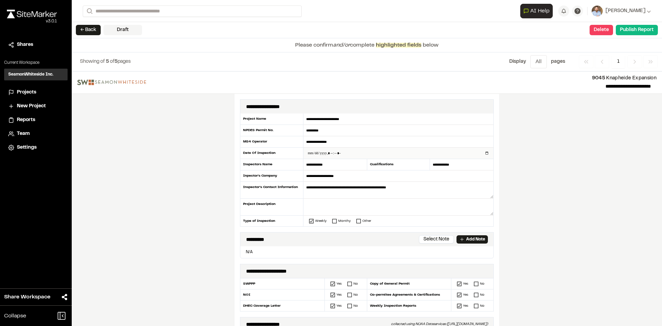
click at [485, 152] on input "datetime-local" at bounding box center [398, 153] width 190 height 11
type input "**********"
click at [181, 213] on div "**********" at bounding box center [367, 198] width 590 height 254
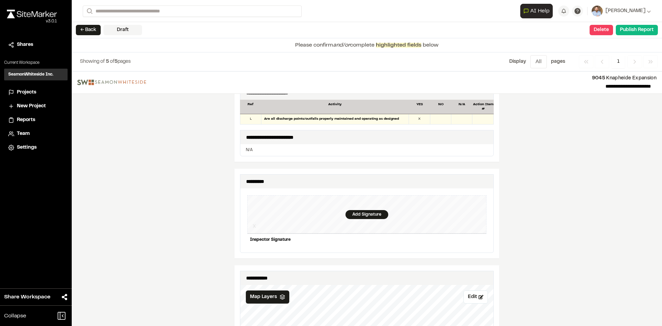
scroll to position [655, 0]
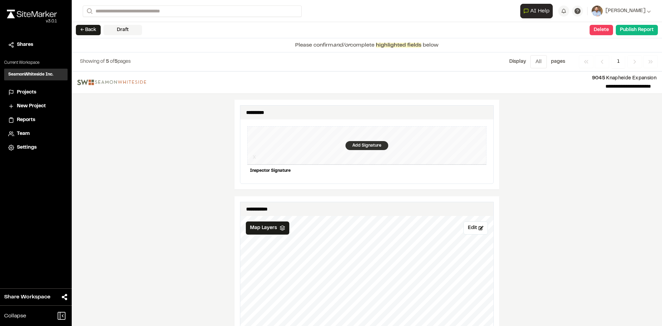
click at [362, 141] on div "Add Signature" at bounding box center [367, 145] width 43 height 9
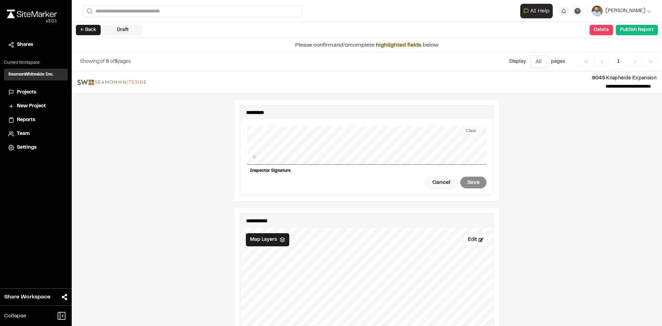
click at [282, 161] on div "Clear X Inspector Signature Cancel Save" at bounding box center [366, 157] width 239 height 76
click at [471, 126] on div "Clear" at bounding box center [471, 131] width 25 height 10
click at [467, 127] on div "Clear" at bounding box center [471, 131] width 25 height 10
click at [470, 178] on div "Save" at bounding box center [473, 183] width 26 height 12
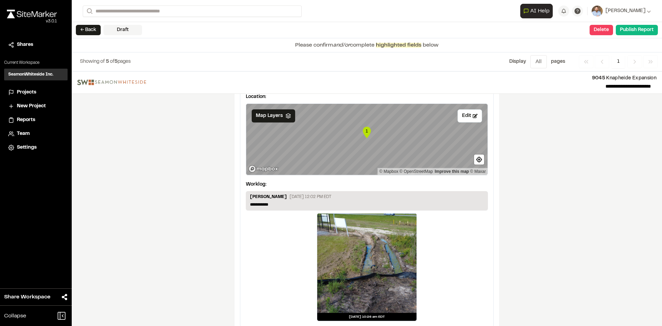
scroll to position [1161, 0]
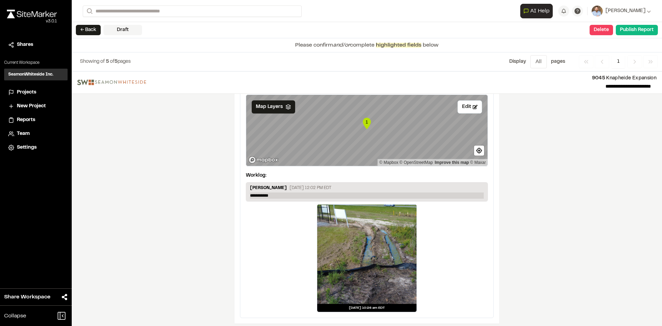
click at [276, 192] on p "**********" at bounding box center [367, 195] width 234 height 6
click at [319, 192] on p "**********" at bounding box center [367, 195] width 234 height 6
click at [378, 192] on p "**********" at bounding box center [367, 195] width 234 height 6
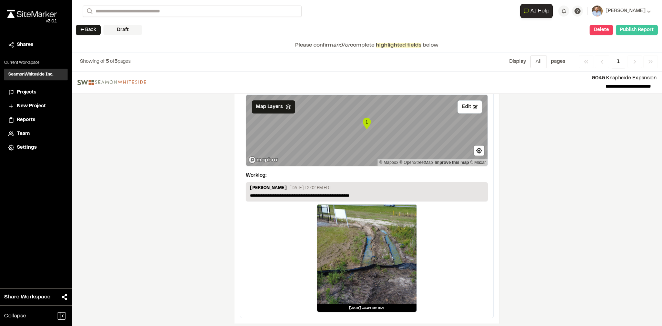
click at [638, 32] on button "Publish Report" at bounding box center [637, 30] width 42 height 10
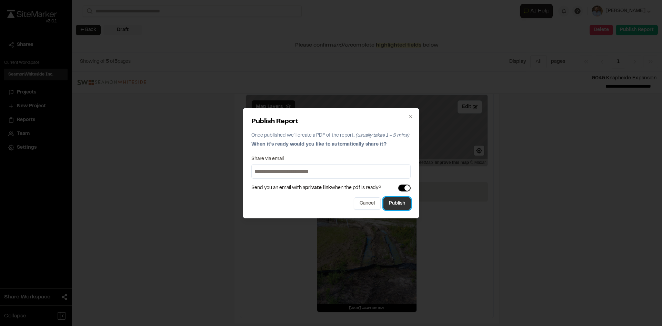
click at [403, 204] on button "Publish" at bounding box center [396, 203] width 27 height 12
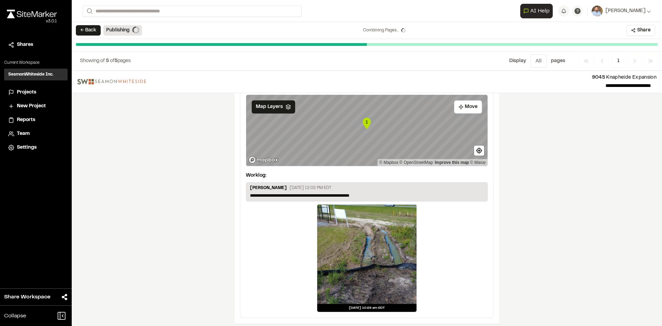
scroll to position [0, 0]
